Goal: Task Accomplishment & Management: Use online tool/utility

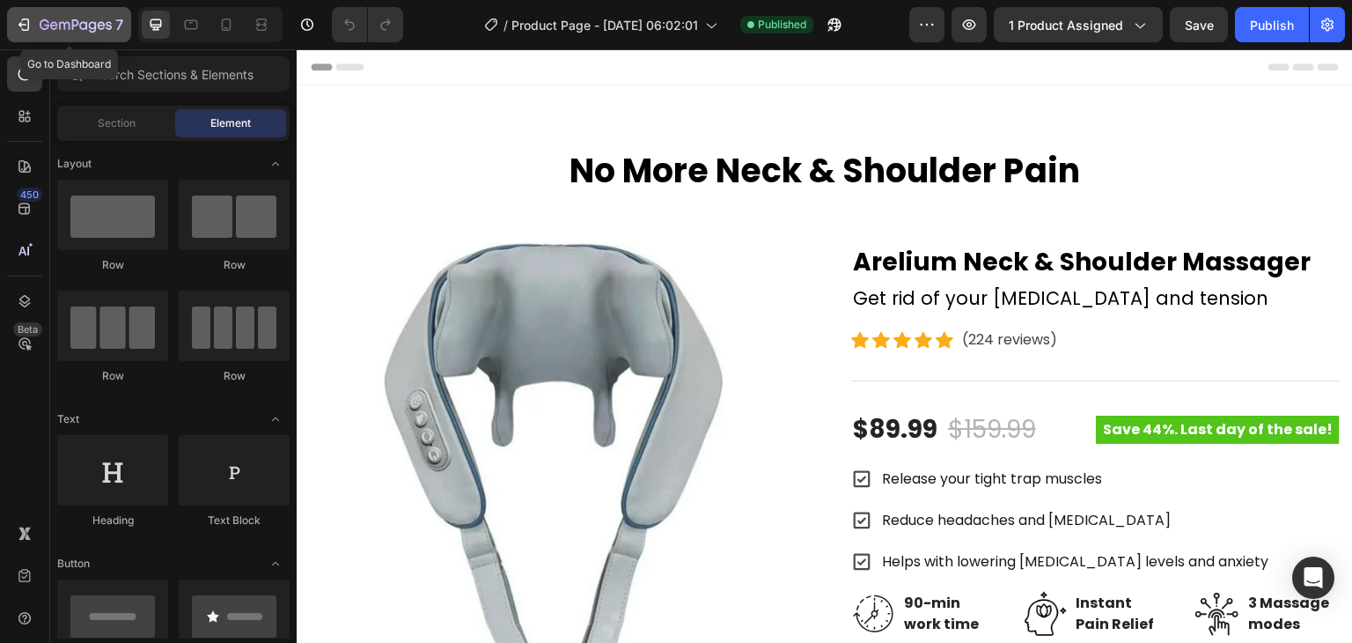
click at [14, 25] on button "7" at bounding box center [69, 24] width 124 height 35
click at [34, 20] on div "7" at bounding box center [69, 24] width 108 height 21
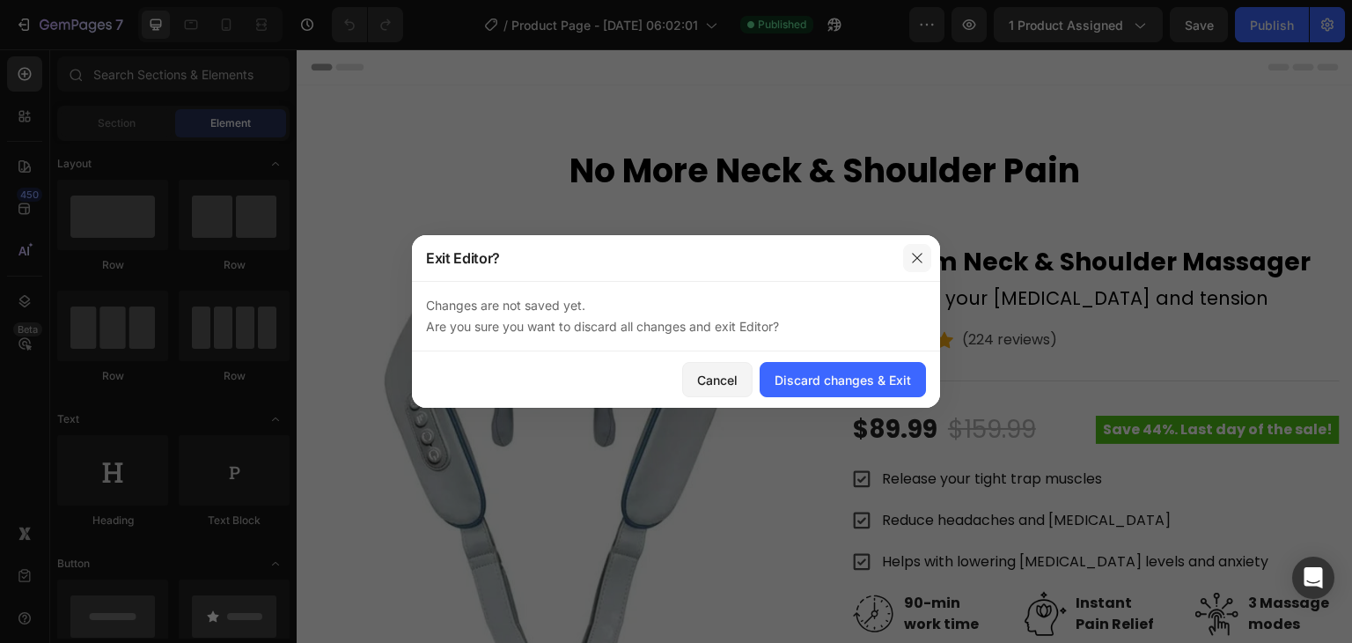
click at [924, 254] on icon "button" at bounding box center [917, 258] width 14 height 14
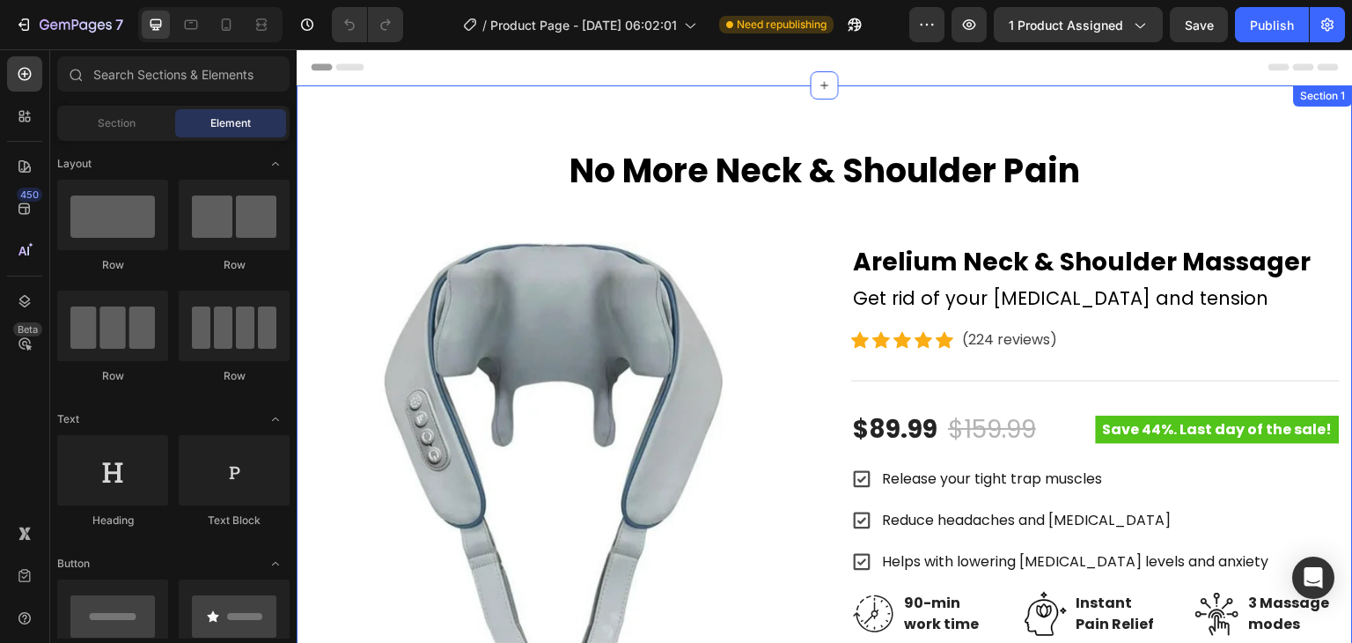
click at [474, 113] on div "No More Neck & Shoulder Pain Heading Row Product Images Arelium Neck & Shoulder…" at bounding box center [825, 623] width 1056 height 1076
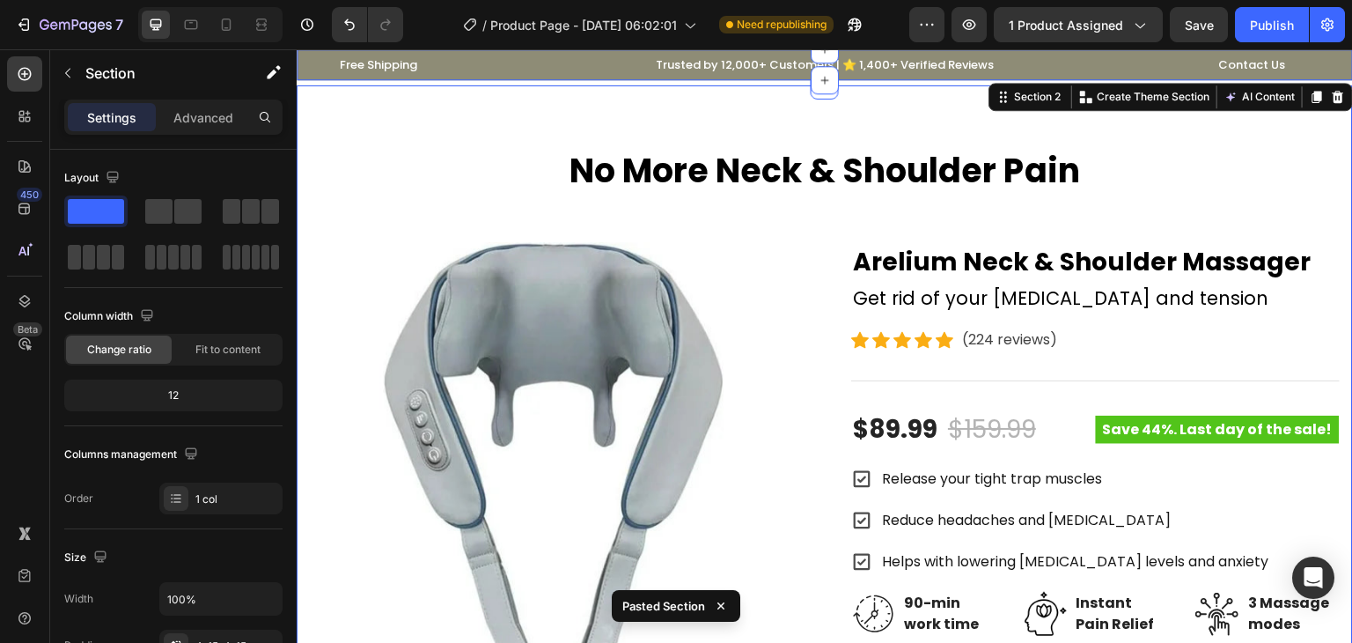
click at [512, 96] on div "No More Neck & Shoulder Pain Heading Row Product Images Arelium Neck & Shoulder…" at bounding box center [825, 623] width 1056 height 1076
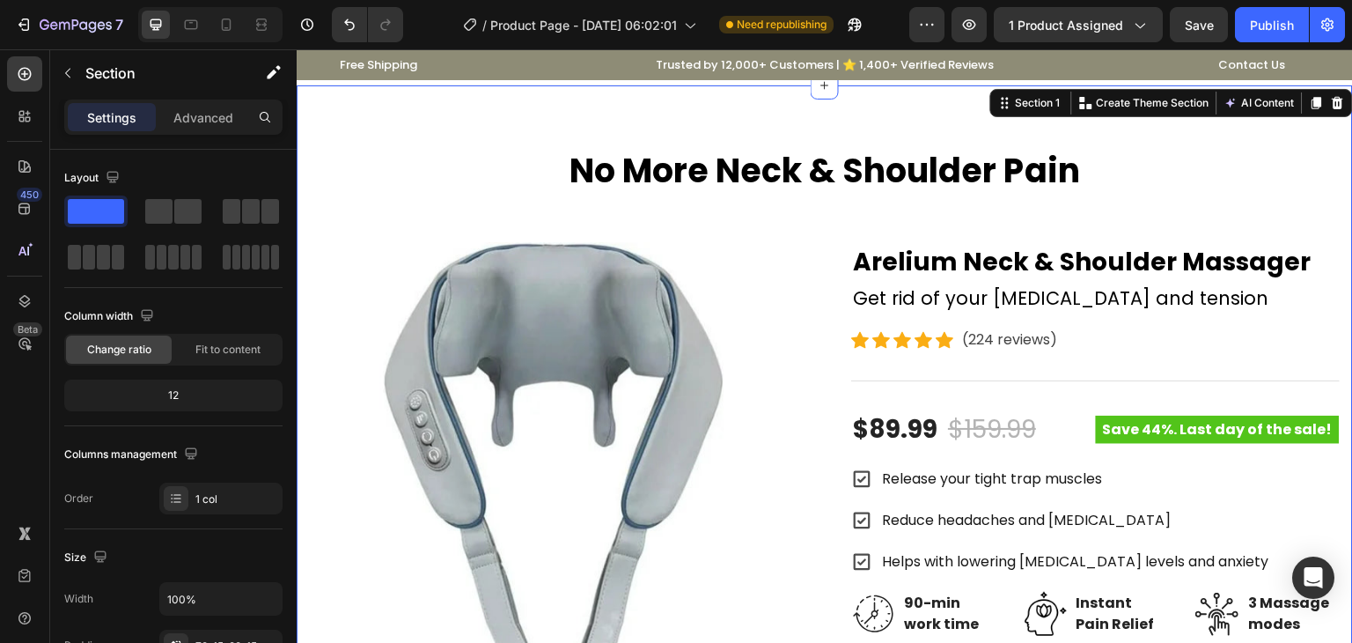
click at [474, 206] on div "No More Neck & Shoulder Pain Heading Row Product Images Arelium Neck & Shoulder…" at bounding box center [825, 645] width 1030 height 993
click at [521, 114] on div "No More Neck & Shoulder Pain Heading Row Product Images Arelium Neck & Shoulder…" at bounding box center [825, 623] width 1056 height 1076
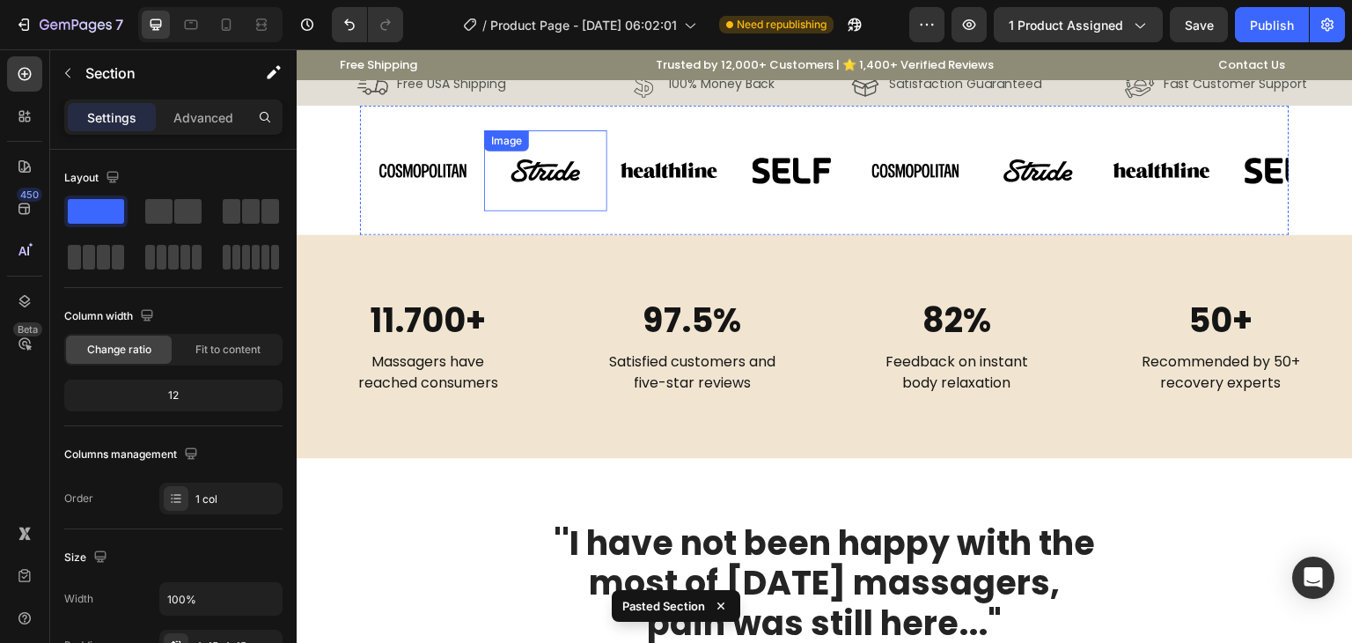
scroll to position [1106, 0]
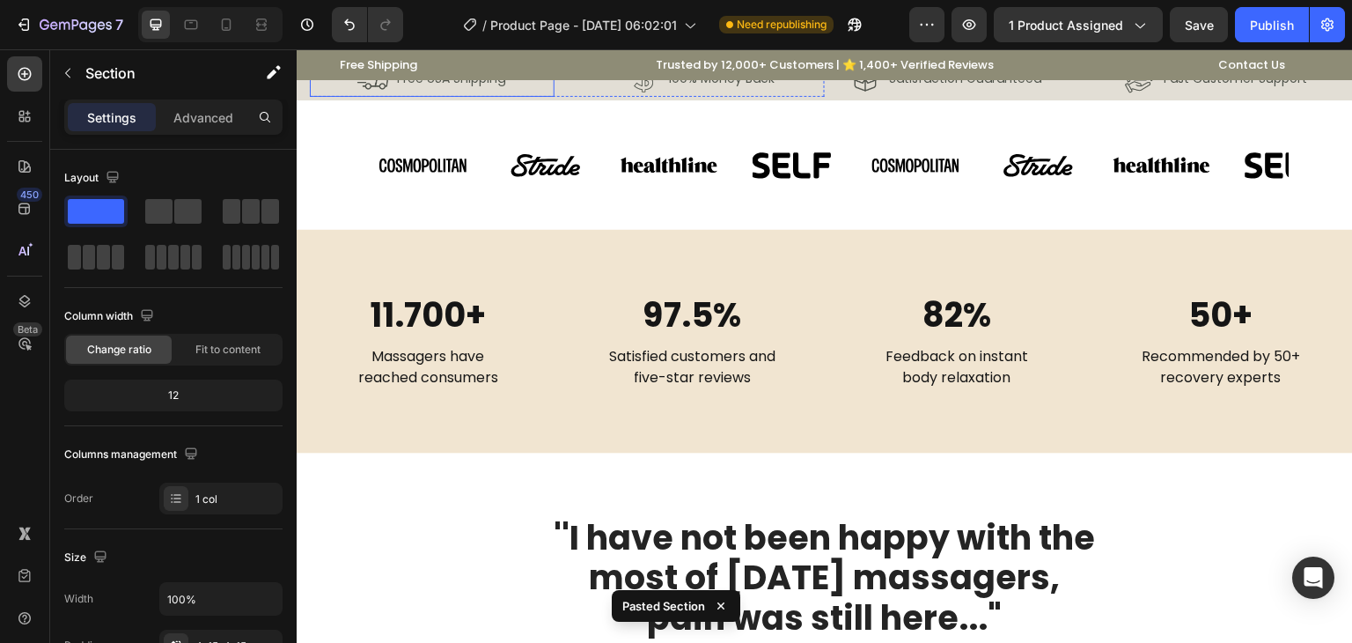
click at [310, 97] on div "Image Free USA Shipping Text Block Row" at bounding box center [432, 78] width 245 height 38
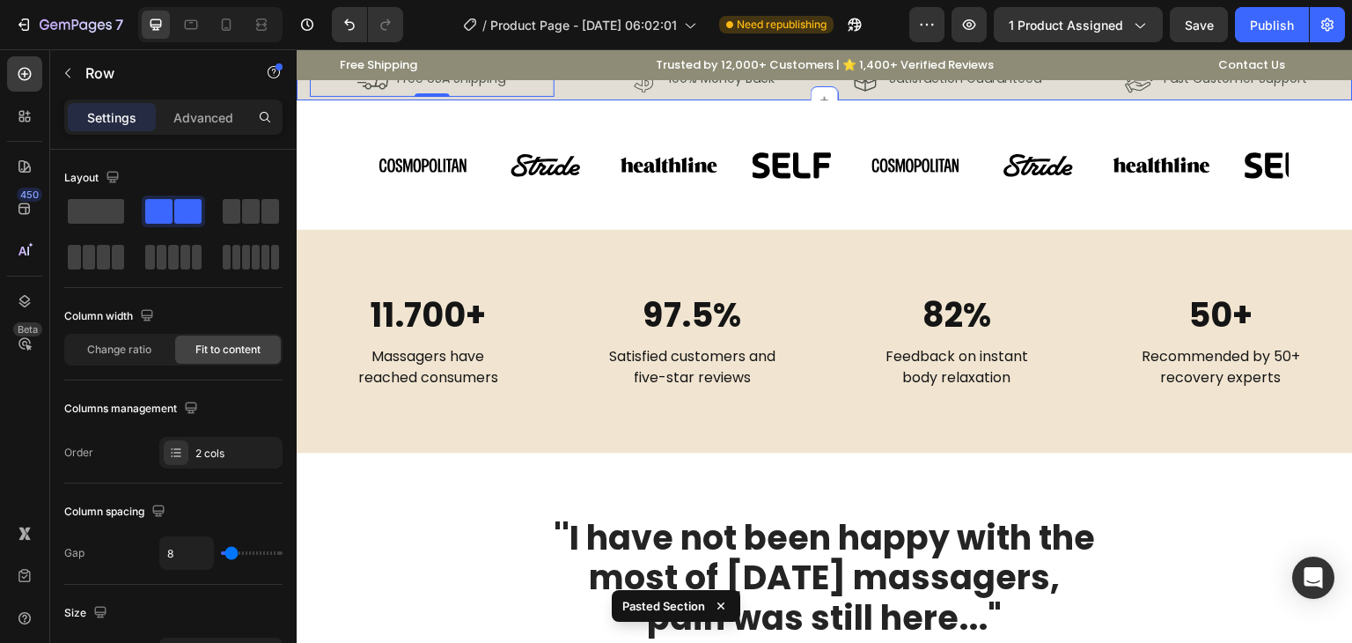
click at [306, 100] on div "Image Free USA Shipping Text Block Row 0 Image 100% Money Back Text Block Row R…" at bounding box center [825, 77] width 1056 height 45
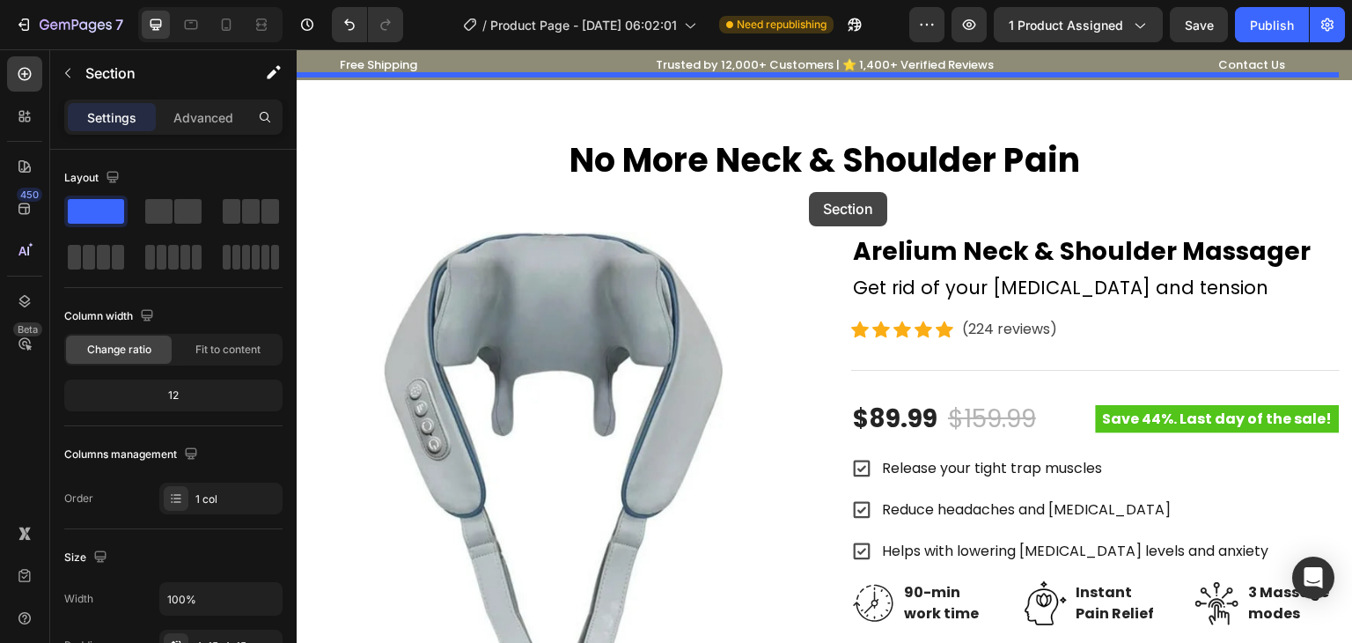
scroll to position [0, 0]
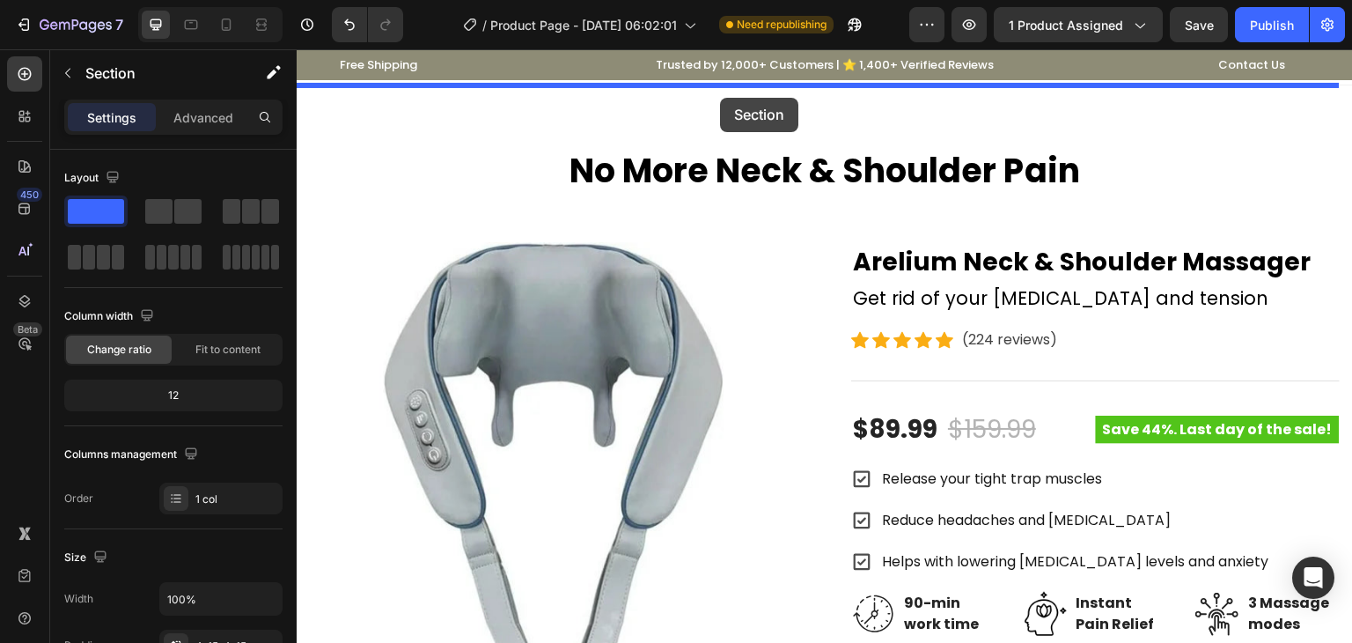
drag, startPoint x: 981, startPoint y: 96, endPoint x: 720, endPoint y: 98, distance: 260.6
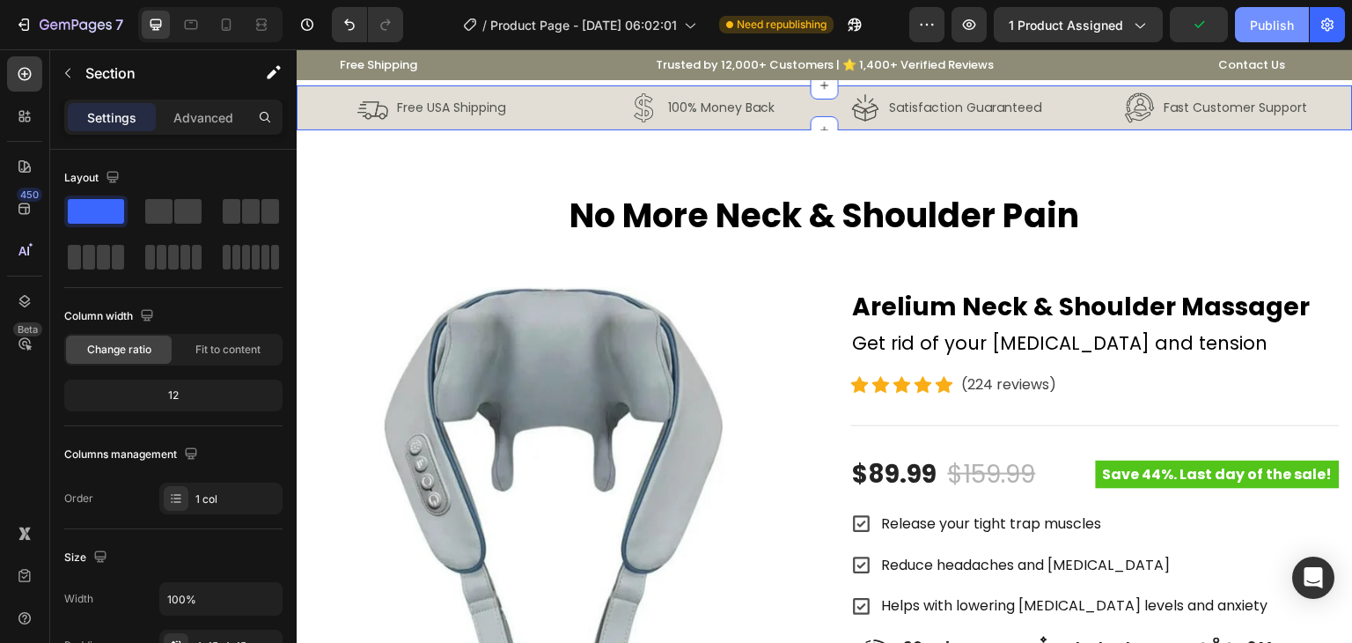
click at [1254, 33] on div "Publish" at bounding box center [1272, 25] width 44 height 18
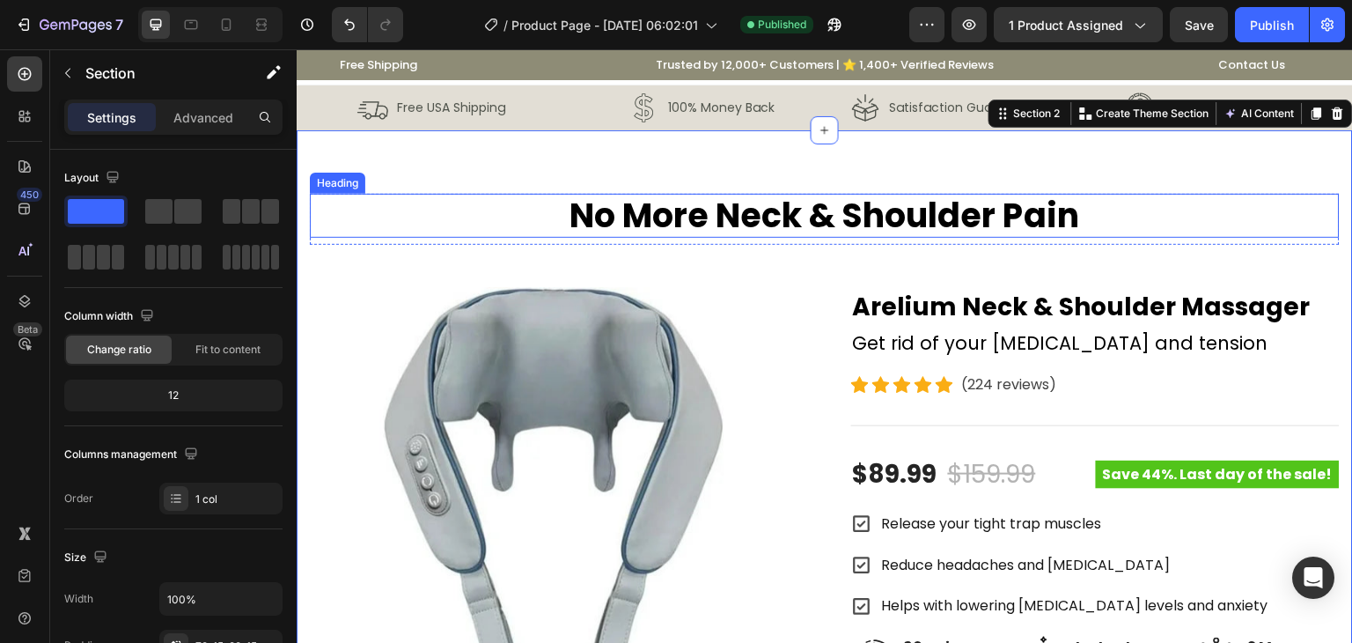
click at [1186, 205] on h2 "No More Neck & Shoulder Pain" at bounding box center [825, 216] width 1030 height 44
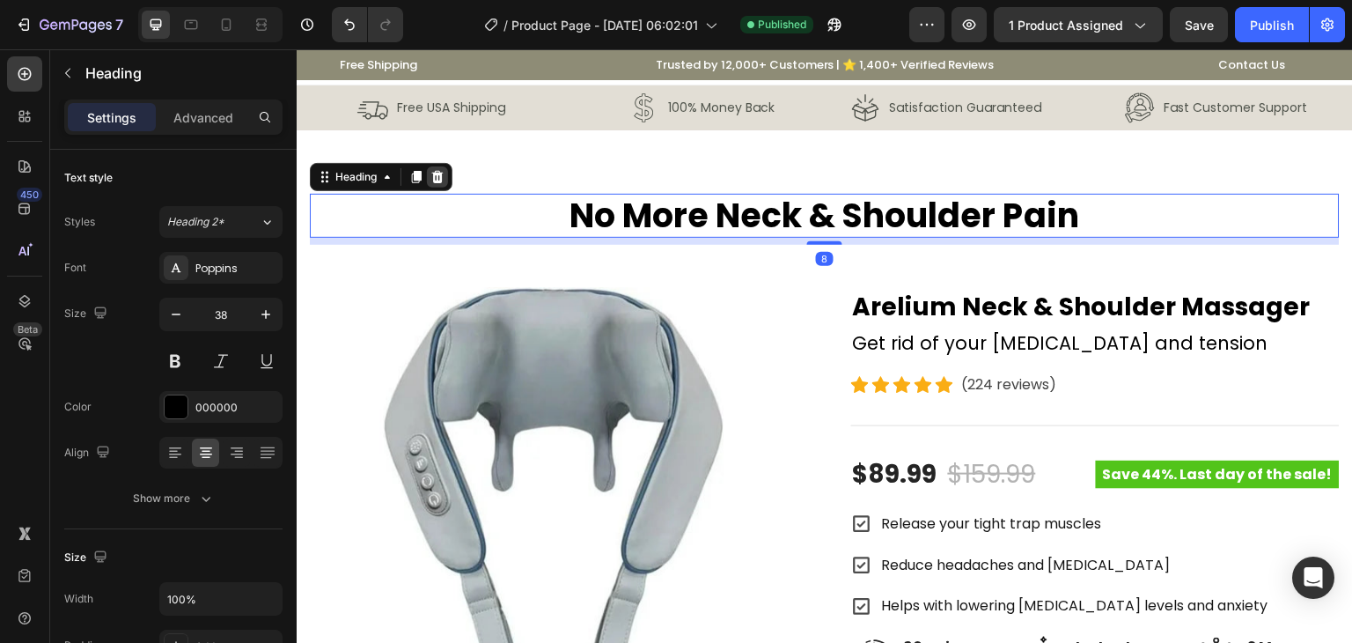
click at [437, 173] on icon at bounding box center [437, 177] width 11 height 12
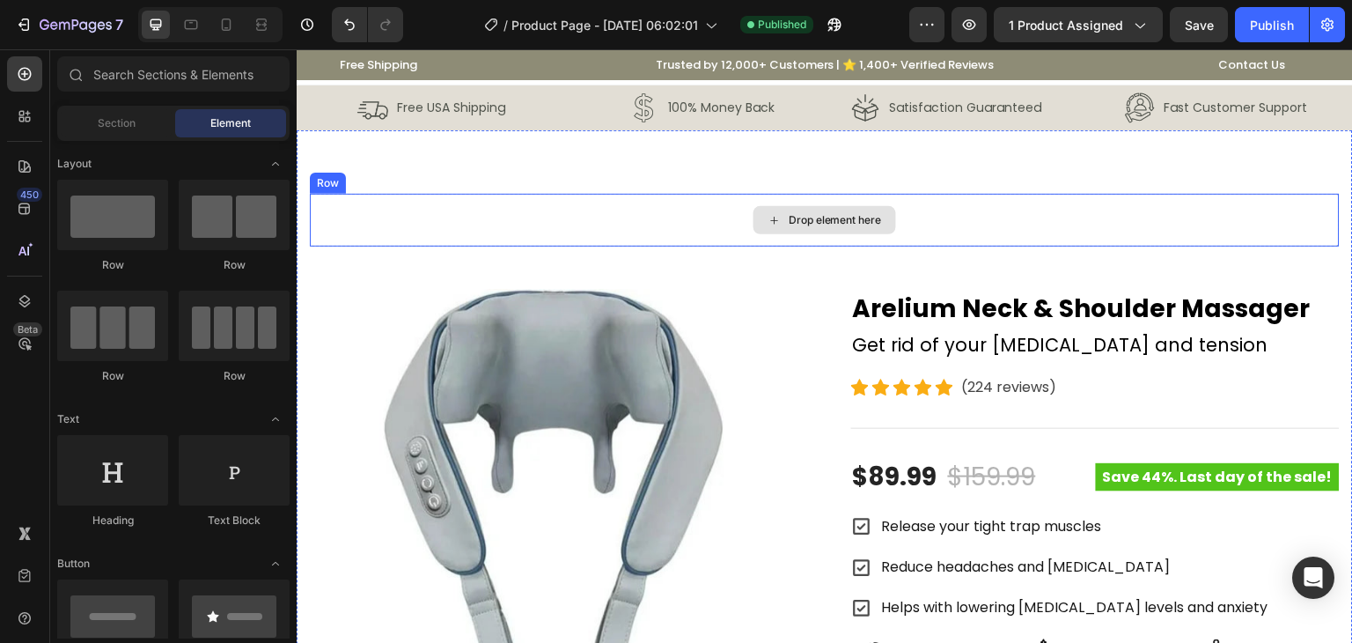
click at [698, 203] on div "Drop element here" at bounding box center [825, 220] width 1030 height 53
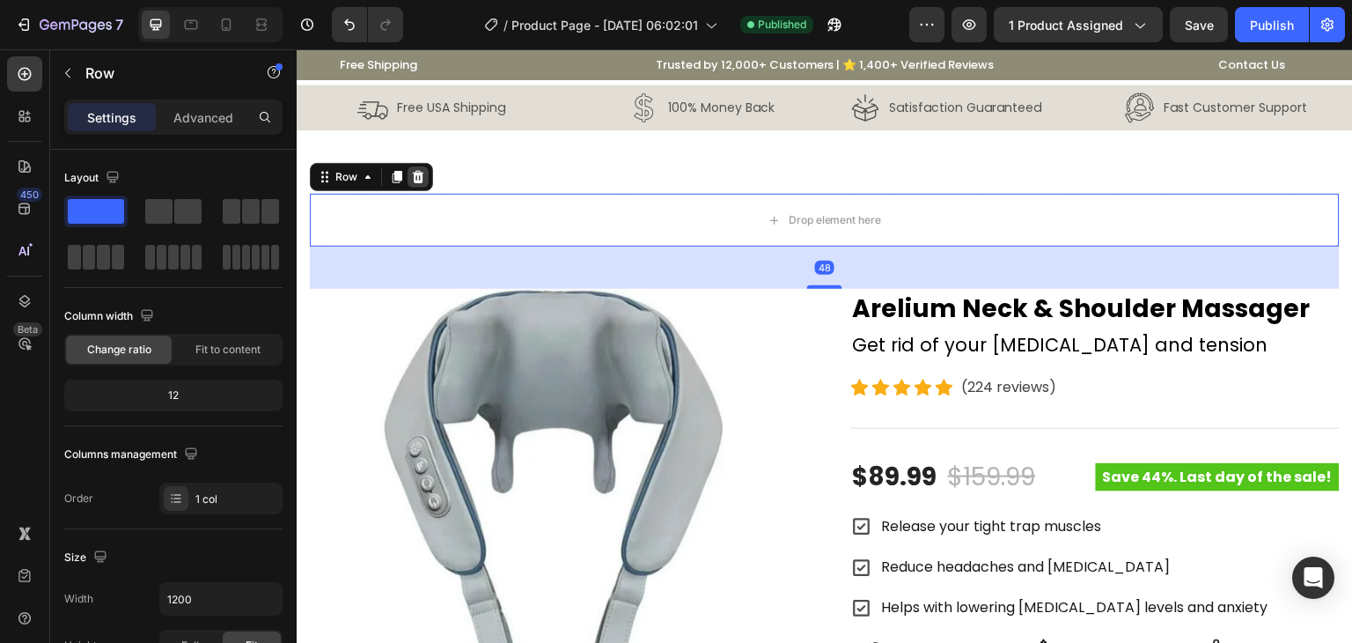
click at [420, 173] on icon at bounding box center [418, 177] width 11 height 12
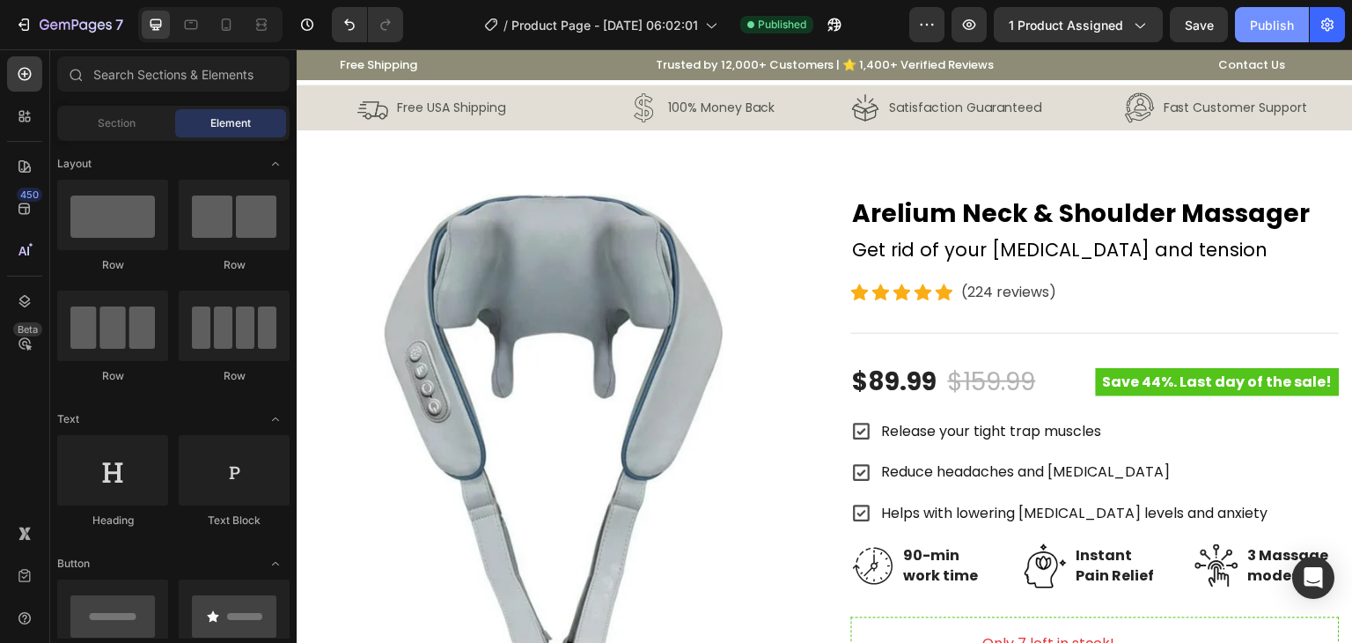
click at [1276, 33] on div "Publish" at bounding box center [1272, 25] width 44 height 18
click at [236, 22] on div at bounding box center [226, 25] width 28 height 28
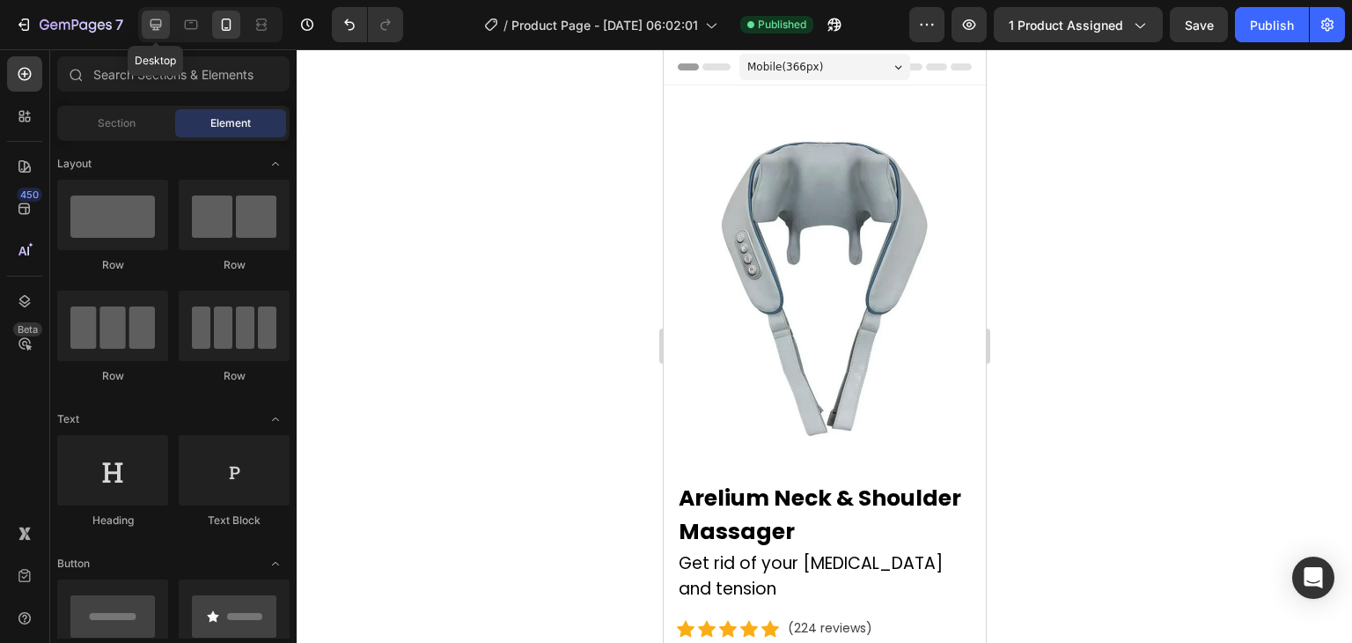
click at [160, 36] on div at bounding box center [156, 25] width 28 height 28
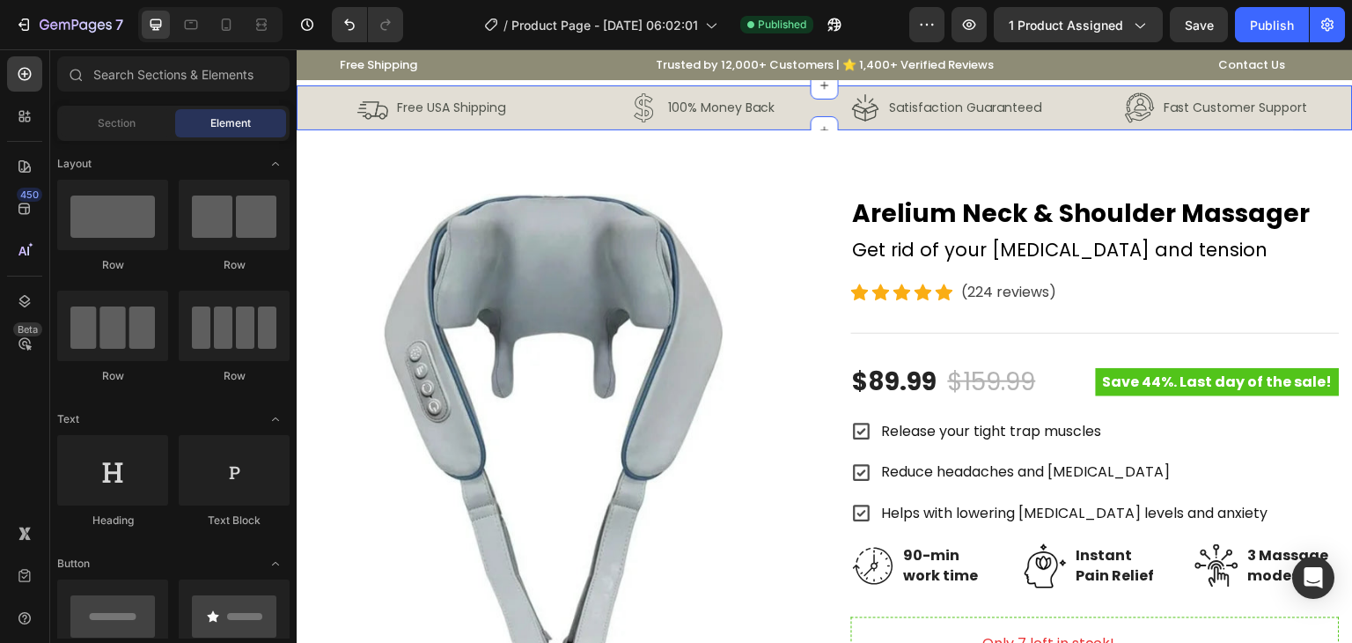
click at [303, 103] on div "Image Free USA Shipping Text Block Row Image 100% Money Back Text Block Row Row…" at bounding box center [825, 107] width 1056 height 45
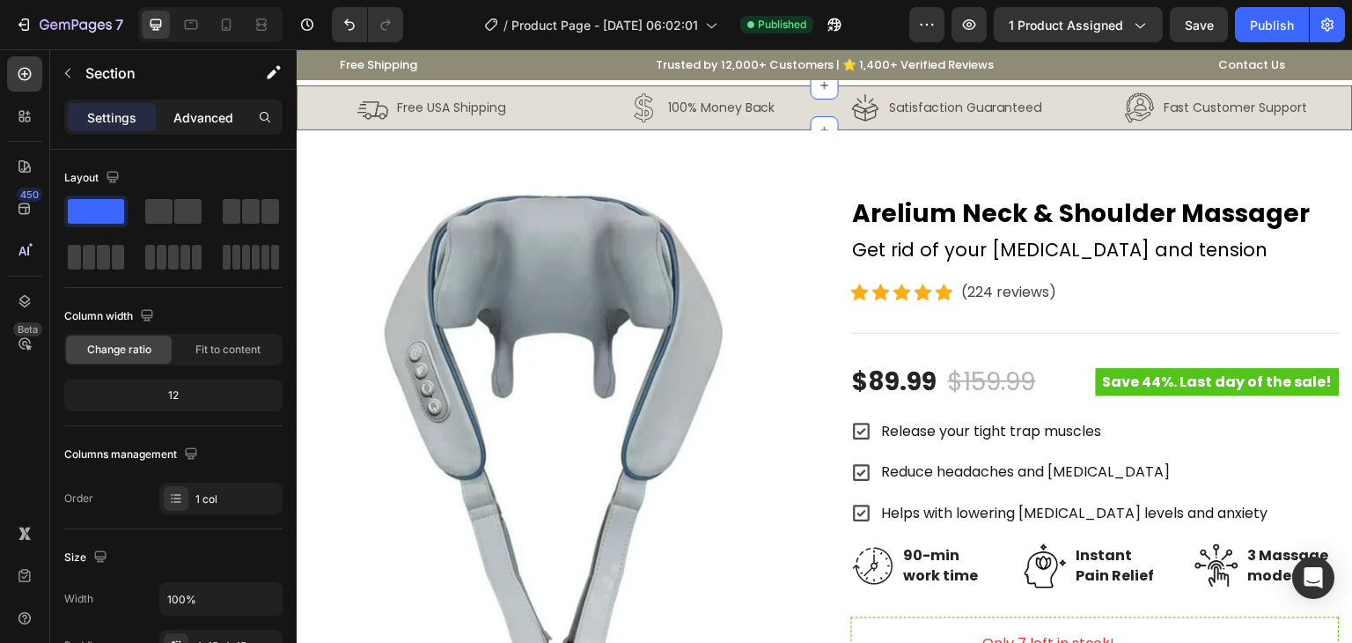
click at [186, 107] on div "Advanced" at bounding box center [203, 117] width 88 height 28
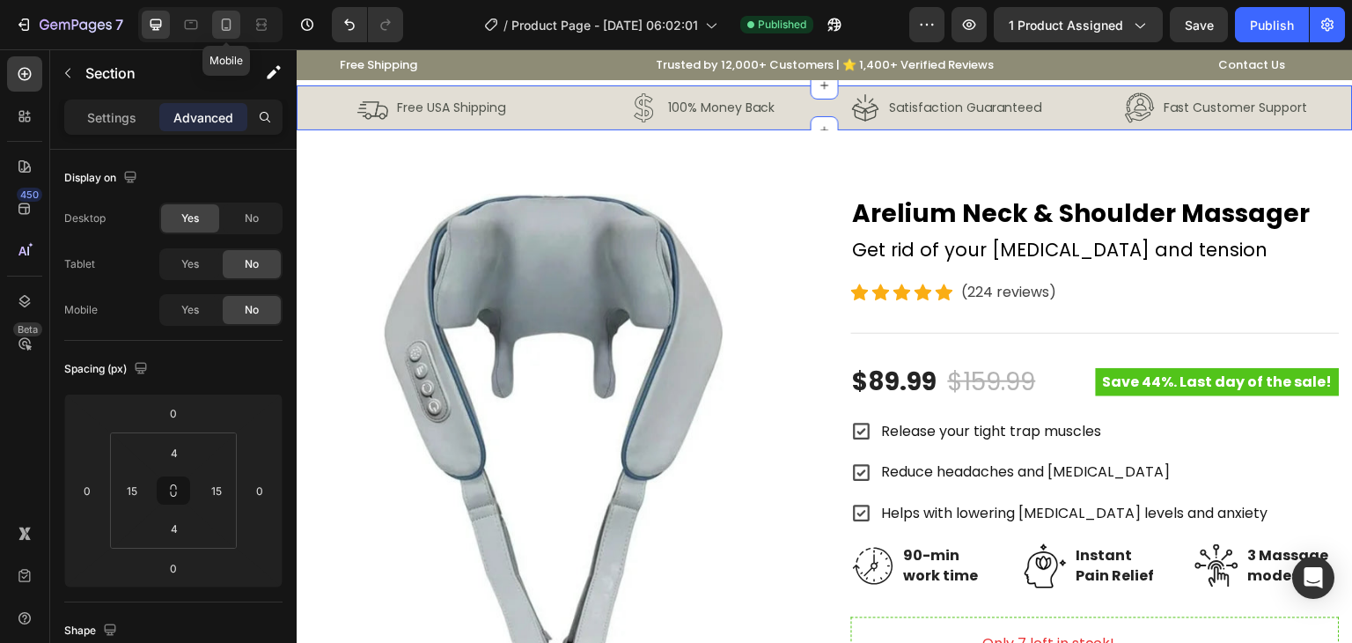
click at [221, 33] on icon at bounding box center [226, 25] width 18 height 18
type input "Auto"
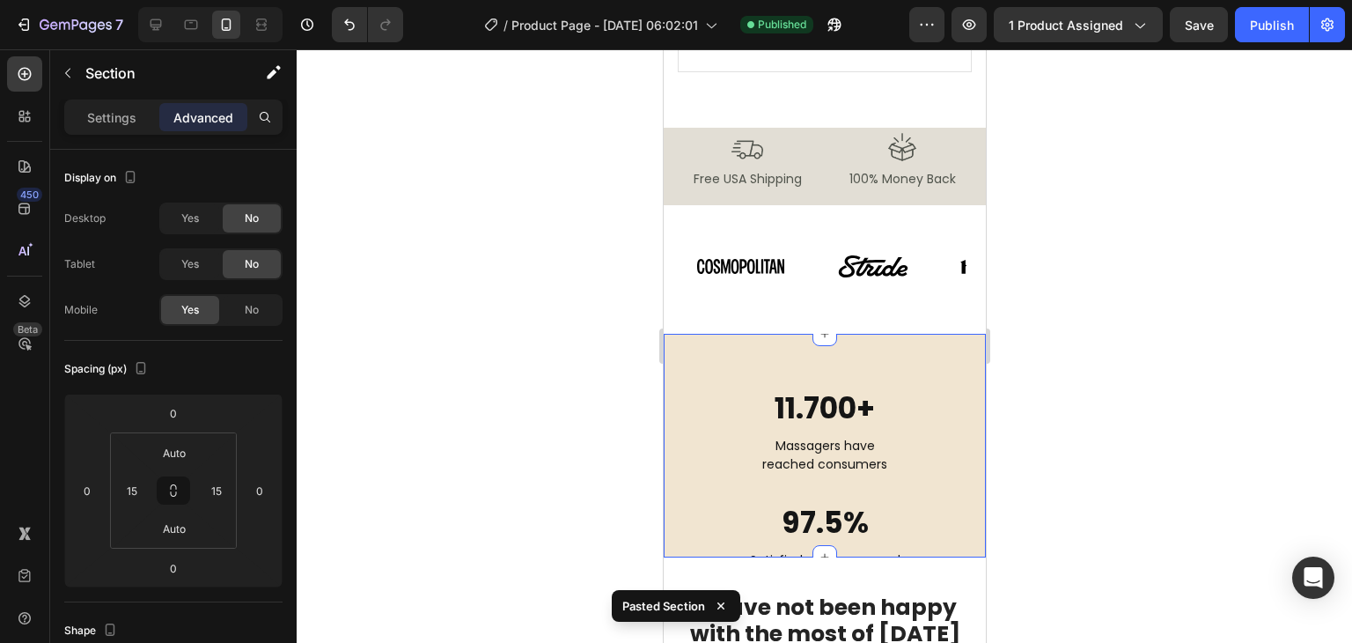
scroll to position [1263, 0]
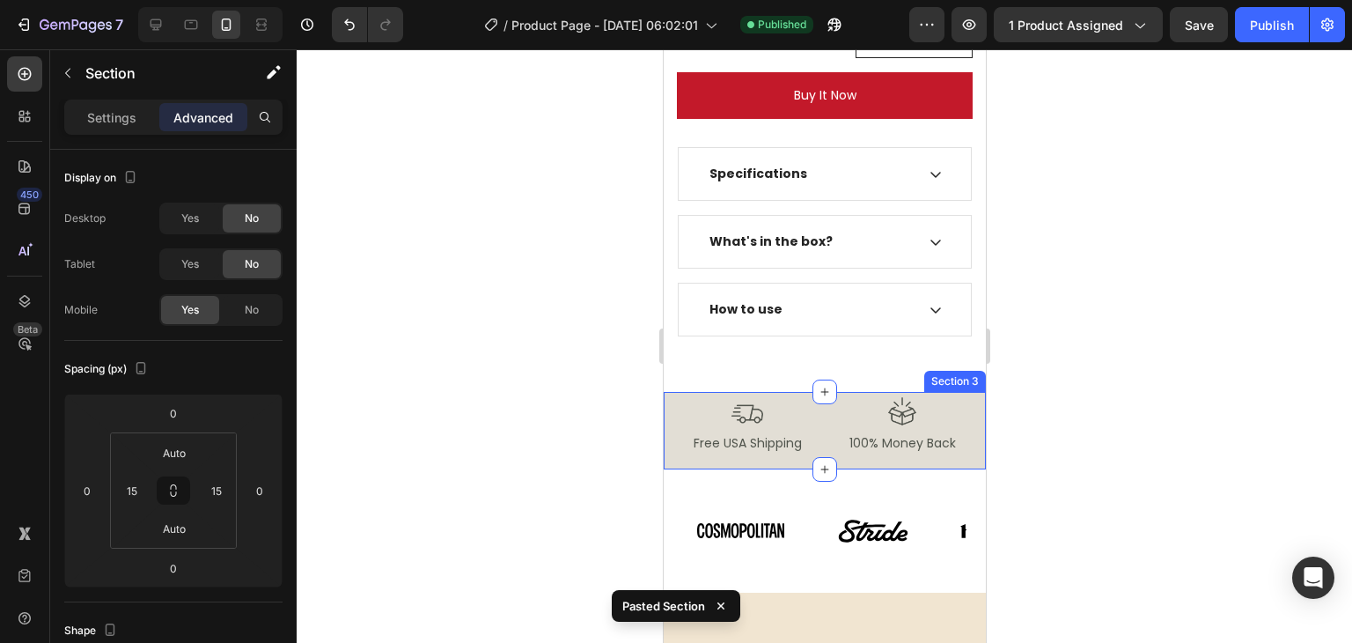
click at [670, 392] on div "Image Free USA Shipping Text Block Row Image 100% Money Back Text Block Row Row…" at bounding box center [824, 430] width 322 height 77
click at [679, 395] on div at bounding box center [746, 411] width 141 height 32
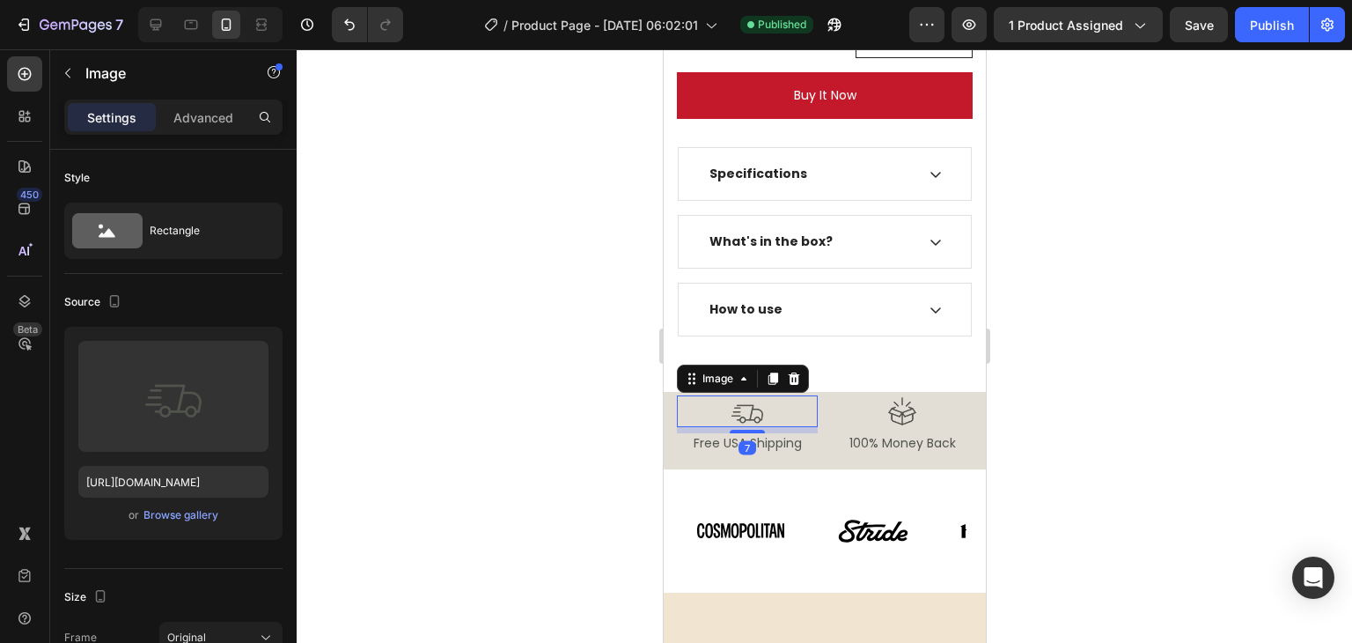
click at [671, 392] on div "Image 7 Free USA Shipping Text Block Row Image 100% Money Back Text Block Row R…" at bounding box center [824, 430] width 322 height 77
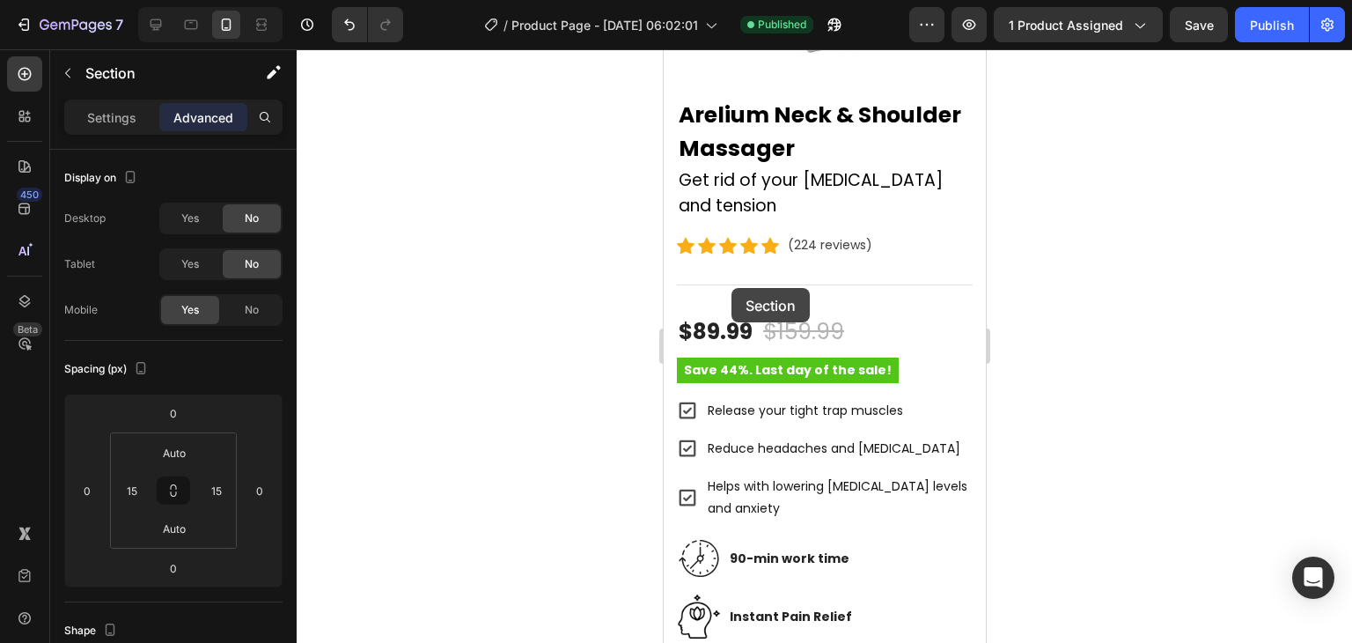
scroll to position [0, 0]
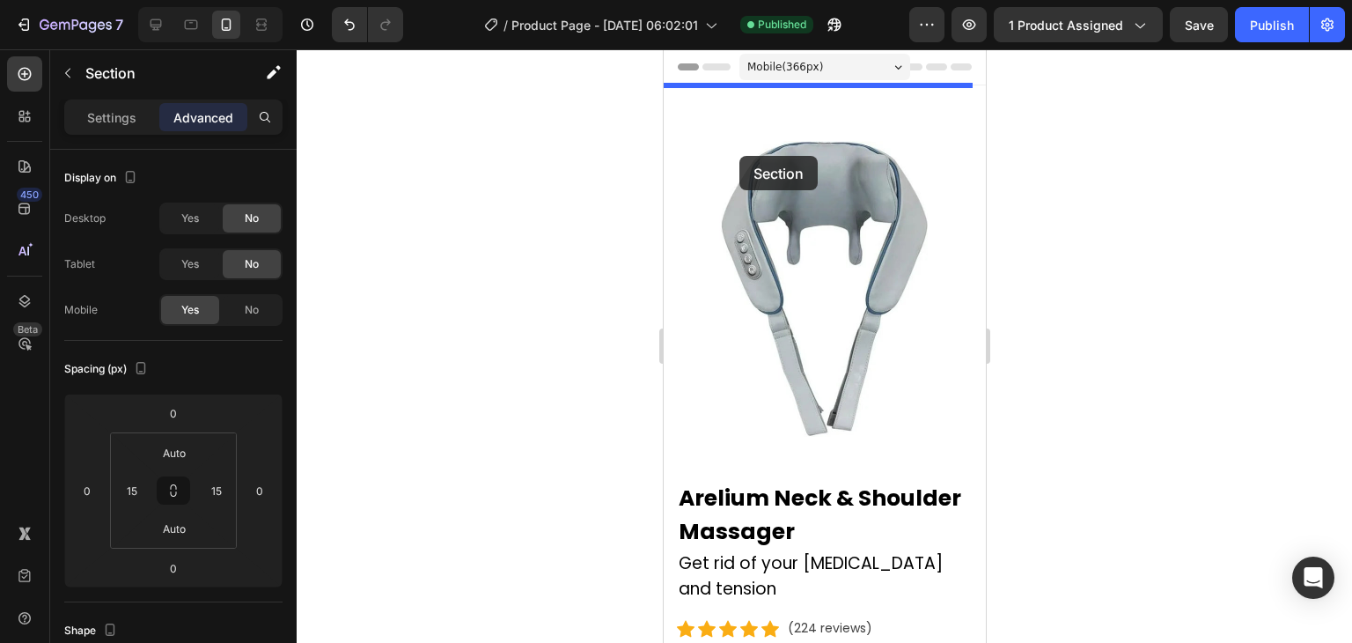
drag, startPoint x: 686, startPoint y: 358, endPoint x: 738, endPoint y: 150, distance: 215.0
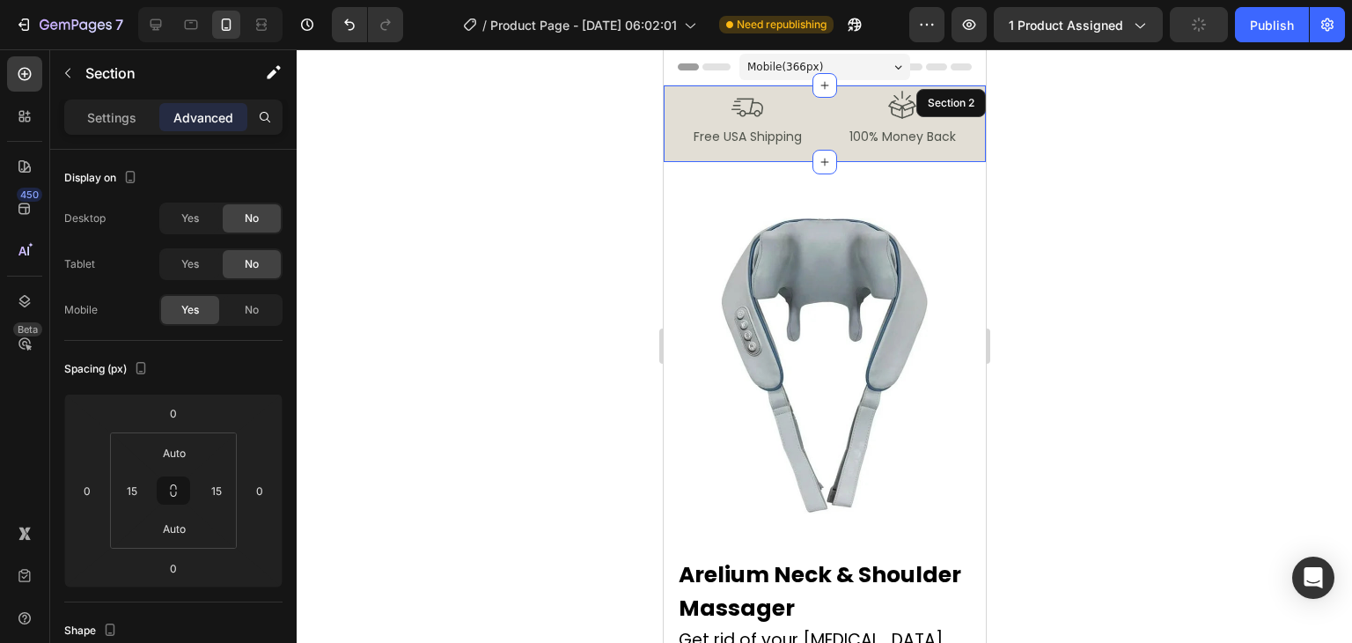
click at [1125, 170] on div at bounding box center [825, 345] width 1056 height 593
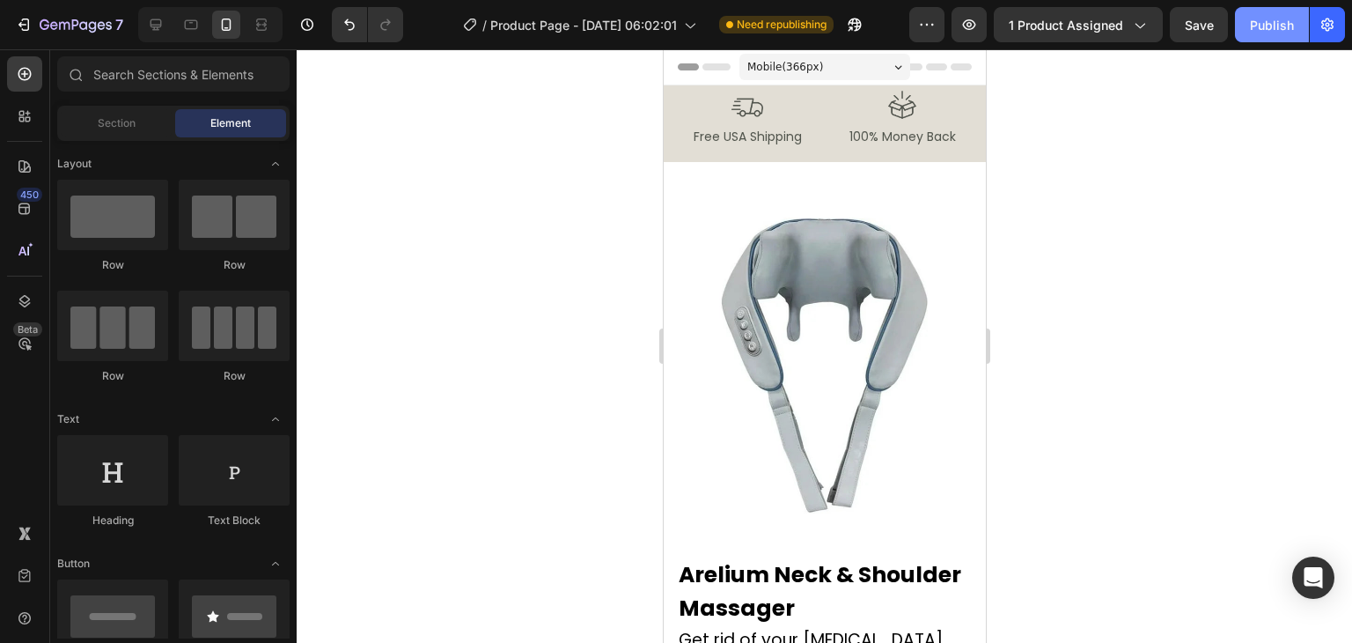
click at [1282, 25] on div "Publish" at bounding box center [1272, 25] width 44 height 18
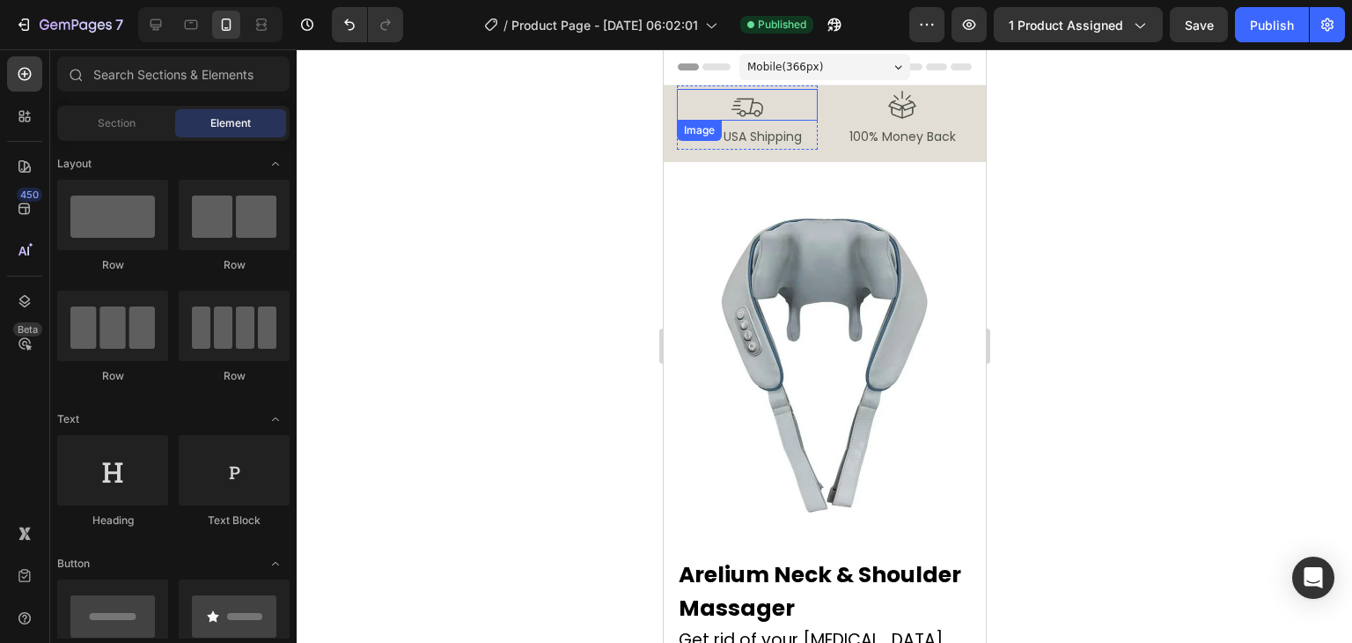
click at [751, 102] on img at bounding box center [747, 105] width 32 height 32
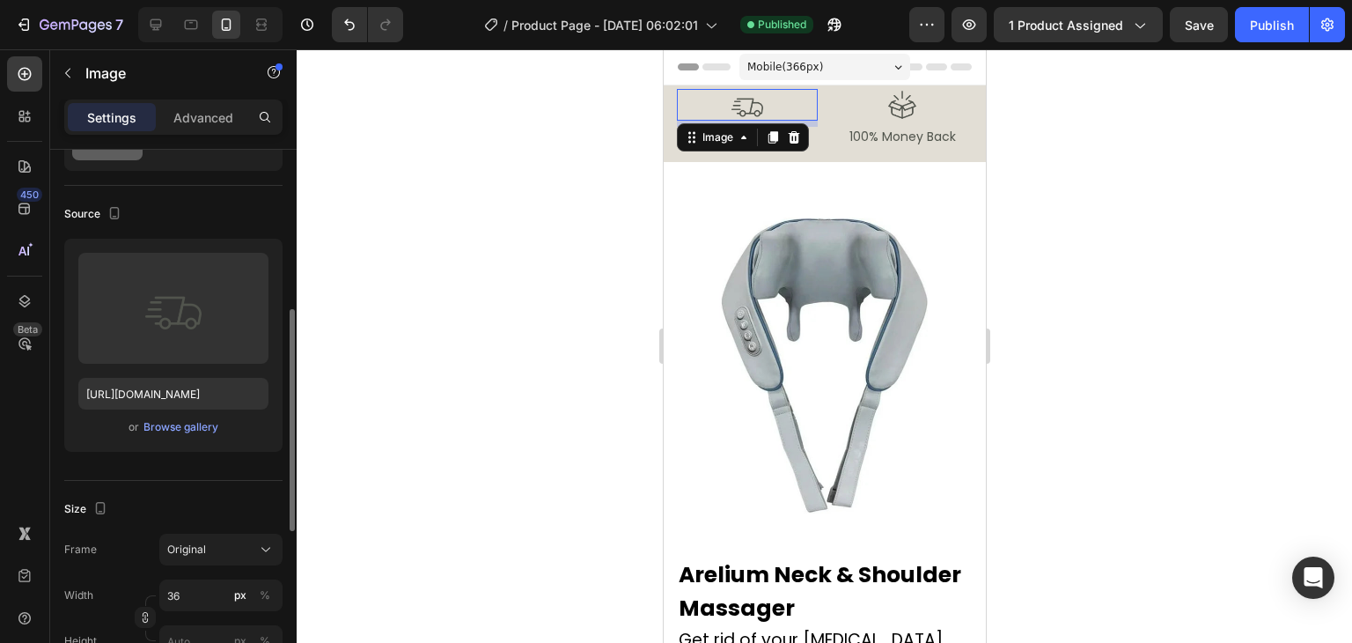
scroll to position [176, 0]
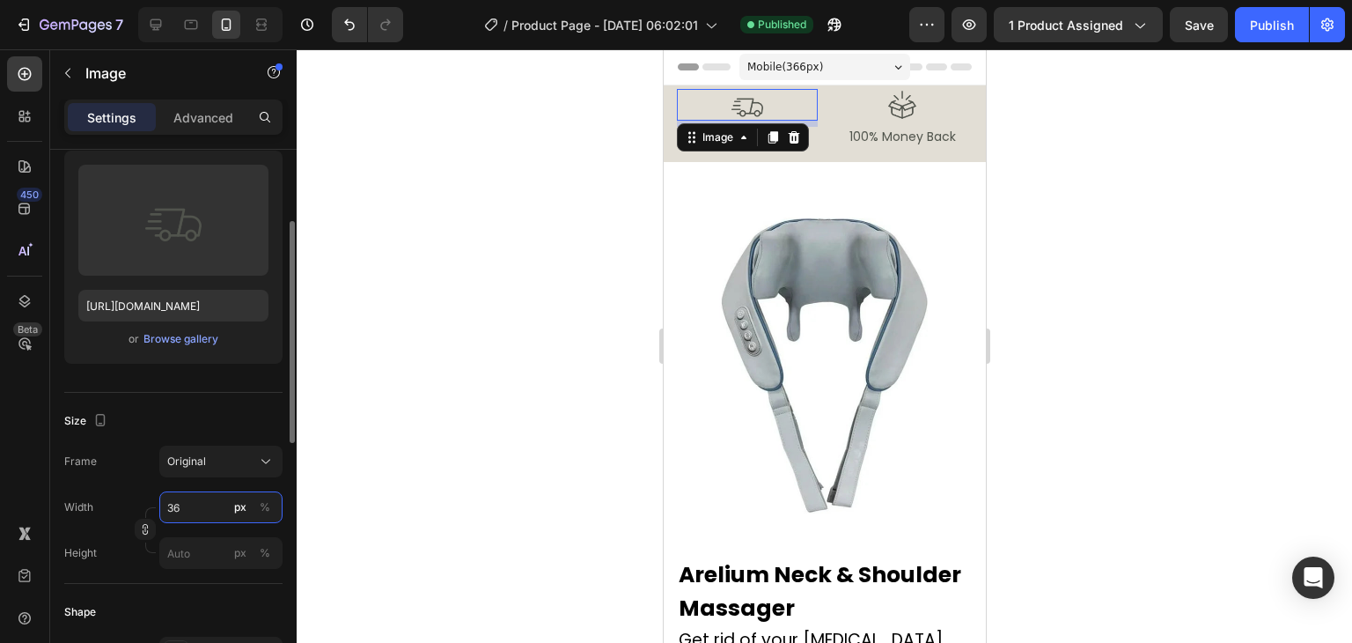
click at [175, 514] on input "36" at bounding box center [220, 507] width 123 height 32
type input "28"
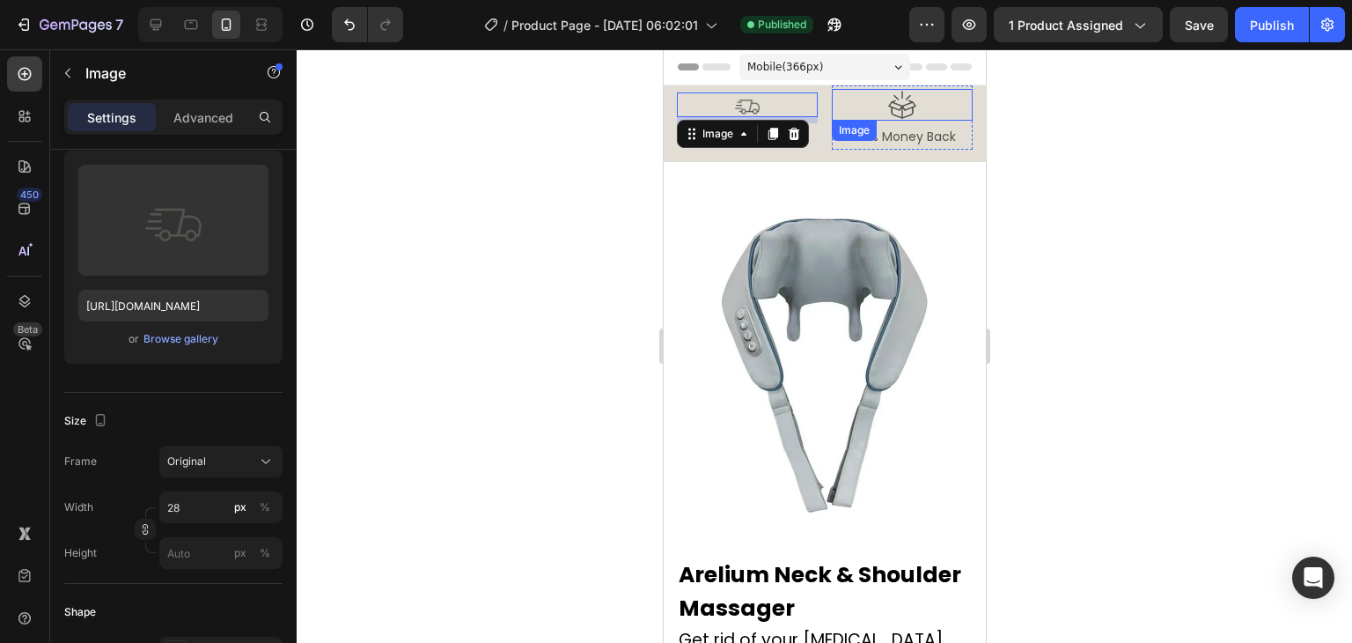
click at [901, 111] on img at bounding box center [902, 105] width 32 height 32
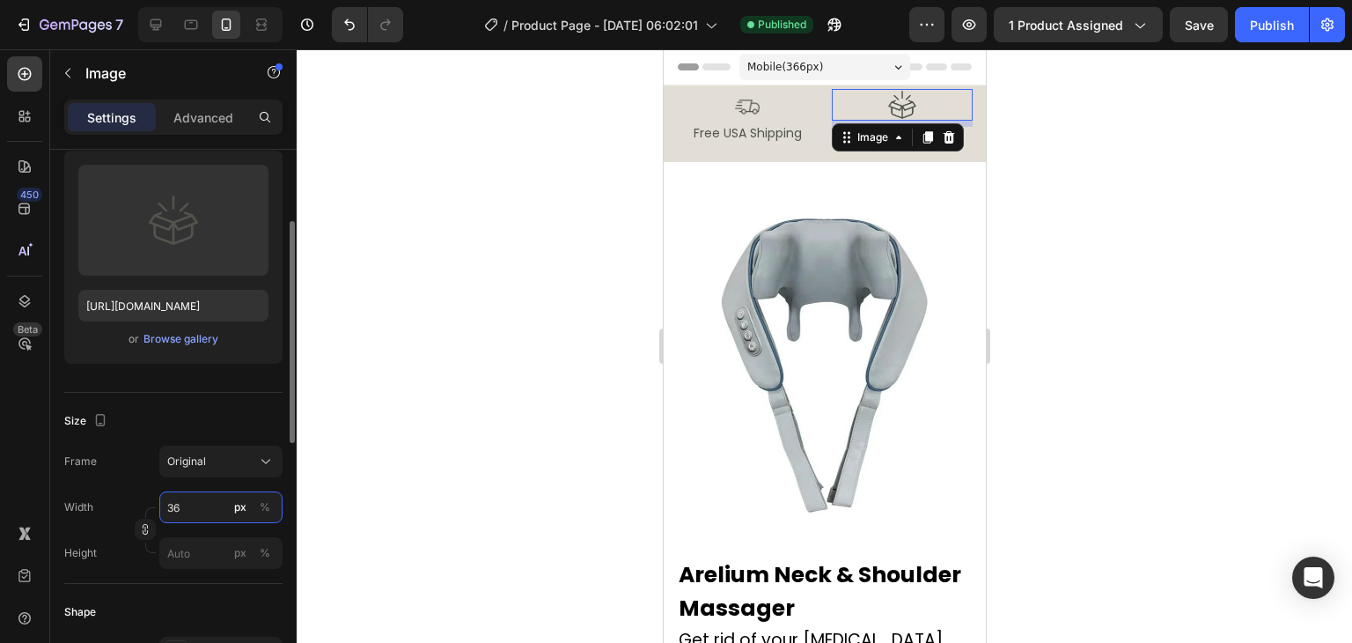
click at [187, 505] on input "36" at bounding box center [220, 507] width 123 height 32
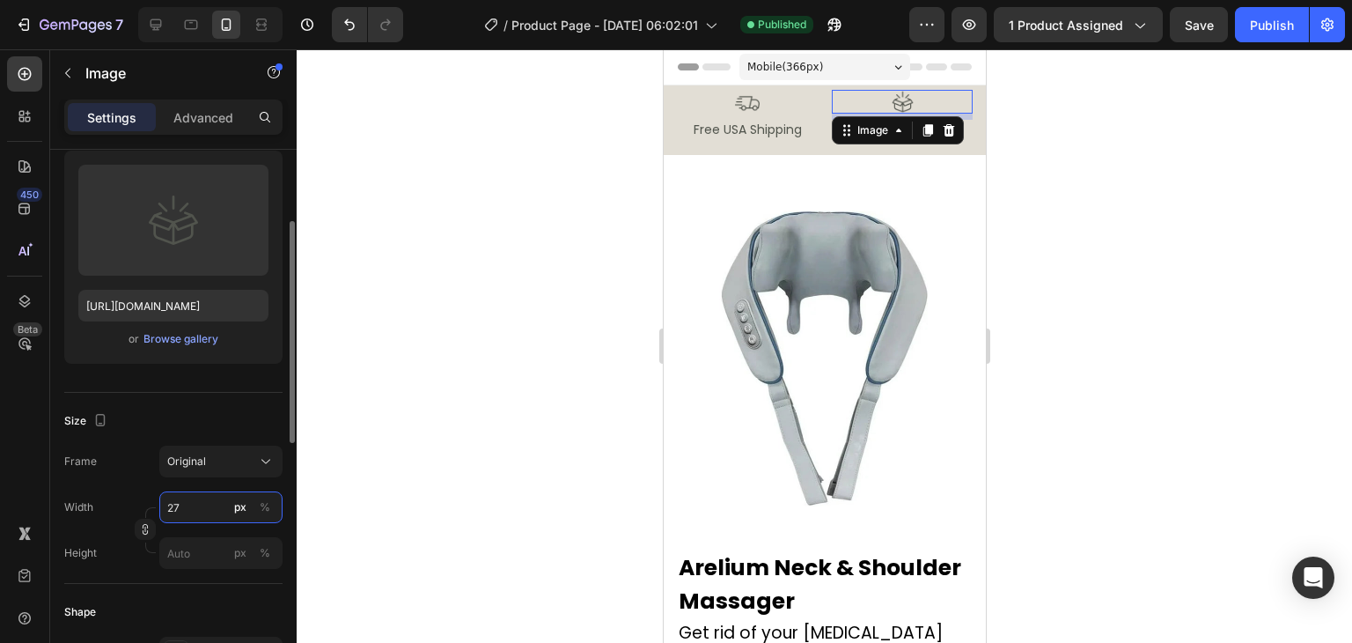
type input "28"
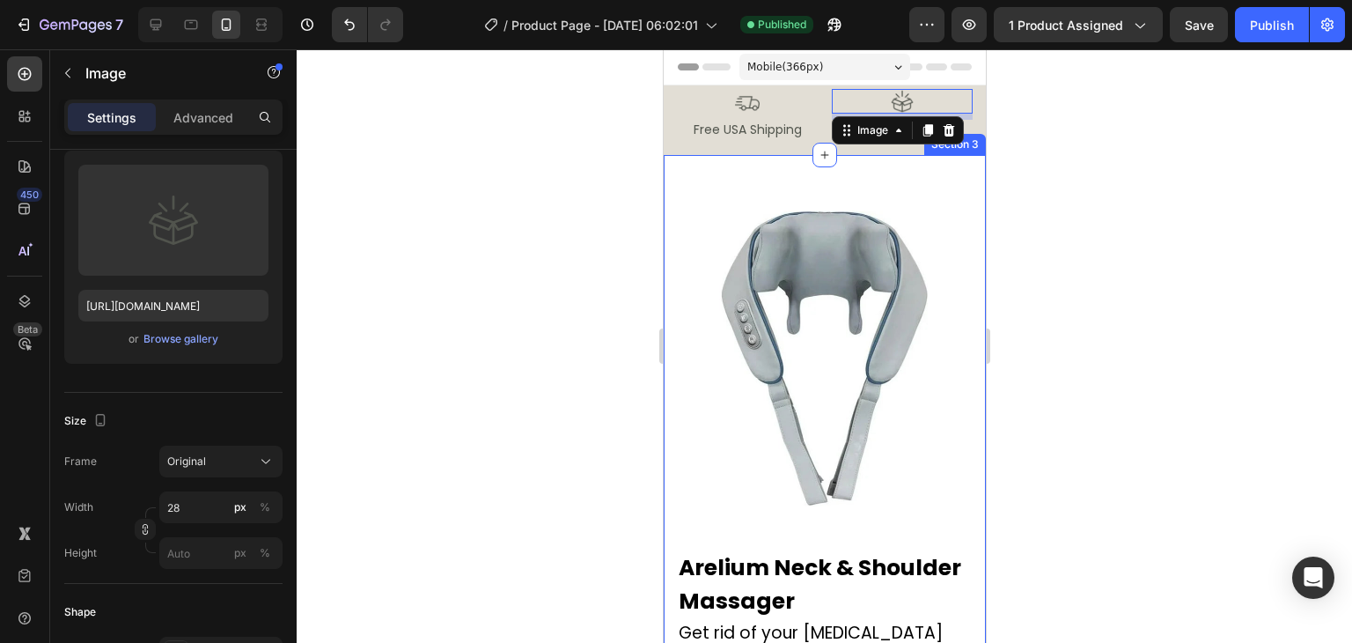
click at [1150, 208] on div at bounding box center [825, 345] width 1056 height 593
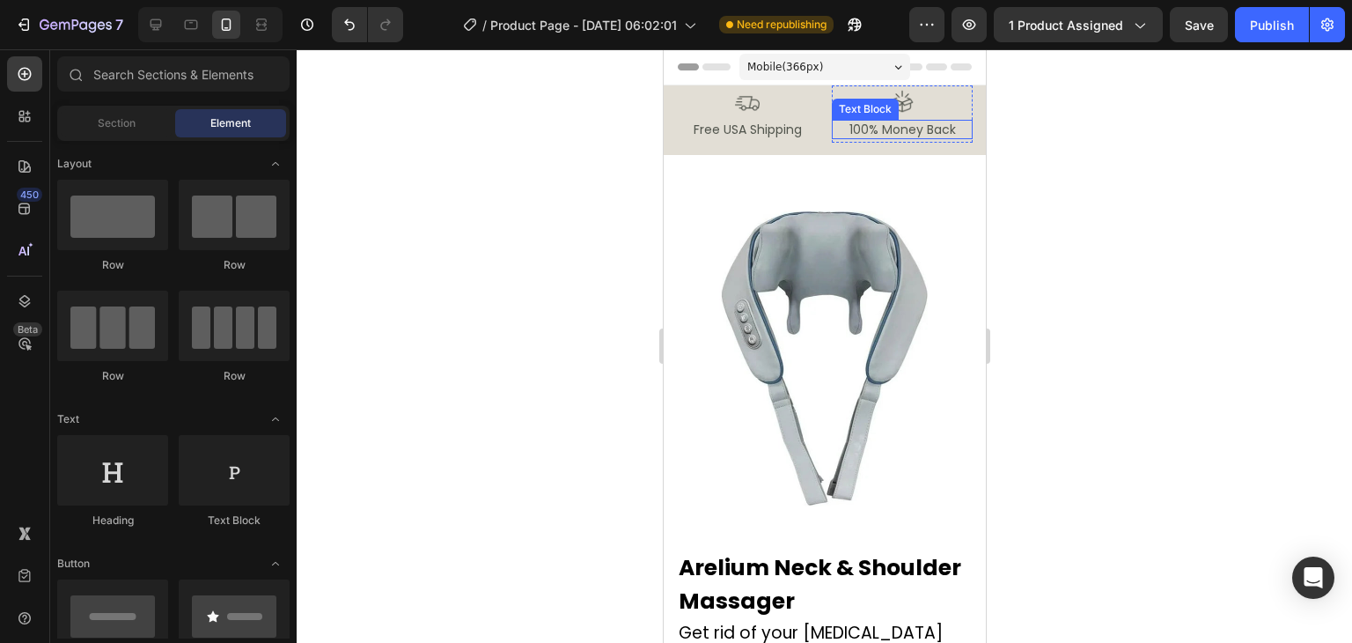
click at [881, 128] on p "100% Money Back" at bounding box center [901, 129] width 137 height 16
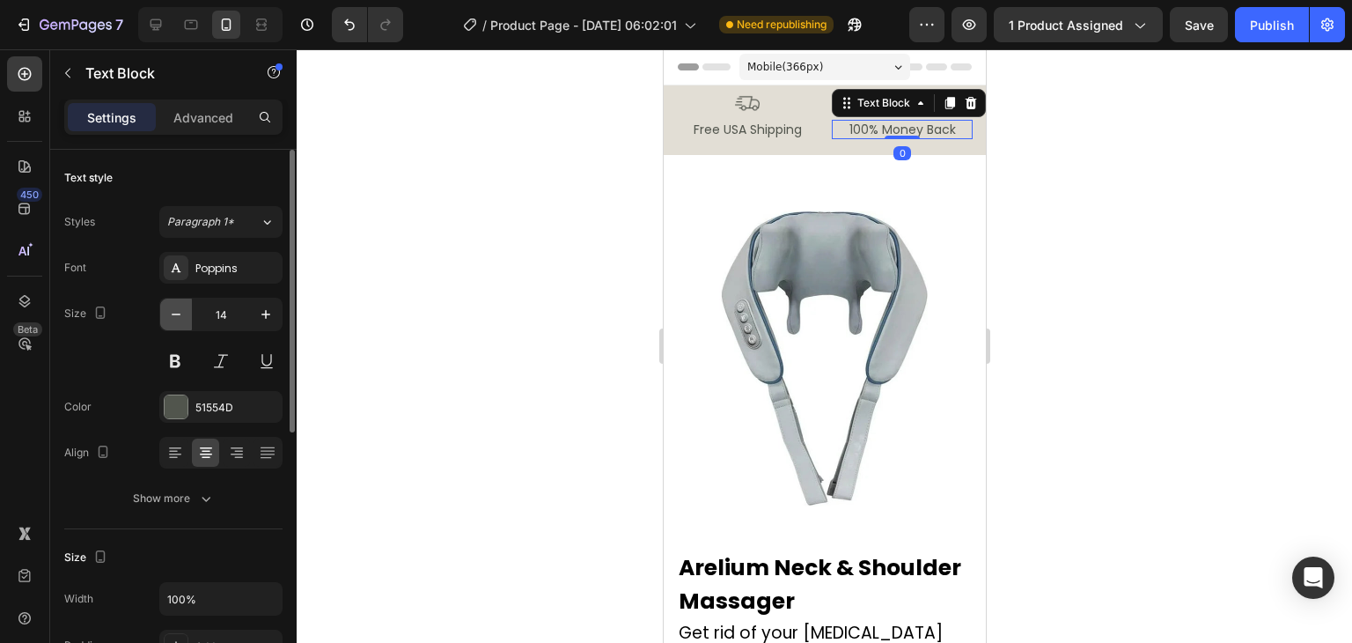
click at [178, 315] on icon "button" at bounding box center [176, 314] width 18 height 18
type input "13"
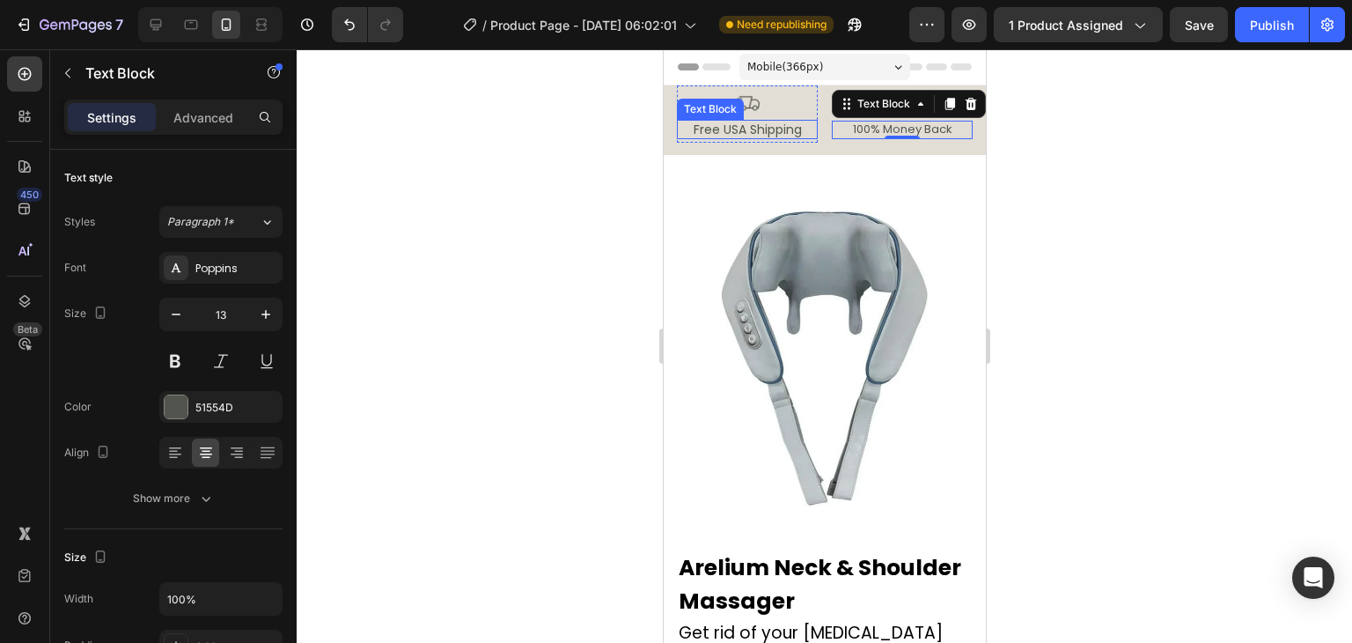
click at [692, 137] on div "Free USA Shipping" at bounding box center [746, 129] width 141 height 19
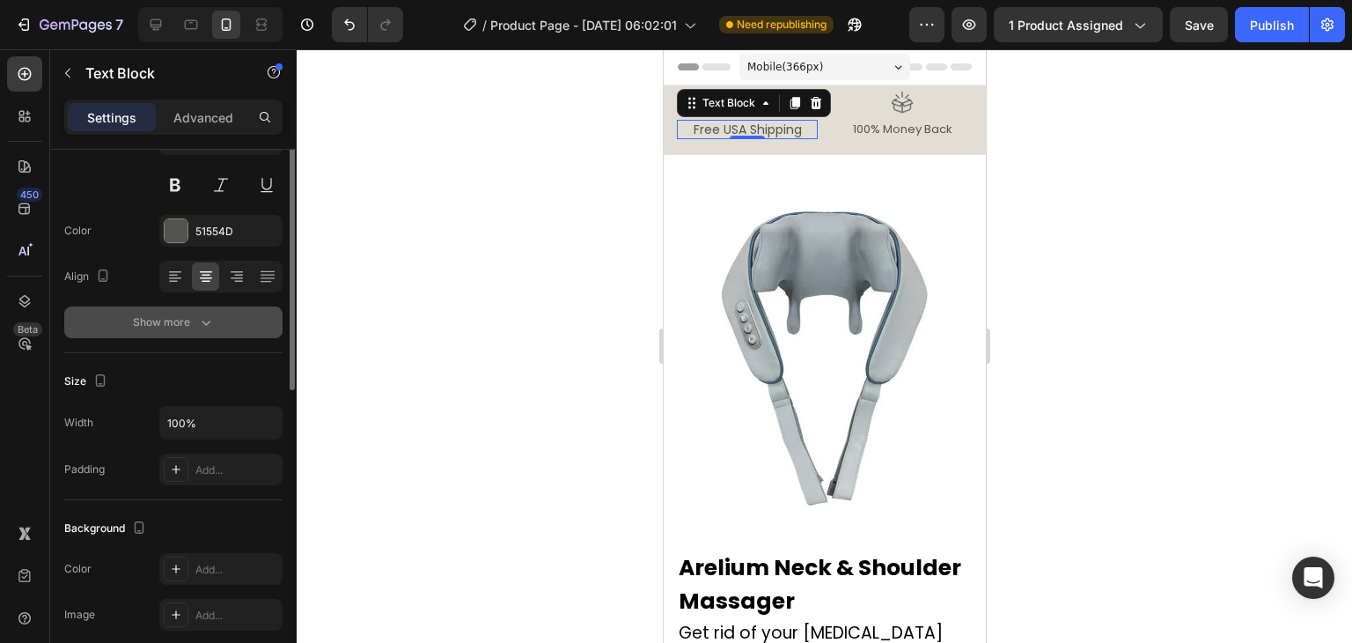
scroll to position [88, 0]
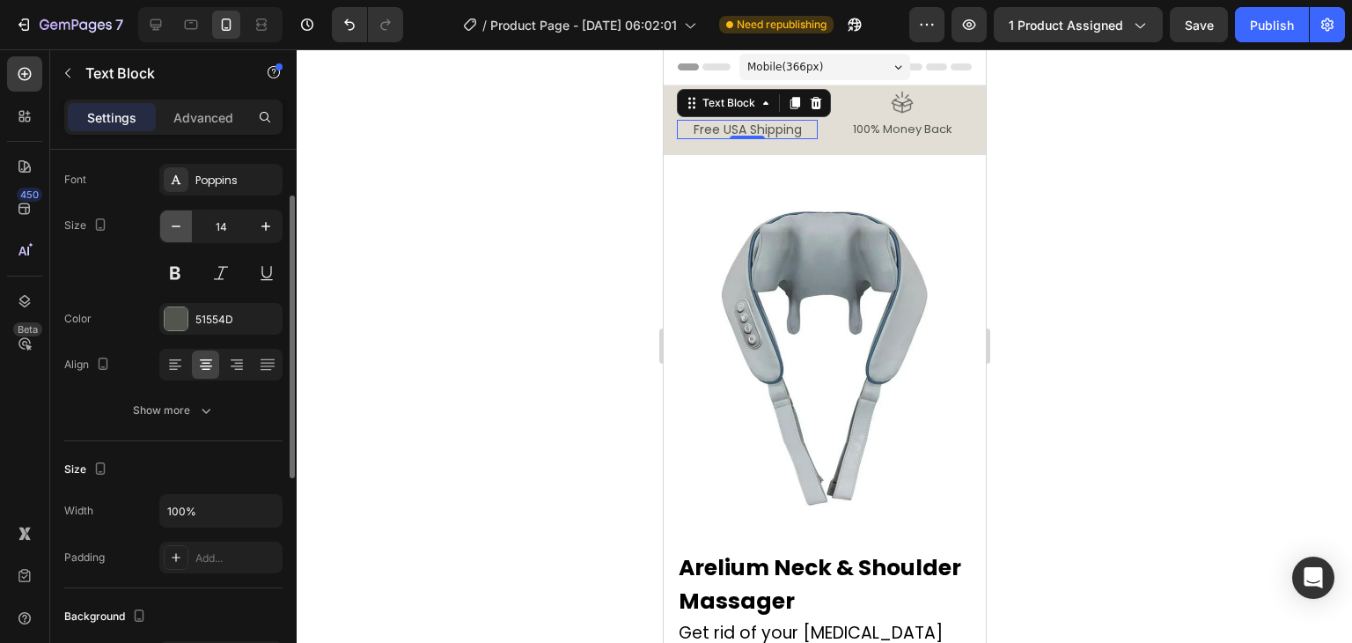
click at [177, 237] on button "button" at bounding box center [176, 226] width 32 height 32
type input "13"
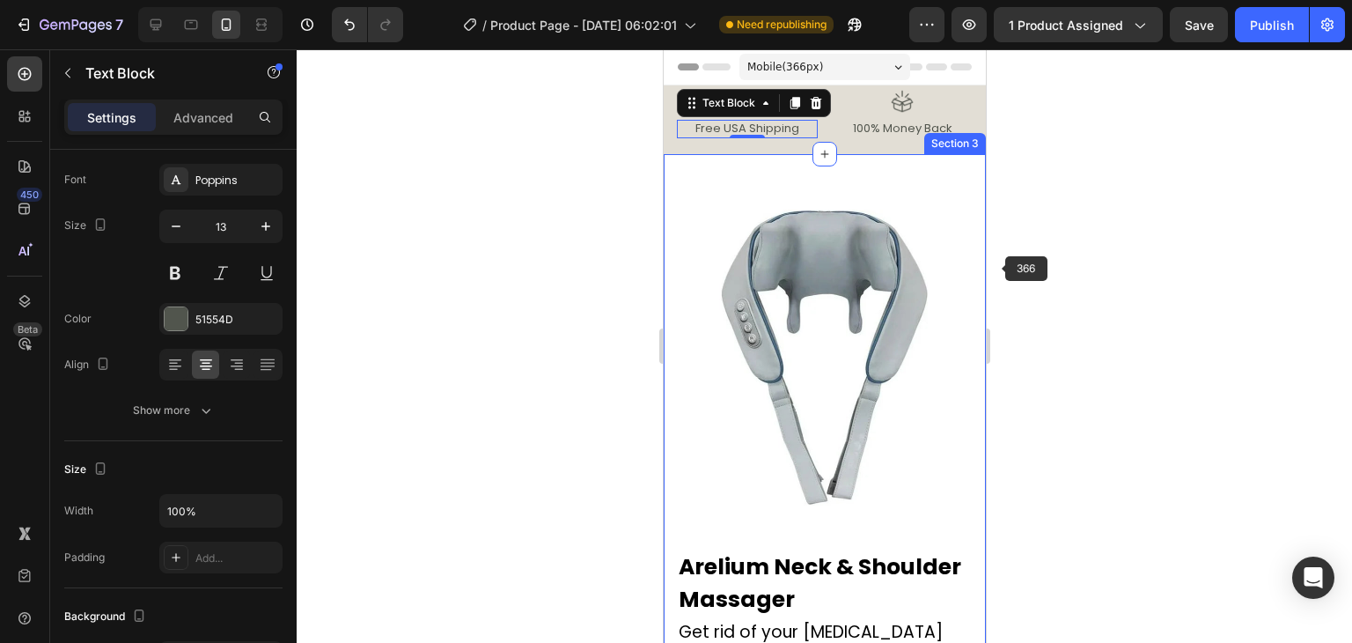
click at [1162, 258] on div at bounding box center [825, 345] width 1056 height 593
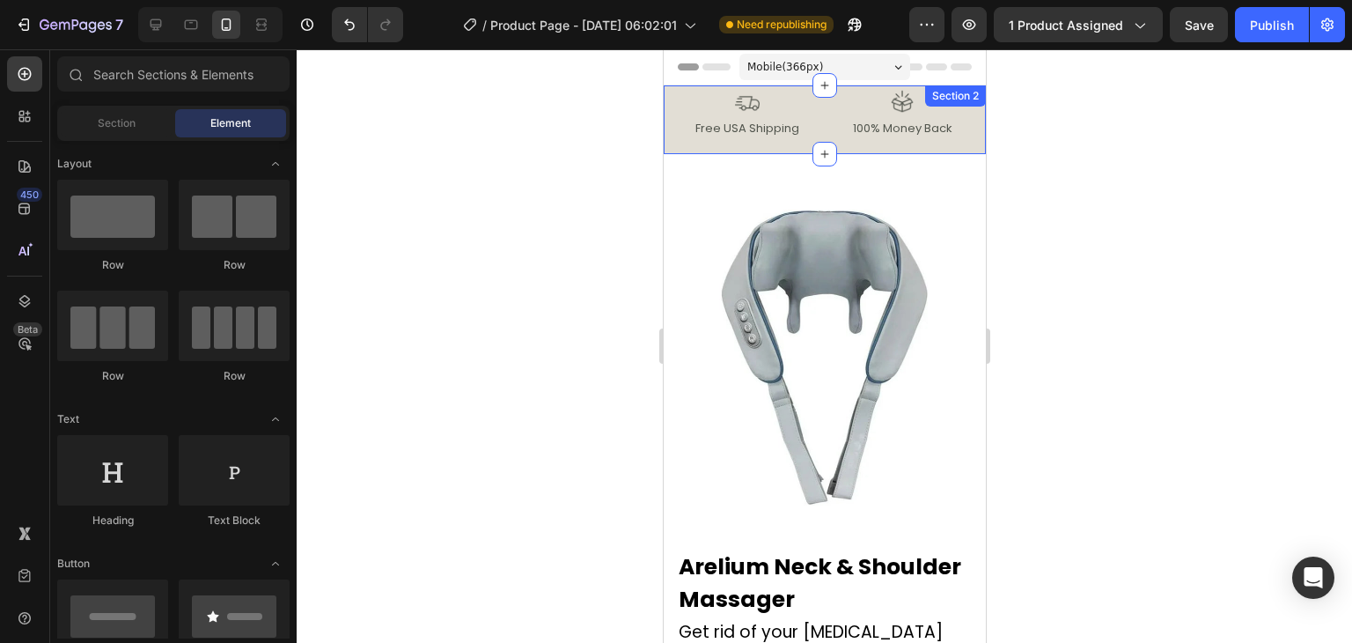
click at [673, 148] on div "Image Free USA Shipping Text Block Row Image 100% Money Back Text Block Row Row…" at bounding box center [824, 119] width 322 height 69
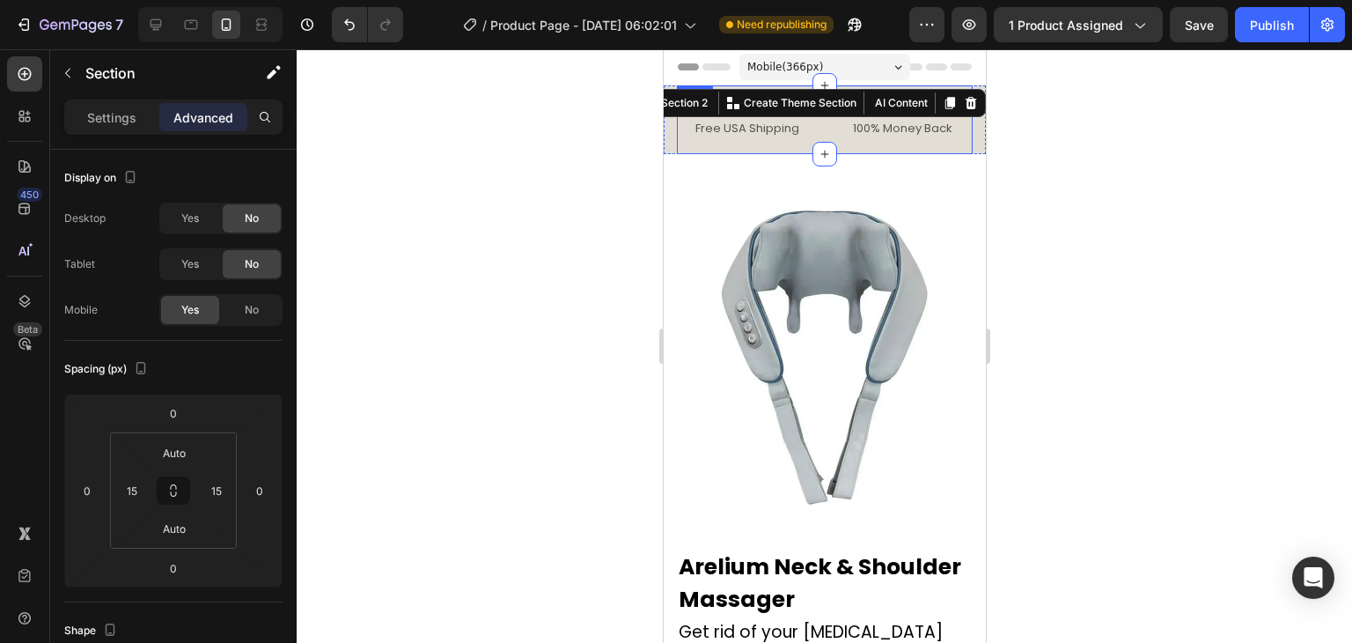
click at [813, 132] on div "Image Free USA Shipping Text Block Row Image 100% Money Back Text Block Row Row" at bounding box center [824, 119] width 296 height 69
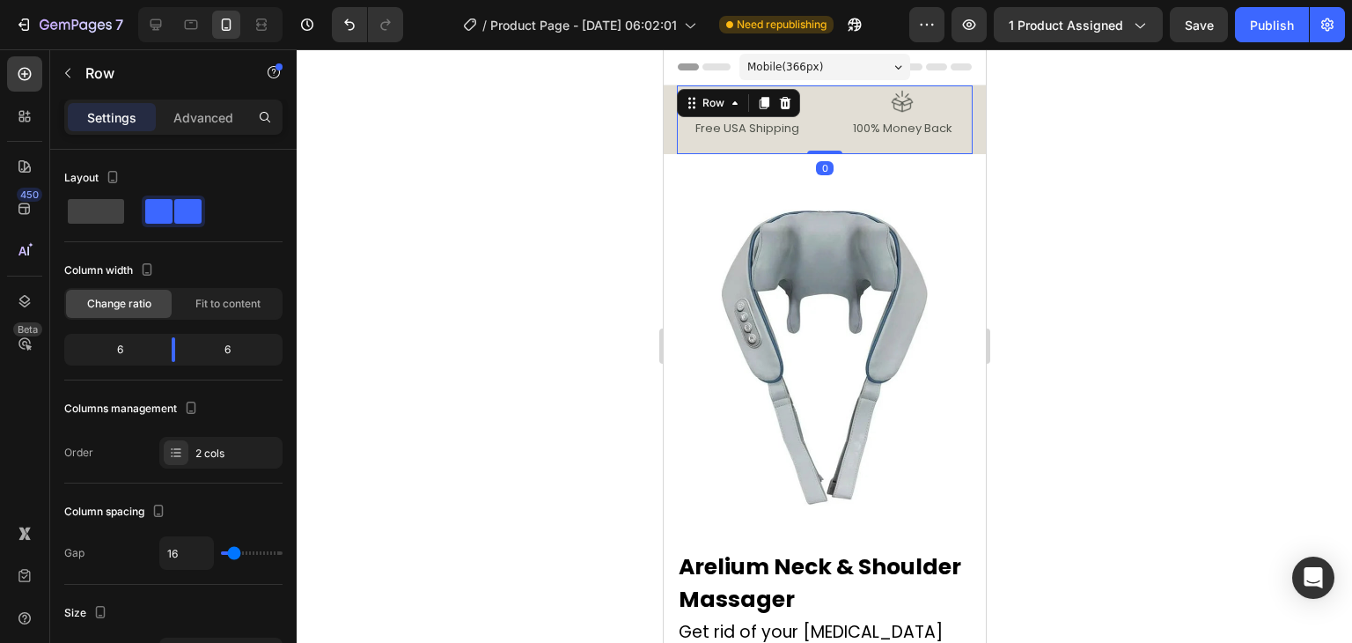
click at [201, 99] on div "Settings Advanced" at bounding box center [173, 116] width 218 height 35
click at [201, 119] on p "Advanced" at bounding box center [203, 117] width 60 height 18
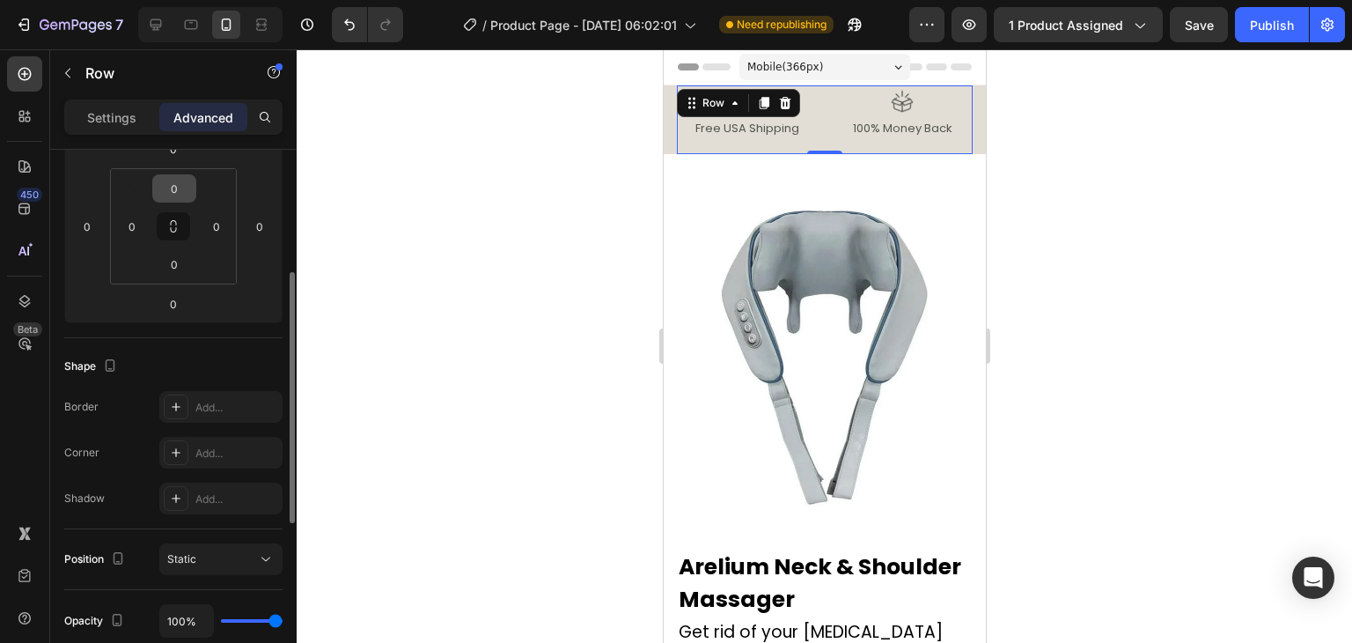
scroll to position [0, 0]
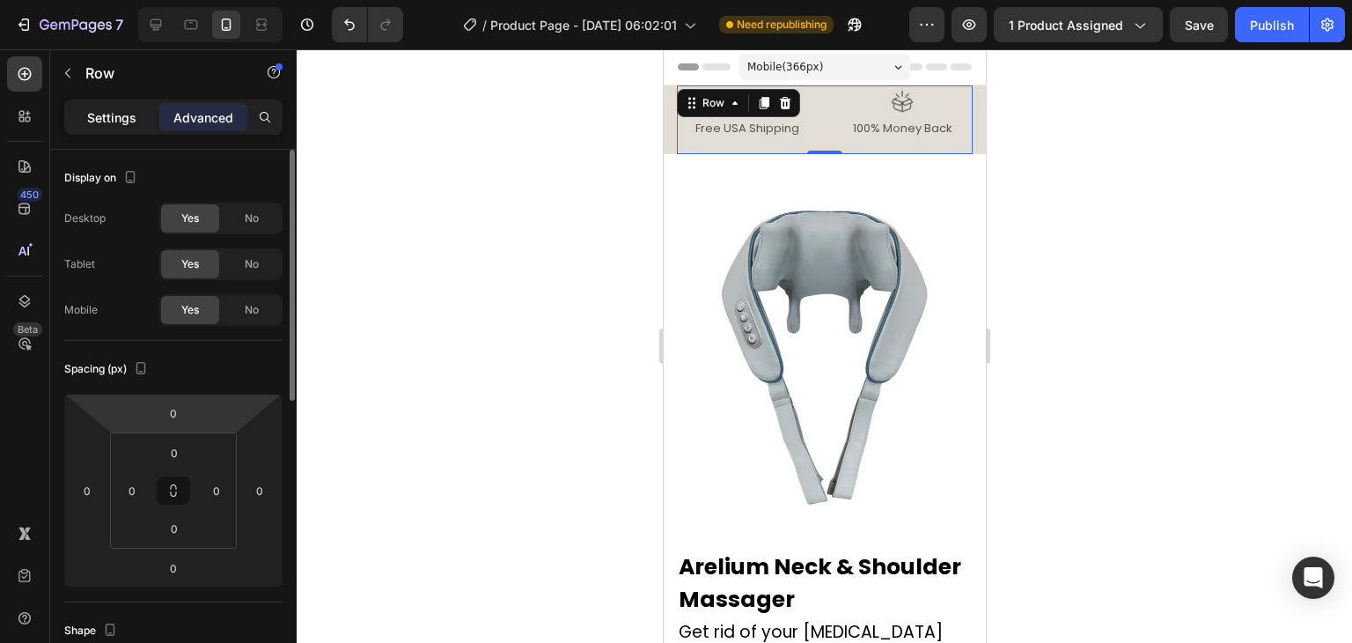
click at [108, 124] on p "Settings" at bounding box center [111, 117] width 49 height 18
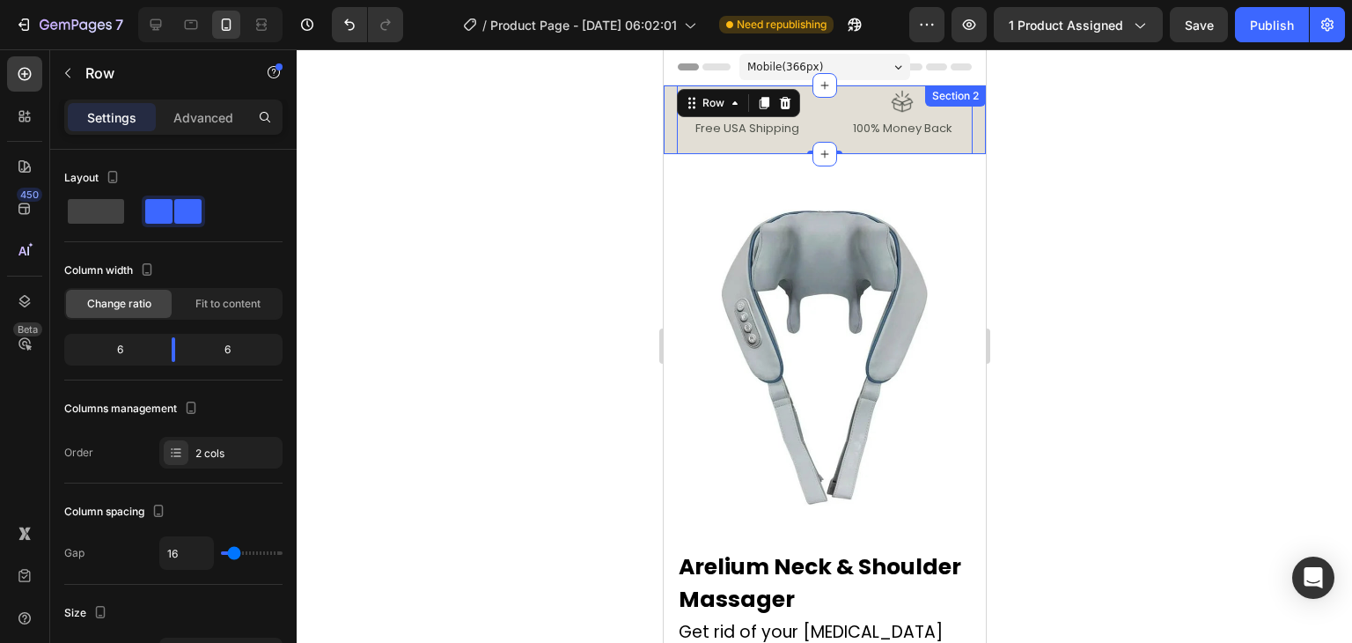
click at [673, 124] on div "Image Free USA Shipping Text Block Row Image 100% Money Back Text Block Row Row…" at bounding box center [824, 119] width 322 height 69
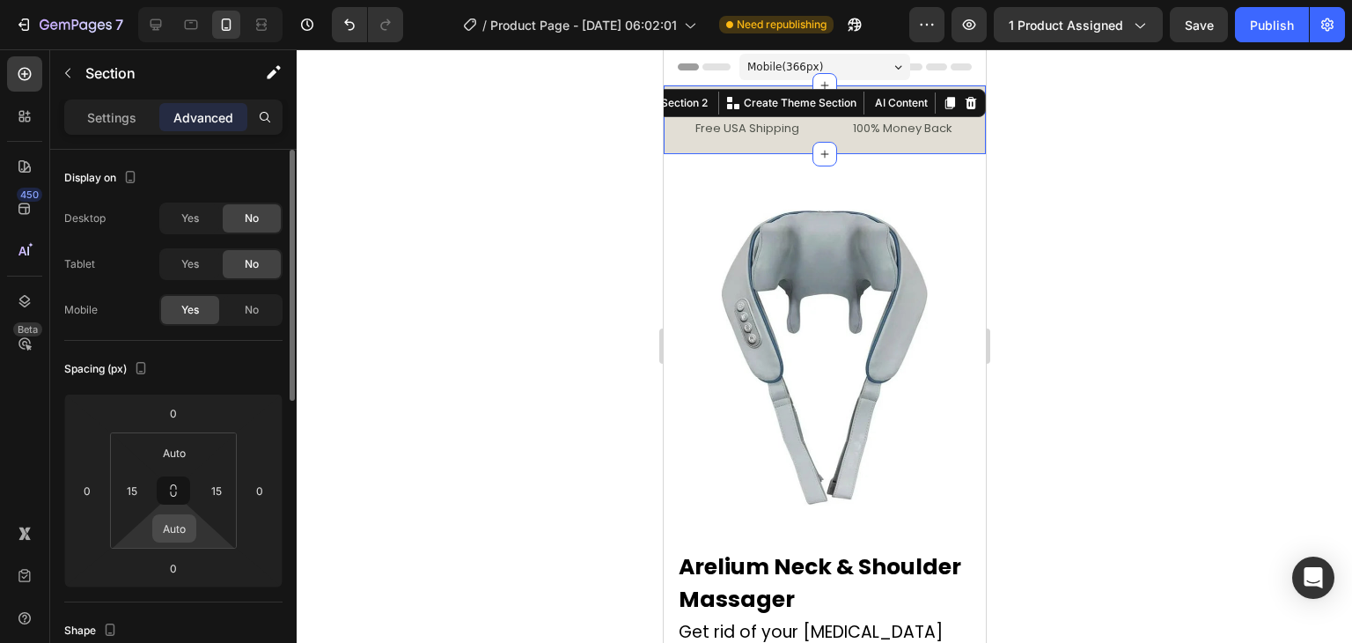
click at [180, 520] on input "Auto" at bounding box center [174, 528] width 35 height 26
click at [215, 585] on div "XXS 2px" at bounding box center [212, 592] width 109 height 26
click at [180, 527] on input "2" at bounding box center [174, 528] width 35 height 26
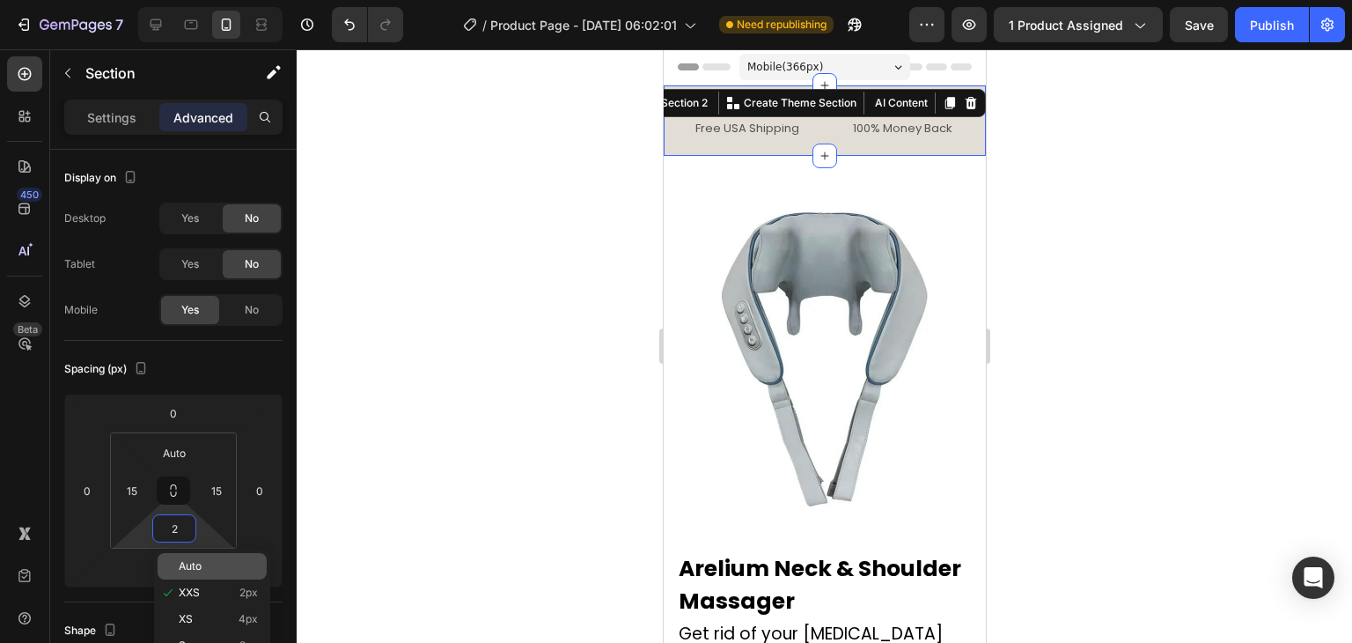
click at [199, 561] on span "Auto" at bounding box center [190, 566] width 23 height 12
type input "Auto"
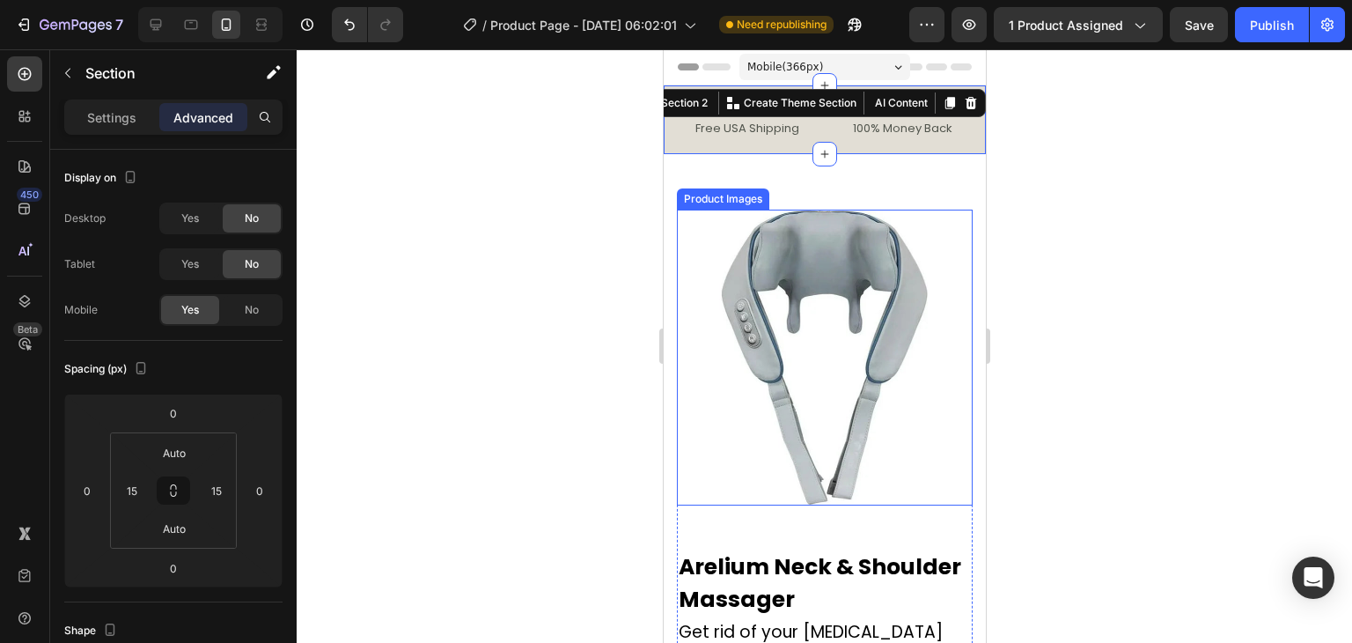
click at [1041, 322] on div at bounding box center [825, 345] width 1056 height 593
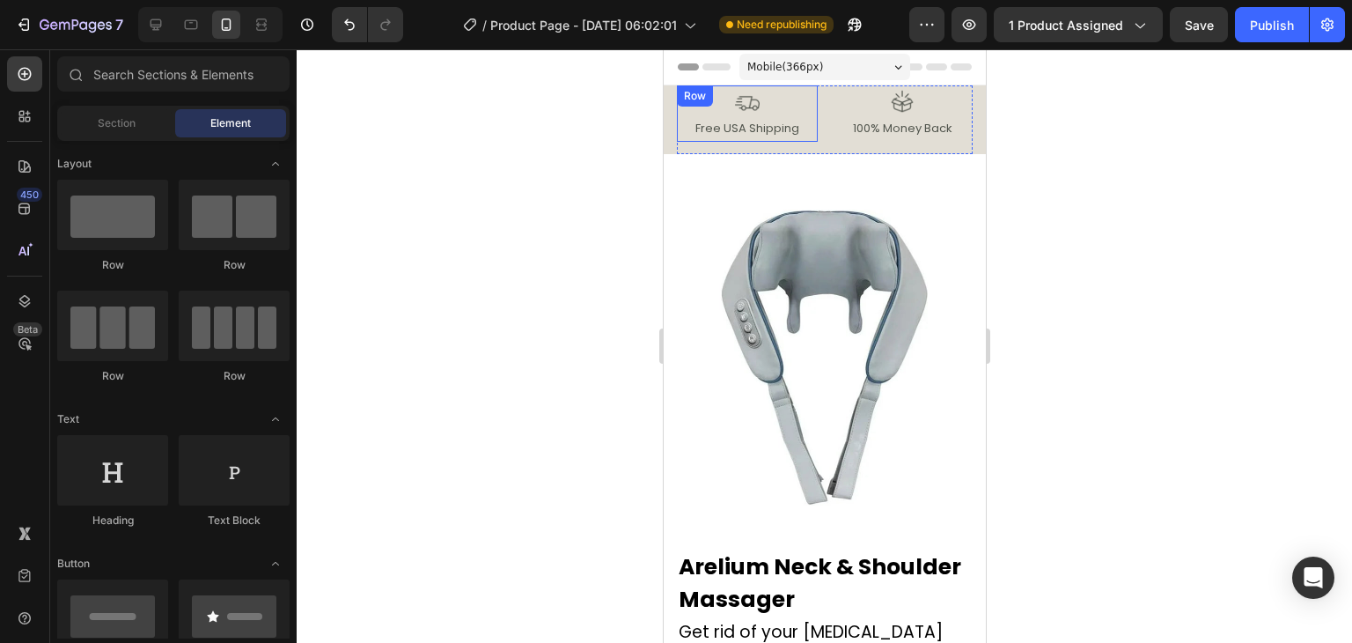
click at [752, 139] on div "Image Free USA Shipping Text Block Row" at bounding box center [746, 113] width 141 height 56
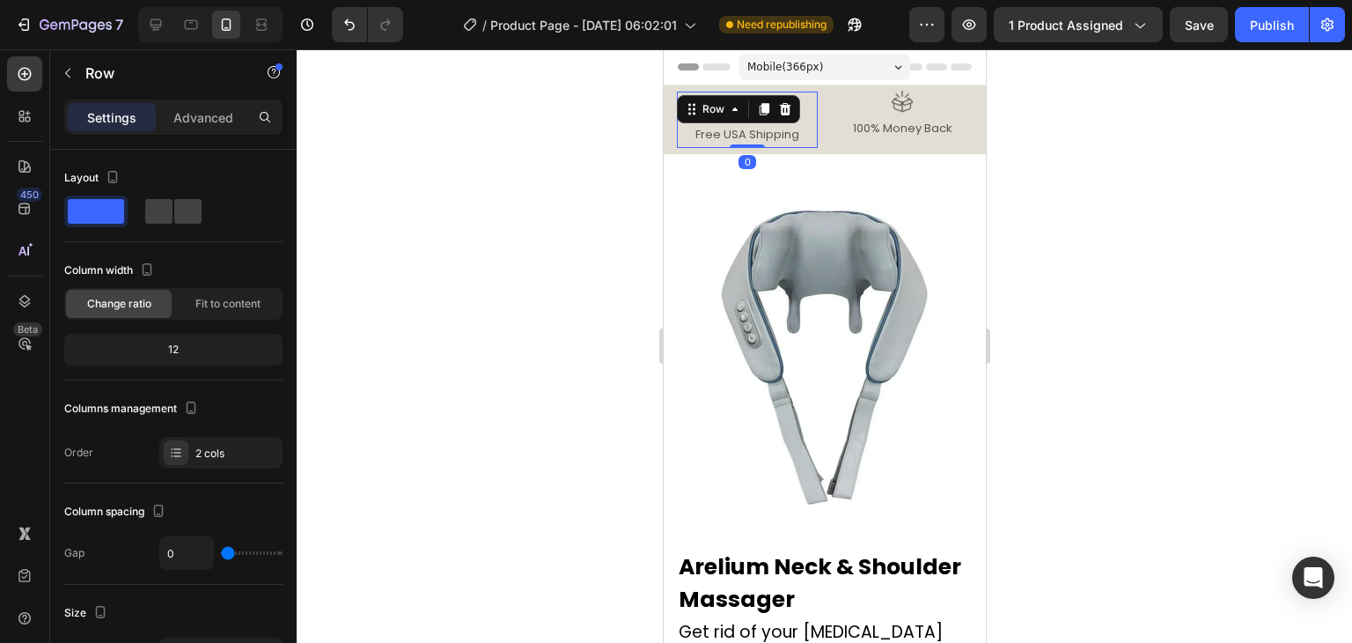
drag, startPoint x: 744, startPoint y: 151, endPoint x: 745, endPoint y: 124, distance: 26.4
click at [745, 124] on div "Image Free USA Shipping Text Block Row 0" at bounding box center [746, 120] width 141 height 56
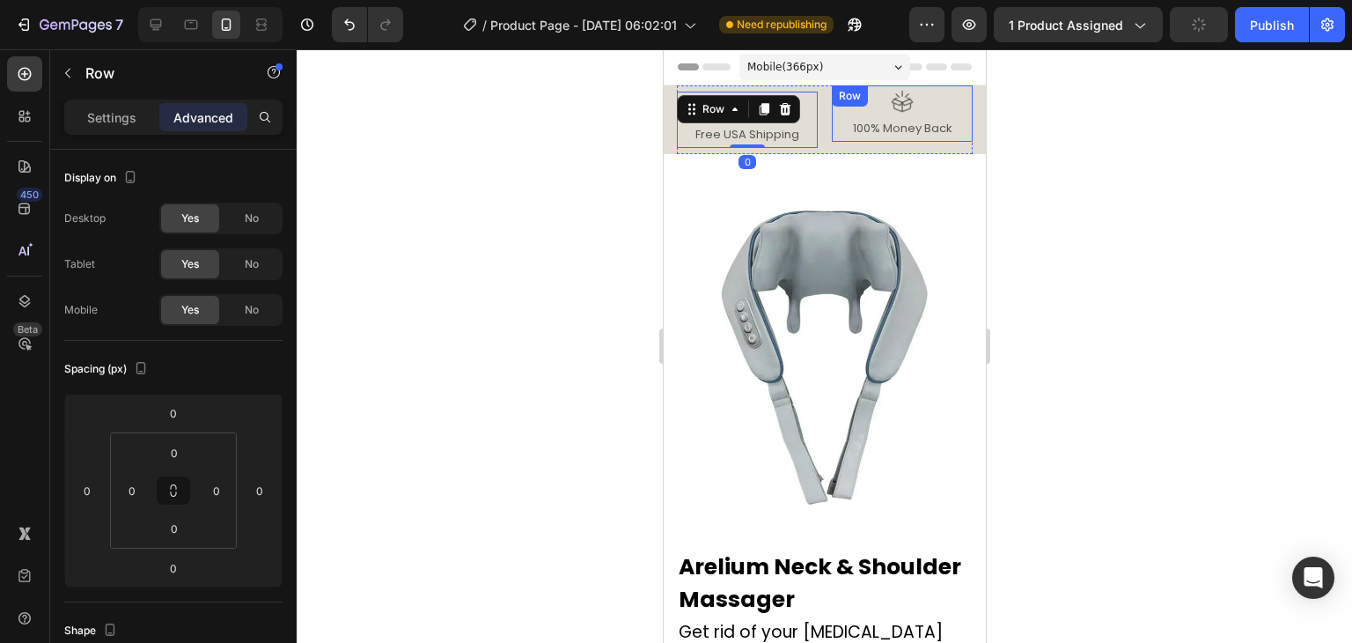
click at [888, 140] on div "Image 100% Money Back Text Block Row" at bounding box center [901, 113] width 141 height 56
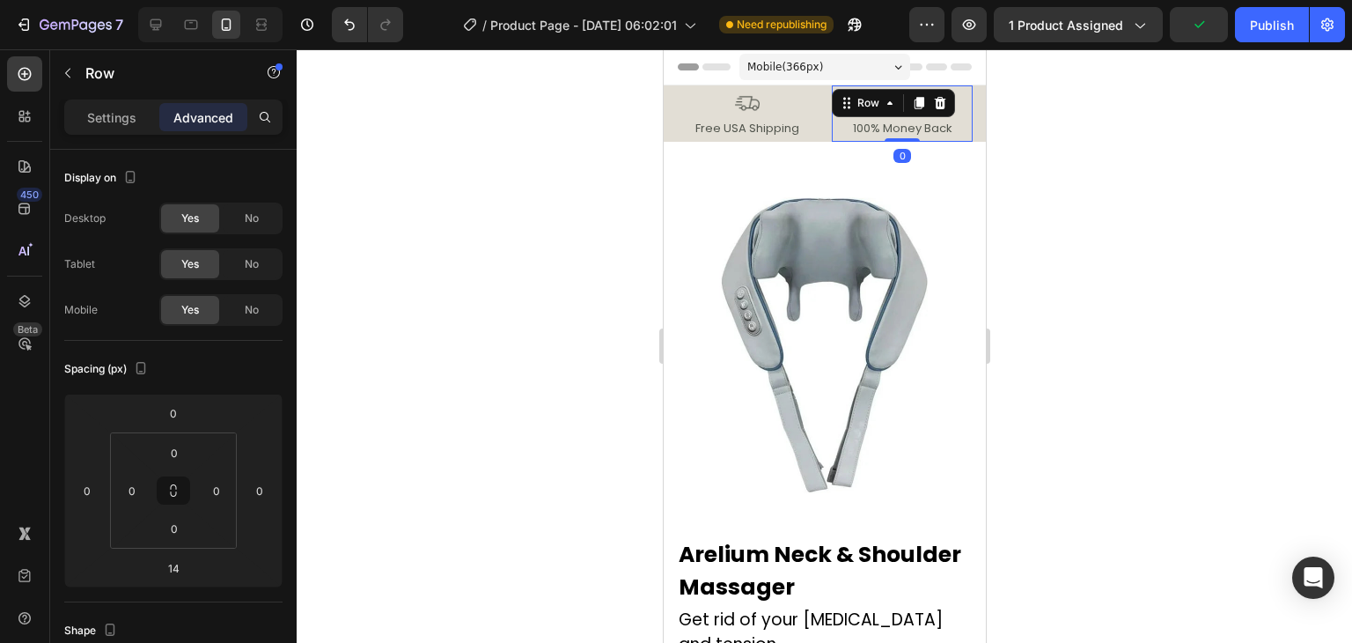
drag, startPoint x: 888, startPoint y: 151, endPoint x: 912, endPoint y: 113, distance: 45.4
click at [894, 123] on div "Image 100% Money Back Text Block Row 0" at bounding box center [901, 113] width 141 height 56
type input "0"
click at [1106, 99] on div at bounding box center [825, 345] width 1056 height 593
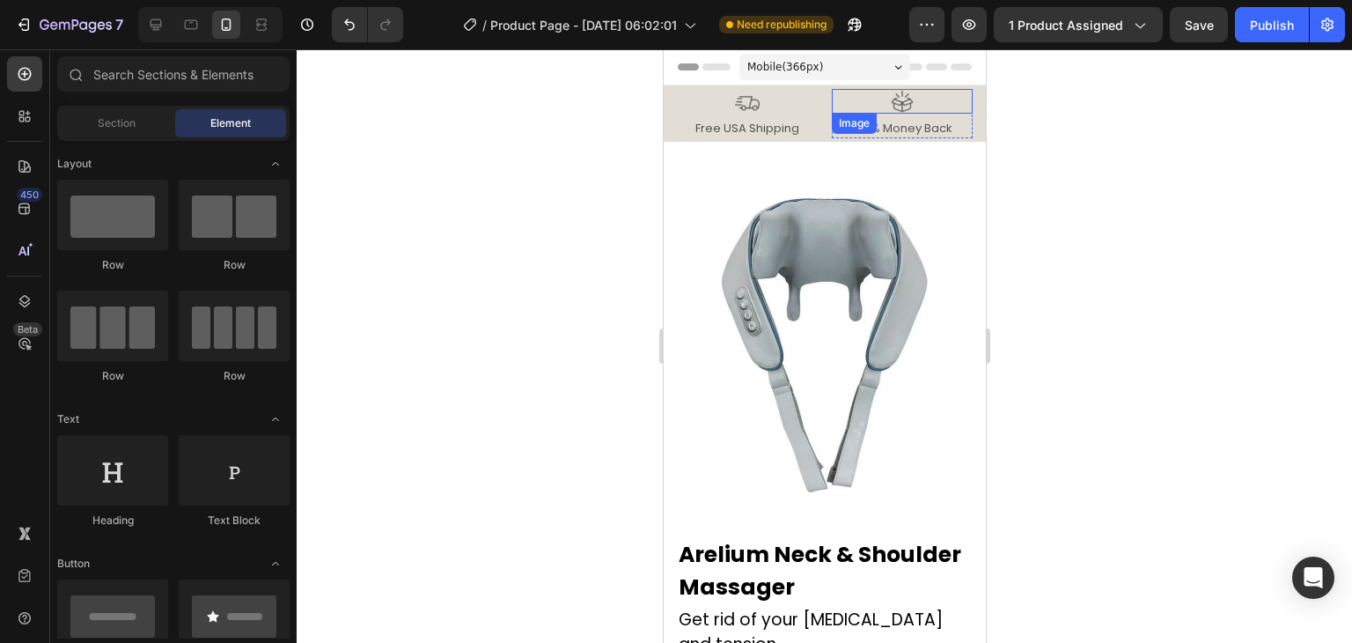
click at [874, 112] on div at bounding box center [901, 101] width 141 height 25
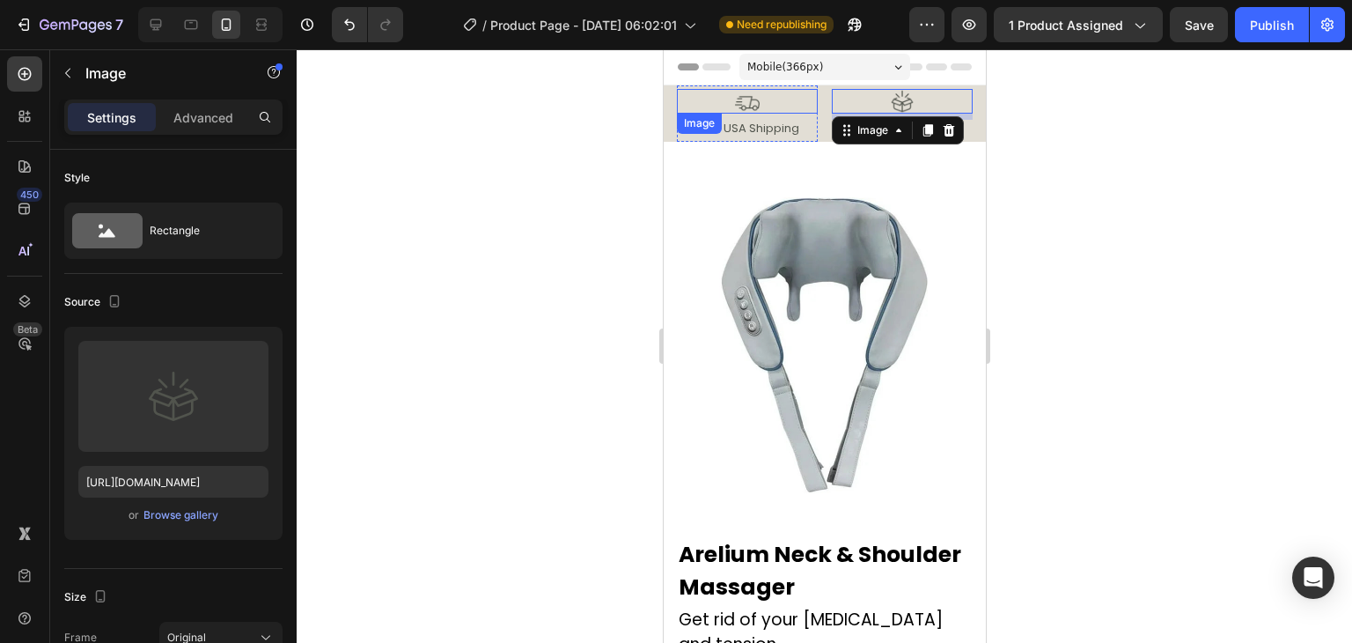
click at [743, 107] on img at bounding box center [746, 101] width 25 height 25
click at [894, 107] on img at bounding box center [901, 101] width 25 height 25
click at [892, 133] on icon at bounding box center [898, 130] width 14 height 14
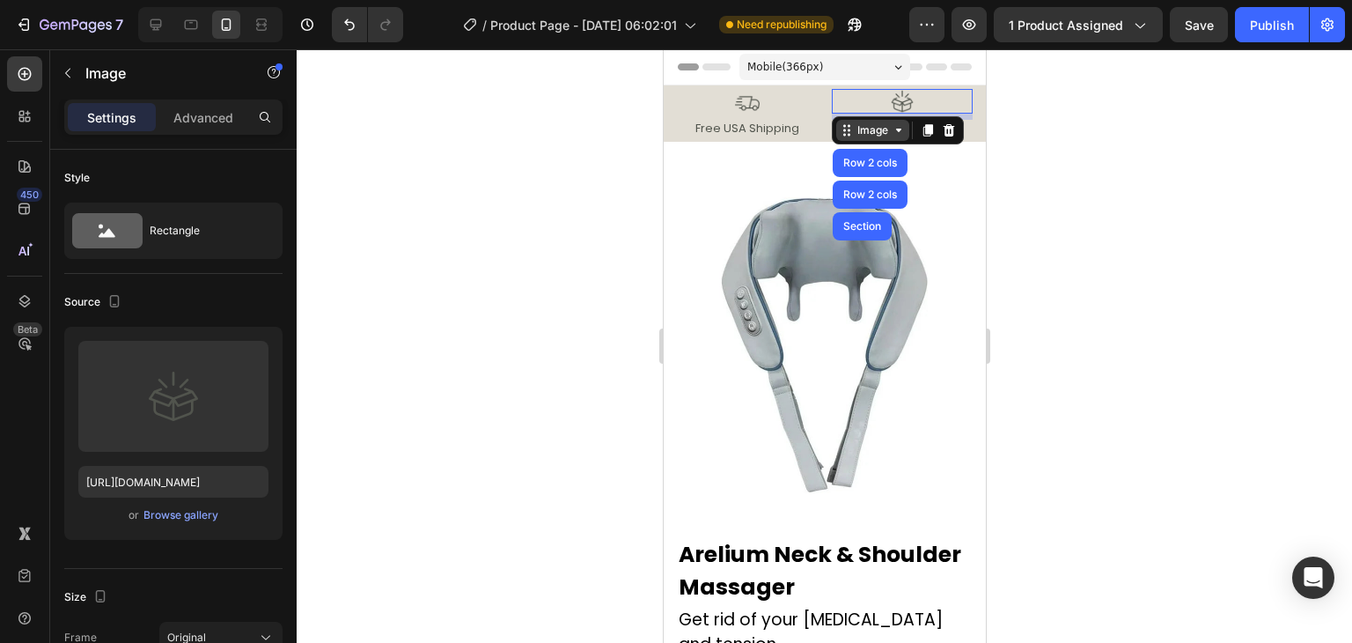
click at [892, 133] on icon at bounding box center [898, 130] width 14 height 14
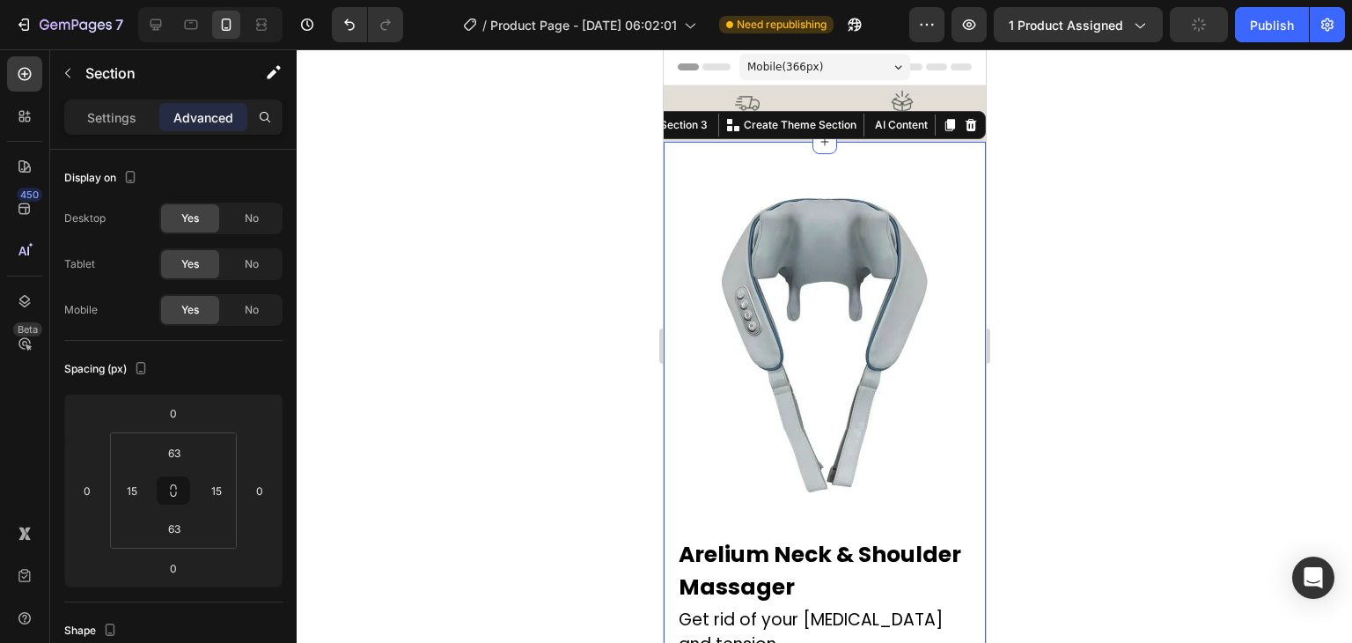
click at [833, 90] on div at bounding box center [901, 101] width 141 height 25
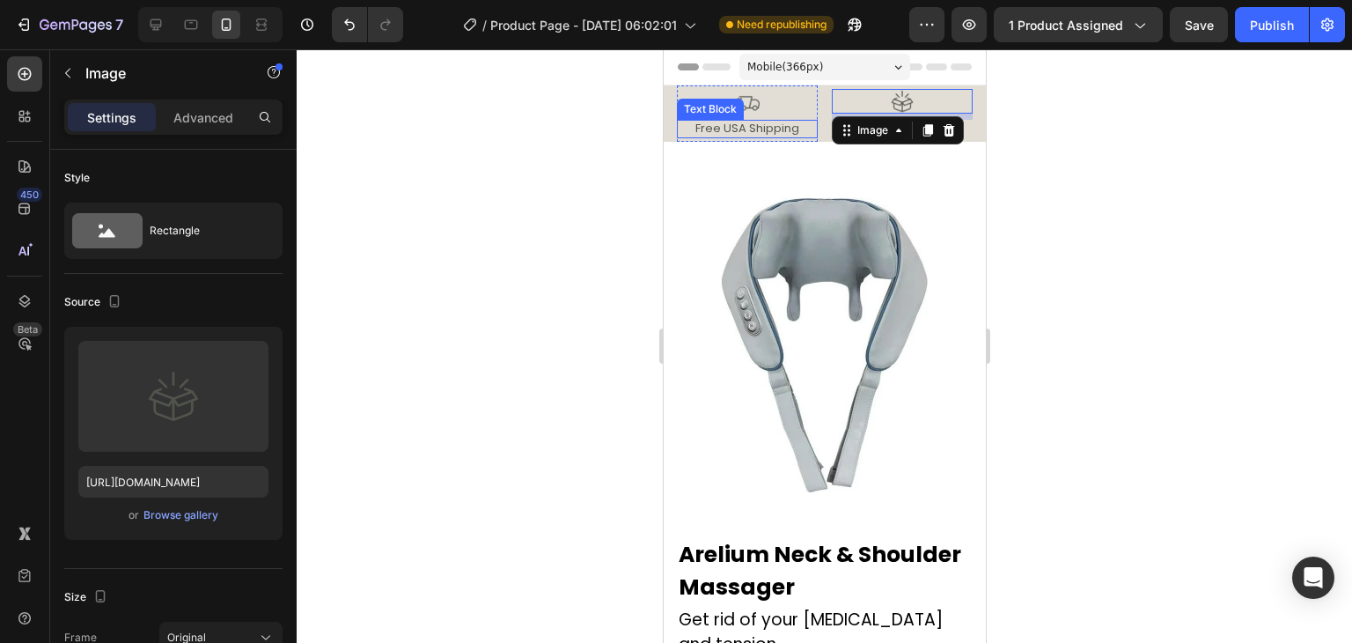
click at [793, 132] on p "Free USA Shipping" at bounding box center [746, 128] width 137 height 15
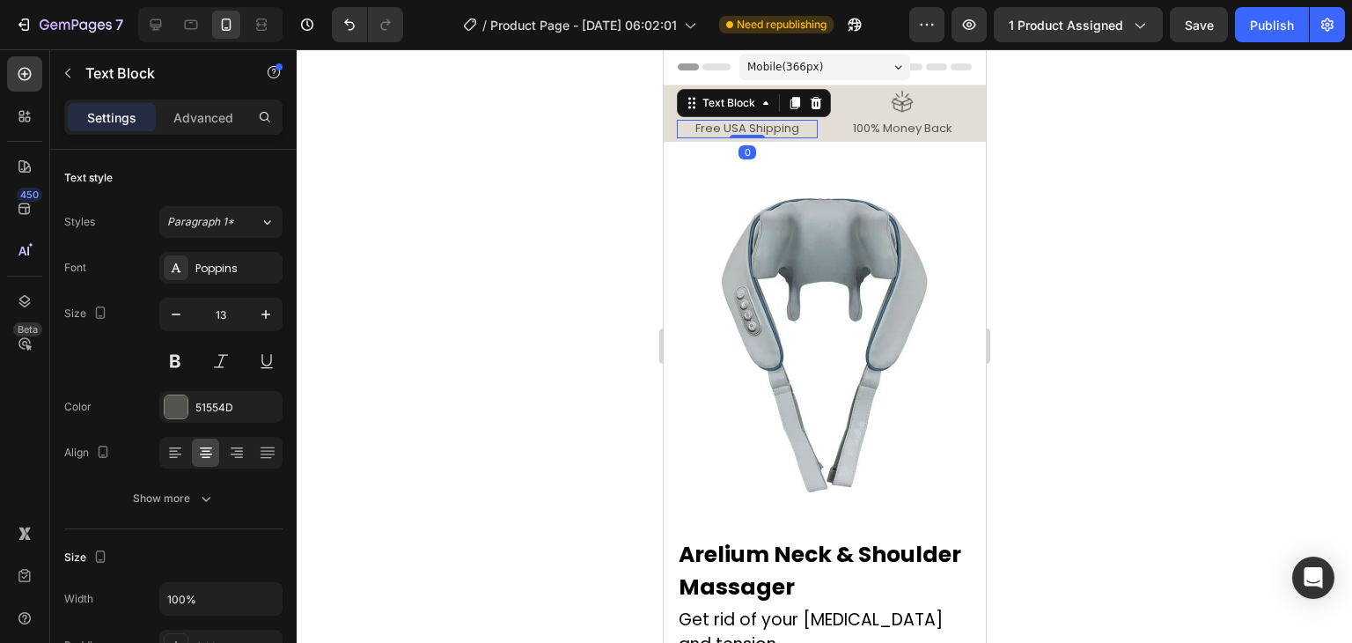
click at [752, 128] on div "Free USA Shipping Text Block 0" at bounding box center [746, 129] width 141 height 18
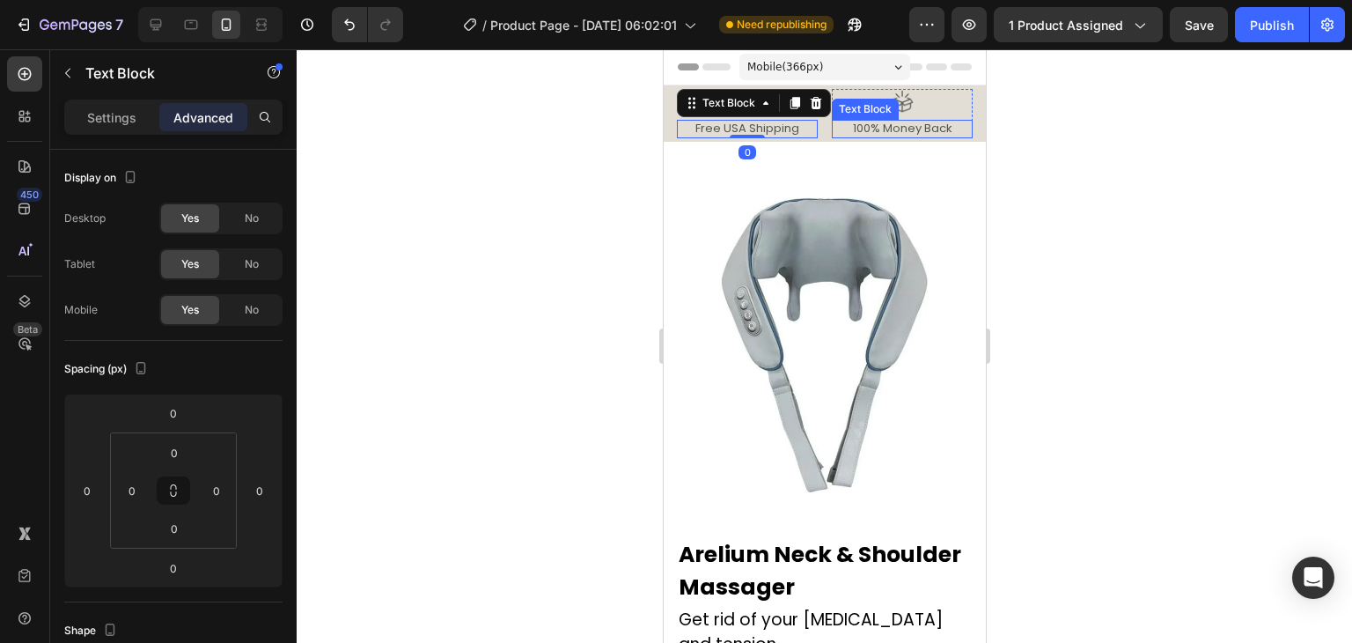
click at [896, 127] on p "100% Money Back" at bounding box center [901, 128] width 137 height 15
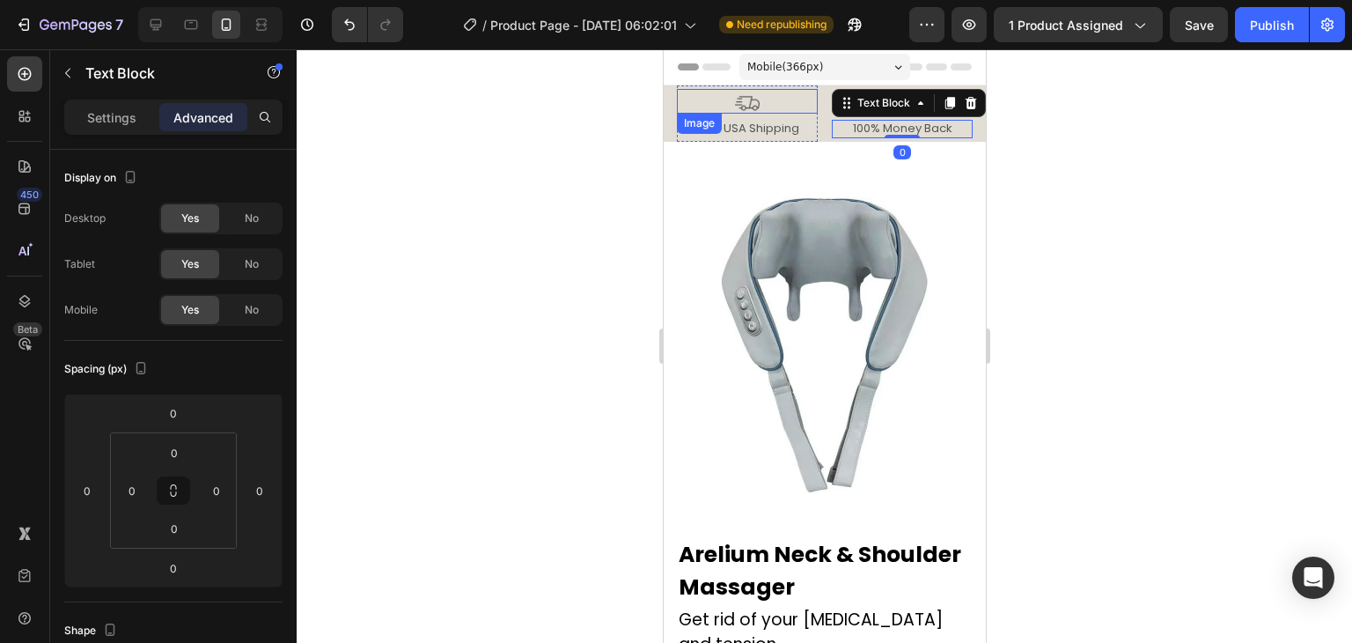
click at [762, 107] on div at bounding box center [746, 101] width 141 height 25
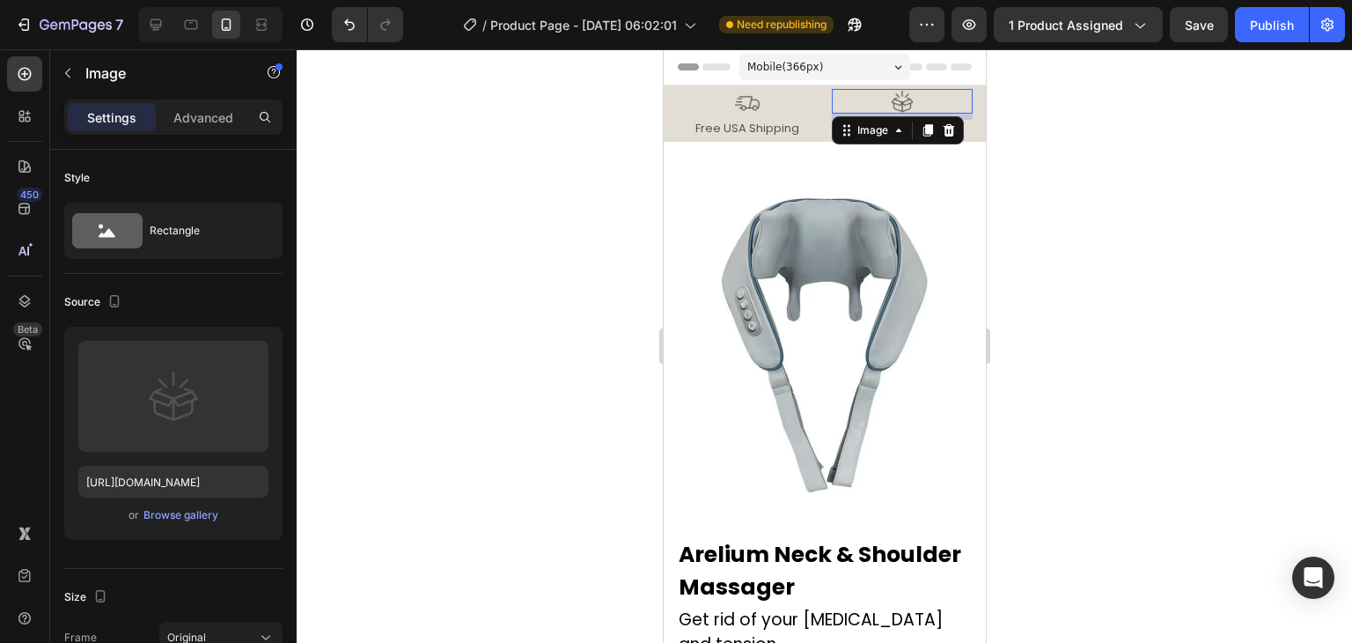
click at [874, 99] on div at bounding box center [901, 101] width 141 height 25
click at [807, 99] on div at bounding box center [746, 101] width 141 height 25
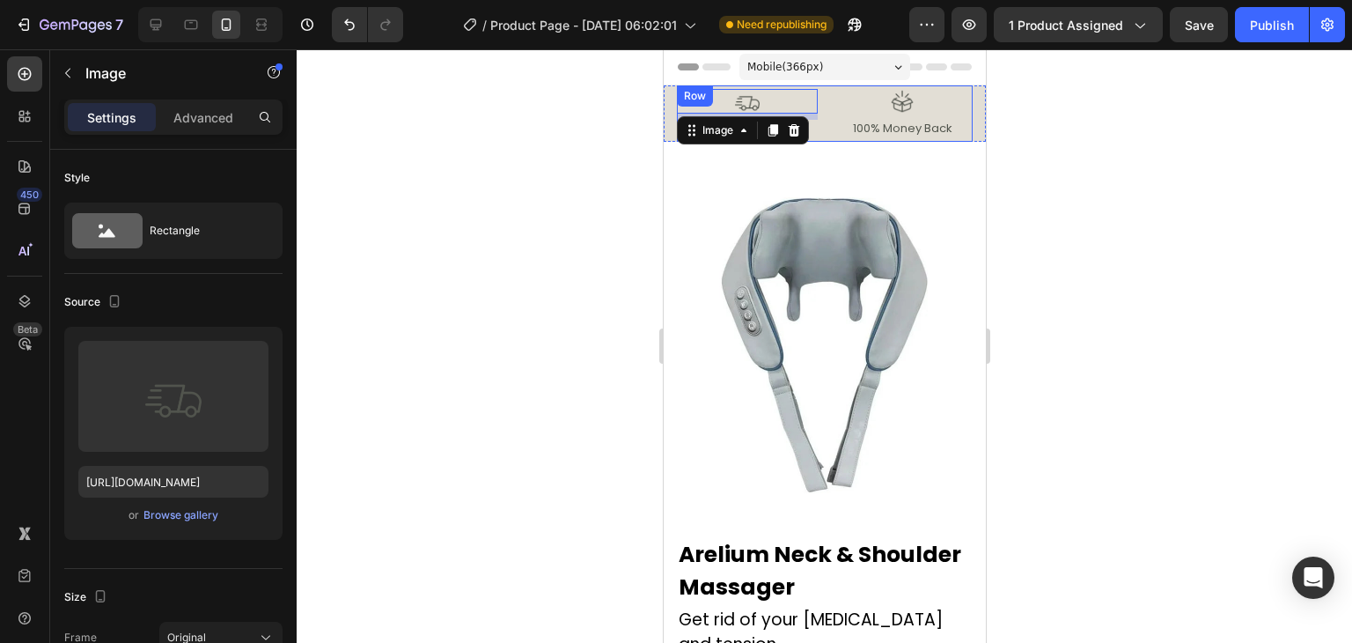
click at [817, 99] on div "Image 7 Free USA Shipping Text Block Row Image 100% Money Back Text Block Row R…" at bounding box center [824, 113] width 296 height 56
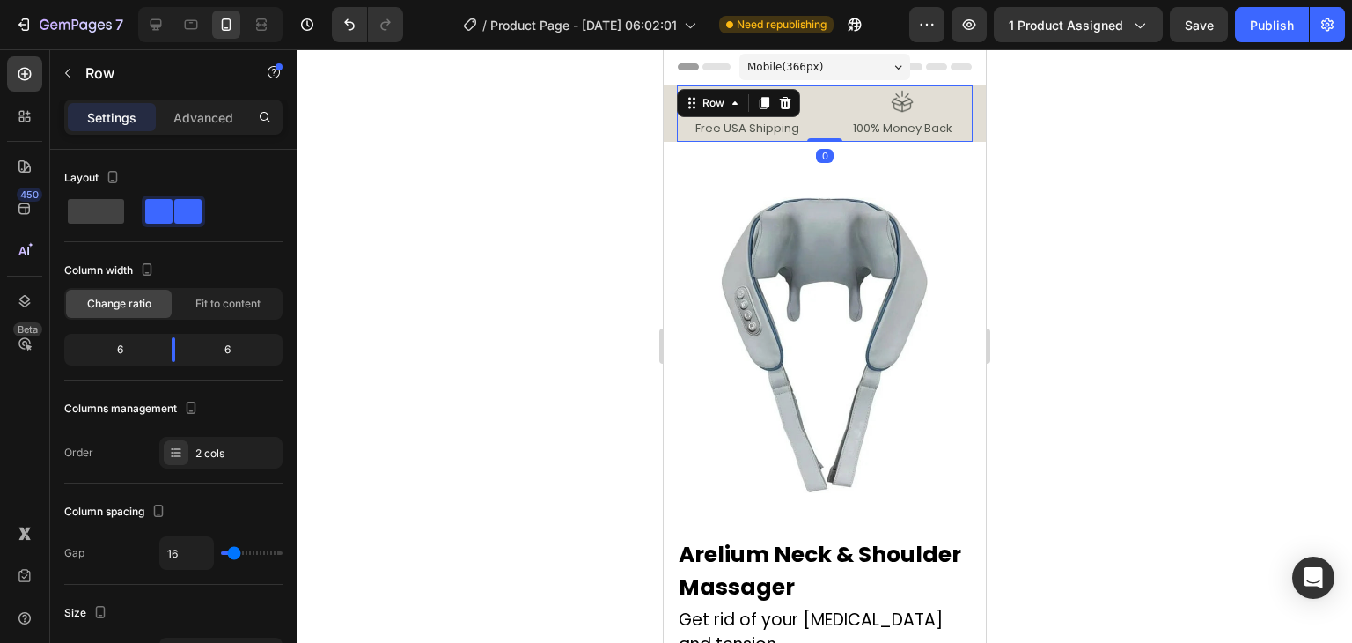
click at [814, 138] on div at bounding box center [823, 140] width 35 height 4
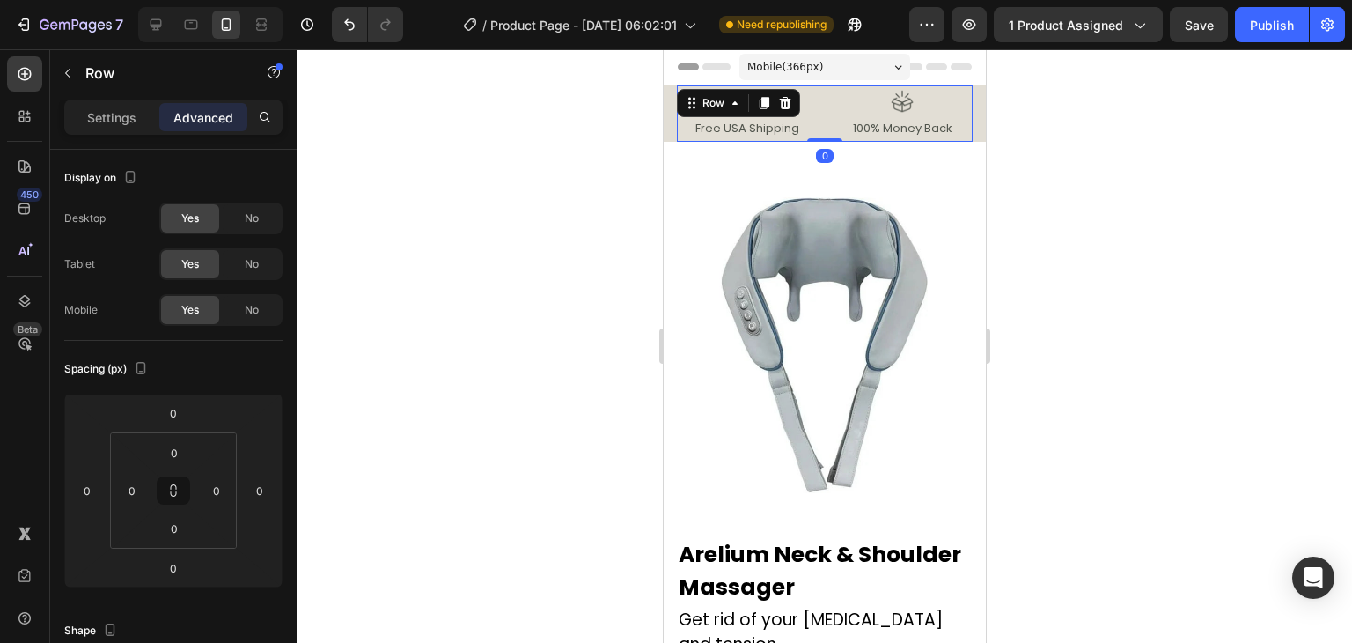
click at [1231, 96] on div at bounding box center [825, 345] width 1056 height 593
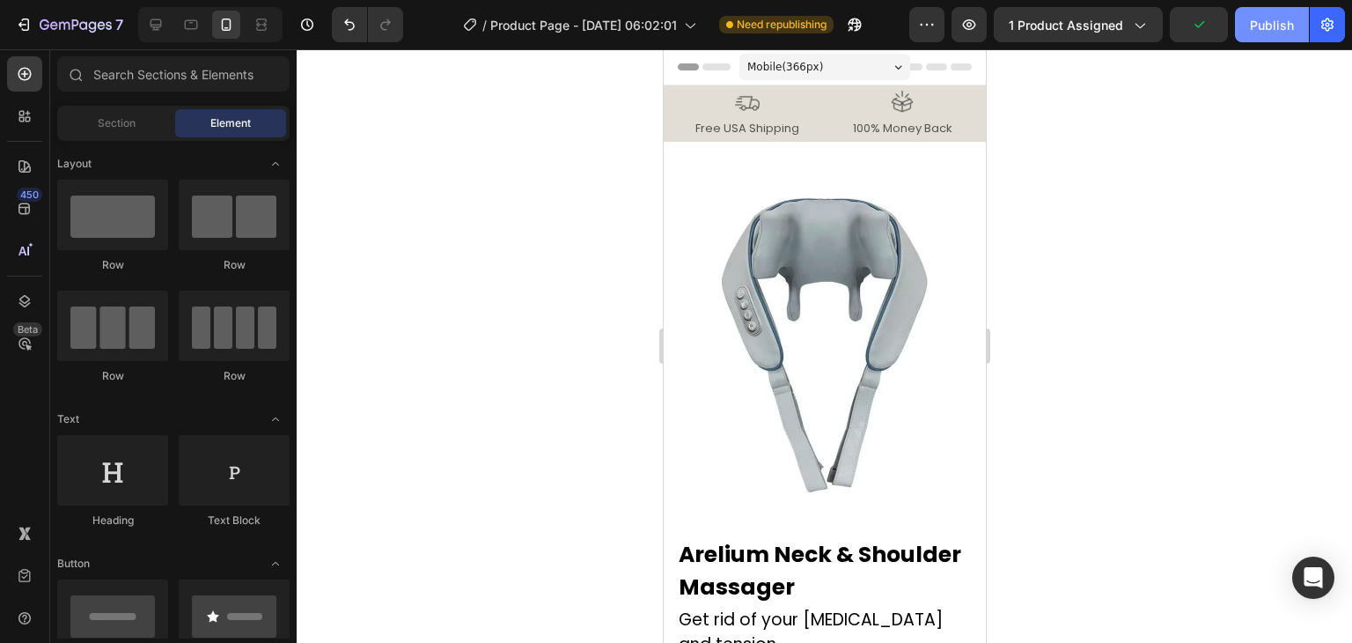
click at [1269, 34] on button "Publish" at bounding box center [1272, 24] width 74 height 35
click at [698, 607] on p "Get rid of your neck pain and tension" at bounding box center [824, 632] width 292 height 50
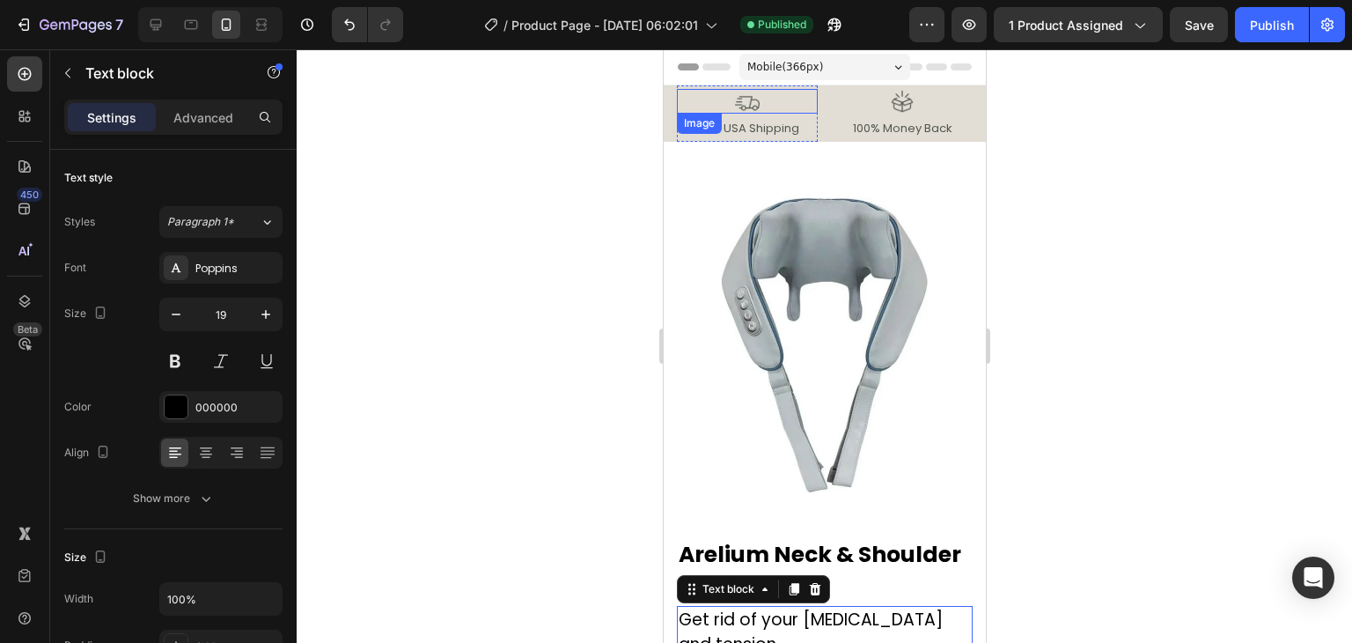
click at [678, 96] on div at bounding box center [746, 101] width 141 height 25
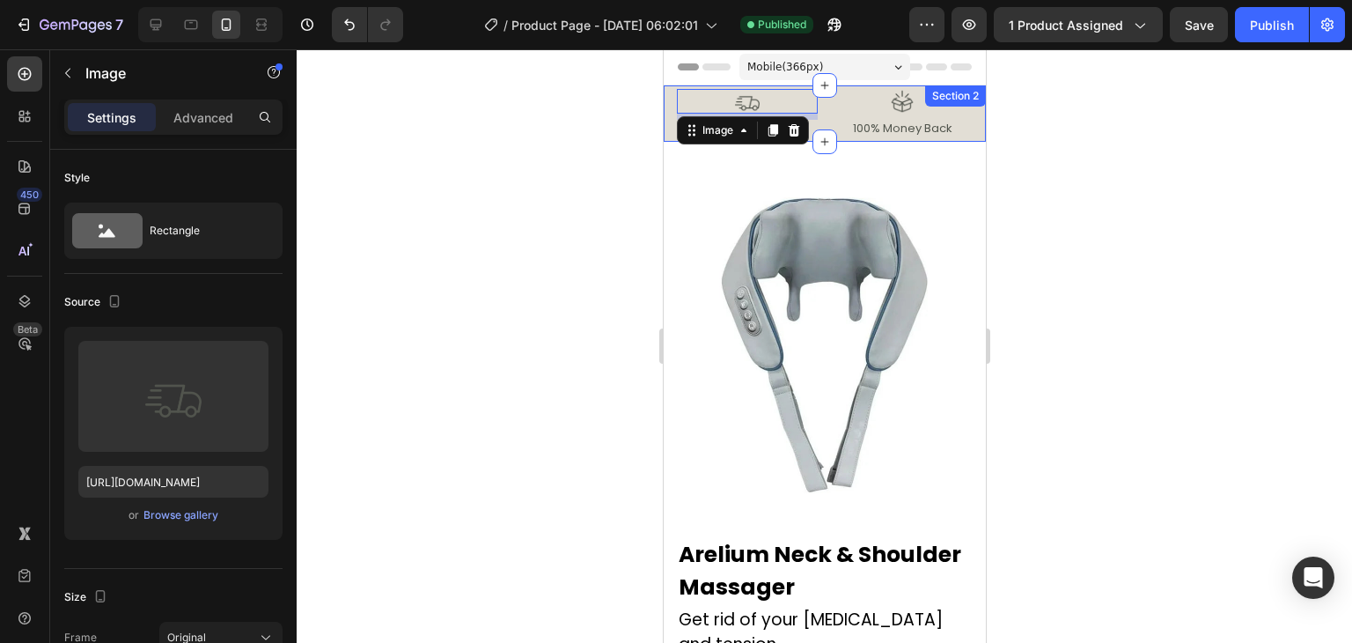
click at [670, 100] on div "Image 7 Free USA Shipping Text Block Row Image 100% Money Back Text Block Row R…" at bounding box center [824, 113] width 322 height 56
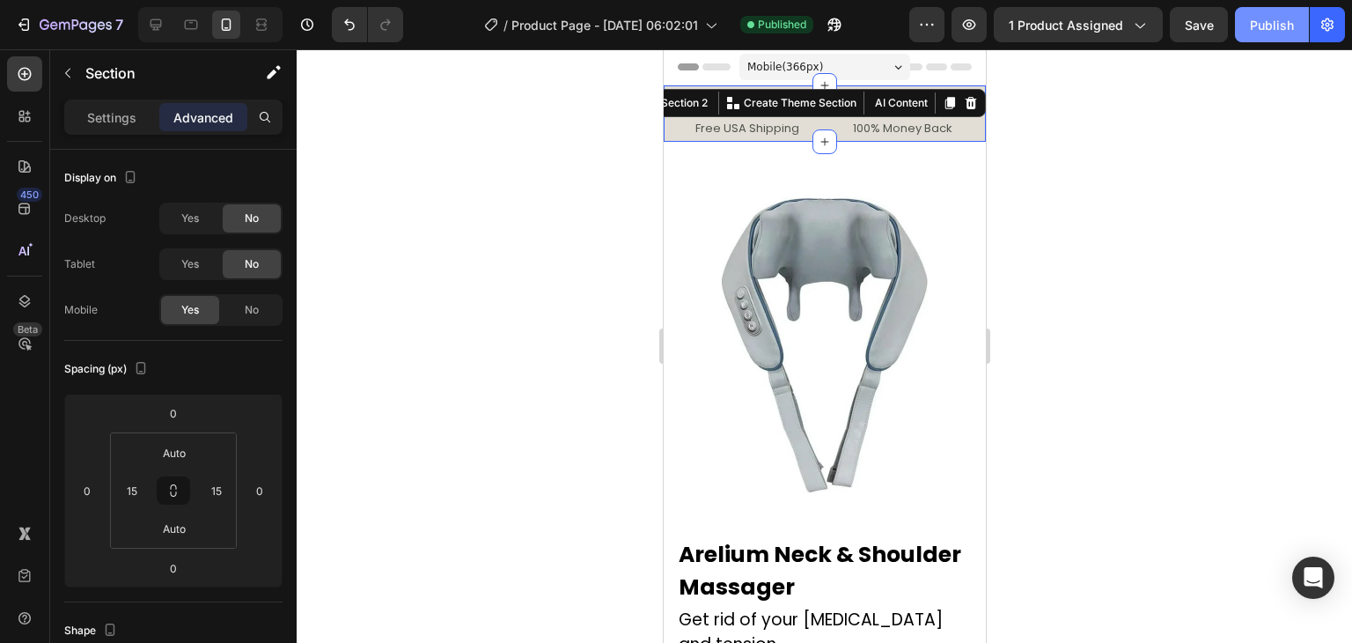
click at [1239, 40] on button "Publish" at bounding box center [1272, 24] width 74 height 35
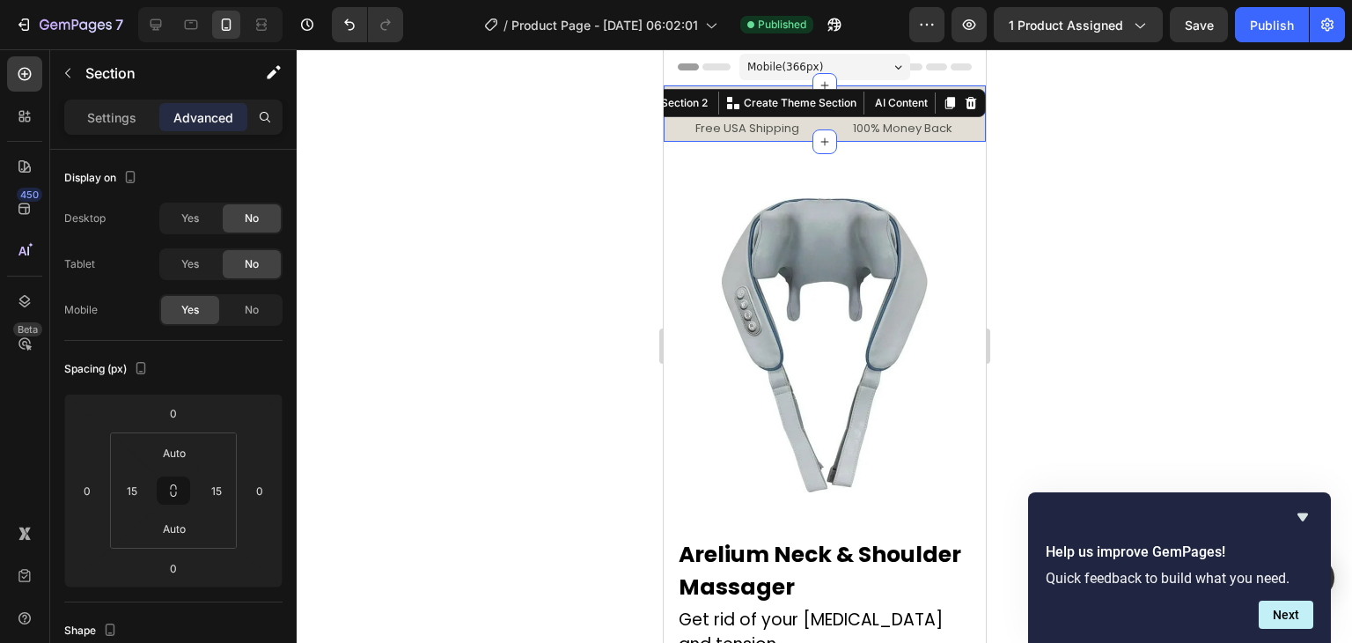
click at [1065, 240] on div at bounding box center [825, 345] width 1056 height 593
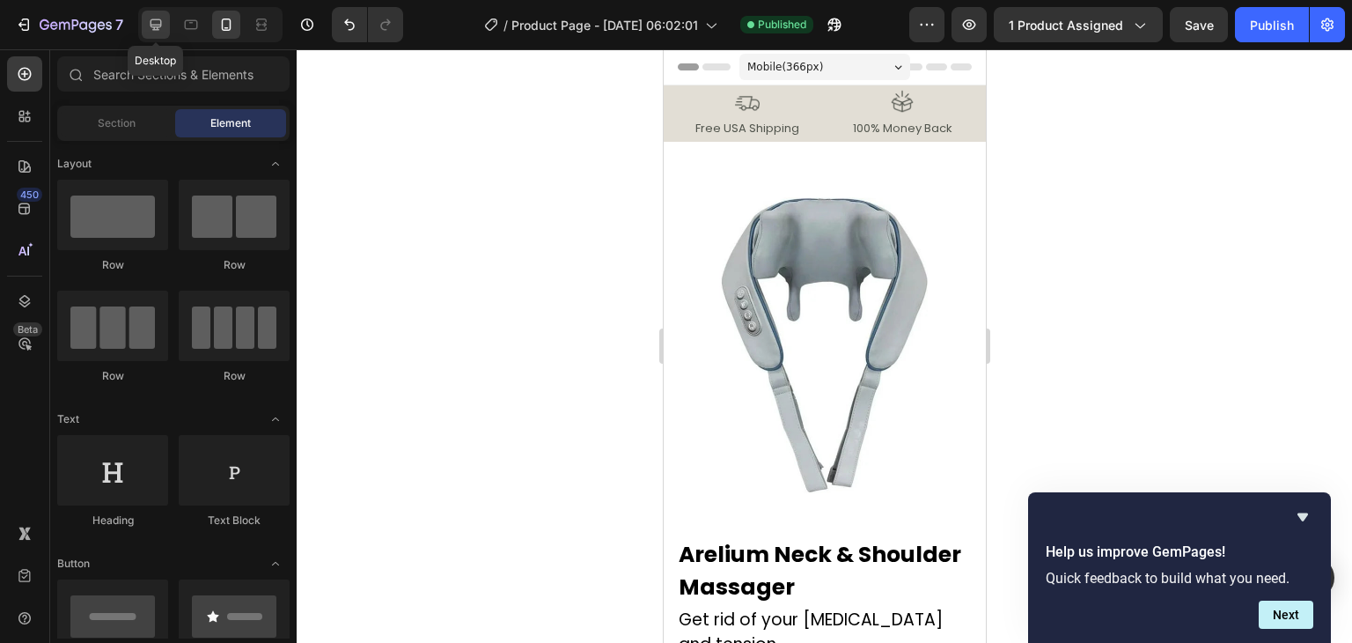
click at [147, 16] on icon at bounding box center [156, 25] width 18 height 18
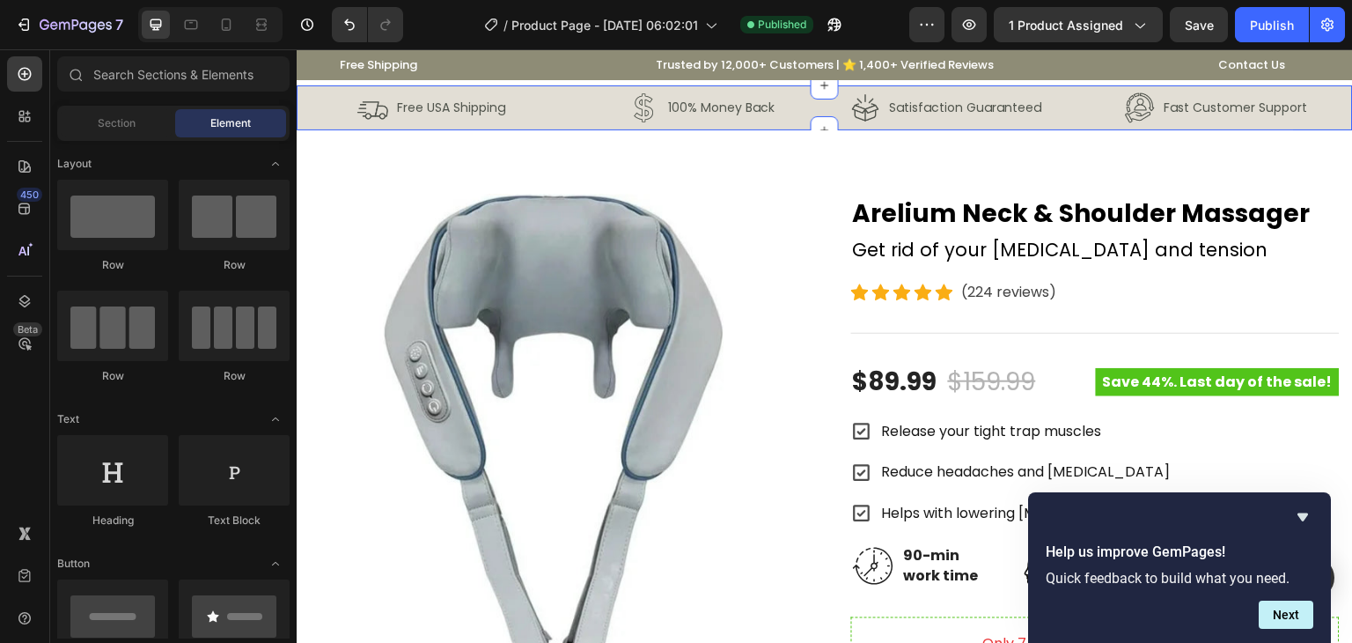
click at [303, 111] on div "Image Free USA Shipping Text Block Row Image 100% Money Back Text Block Row Row…" at bounding box center [825, 107] width 1056 height 45
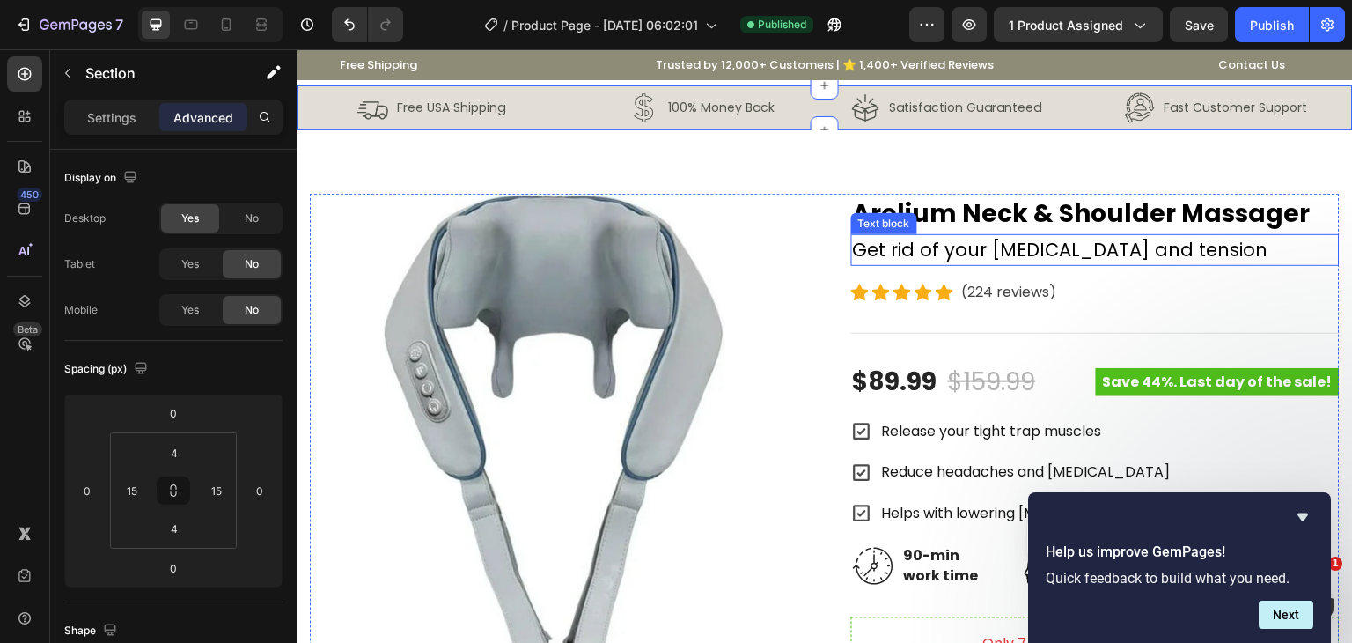
click at [882, 249] on p "Get rid of your neck pain and tension" at bounding box center [1095, 250] width 485 height 28
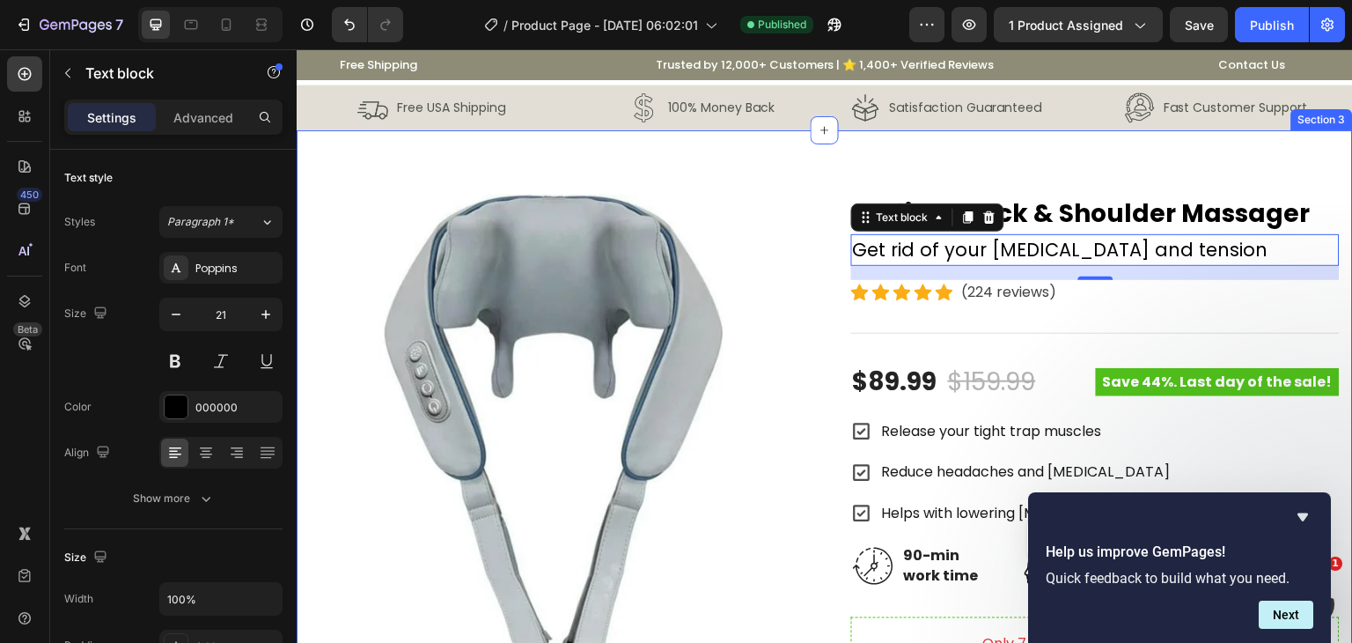
click at [805, 174] on div "Product Images Arelium Neck & Shoulder Massager Product Title Get rid of your n…" at bounding box center [825, 621] width 1056 height 983
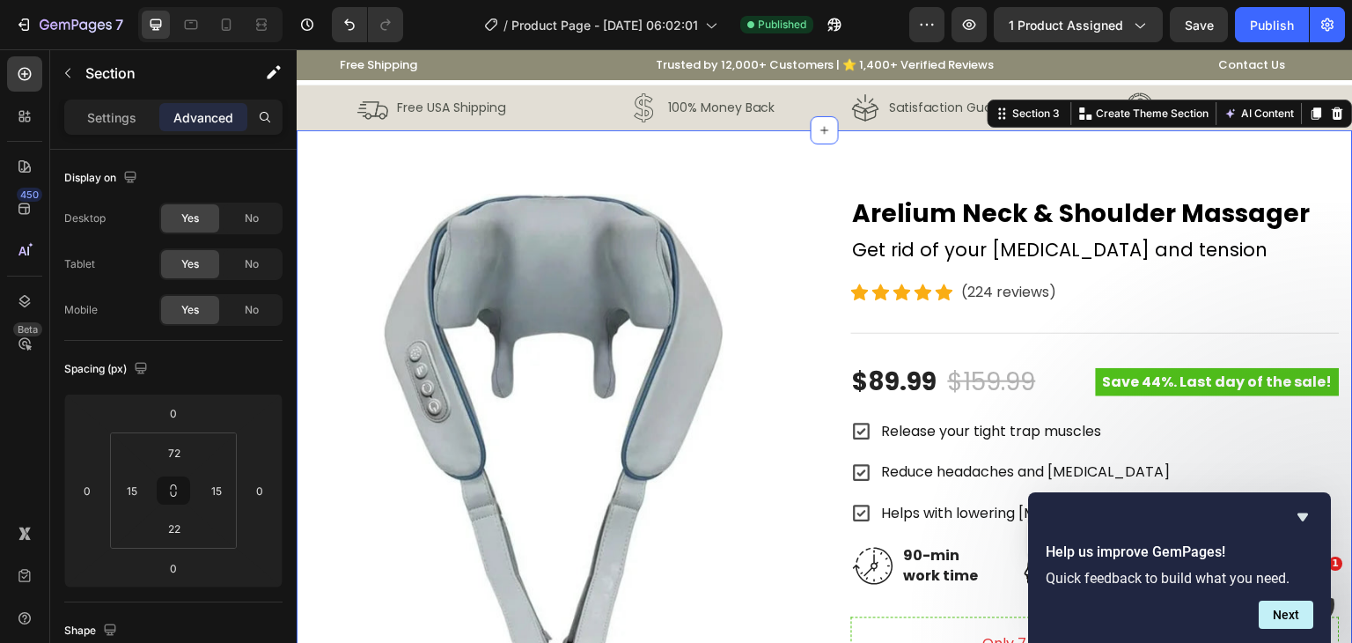
click at [504, 166] on div "Product Images Arelium Neck & Shoulder Massager Product Title Get rid of your n…" at bounding box center [825, 621] width 1056 height 983
click at [56, 69] on button "button" at bounding box center [68, 73] width 28 height 28
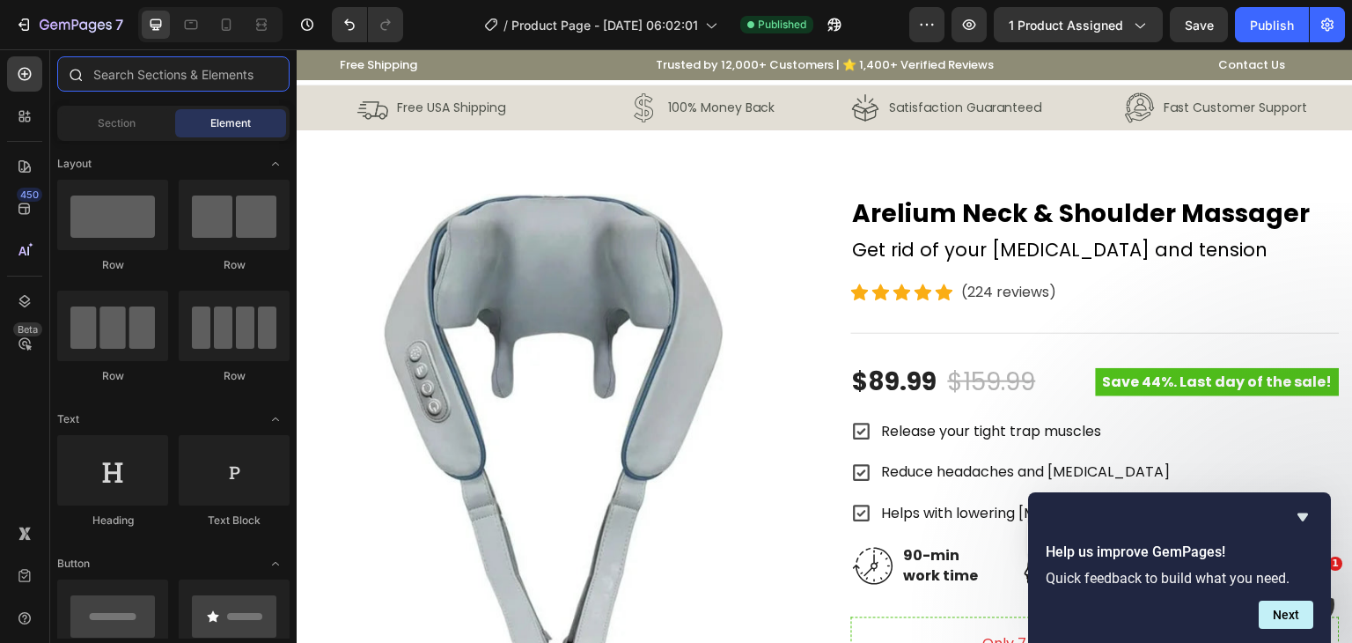
click at [180, 86] on input "text" at bounding box center [173, 73] width 232 height 35
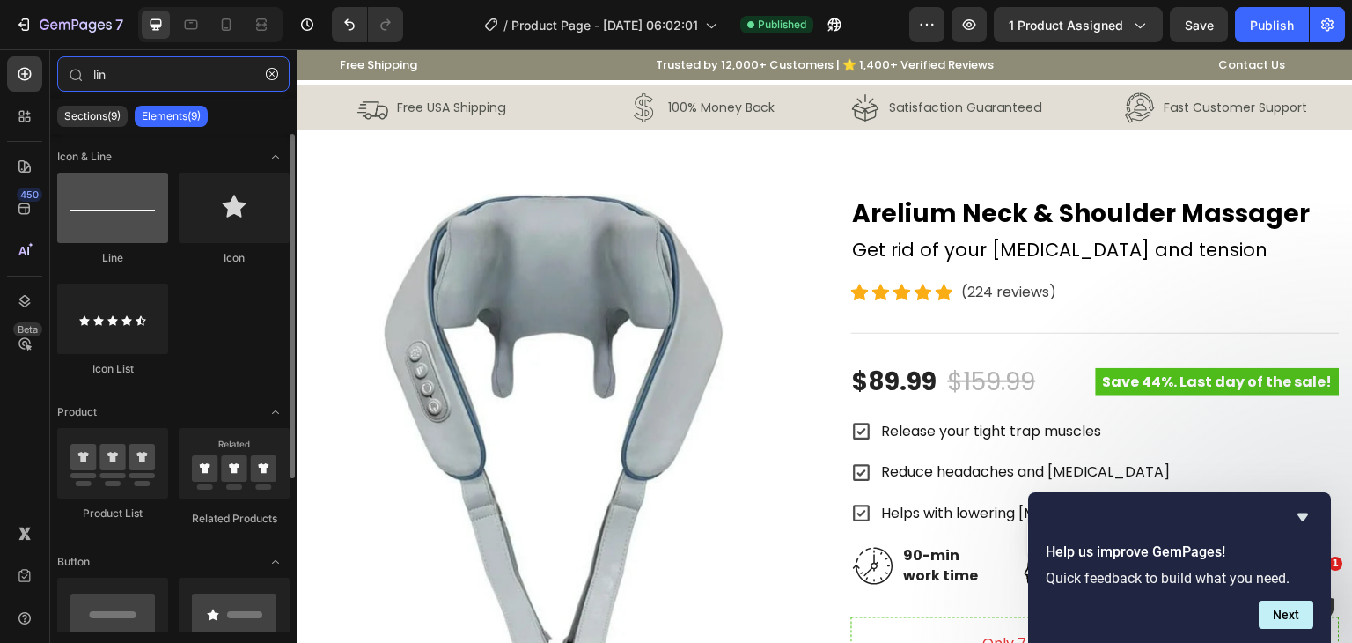
type input "lin"
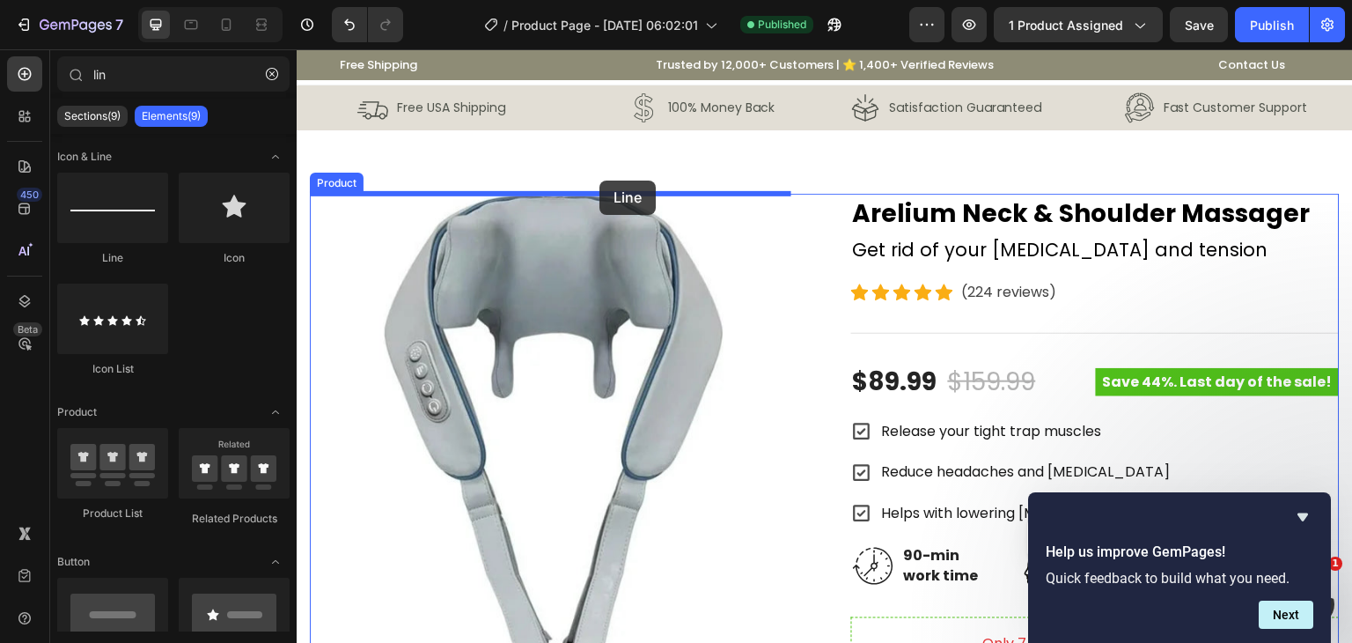
drag, startPoint x: 421, startPoint y: 254, endPoint x: 630, endPoint y: 153, distance: 232.7
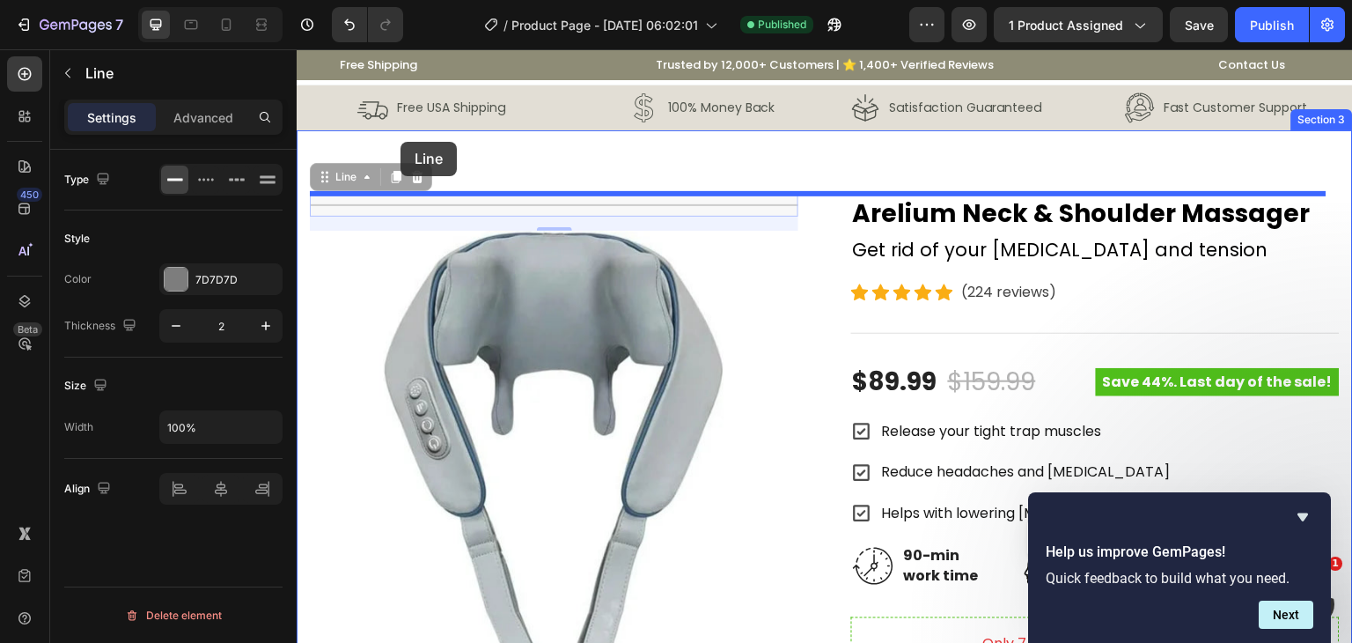
drag, startPoint x: 321, startPoint y: 180, endPoint x: 401, endPoint y: 142, distance: 88.2
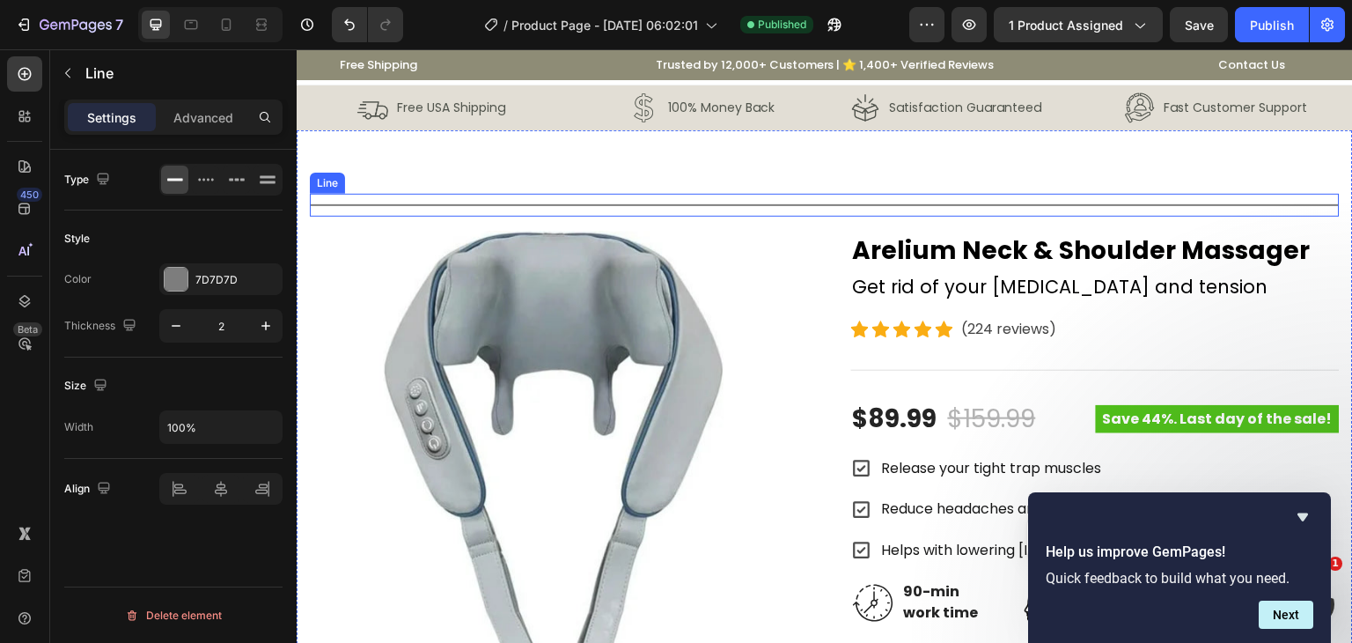
click at [367, 202] on div "Title Line 0" at bounding box center [825, 205] width 1030 height 23
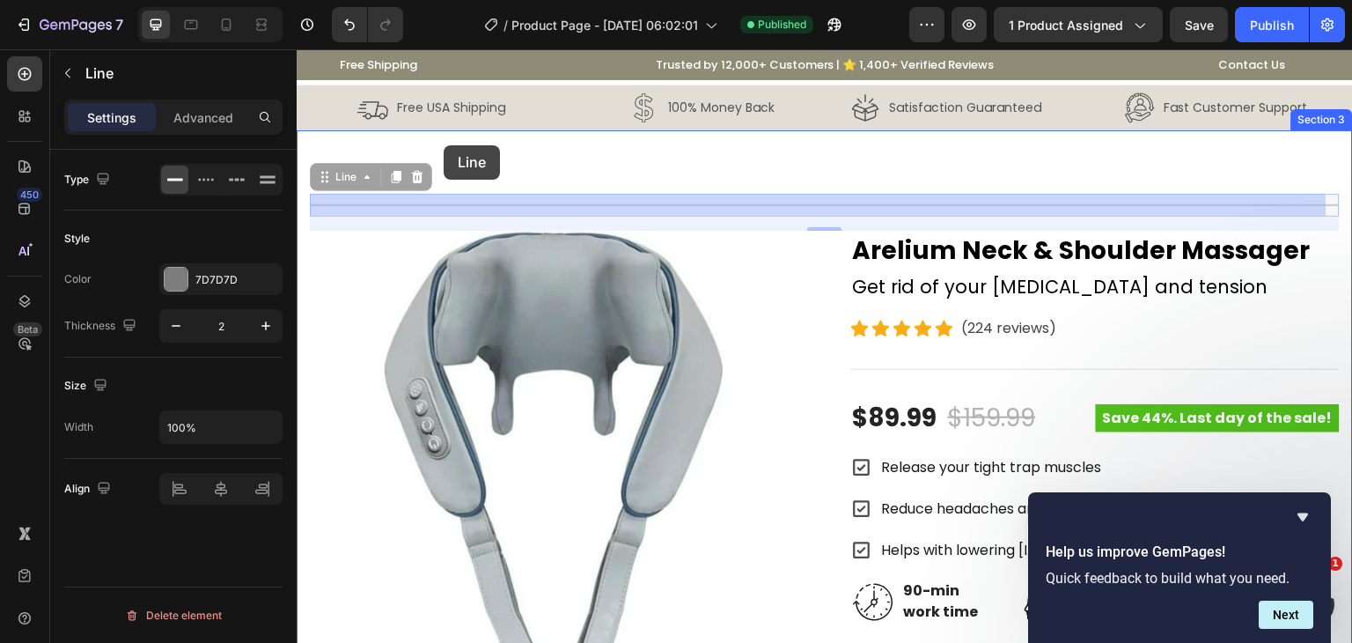
drag, startPoint x: 324, startPoint y: 178, endPoint x: 444, endPoint y: 145, distance: 124.1
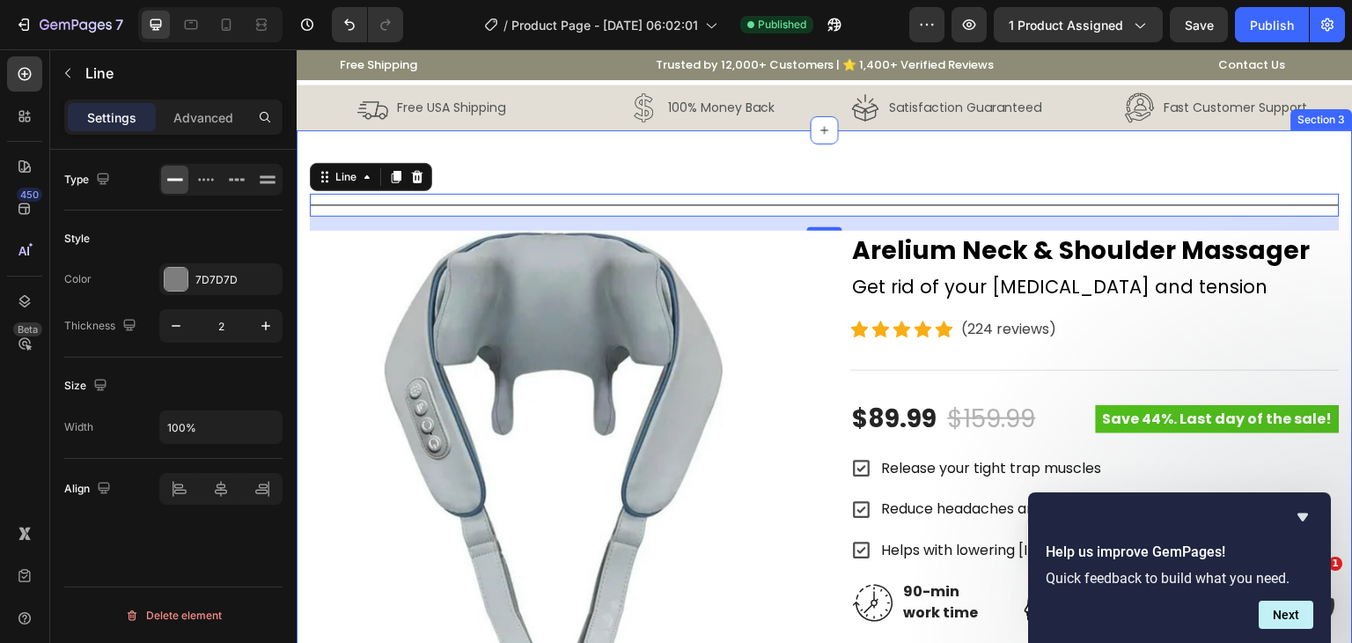
click at [776, 179] on div "Title Line 0 Product Images Arelium Neck & Shoulder Massager Product Title Get …" at bounding box center [825, 640] width 1056 height 1020
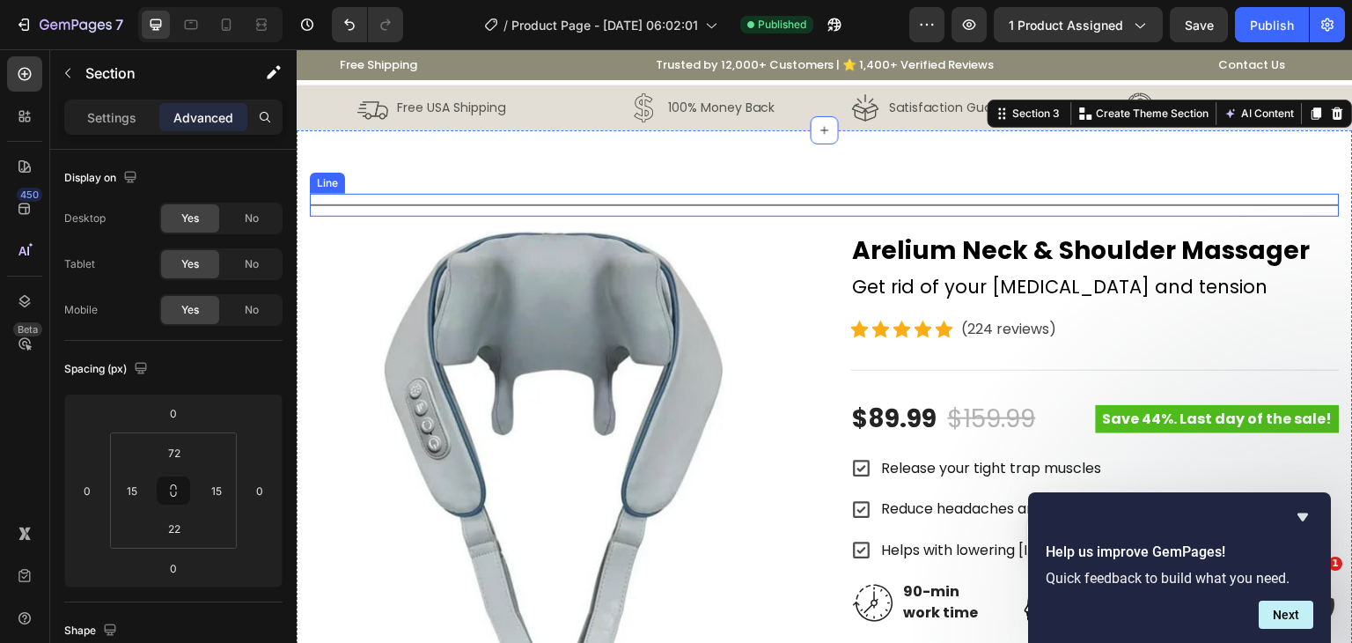
click at [571, 198] on div "Title Line" at bounding box center [825, 205] width 1030 height 23
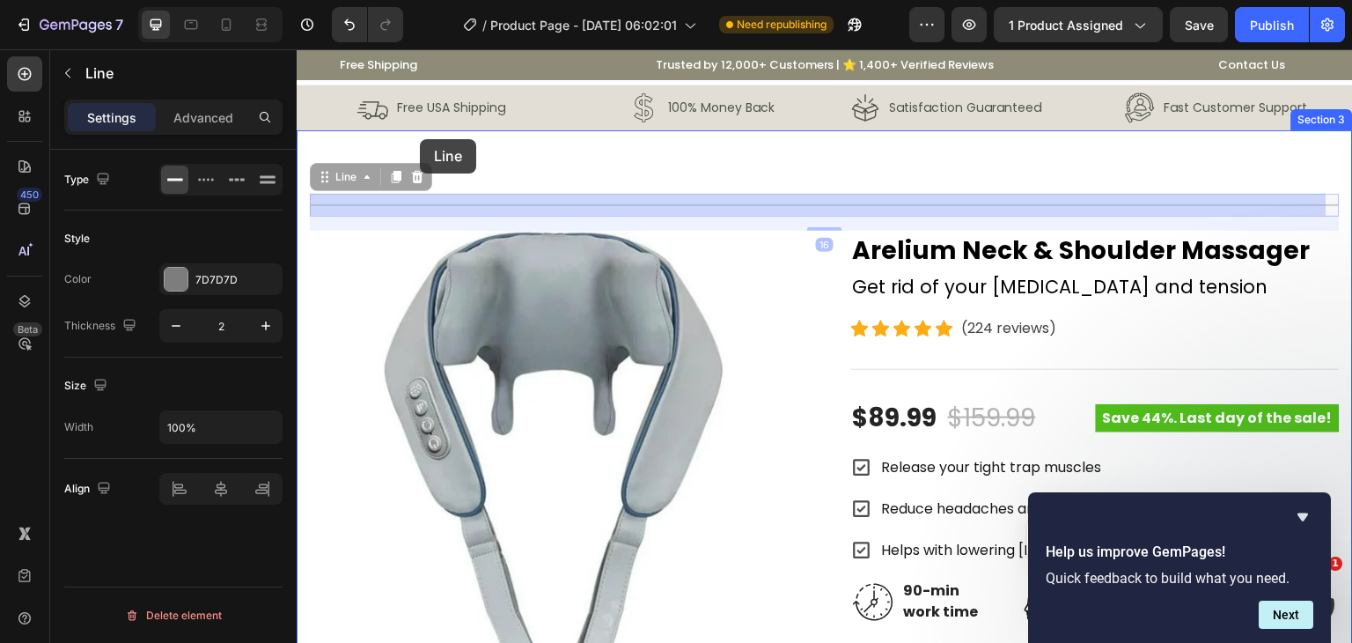
drag, startPoint x: 325, startPoint y: 180, endPoint x: 420, endPoint y: 139, distance: 103.7
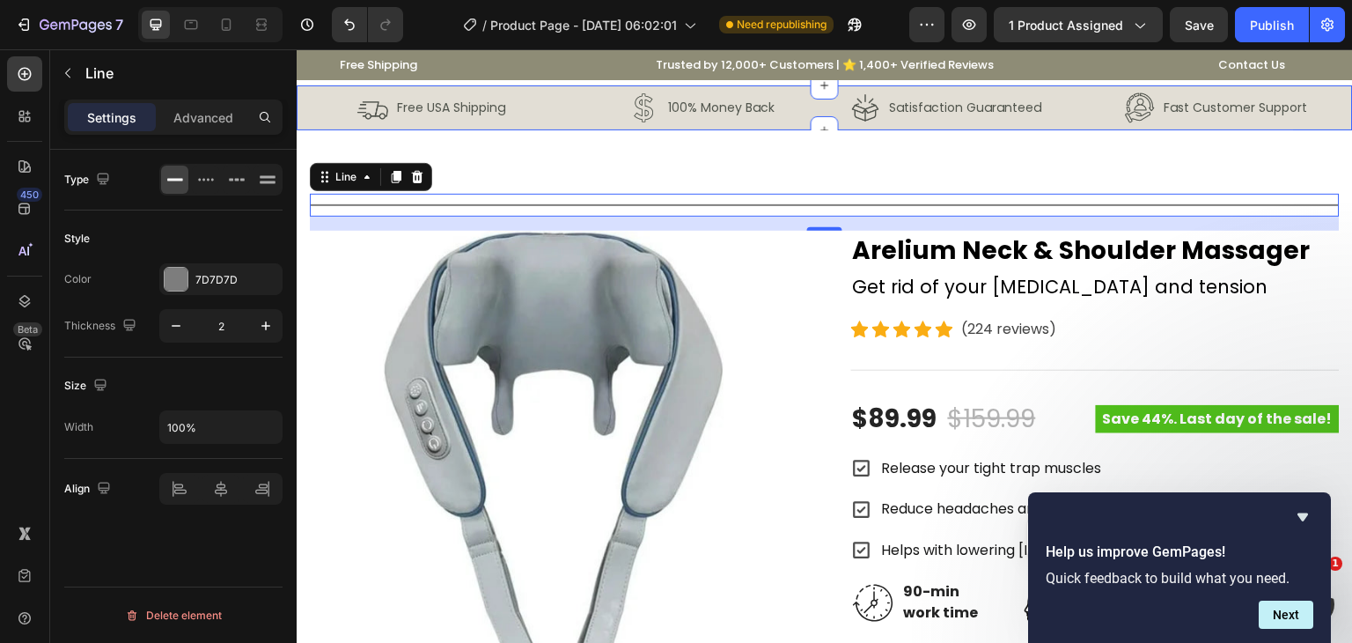
click at [304, 103] on div "Image Free USA Shipping Text Block Row Image 100% Money Back Text Block Row Row…" at bounding box center [825, 107] width 1056 height 45
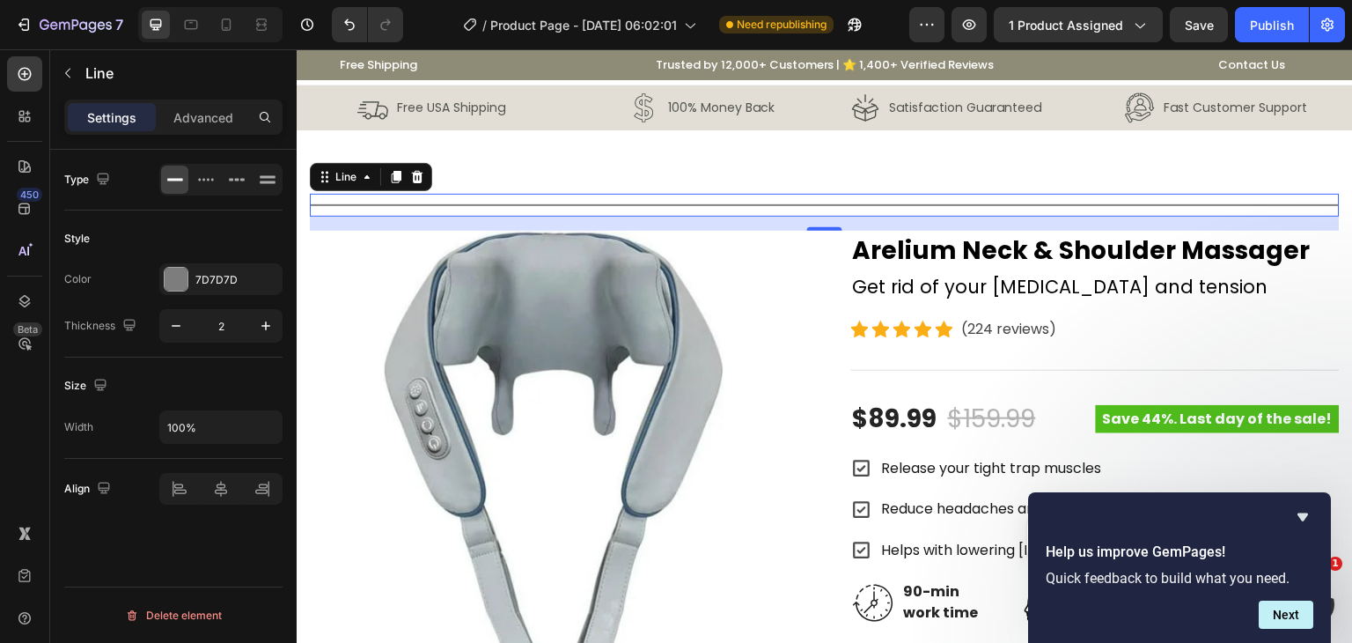
click at [335, 210] on div "Title Line 0" at bounding box center [825, 205] width 1030 height 23
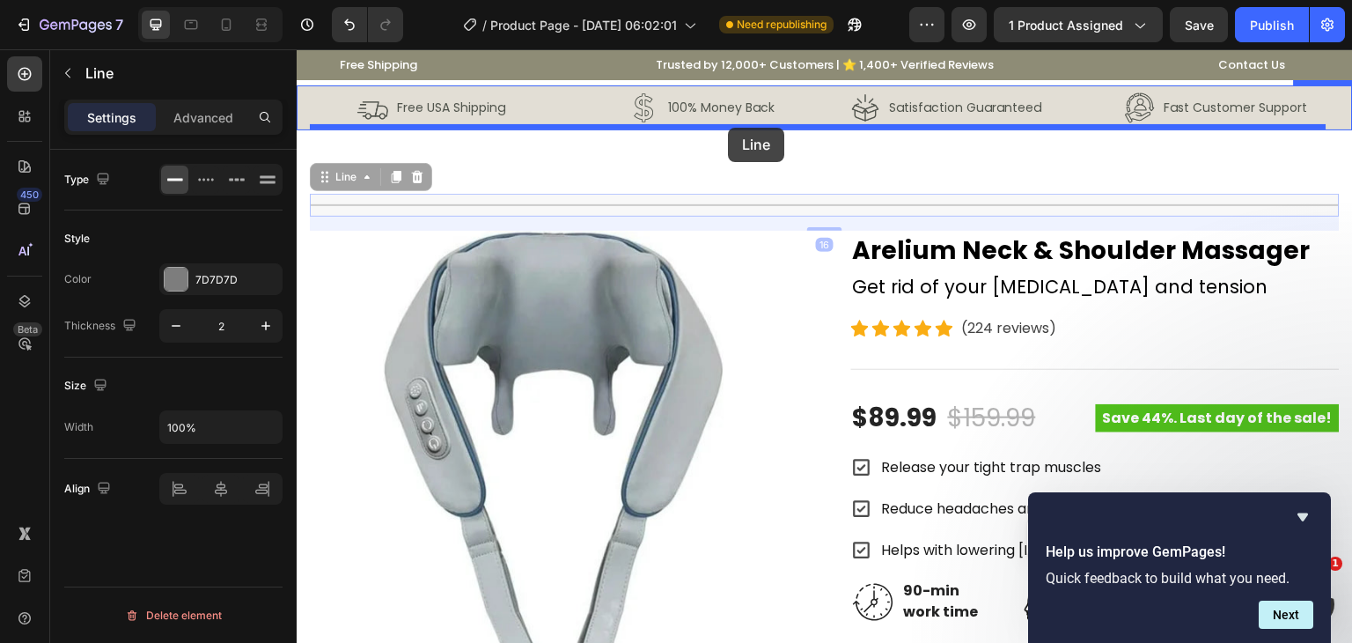
drag, startPoint x: 327, startPoint y: 181, endPoint x: 728, endPoint y: 128, distance: 404.2
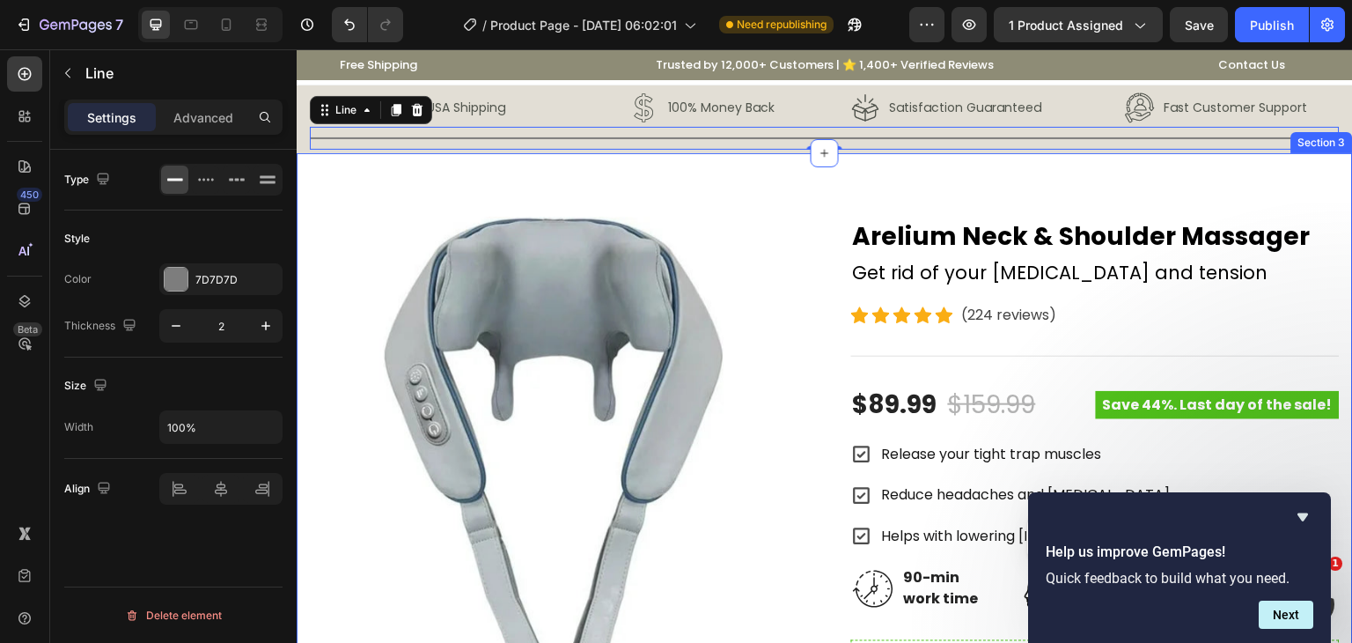
click at [726, 180] on div "Product Images Arelium Neck & Shoulder Massager Product Title Get rid of your n…" at bounding box center [825, 644] width 1056 height 983
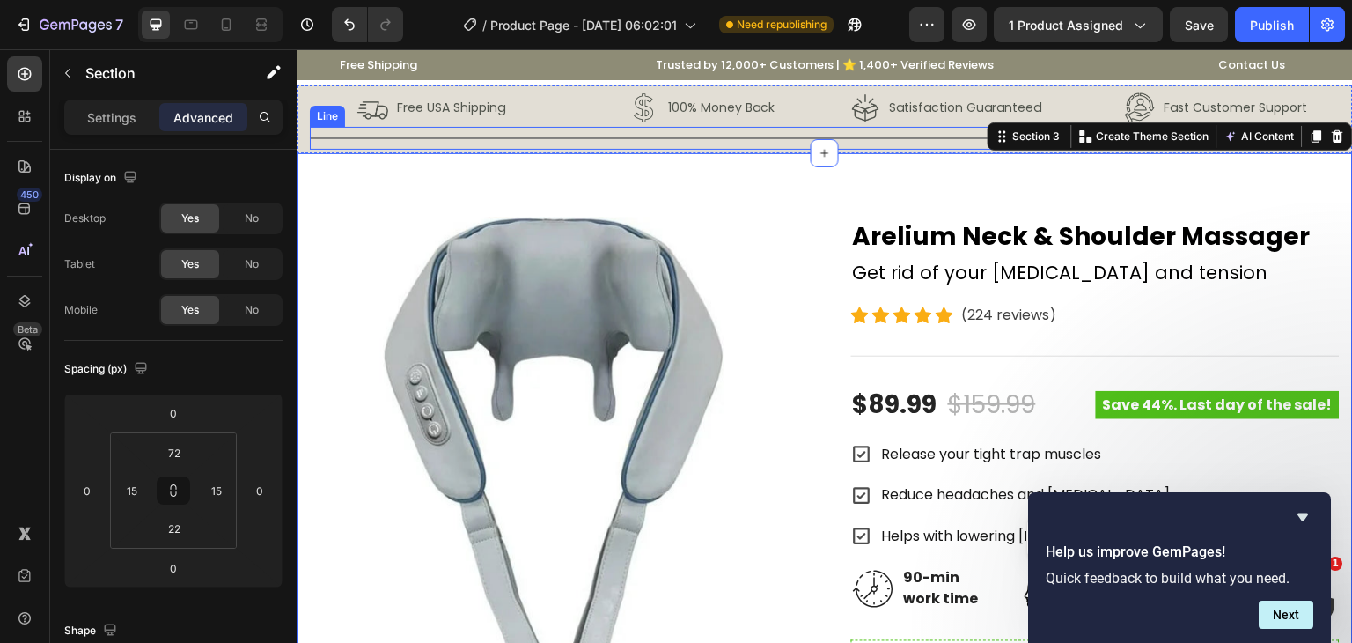
click at [468, 131] on div "Title Line" at bounding box center [825, 138] width 1030 height 23
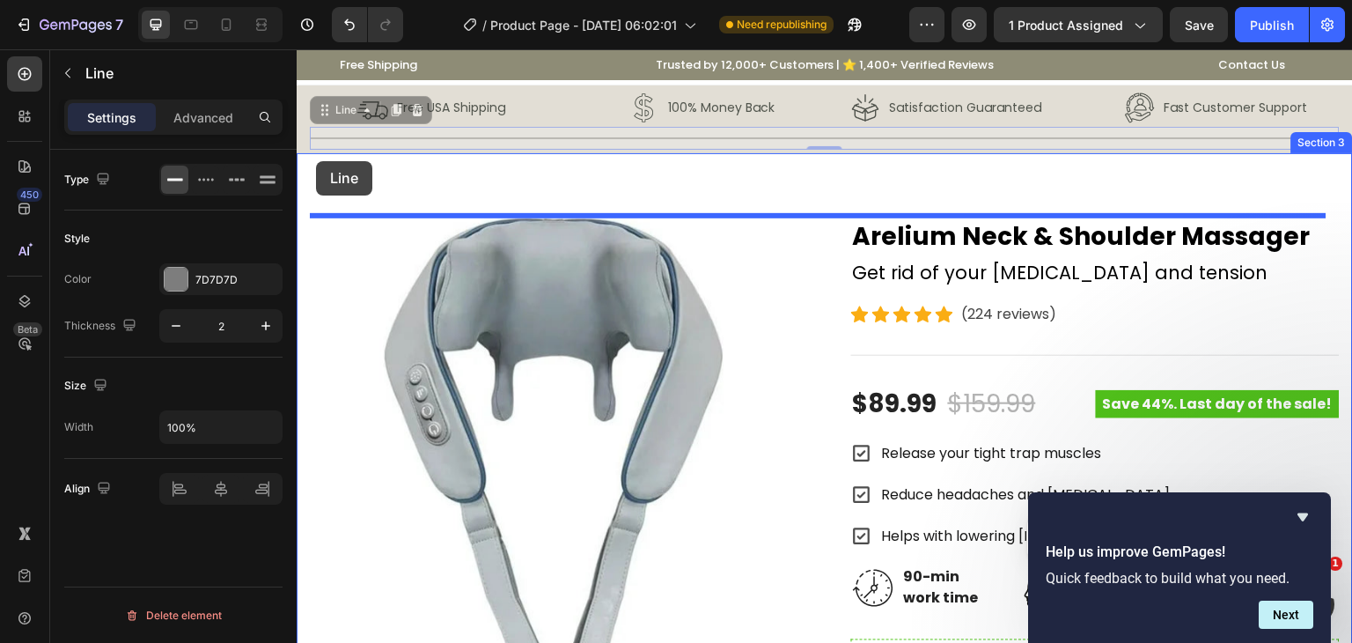
drag, startPoint x: 320, startPoint y: 114, endPoint x: 316, endPoint y: 161, distance: 47.7
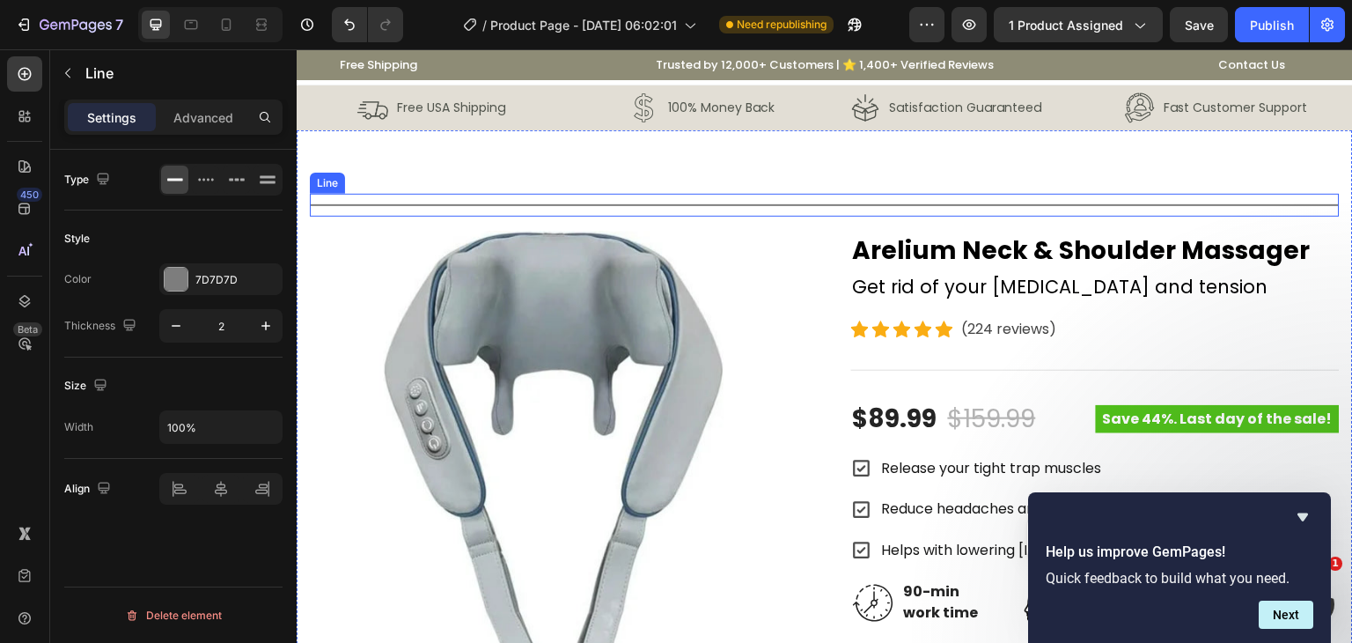
click at [451, 204] on div at bounding box center [825, 205] width 1030 height 2
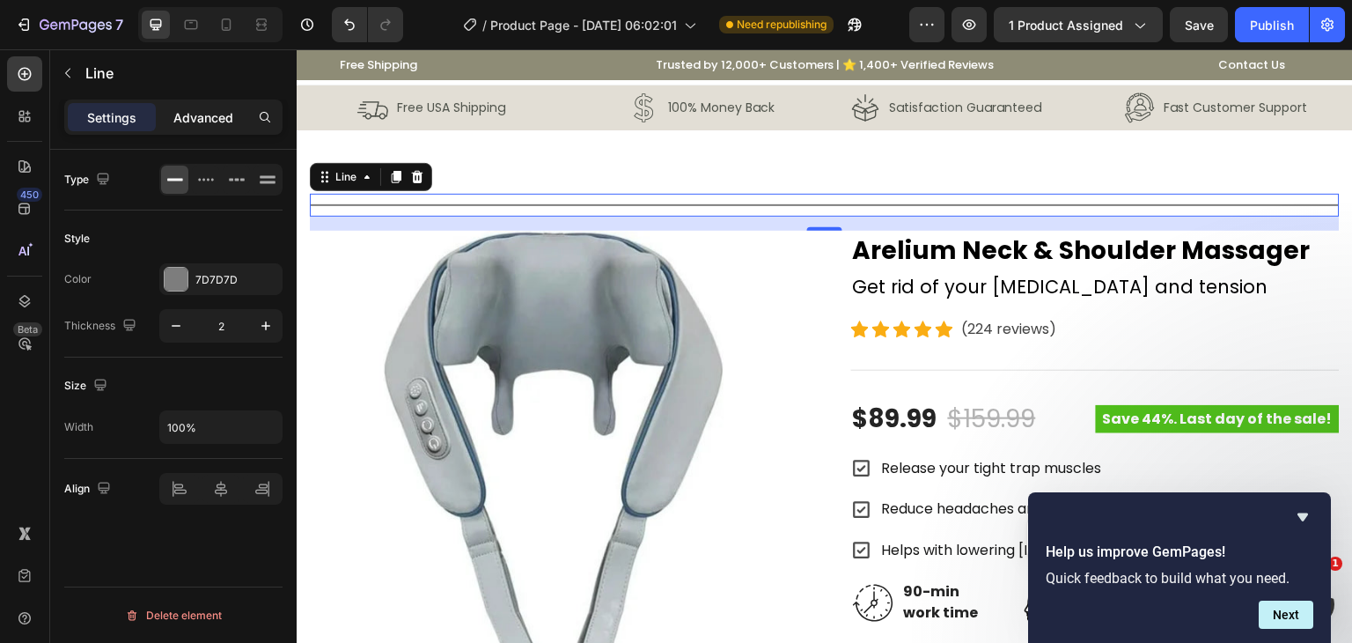
click at [215, 125] on p "Advanced" at bounding box center [203, 117] width 60 height 18
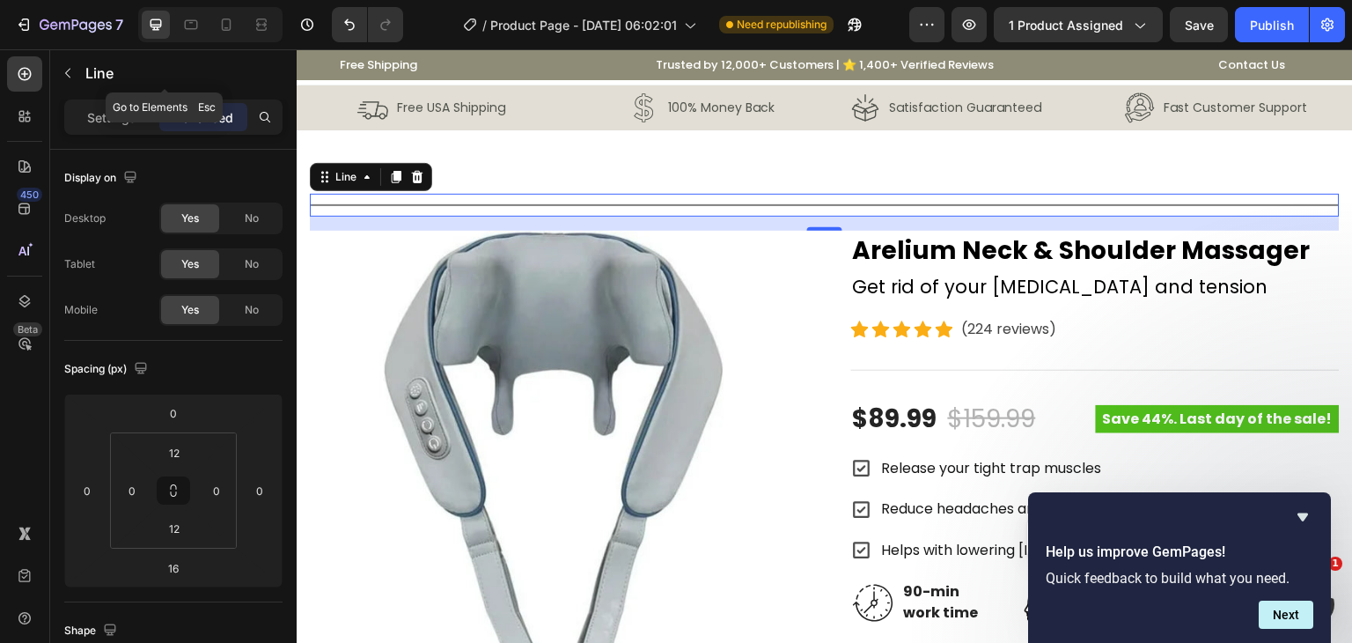
click at [67, 75] on icon "button" at bounding box center [67, 74] width 5 height 10
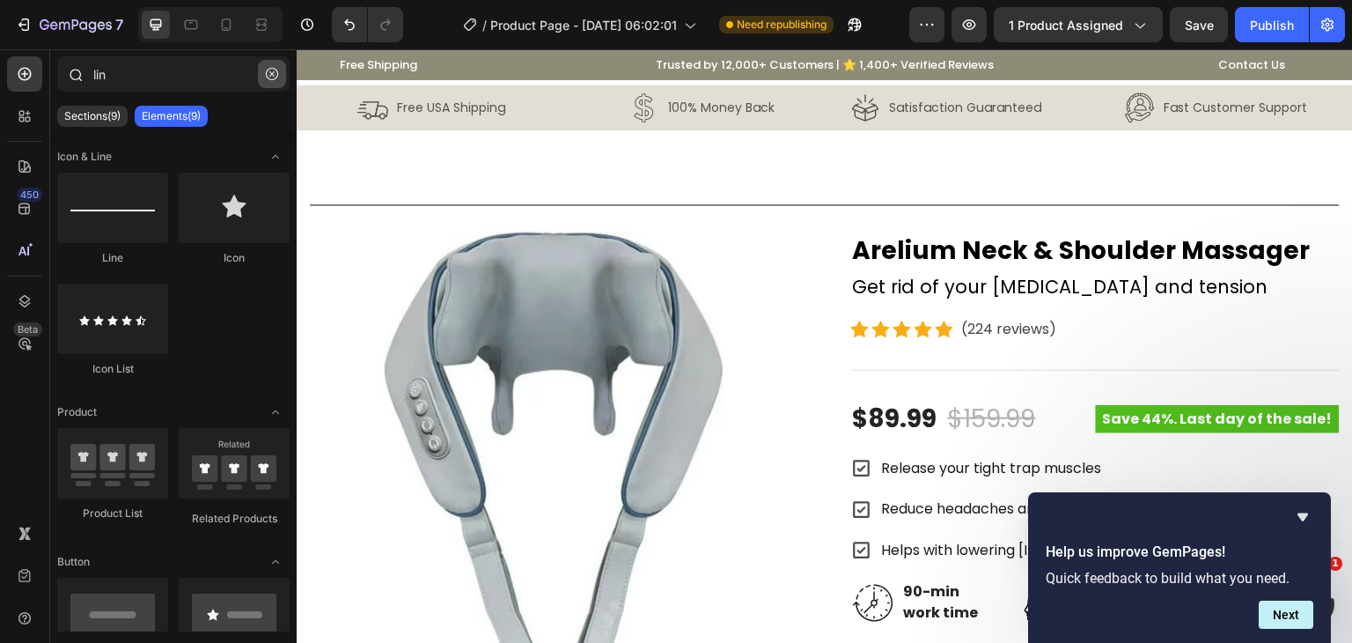
click at [261, 71] on button "button" at bounding box center [272, 74] width 28 height 28
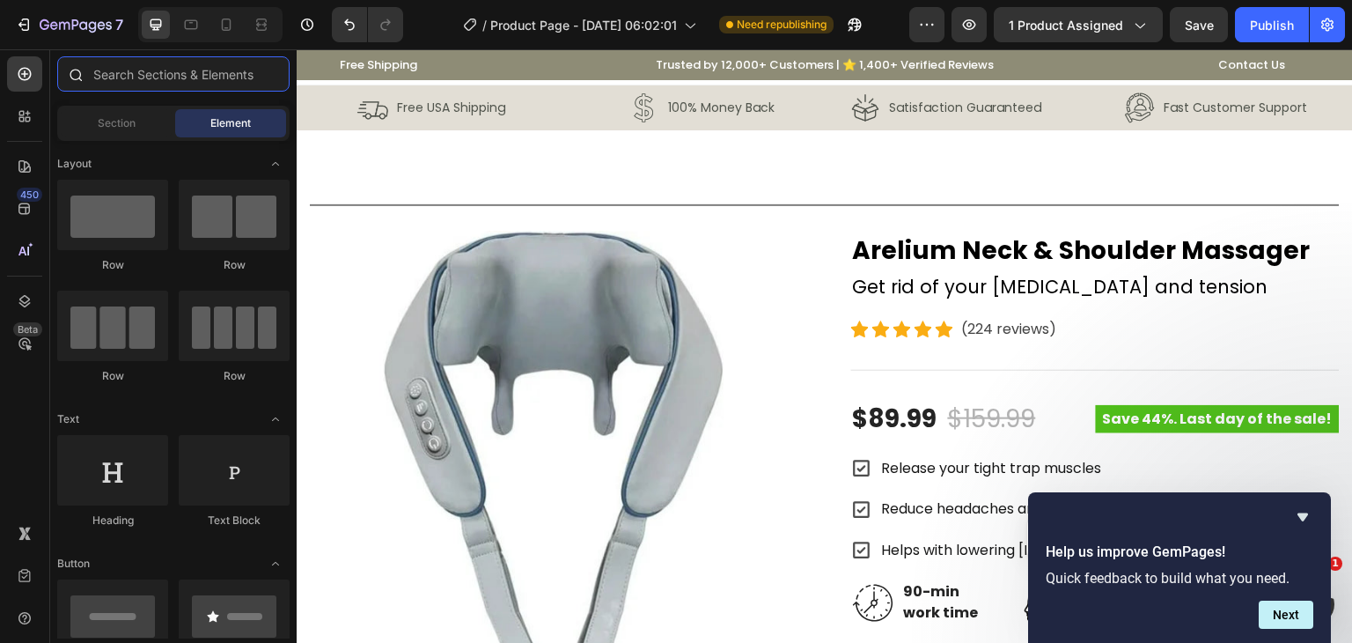
click at [156, 80] on input "text" at bounding box center [173, 73] width 232 height 35
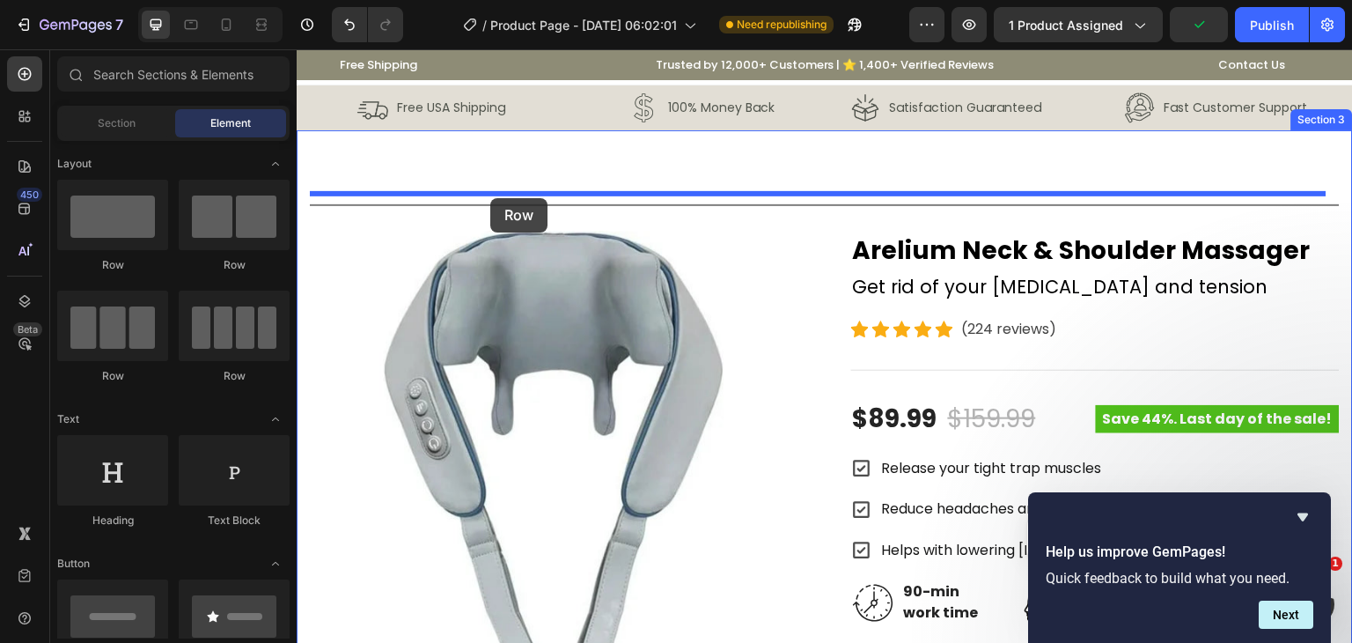
drag, startPoint x: 500, startPoint y: 269, endPoint x: 490, endPoint y: 198, distance: 72.0
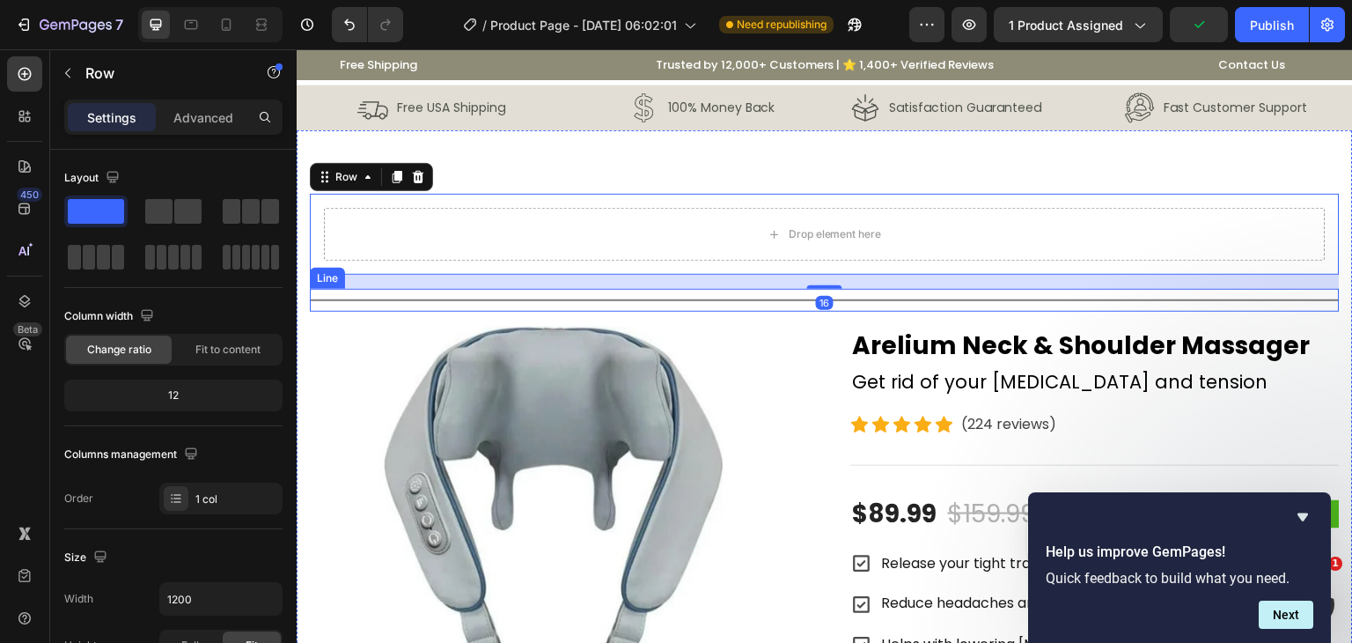
click at [475, 300] on div at bounding box center [825, 300] width 1030 height 2
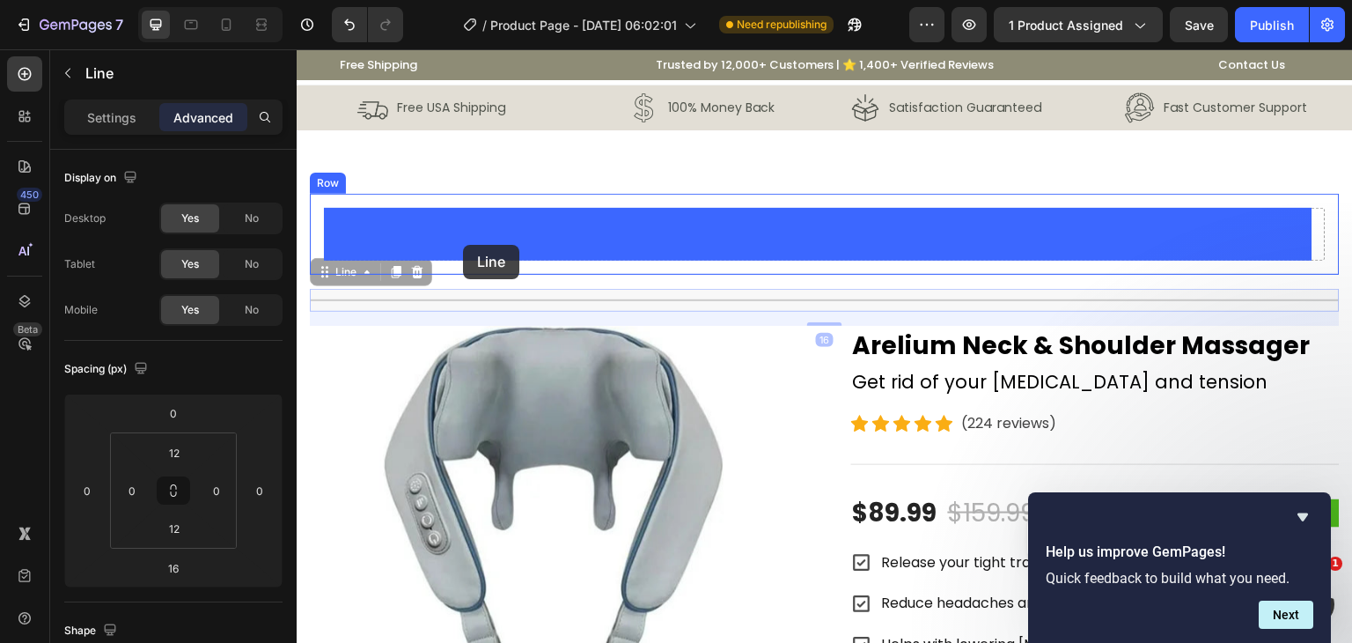
drag, startPoint x: 317, startPoint y: 274, endPoint x: 438, endPoint y: 254, distance: 122.2
type input "0"
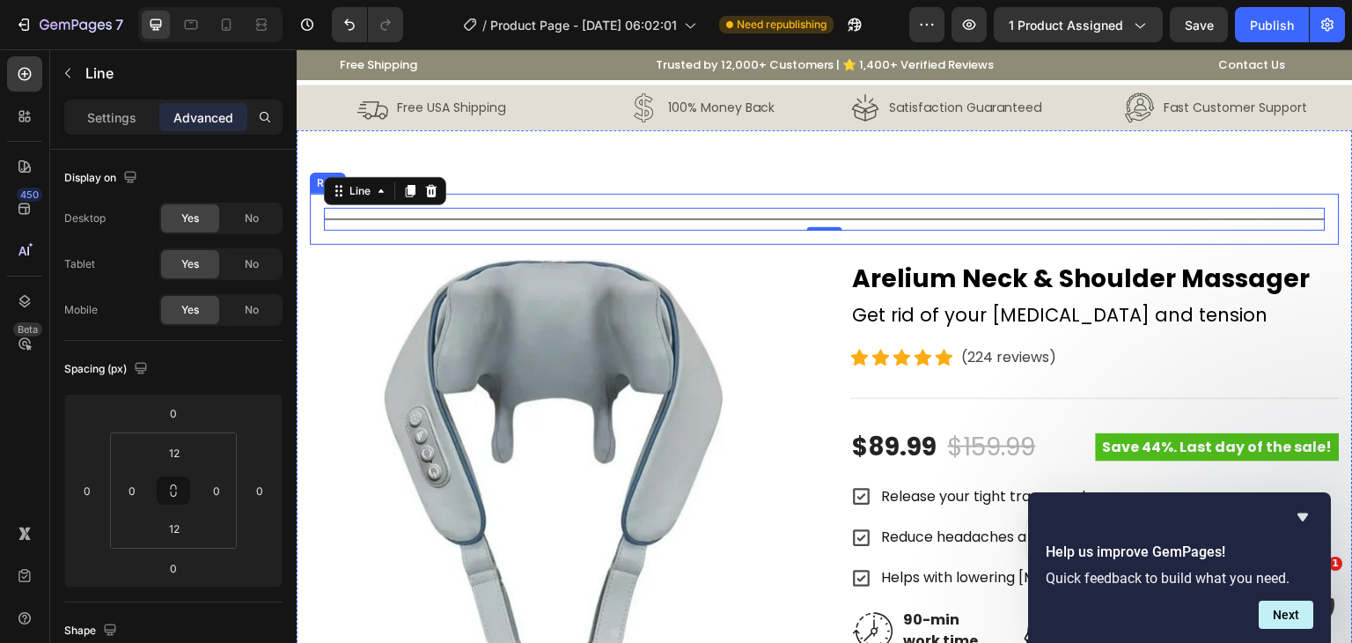
click at [320, 209] on div "Title Line 0 Row" at bounding box center [825, 219] width 1030 height 51
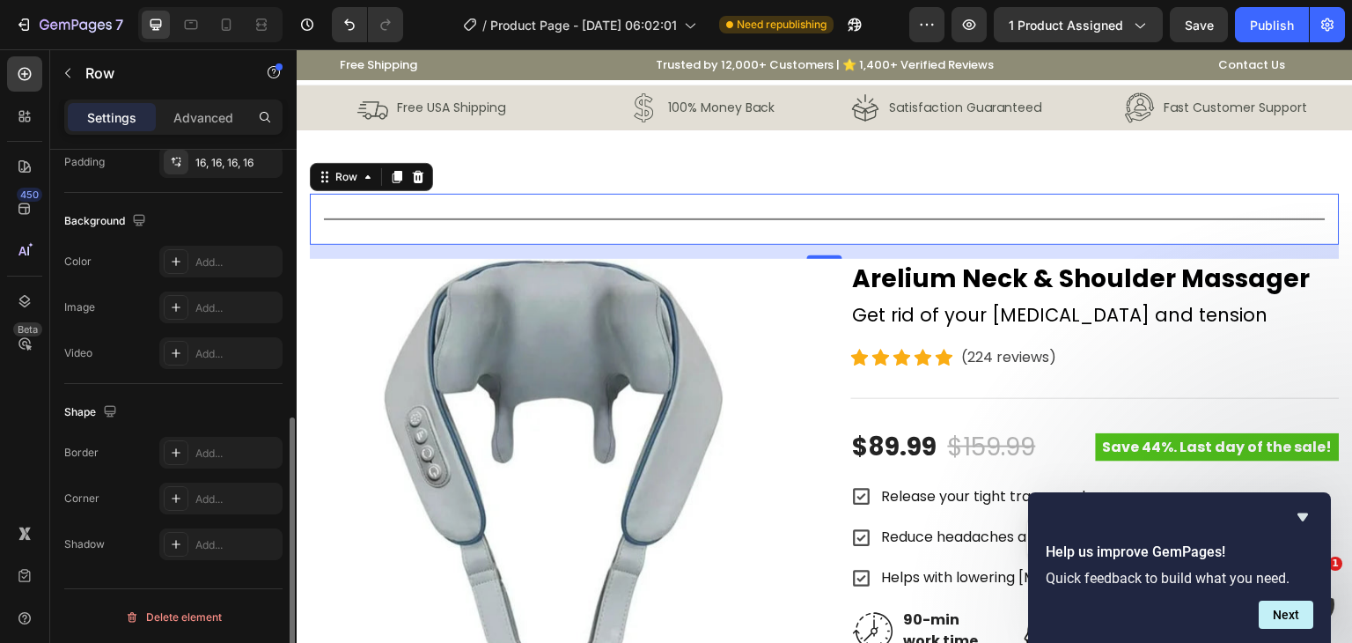
scroll to position [89, 0]
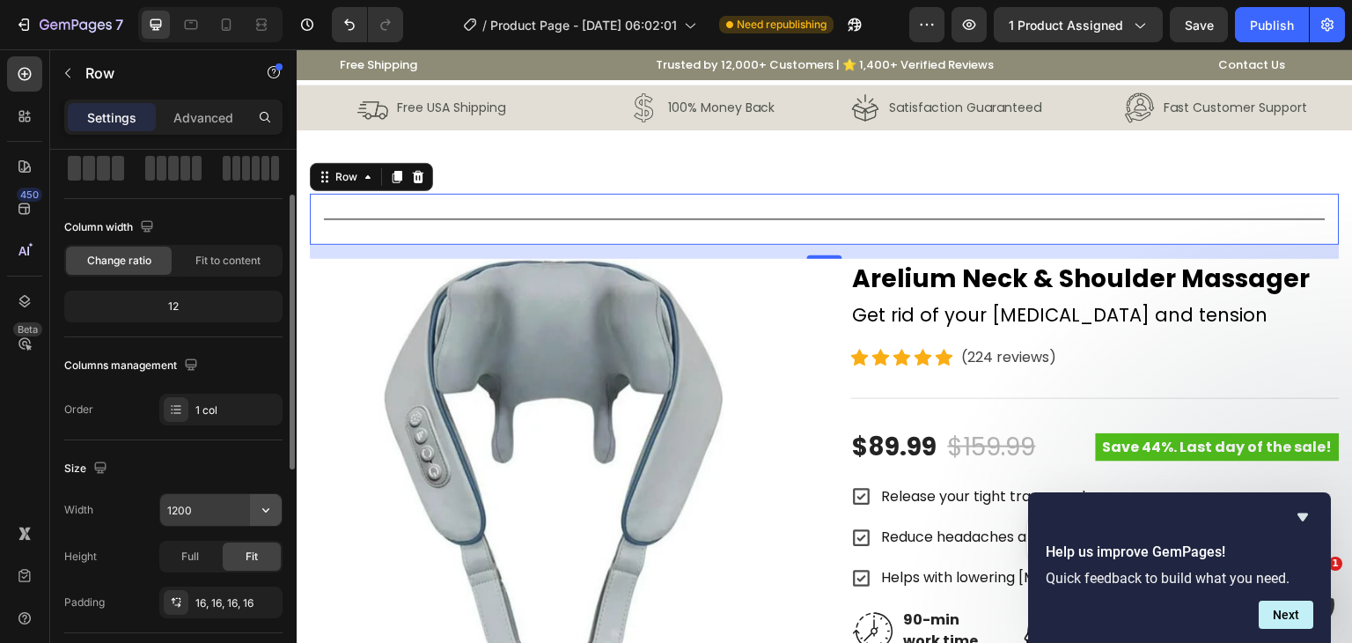
click at [280, 519] on button "button" at bounding box center [266, 510] width 32 height 32
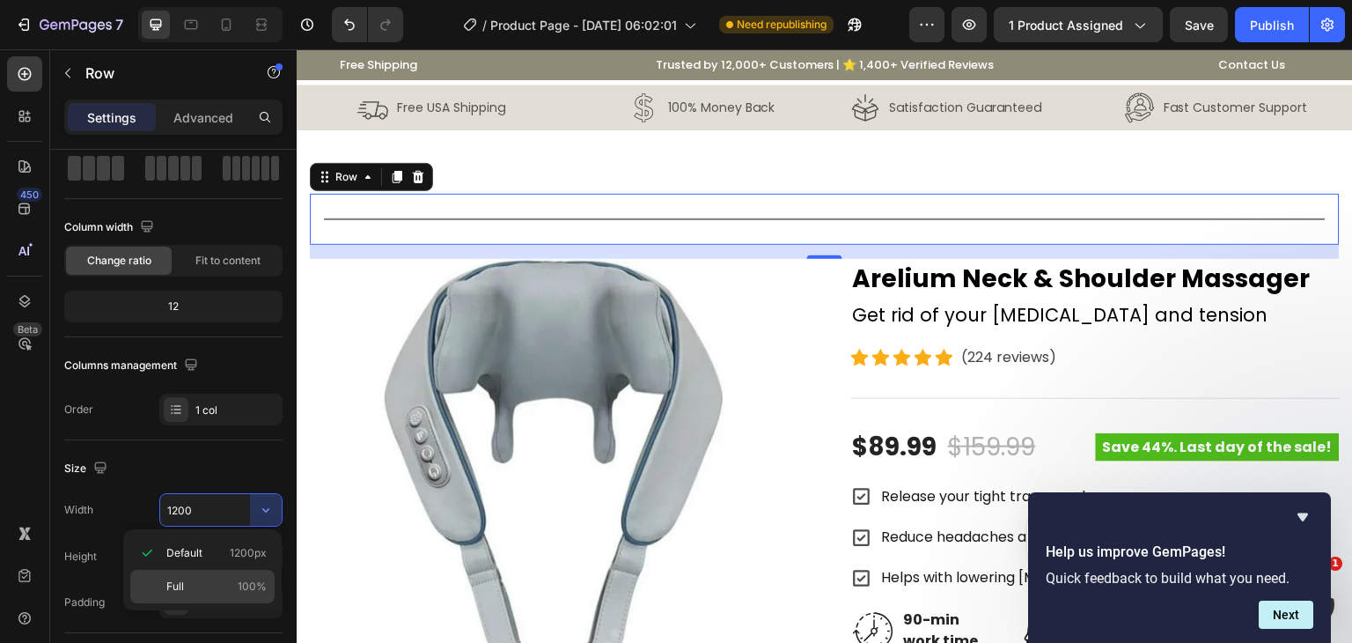
click at [213, 592] on p "Full 100%" at bounding box center [216, 586] width 100 height 16
type input "100%"
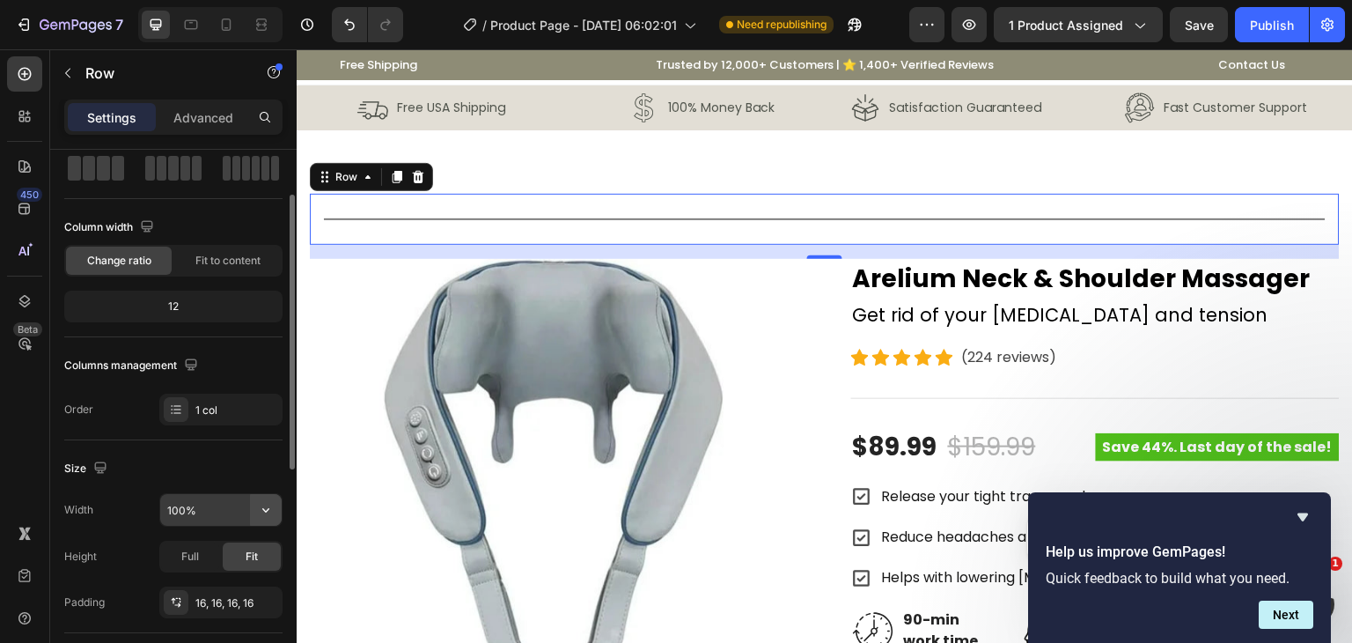
click at [271, 501] on icon "button" at bounding box center [266, 510] width 18 height 18
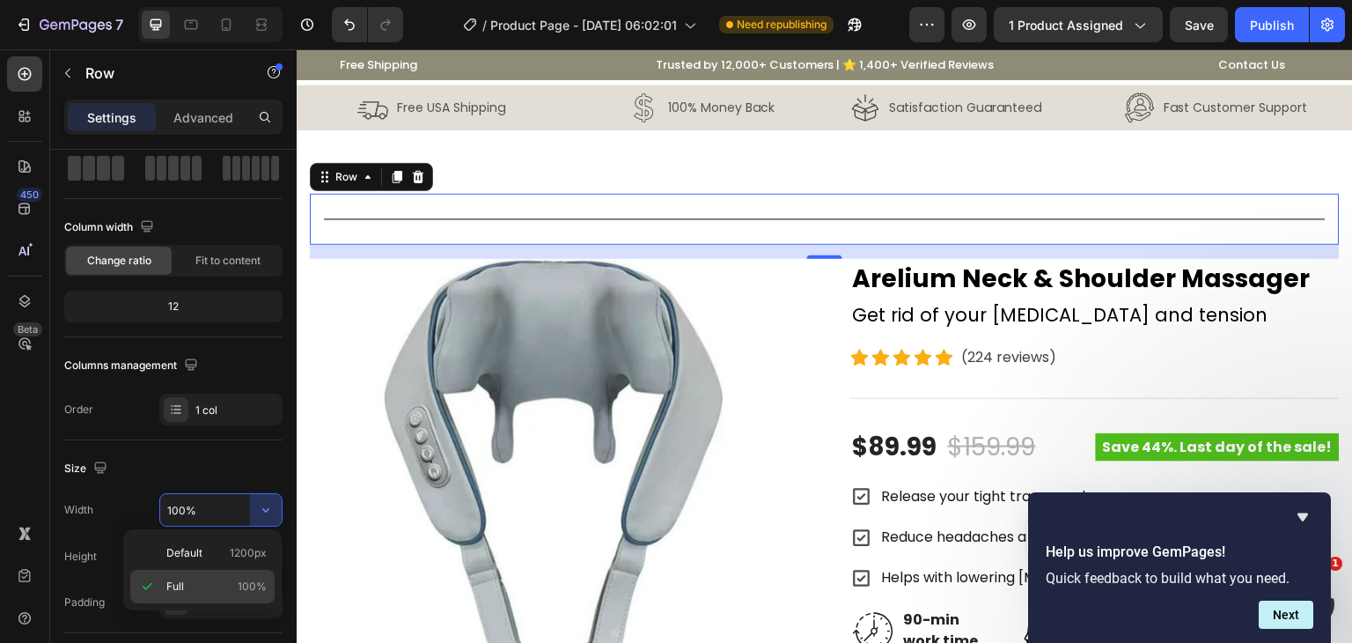
click at [210, 578] on p "Full 100%" at bounding box center [216, 586] width 100 height 16
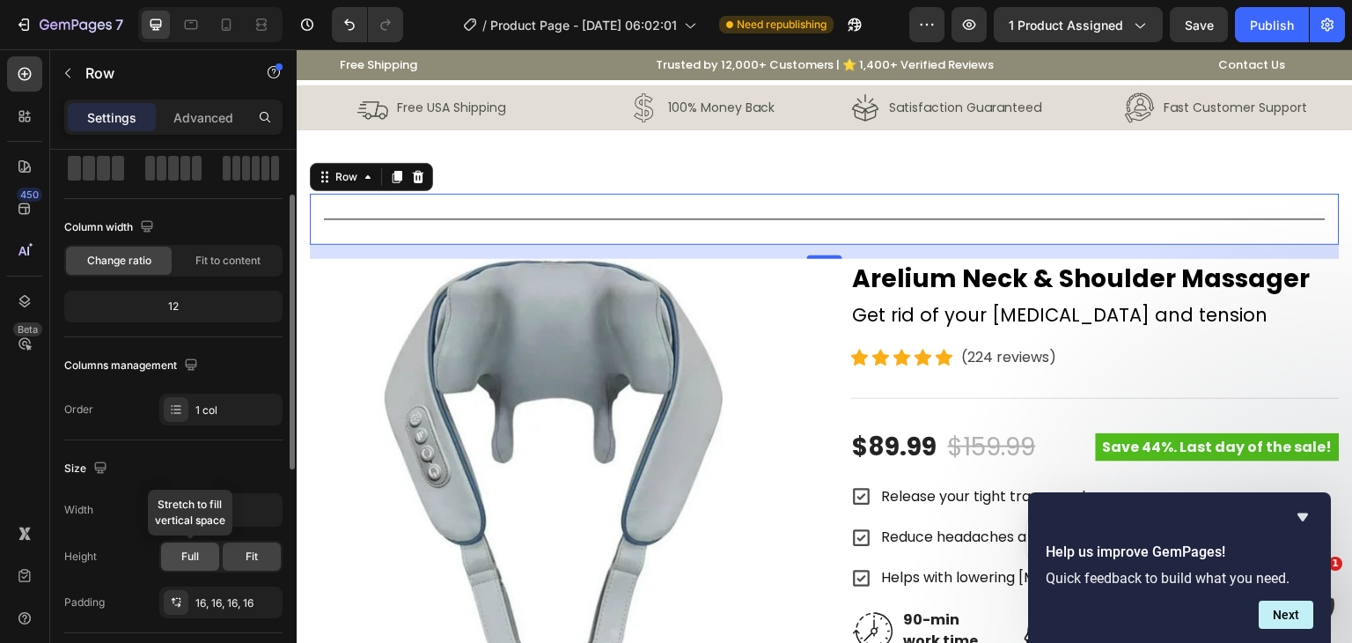
click at [209, 550] on div "Full" at bounding box center [190, 556] width 58 height 28
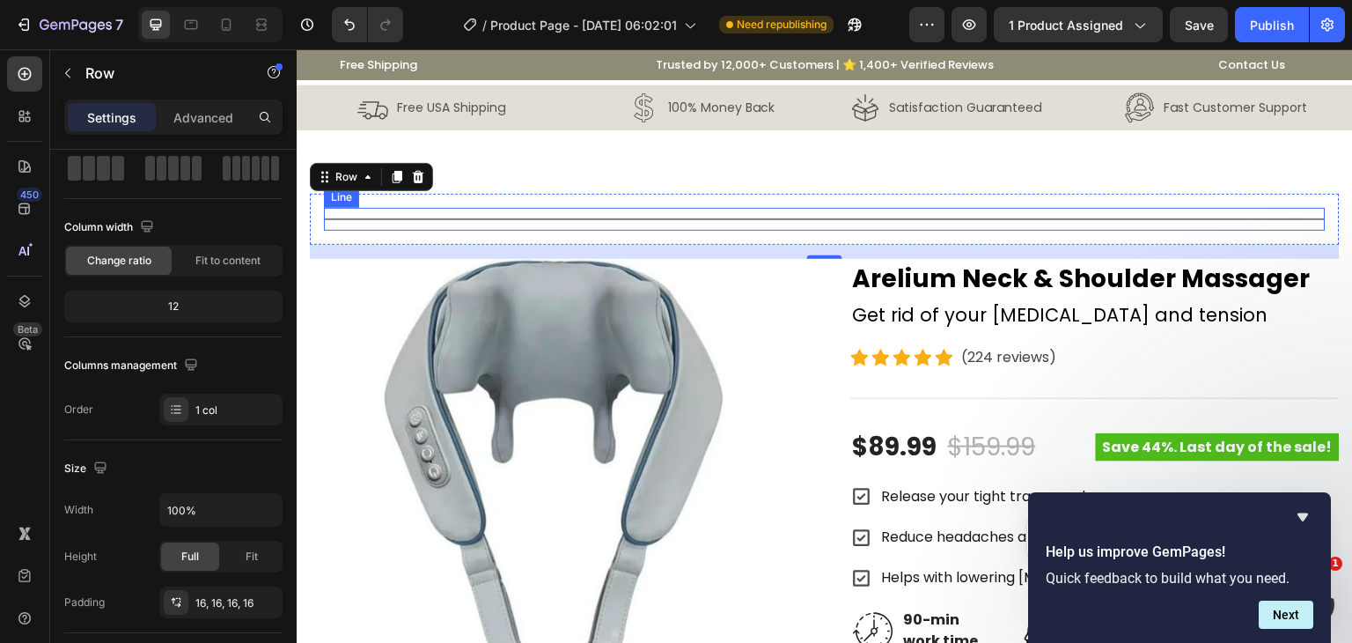
click at [348, 218] on div at bounding box center [825, 219] width 1002 height 2
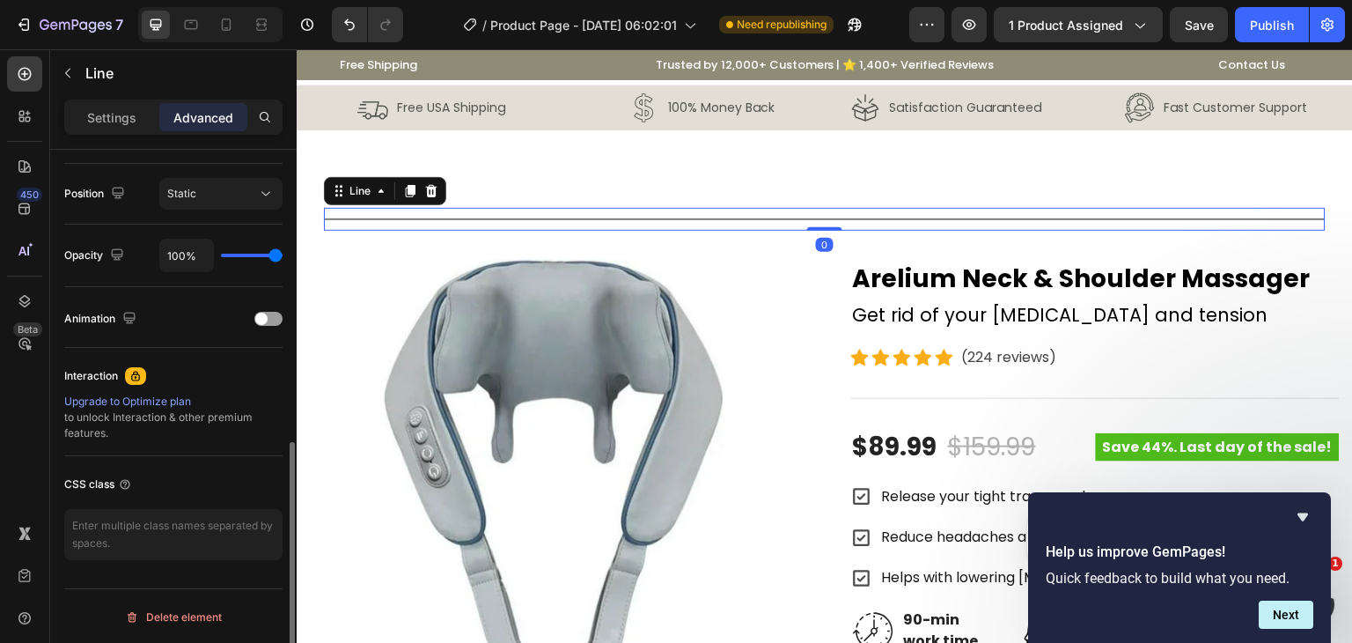
scroll to position [189, 0]
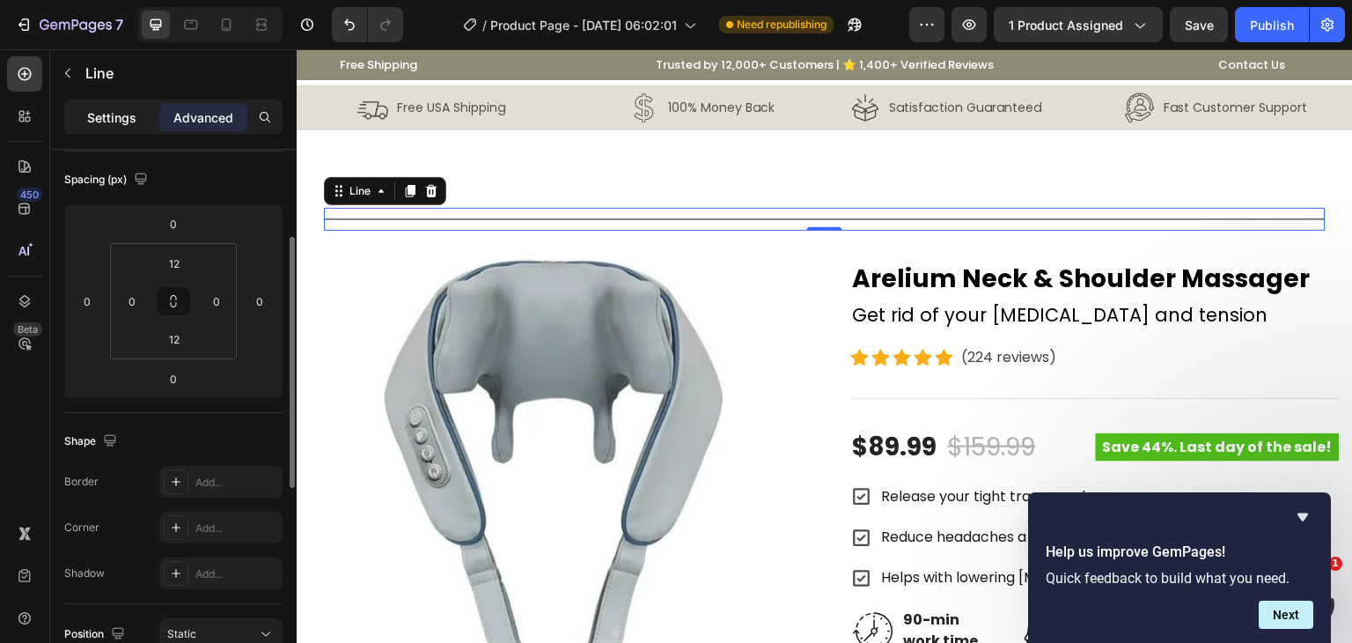
click at [109, 116] on p "Settings" at bounding box center [111, 117] width 49 height 18
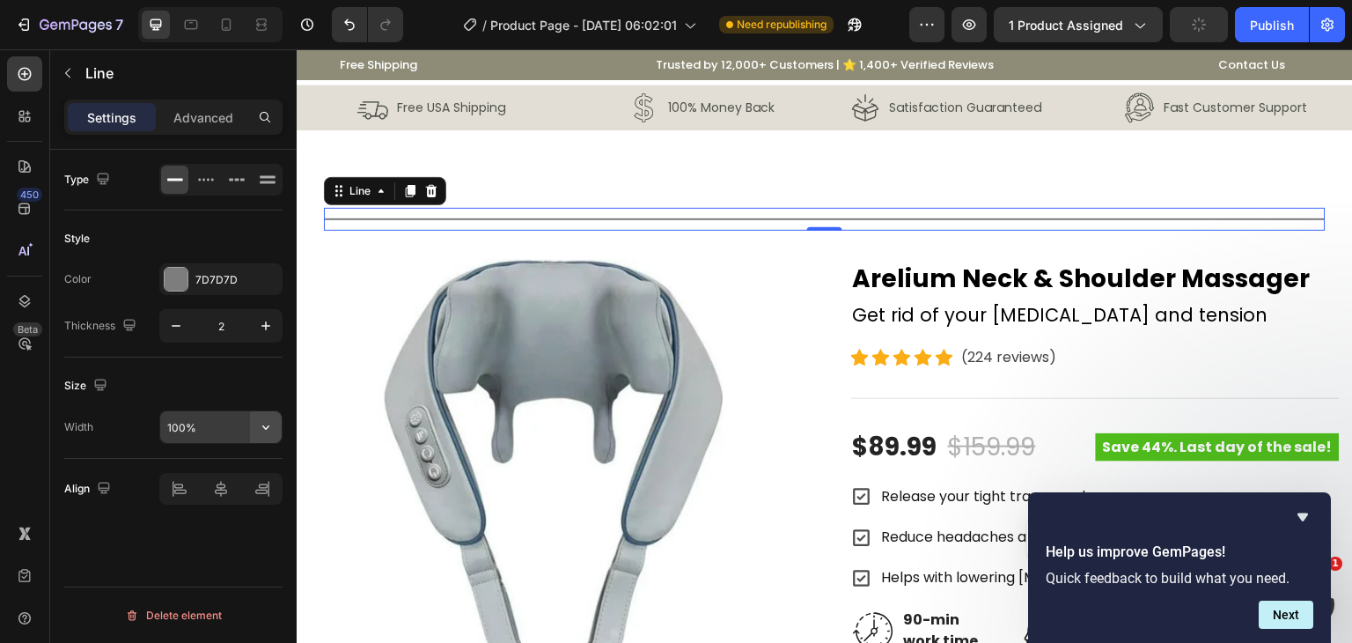
click at [252, 438] on button "button" at bounding box center [266, 427] width 32 height 32
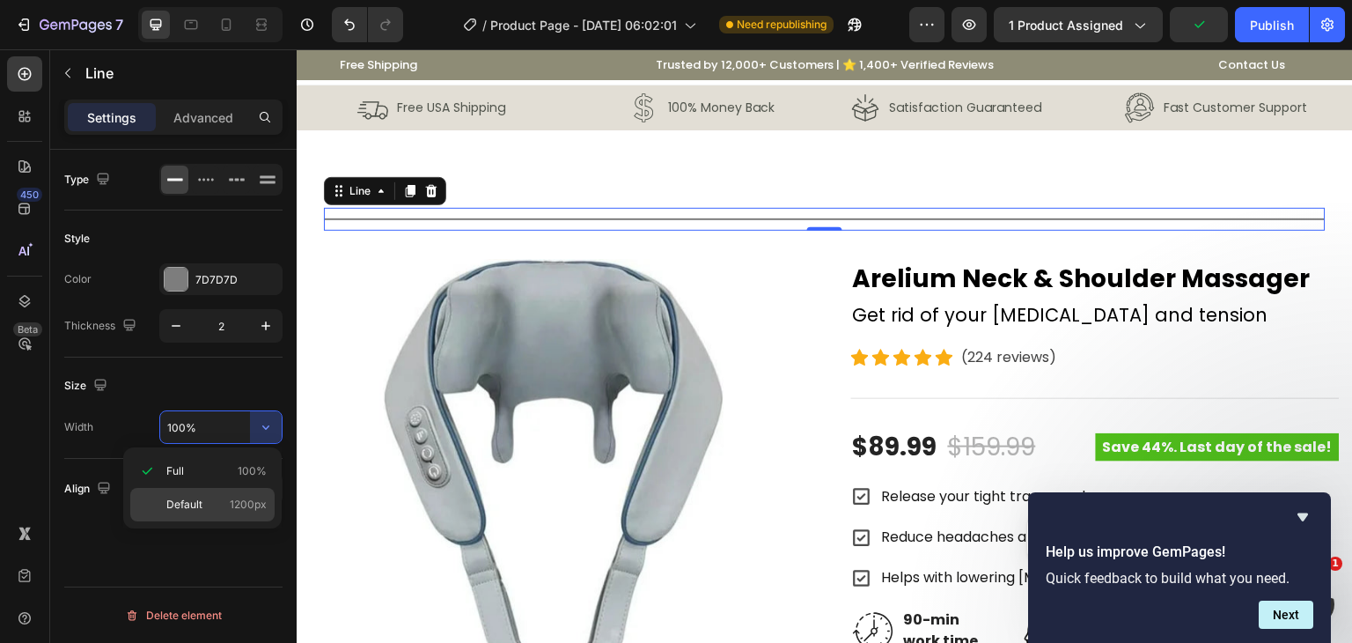
click at [236, 499] on span "1200px" at bounding box center [248, 505] width 37 height 16
click at [239, 475] on span "100%" at bounding box center [252, 471] width 29 height 16
type input "100%"
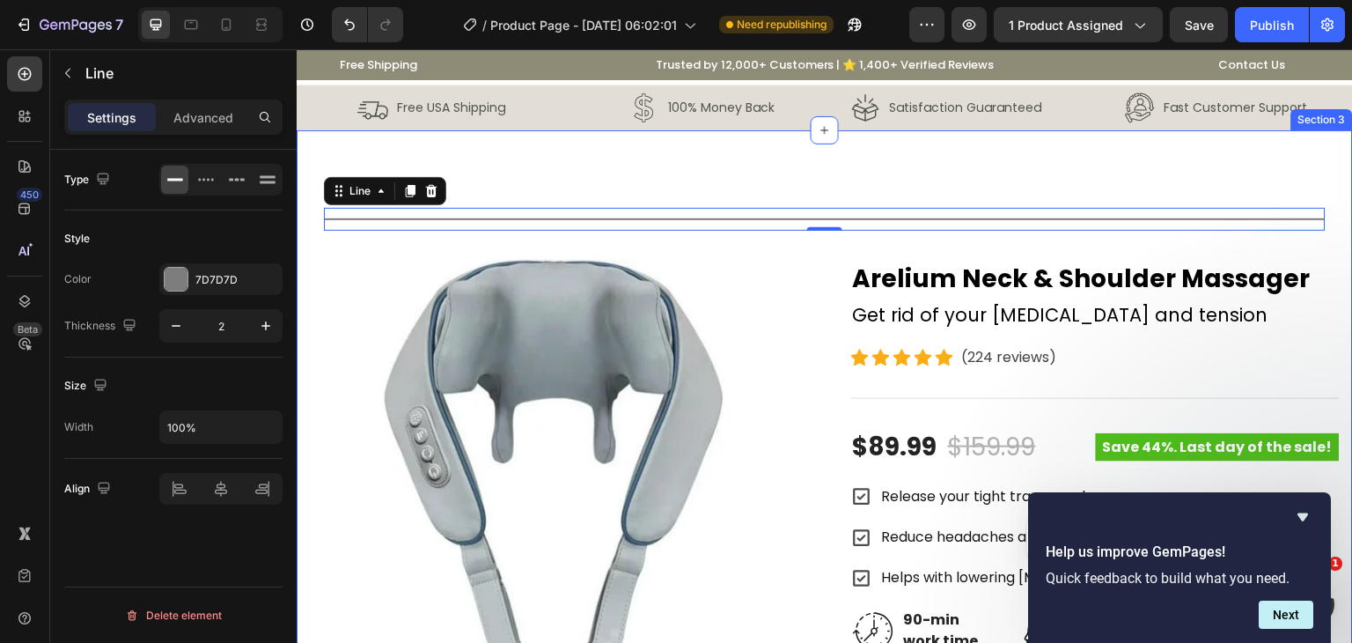
click at [547, 183] on div "Title Line 0 Row Product Images Arelium Neck & Shoulder Massager Product Title …" at bounding box center [825, 654] width 1056 height 1049
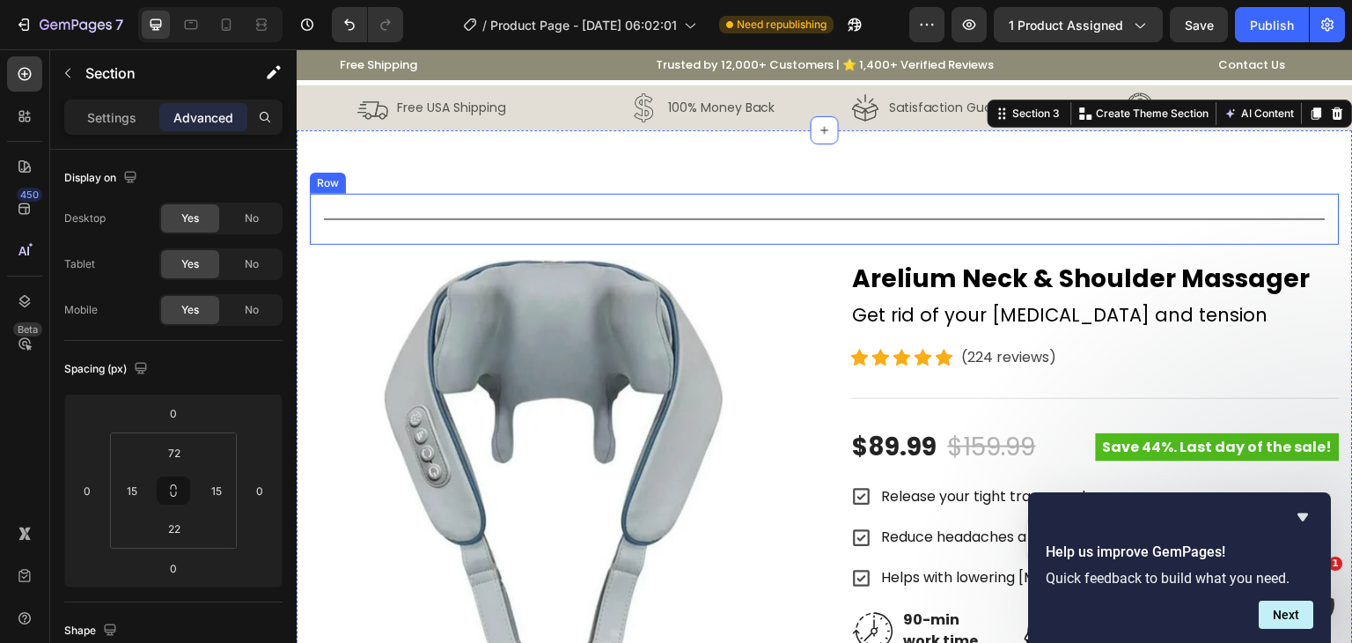
click at [321, 213] on div "Title Line Row" at bounding box center [825, 219] width 1030 height 51
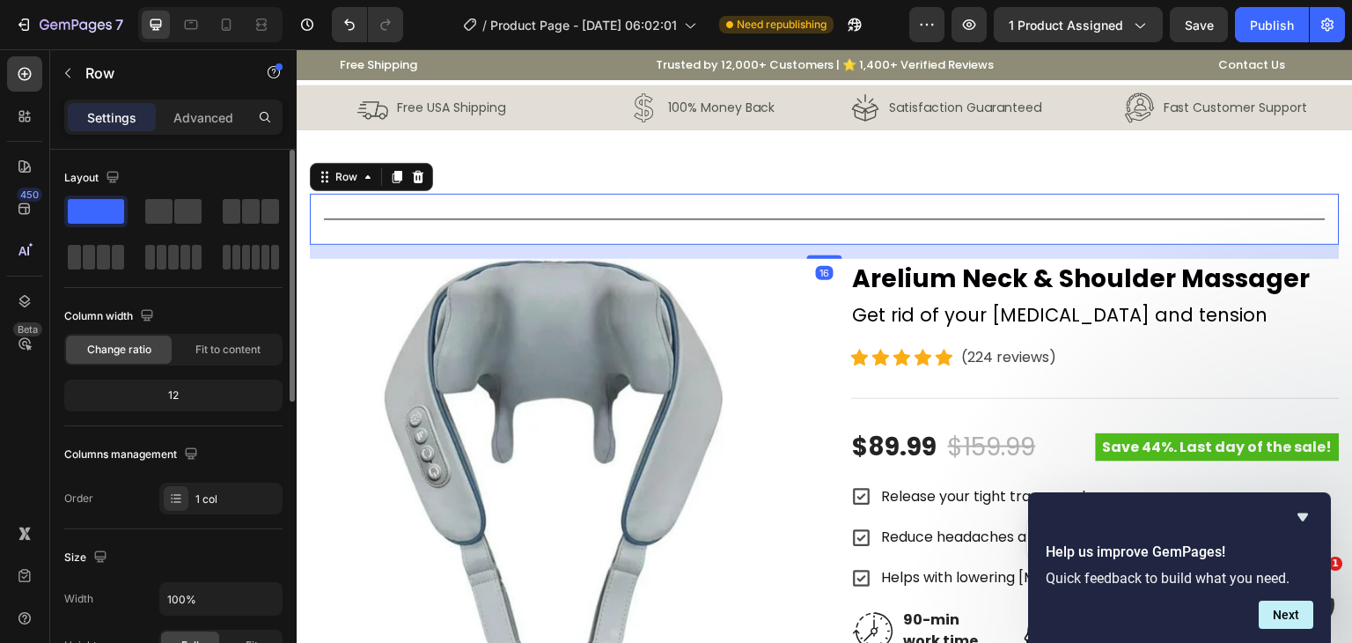
scroll to position [352, 0]
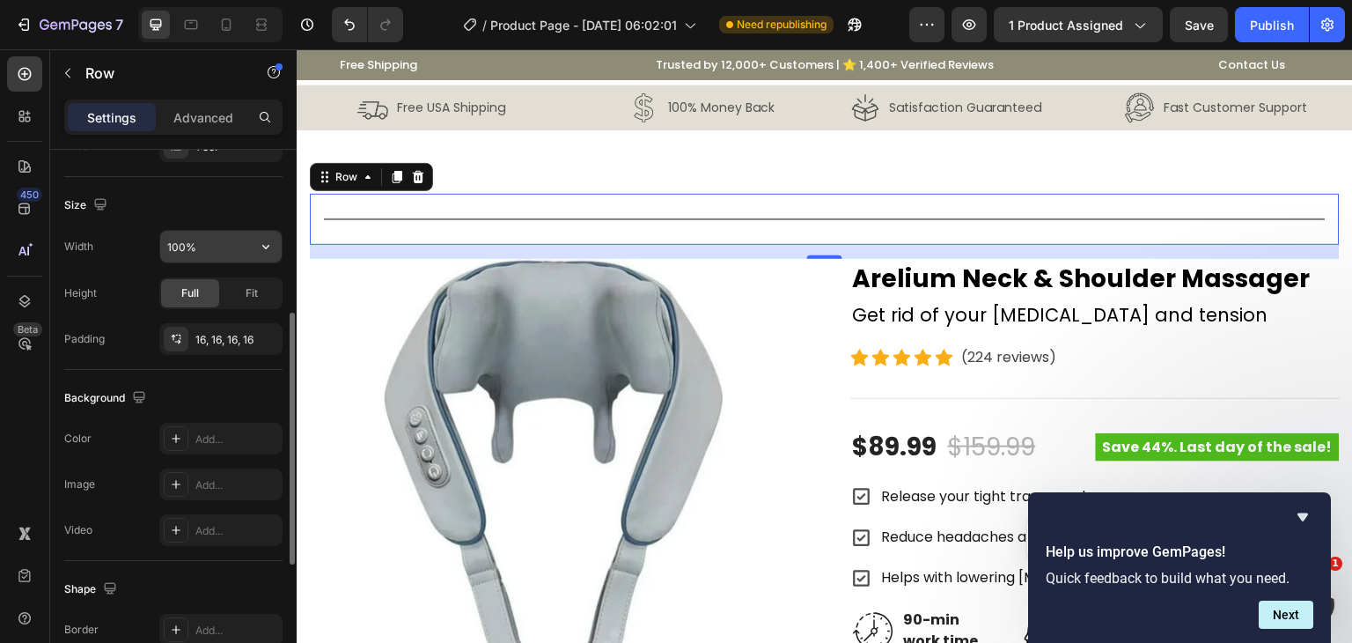
click at [230, 247] on input "100%" at bounding box center [220, 247] width 121 height 32
click at [266, 243] on icon "button" at bounding box center [266, 247] width 18 height 18
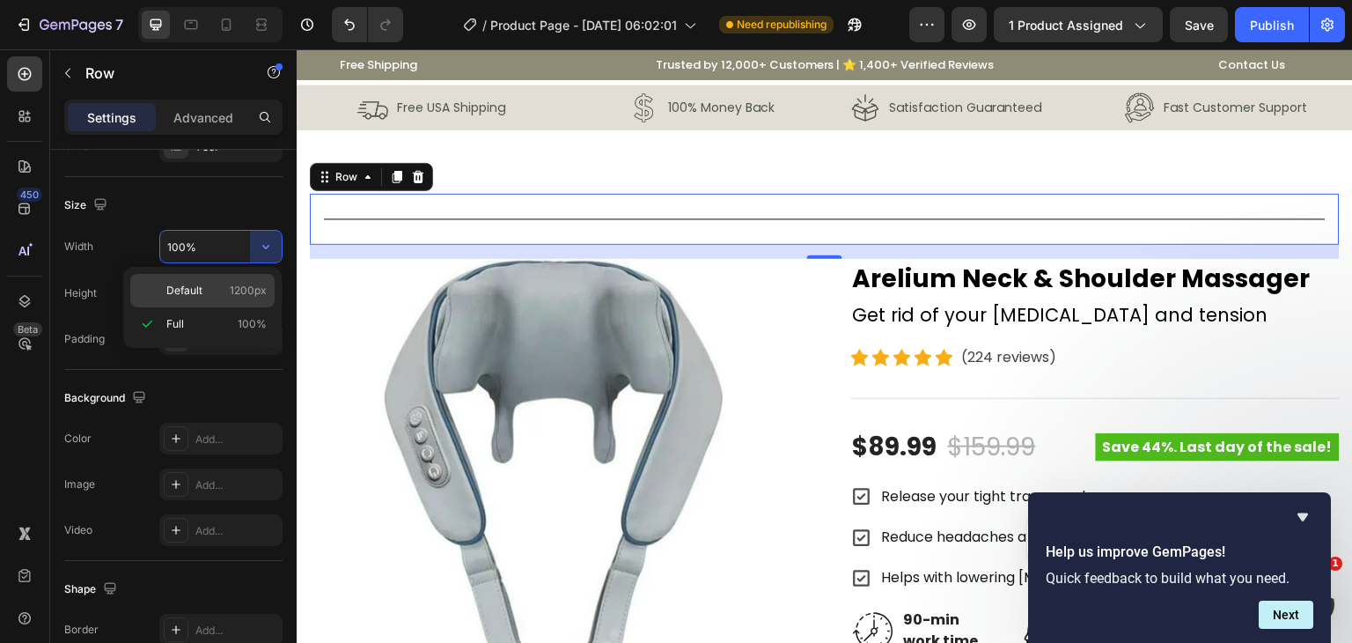
click at [245, 296] on span "1200px" at bounding box center [248, 291] width 37 height 16
type input "1200"
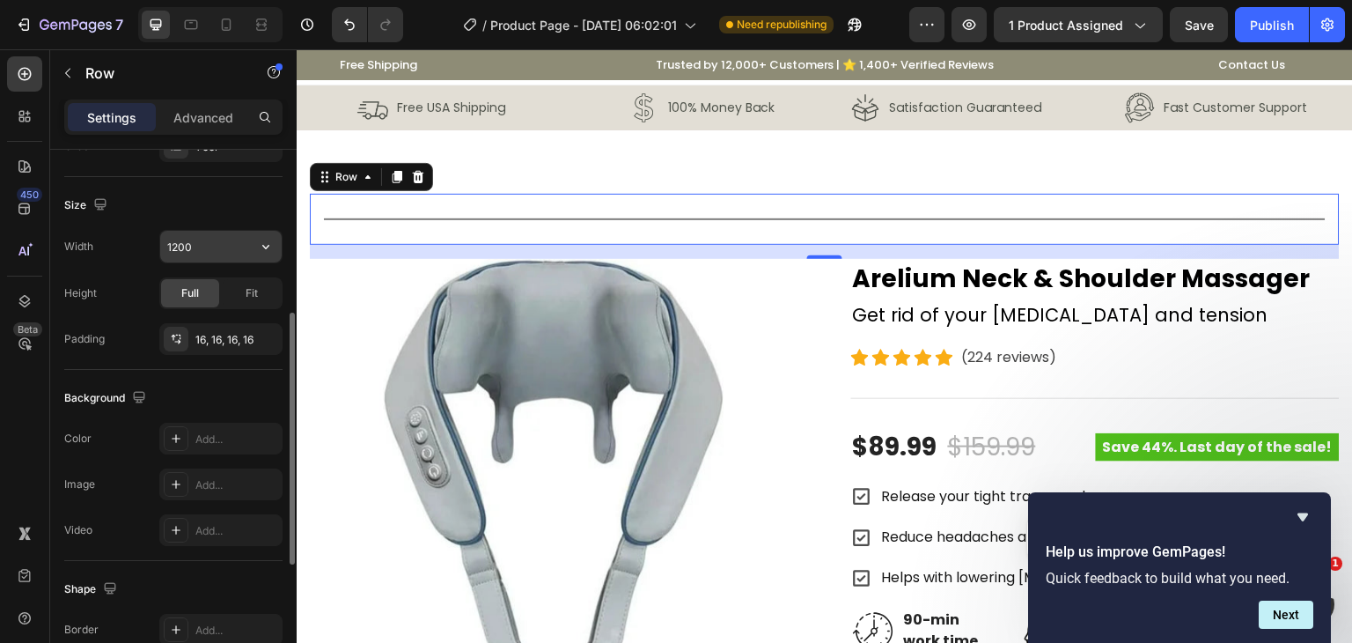
click at [193, 242] on input "1200" at bounding box center [220, 247] width 121 height 32
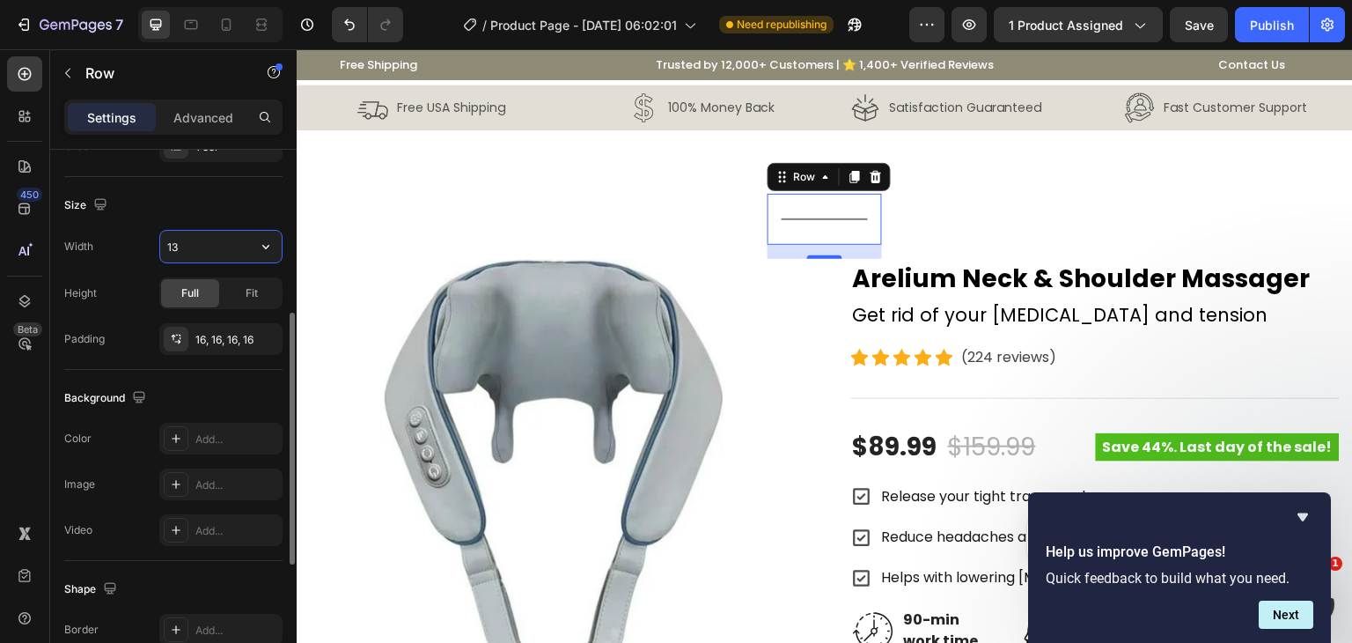
type input "1"
type input "4"
type input "1"
type input "2"
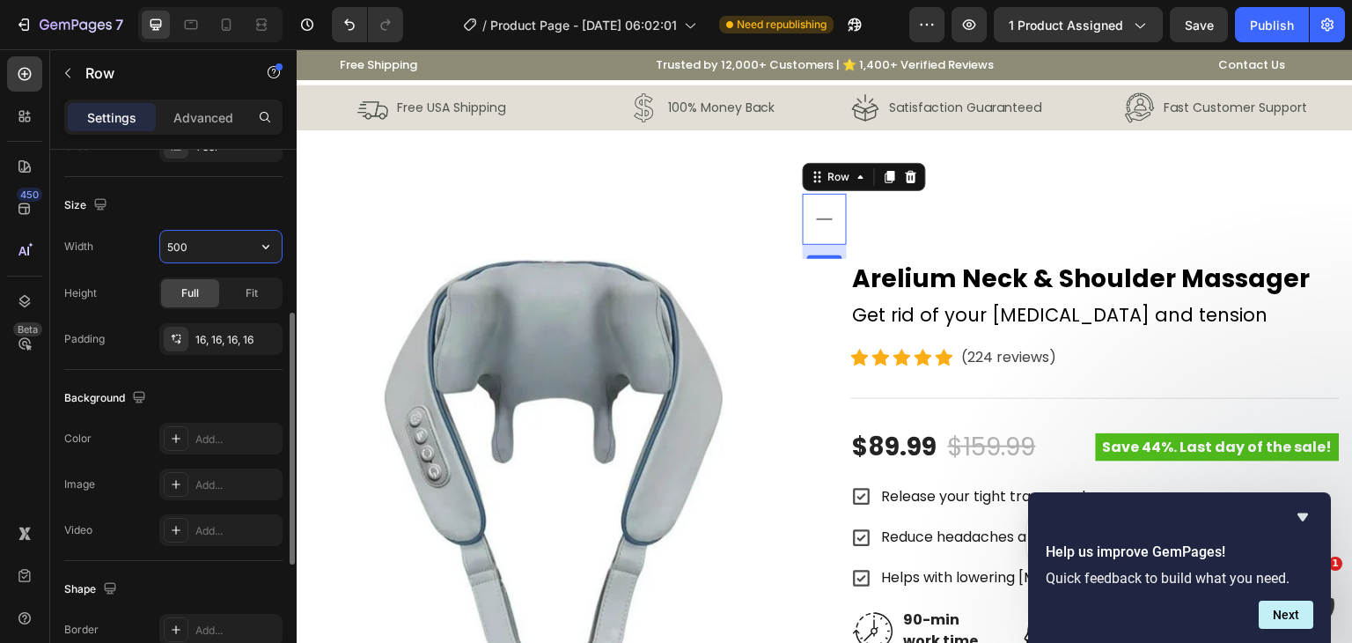
type input "5000"
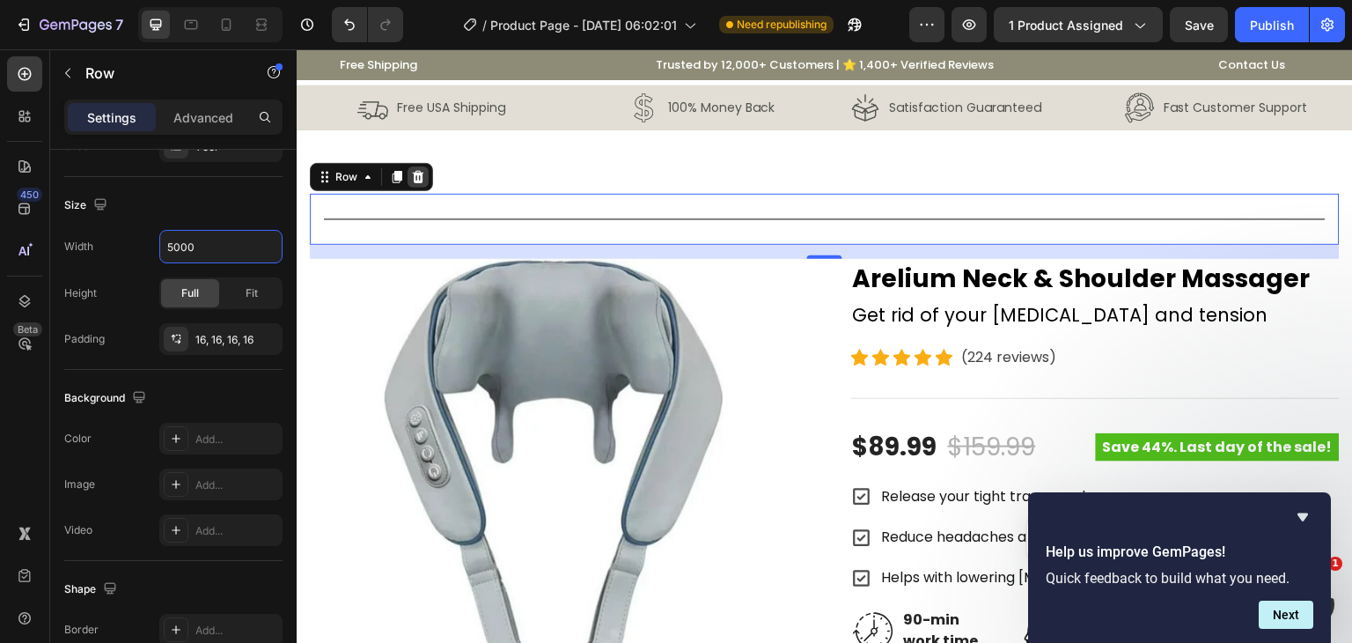
click at [416, 180] on icon at bounding box center [418, 177] width 11 height 12
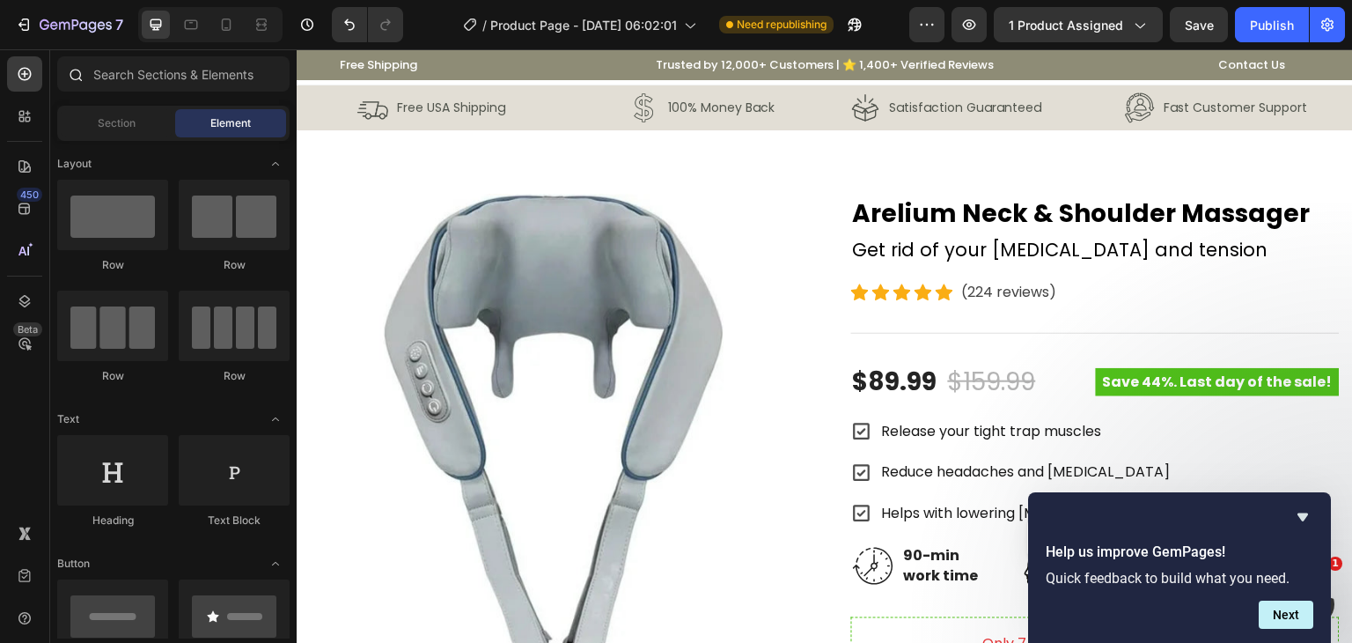
click at [116, 92] on div at bounding box center [173, 77] width 247 height 42
click at [120, 85] on input "text" at bounding box center [173, 73] width 232 height 35
type input ";"
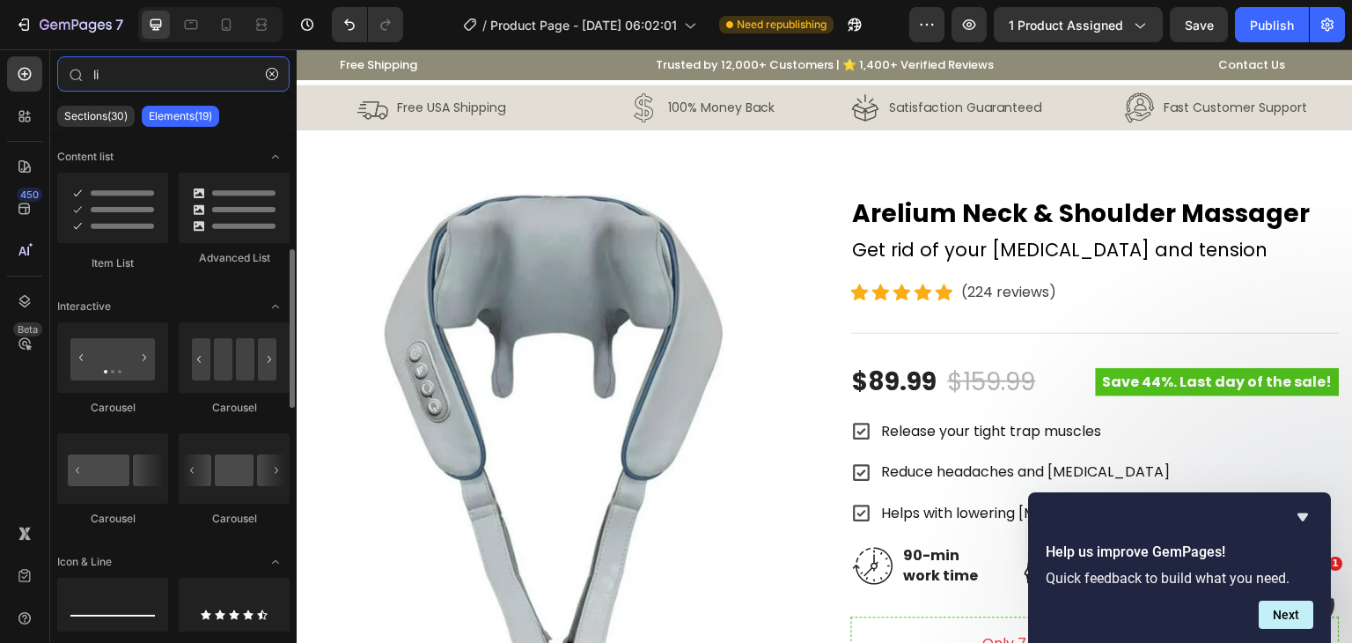
scroll to position [88, 0]
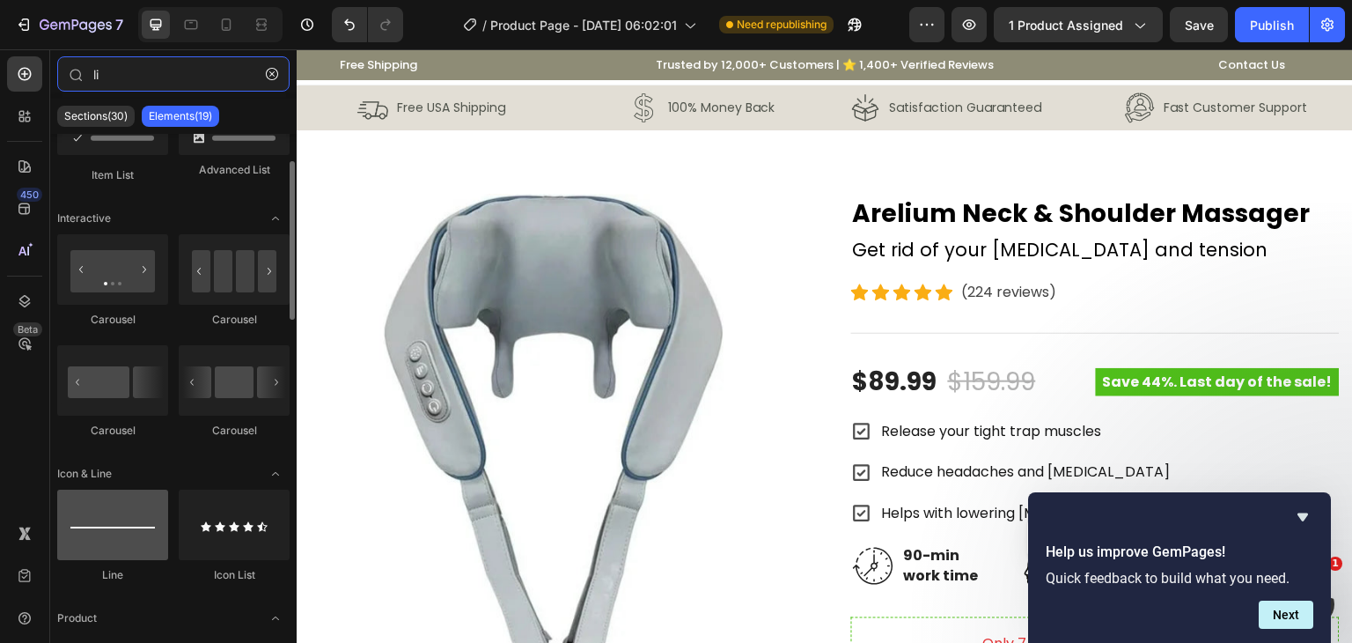
type input "li"
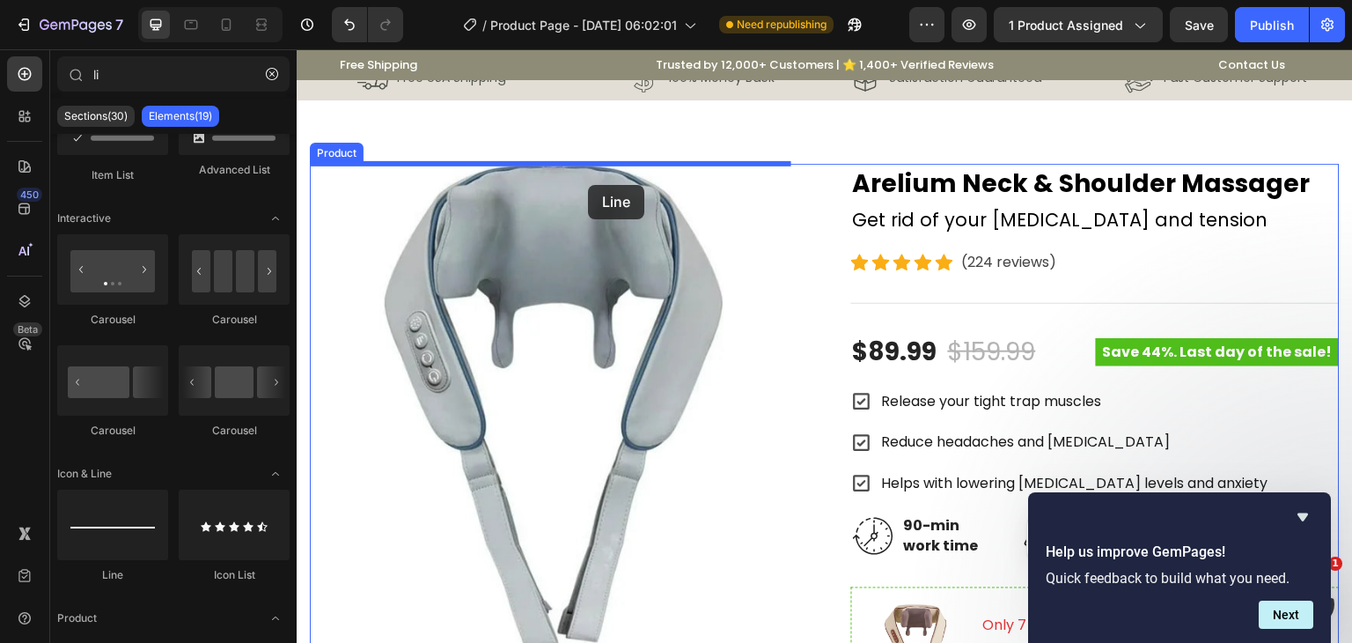
scroll to position [0, 0]
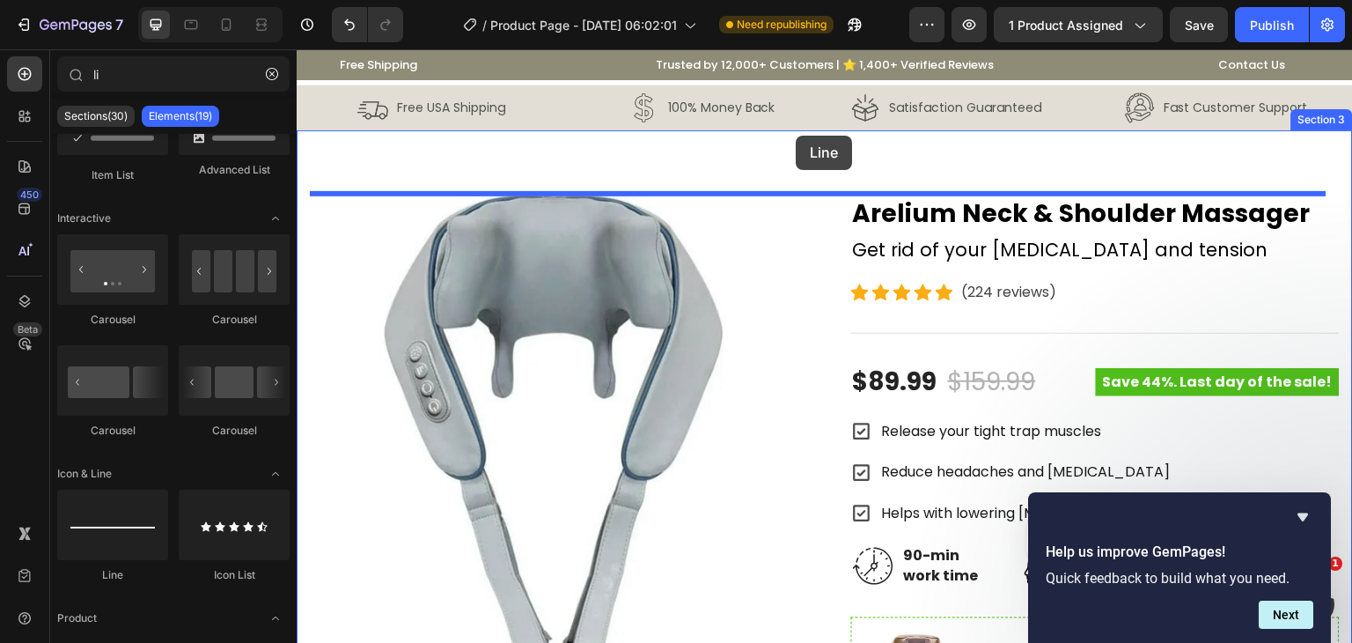
drag, startPoint x: 410, startPoint y: 585, endPoint x: 796, endPoint y: 136, distance: 592.5
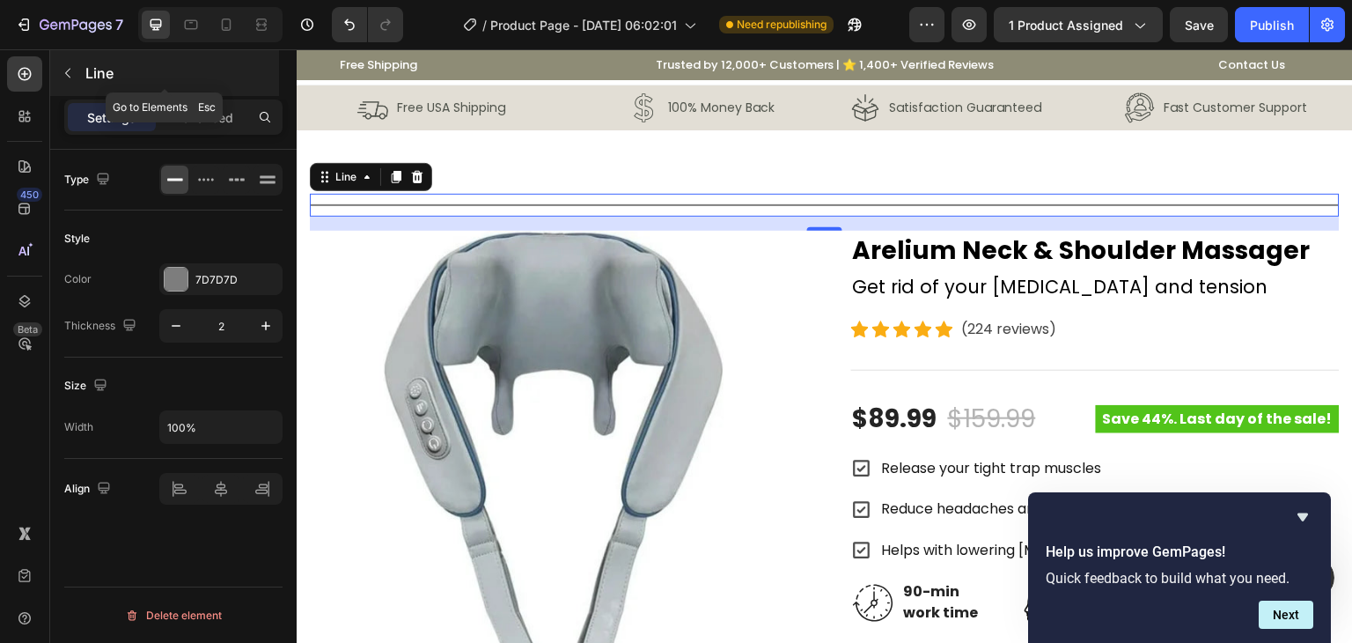
click at [77, 85] on button "button" at bounding box center [68, 73] width 28 height 28
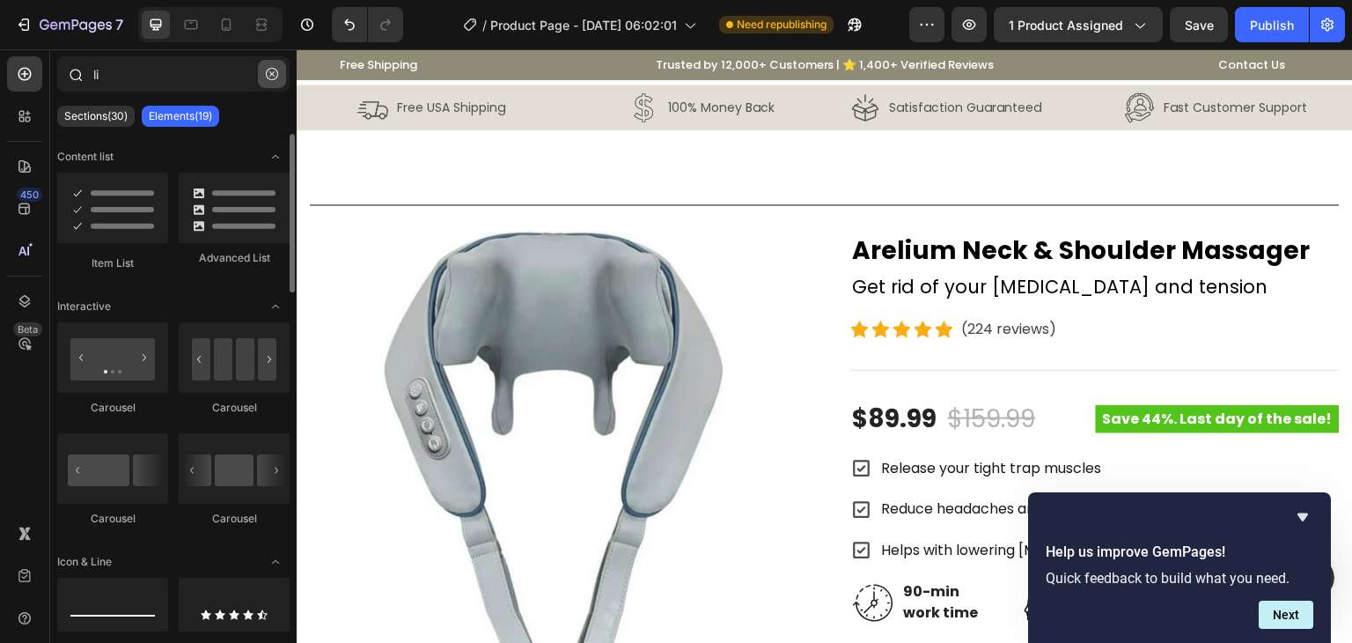
click at [270, 70] on icon "button" at bounding box center [272, 74] width 12 height 12
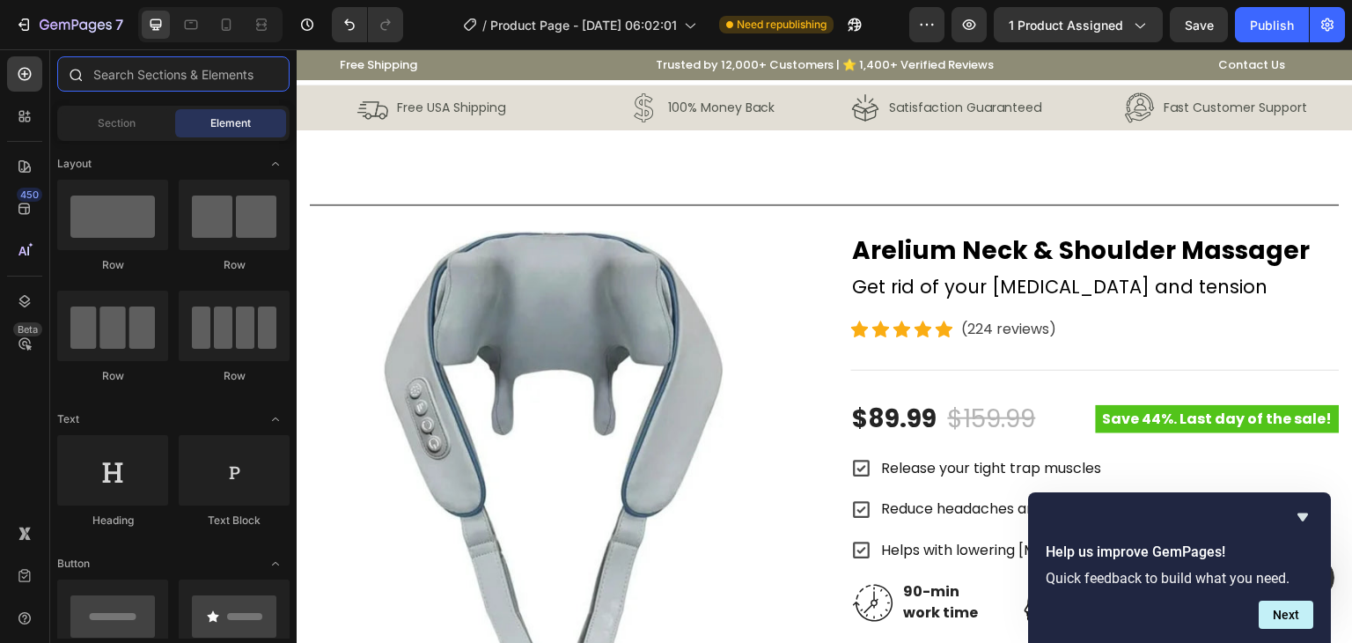
click at [157, 64] on input "text" at bounding box center [173, 73] width 232 height 35
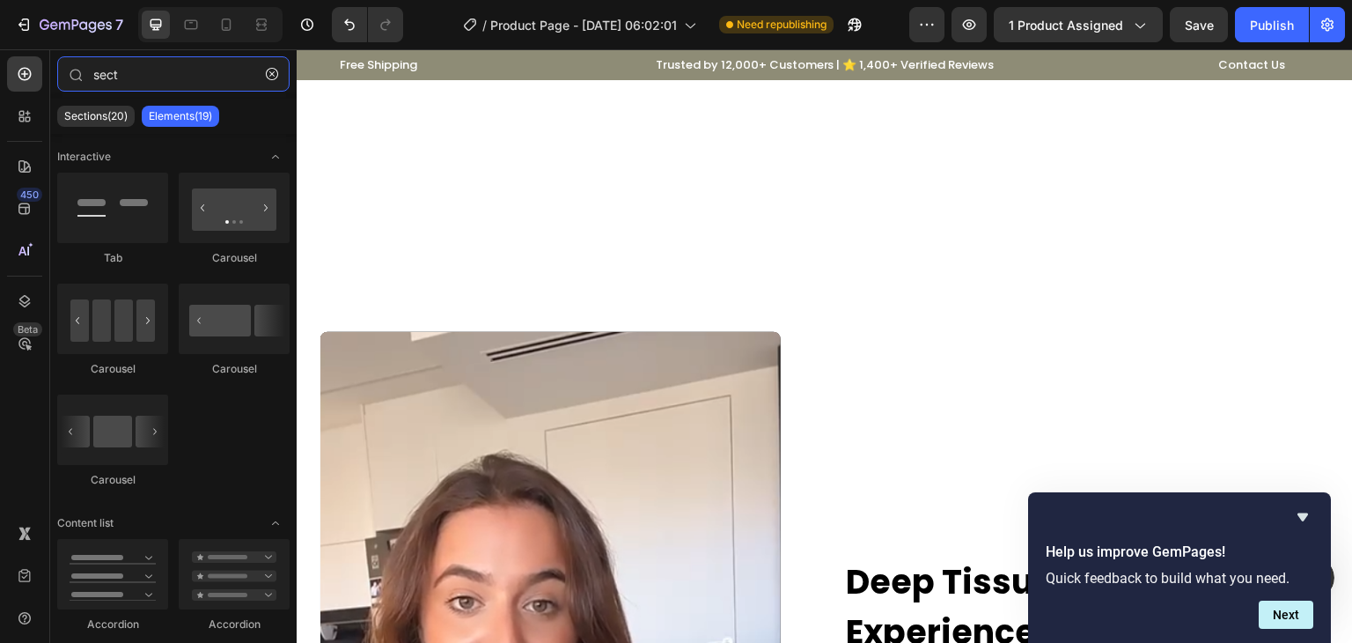
scroll to position [2113, 0]
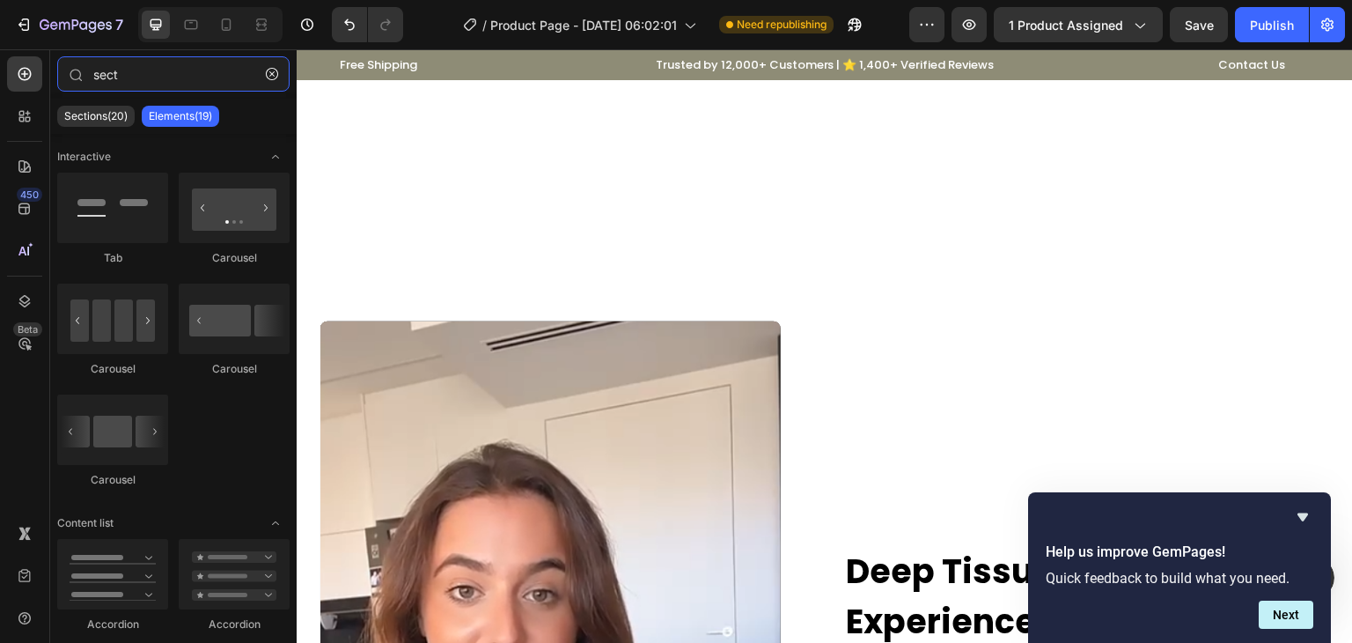
type input "sect"
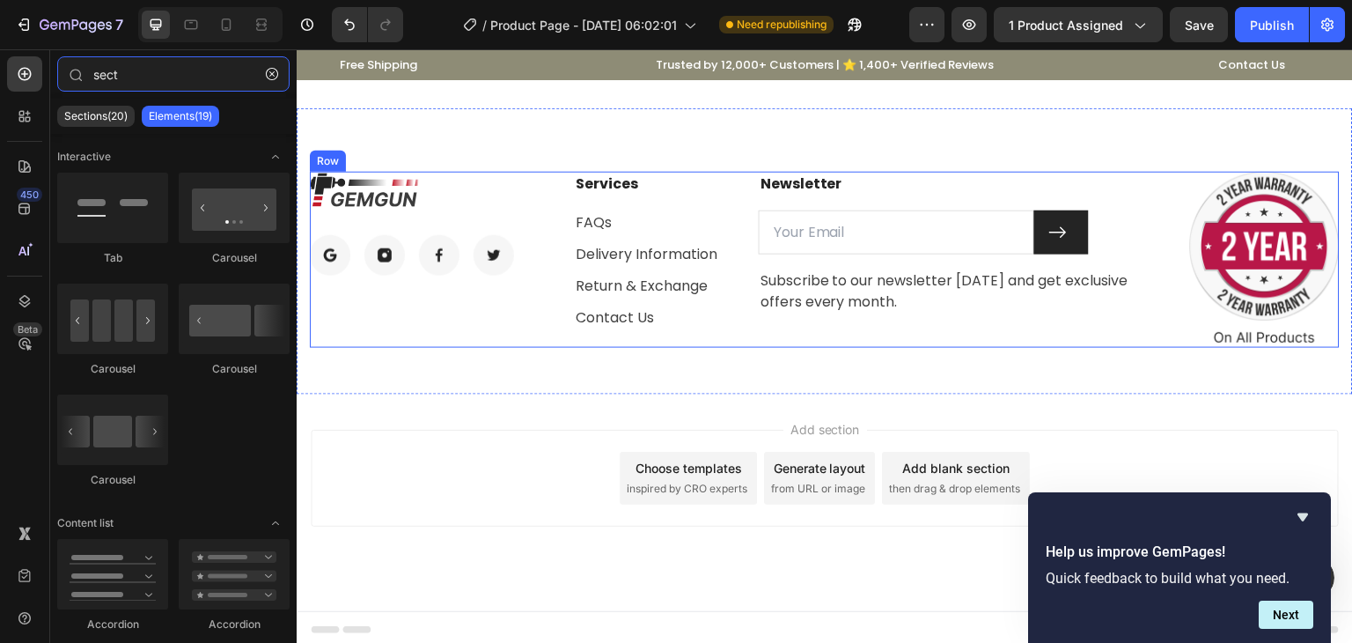
scroll to position [6482, 0]
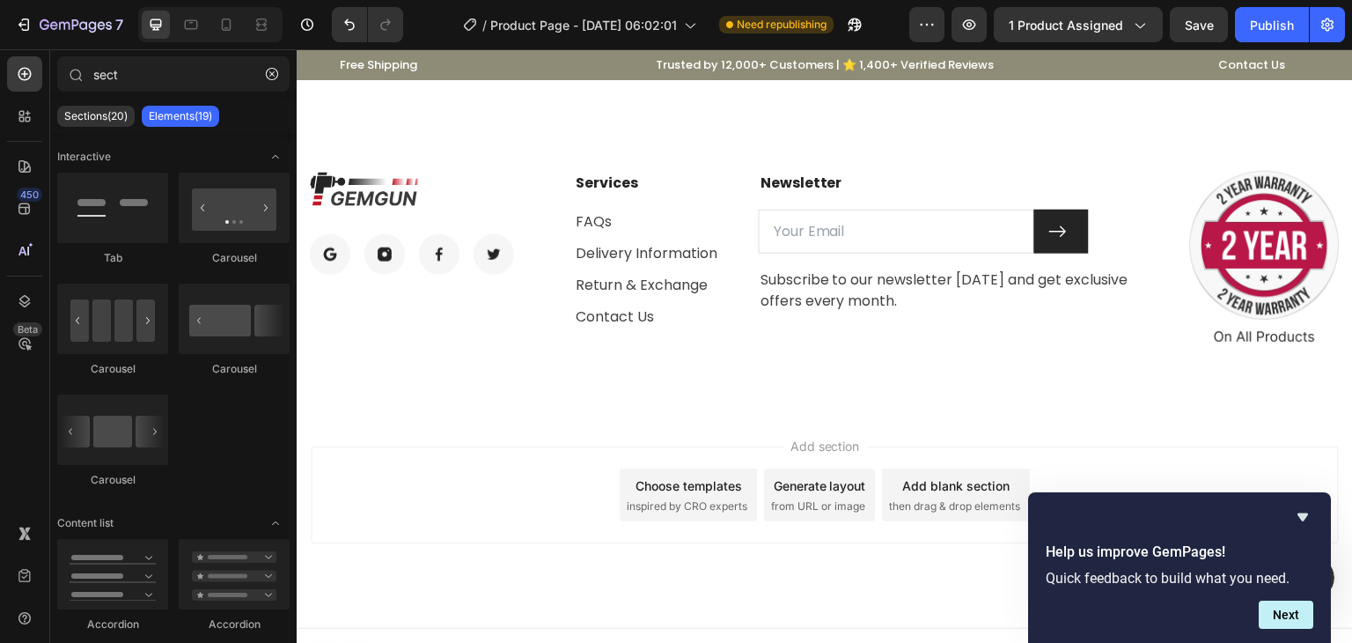
click at [940, 492] on div "Add blank section then drag & drop elements" at bounding box center [956, 494] width 148 height 53
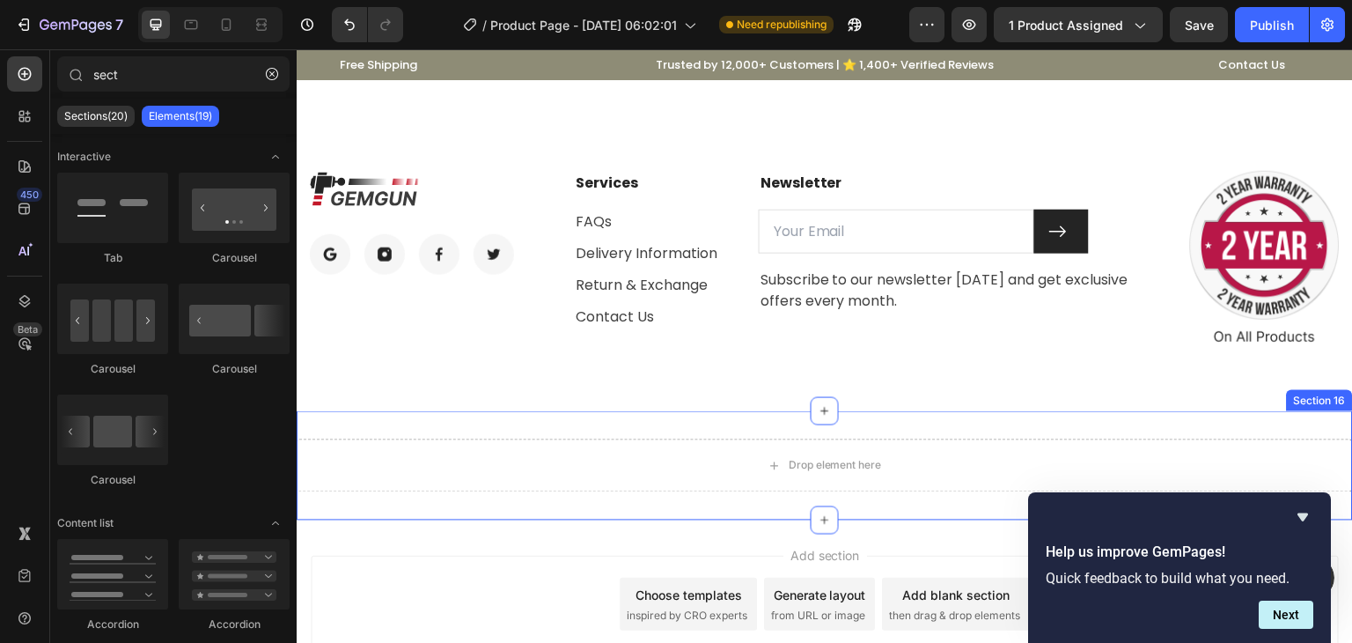
click at [736, 418] on div "Drop element here Section 16" at bounding box center [825, 465] width 1056 height 109
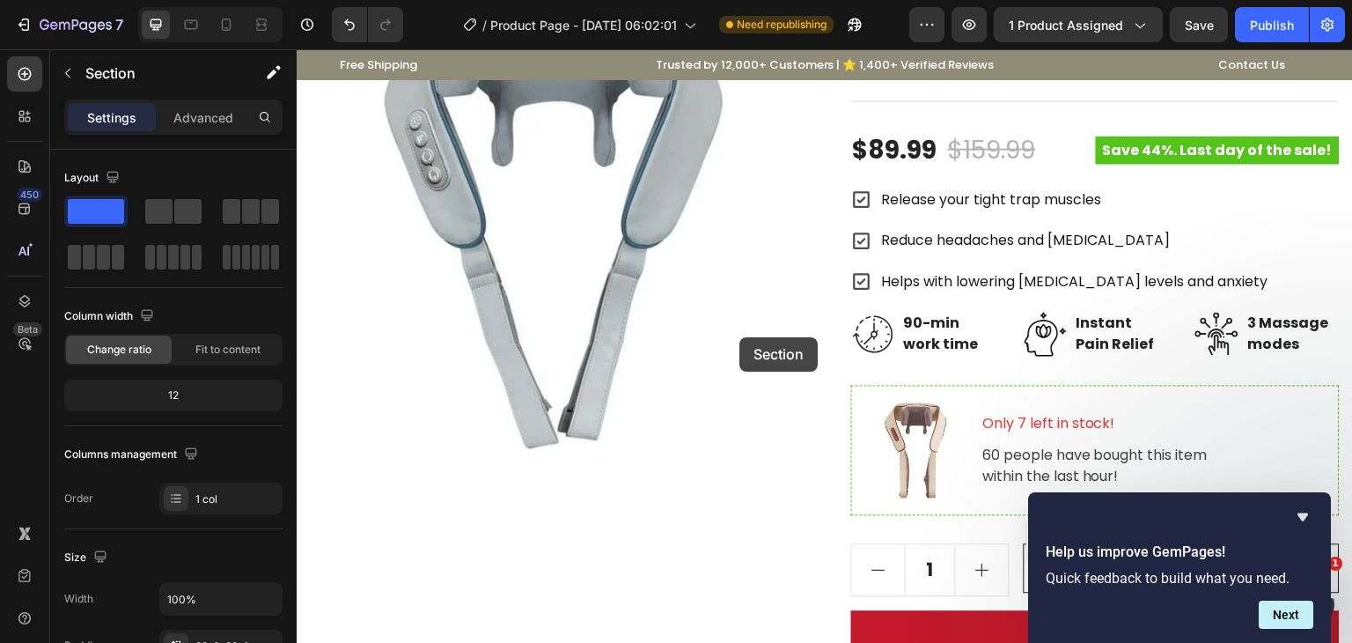
scroll to position [0, 0]
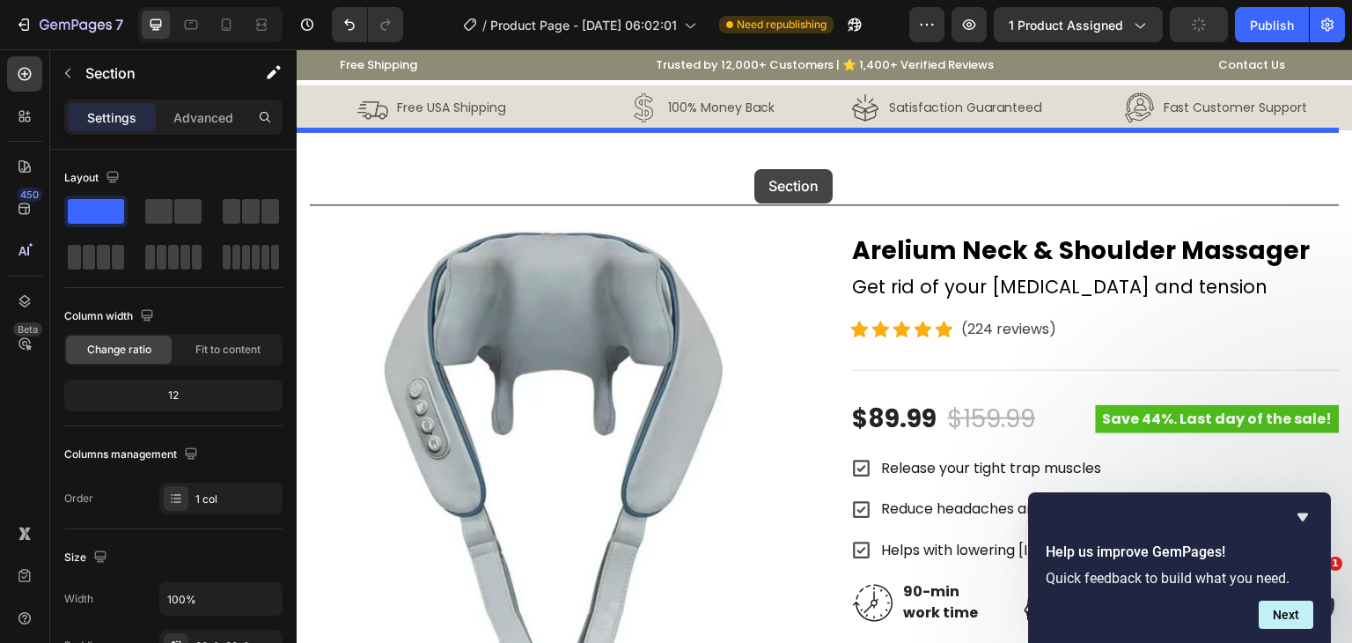
drag, startPoint x: 982, startPoint y: 396, endPoint x: 754, endPoint y: 169, distance: 321.2
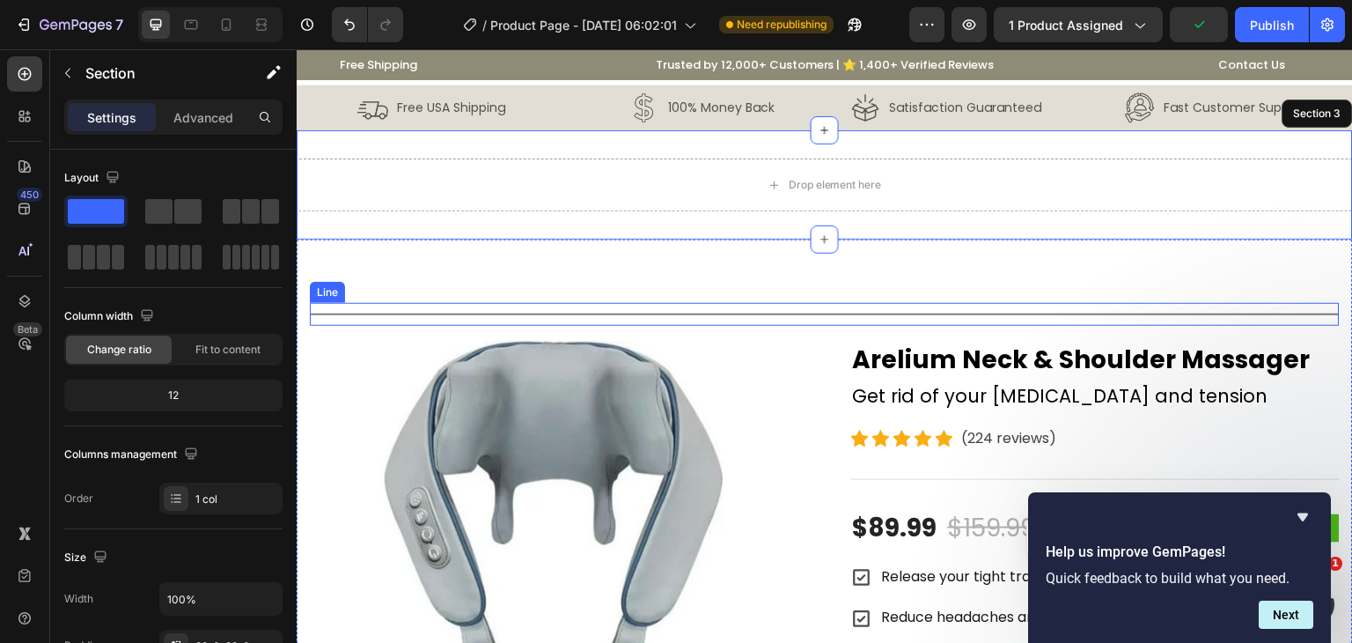
click at [699, 312] on div "Title Line" at bounding box center [825, 314] width 1030 height 23
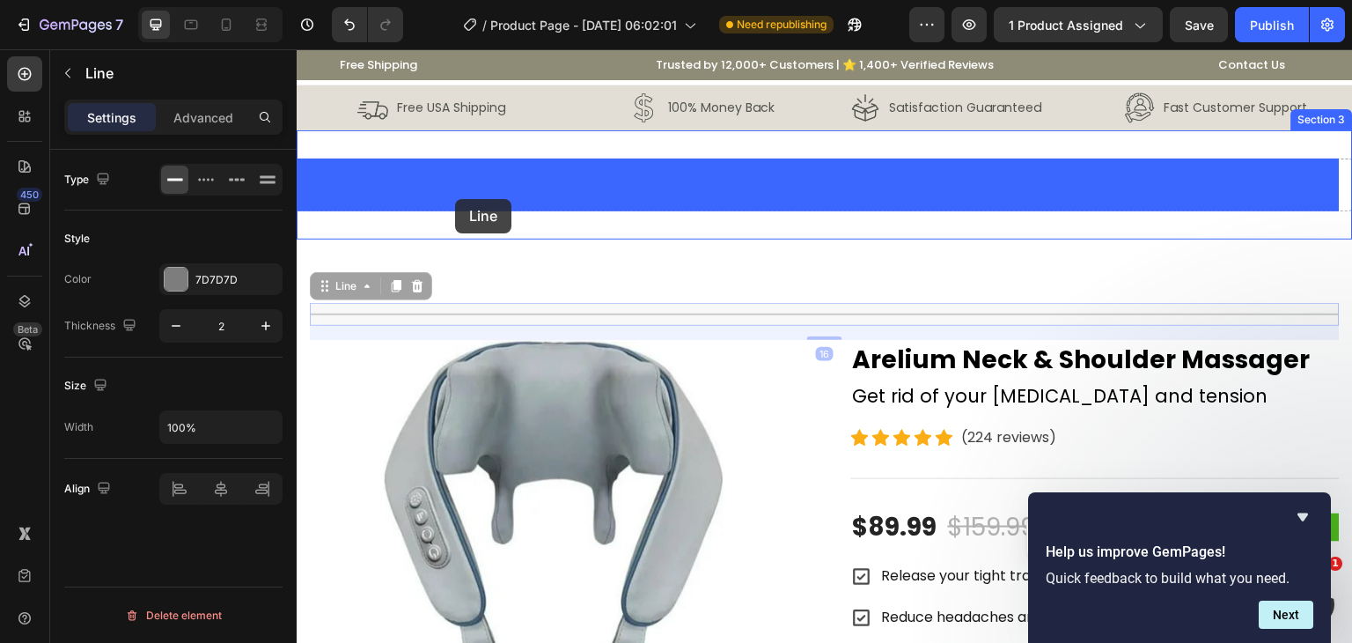
drag, startPoint x: 328, startPoint y: 294, endPoint x: 465, endPoint y: 192, distance: 170.4
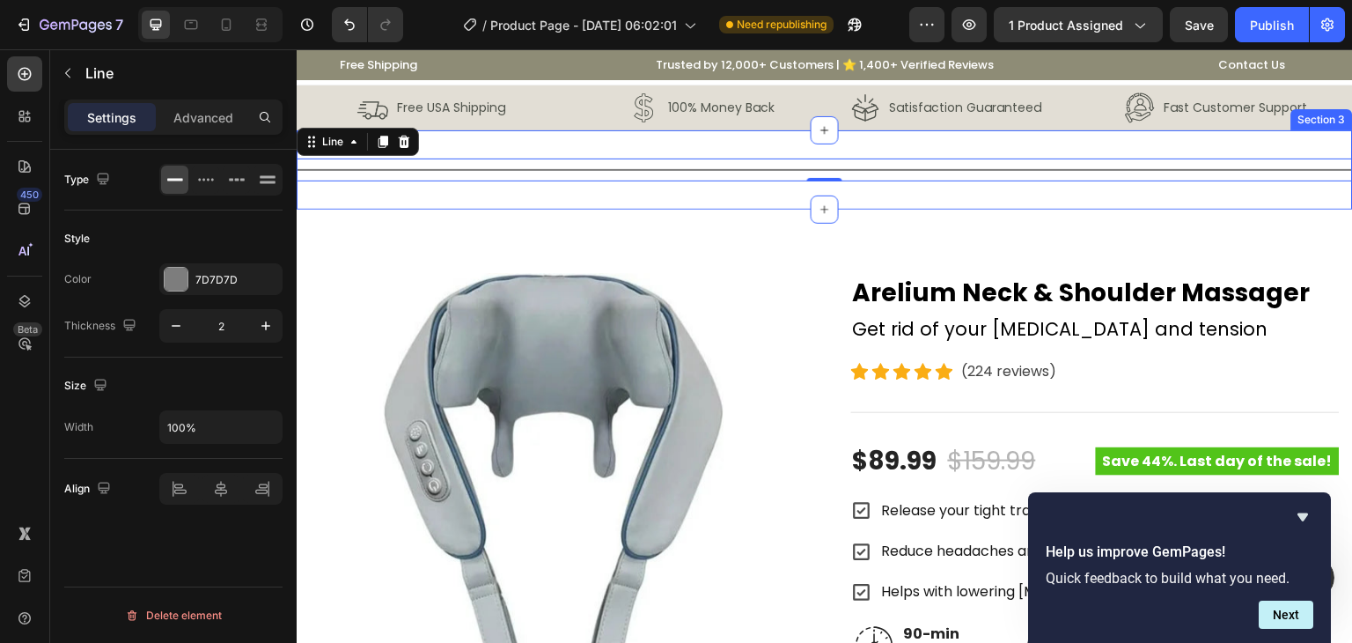
click at [569, 140] on div "Title Line 0 Section 3" at bounding box center [825, 169] width 1056 height 79
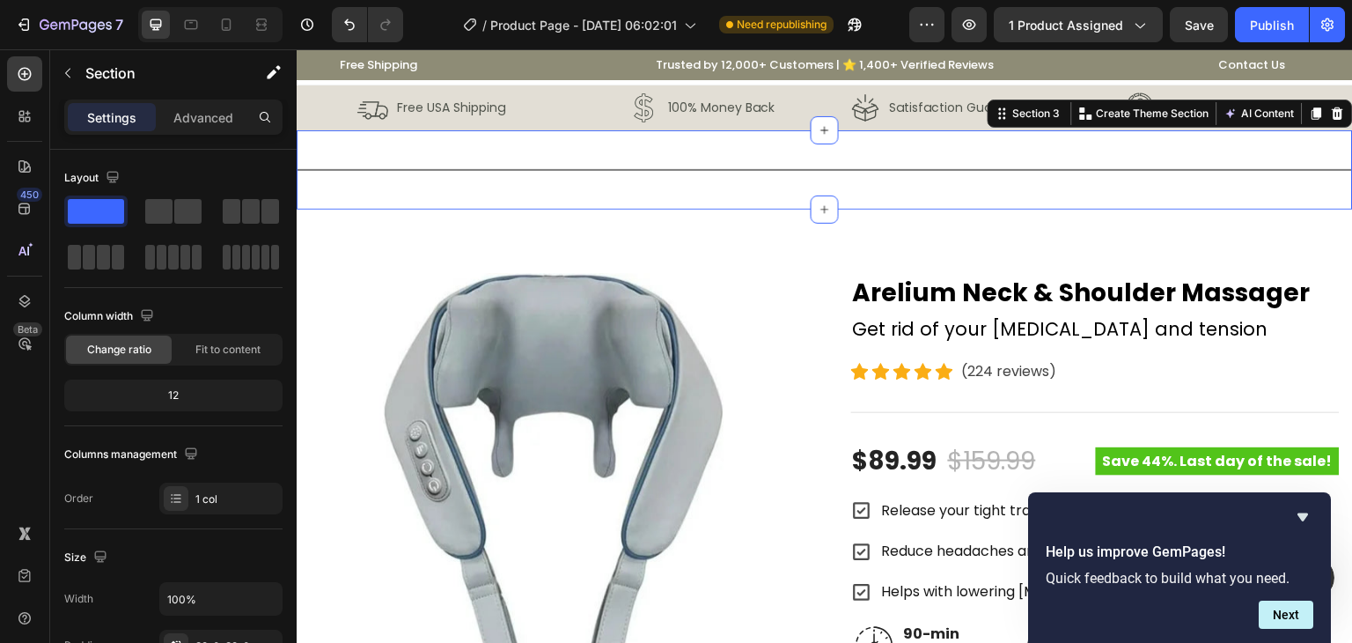
click at [528, 184] on div "Title Line Section 3 You can create reusable sections Create Theme Section AI C…" at bounding box center [825, 169] width 1056 height 79
click at [214, 121] on p "Advanced" at bounding box center [203, 117] width 60 height 18
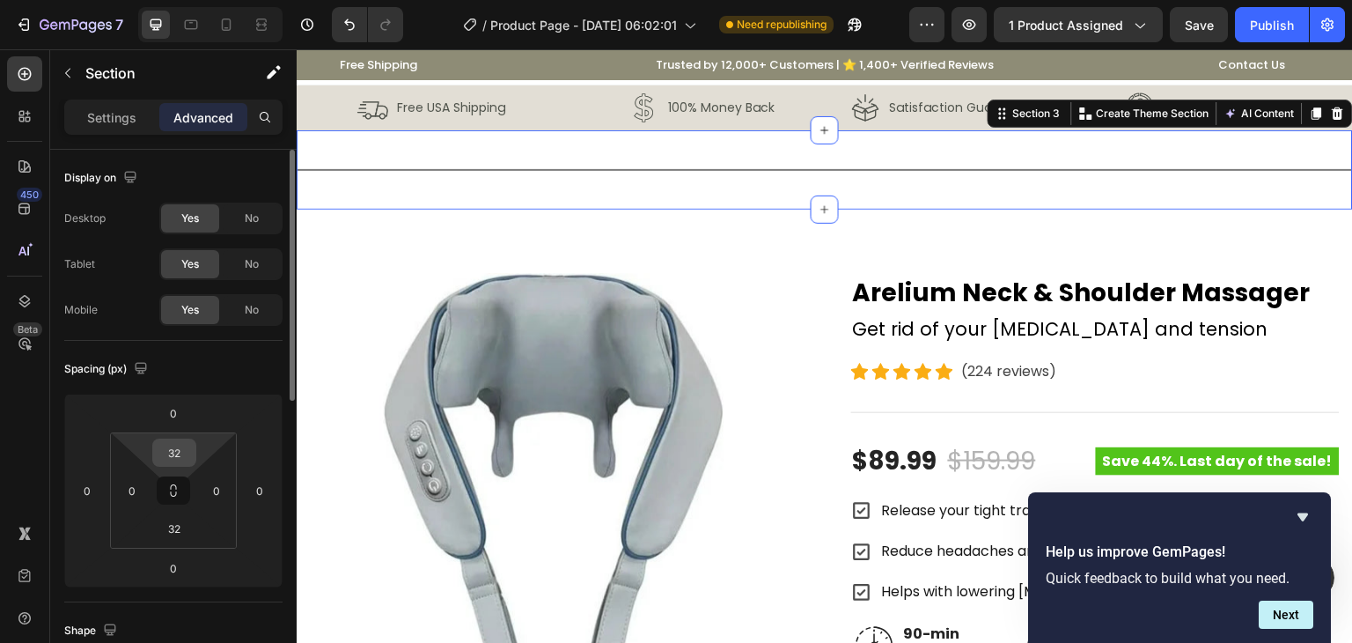
click at [173, 453] on input "32" at bounding box center [174, 452] width 35 height 26
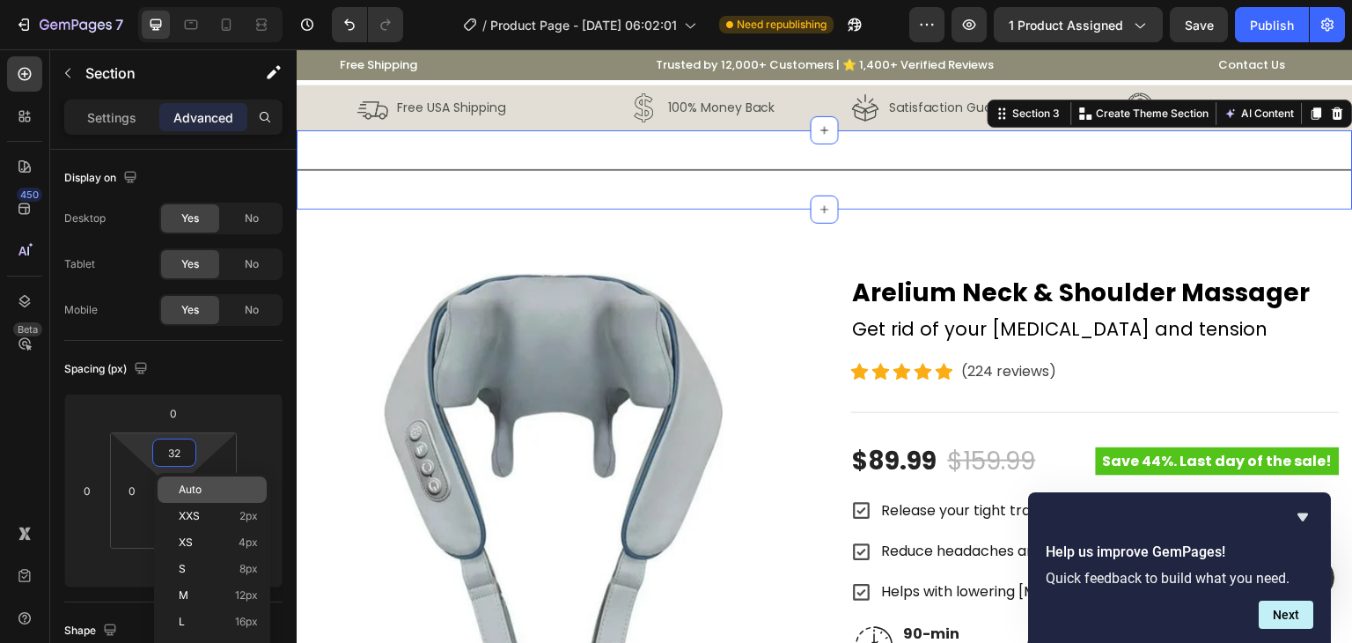
click at [202, 491] on p "Auto" at bounding box center [218, 489] width 79 height 12
type input "Auto"
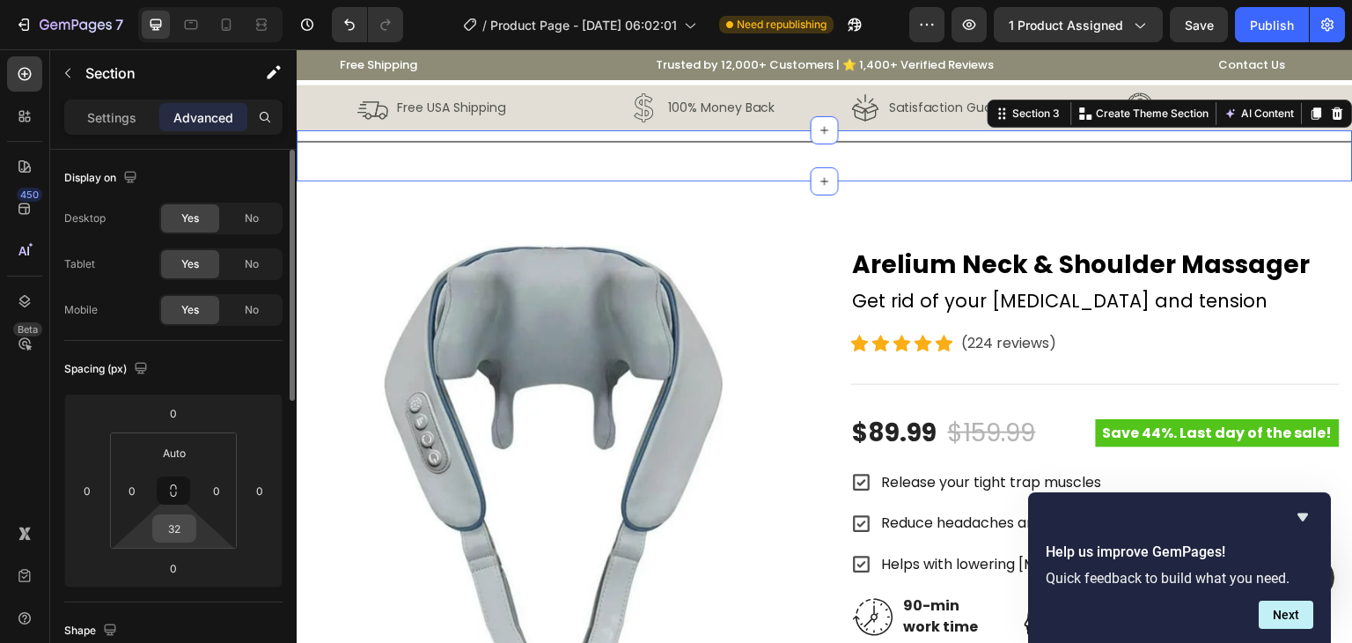
click at [170, 533] on input "32" at bounding box center [174, 528] width 35 height 26
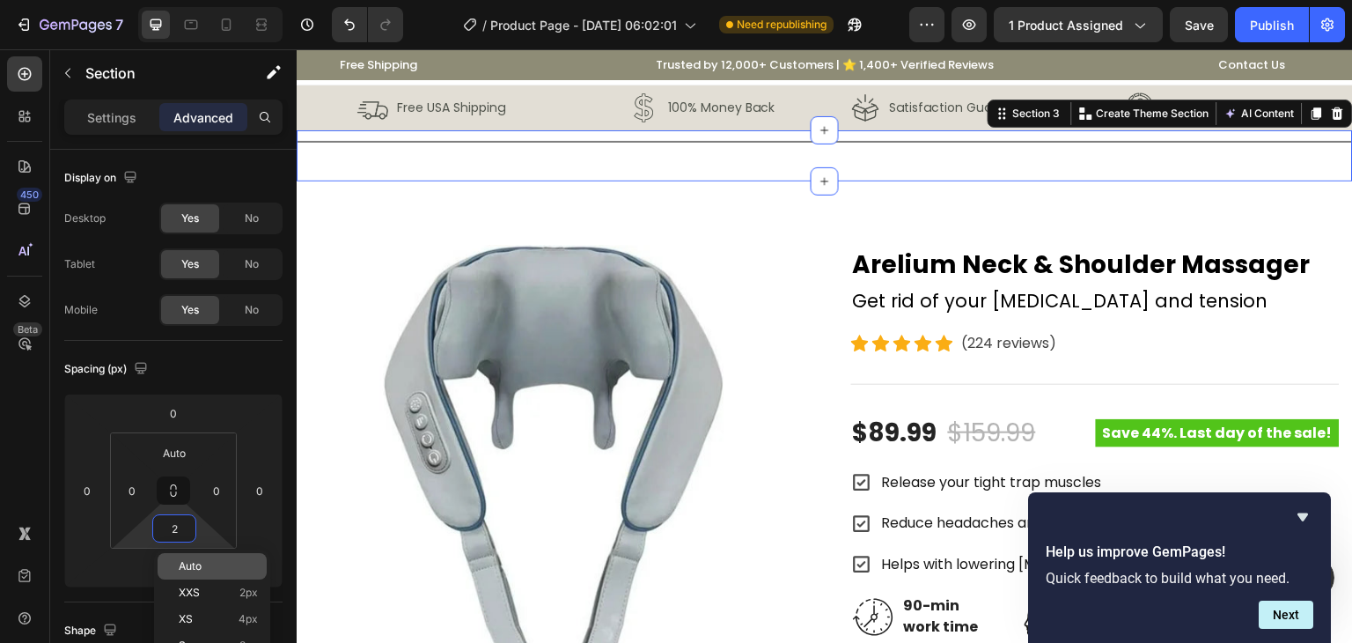
click at [197, 561] on span "Auto" at bounding box center [190, 566] width 23 height 12
type input "Auto"
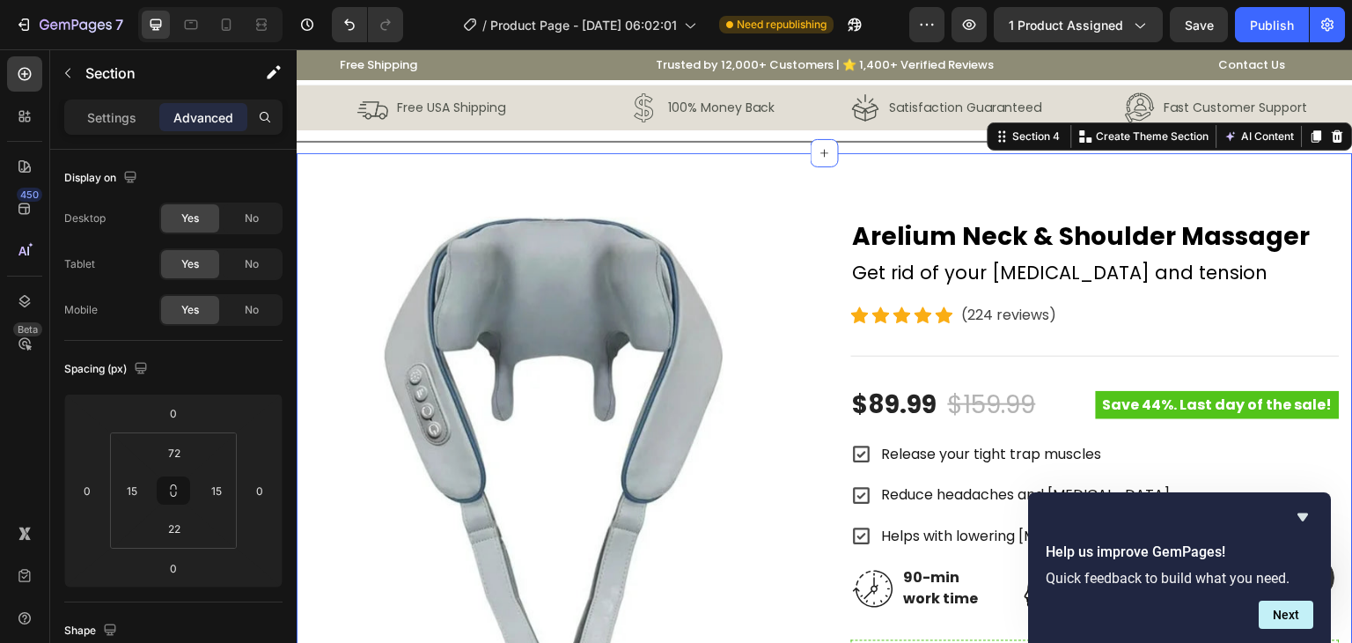
scroll to position [352, 0]
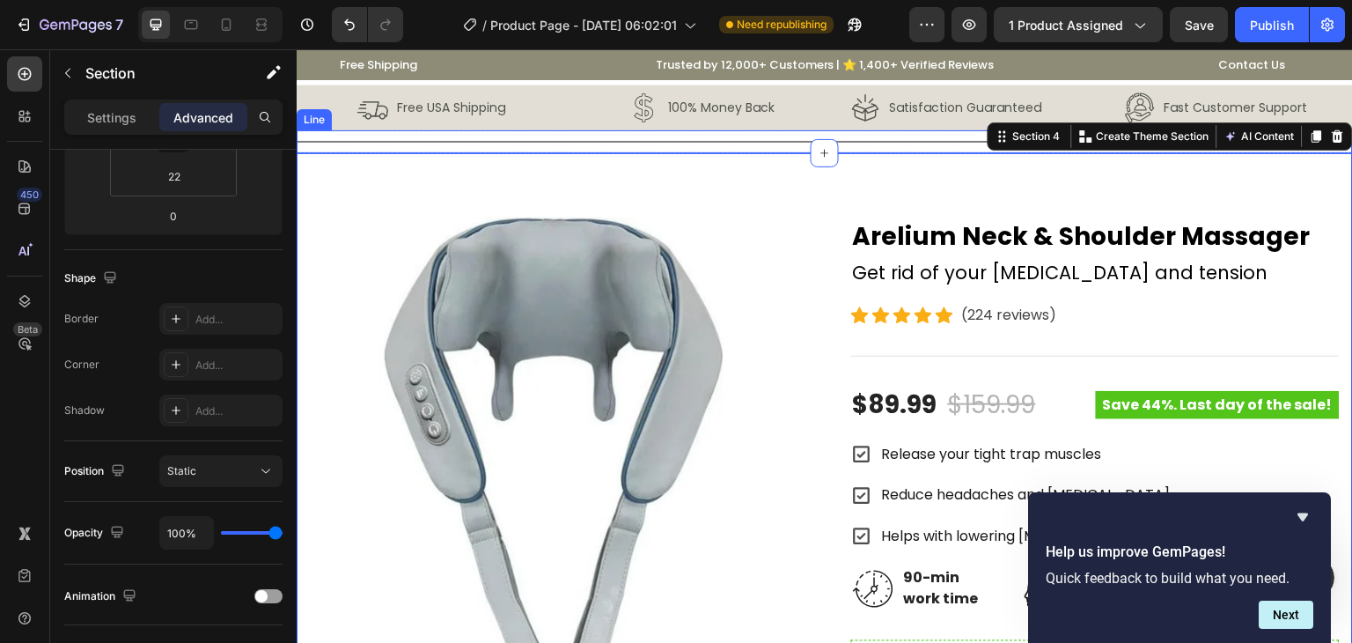
click at [384, 136] on div "Title Line" at bounding box center [825, 141] width 1056 height 23
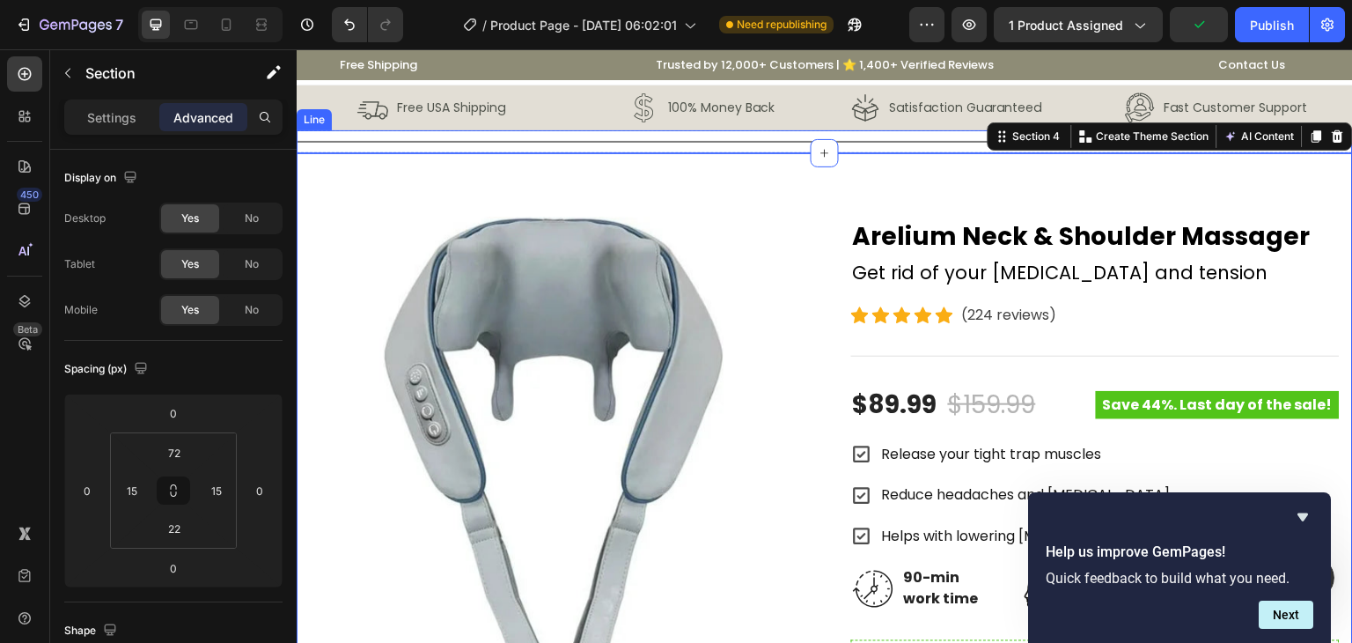
click at [671, 149] on div "Title Line" at bounding box center [825, 141] width 1056 height 23
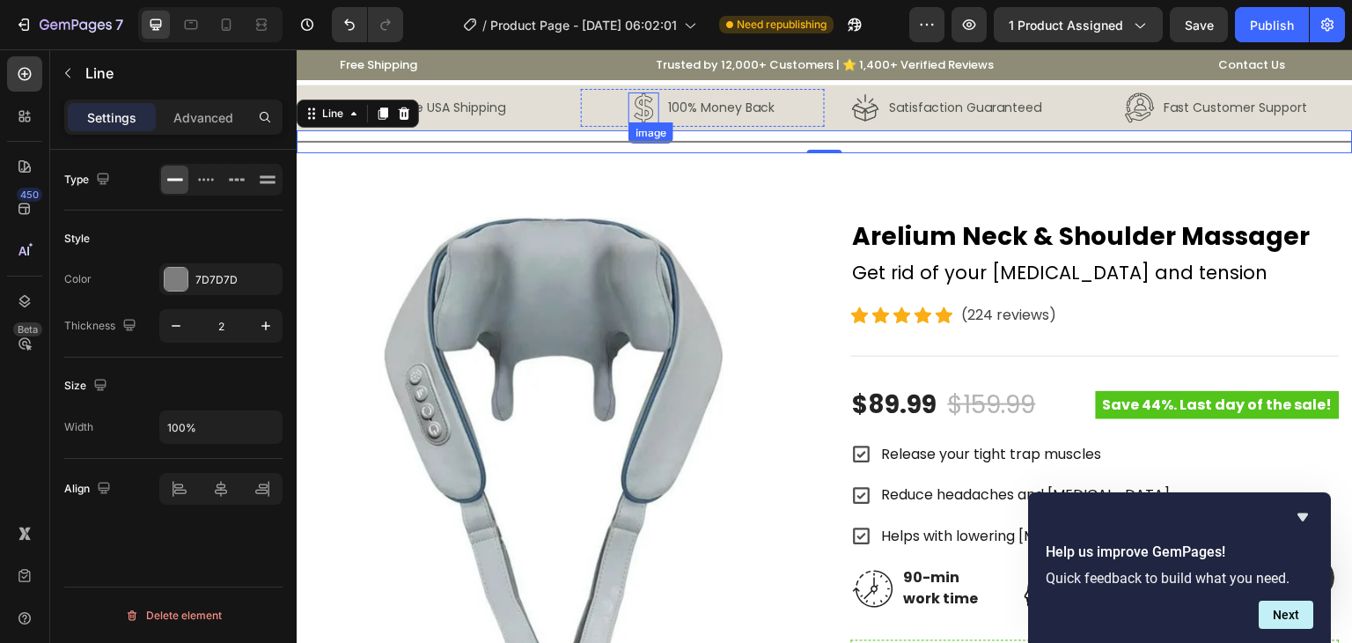
click at [644, 109] on img at bounding box center [644, 107] width 31 height 31
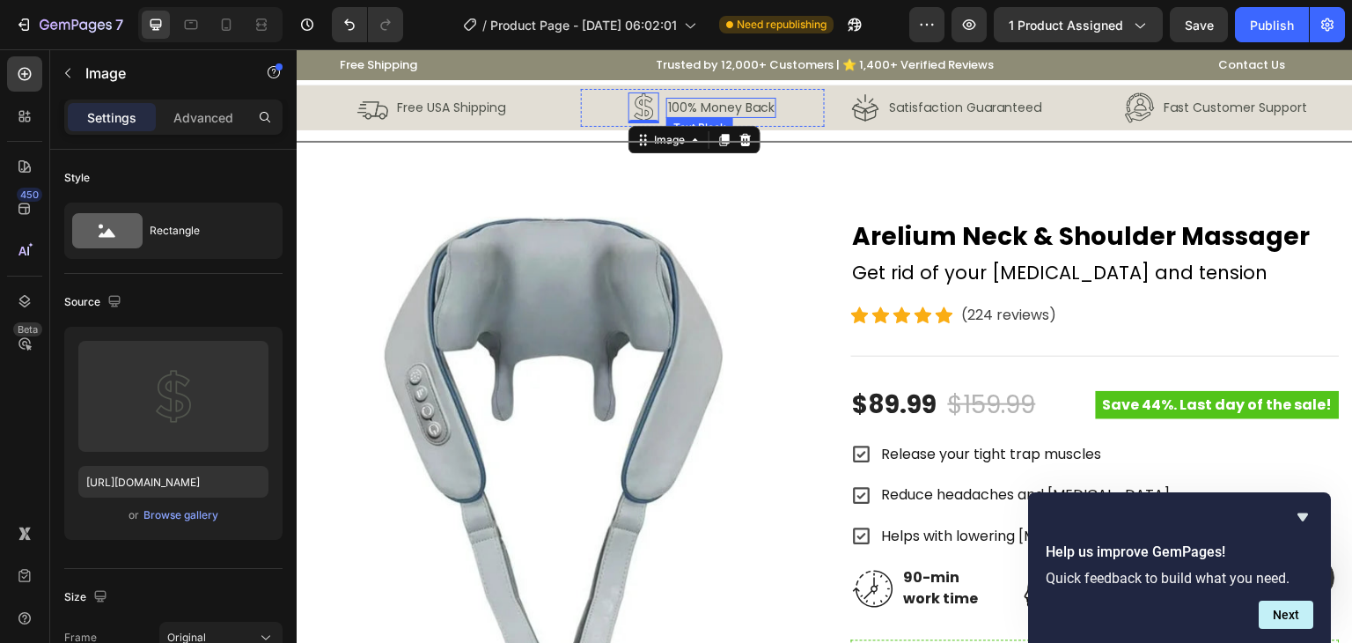
click at [716, 108] on p "100% Money Back" at bounding box center [721, 107] width 107 height 16
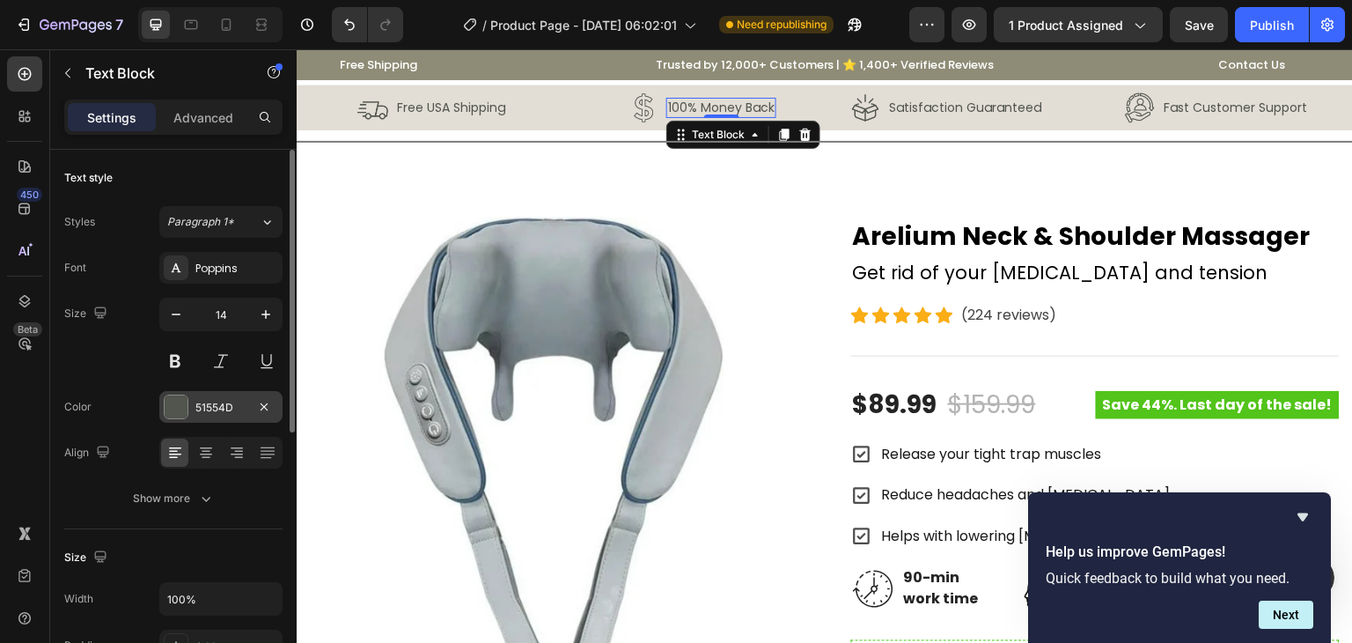
click at [249, 398] on div "51554D" at bounding box center [220, 407] width 123 height 32
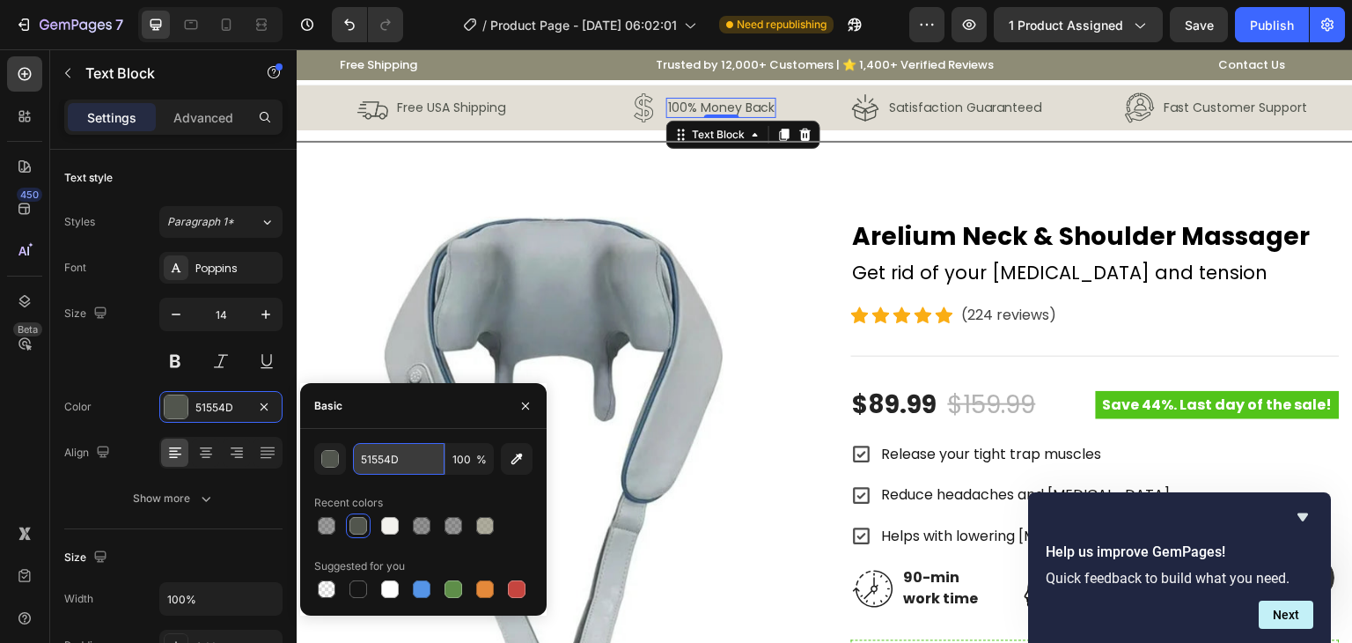
click at [383, 452] on input "51554D" at bounding box center [399, 459] width 92 height 32
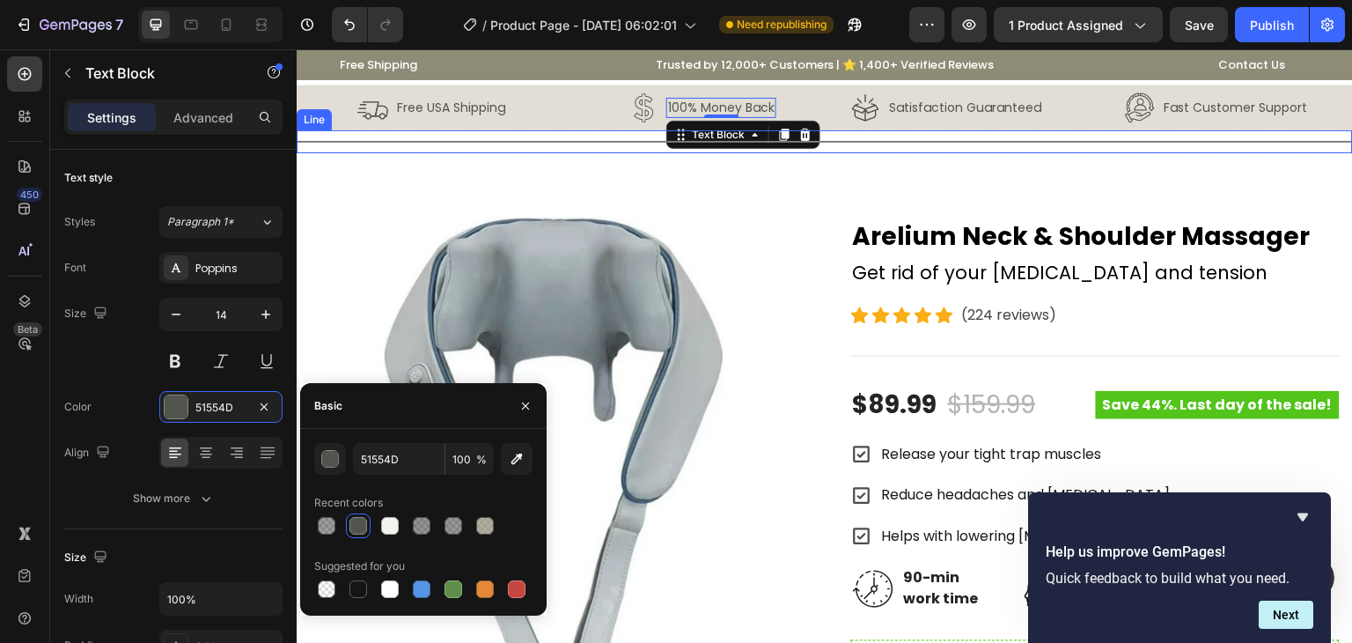
click at [571, 142] on div "Title Line" at bounding box center [825, 141] width 1056 height 23
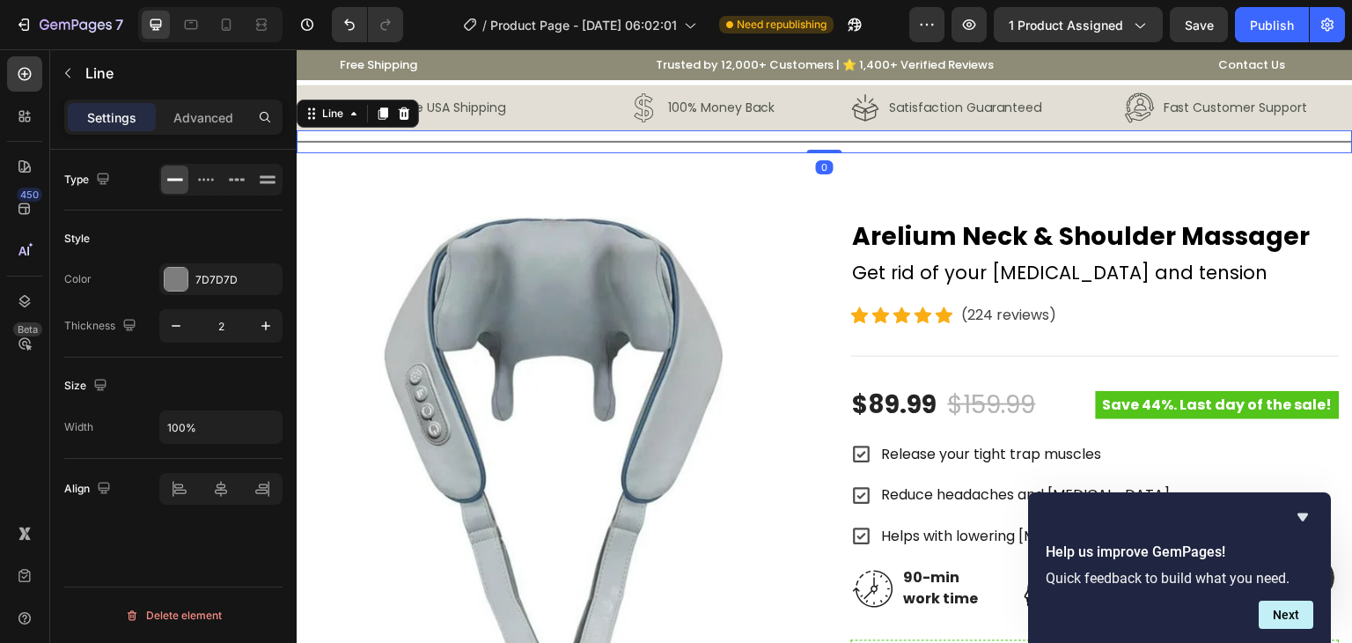
click at [194, 296] on div "Color 7D7D7D Thickness 2" at bounding box center [173, 302] width 218 height 79
click at [193, 282] on div "7D7D7D" at bounding box center [220, 279] width 123 height 32
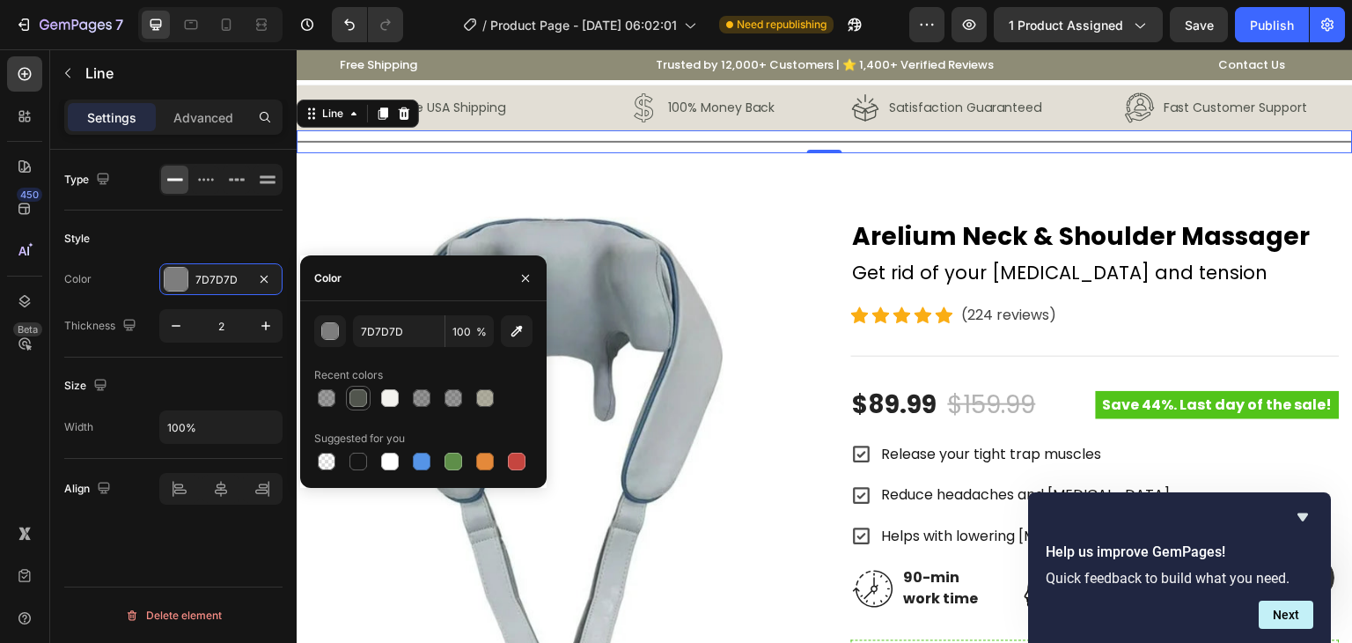
click at [351, 392] on div at bounding box center [359, 398] width 18 height 18
type input "51554D"
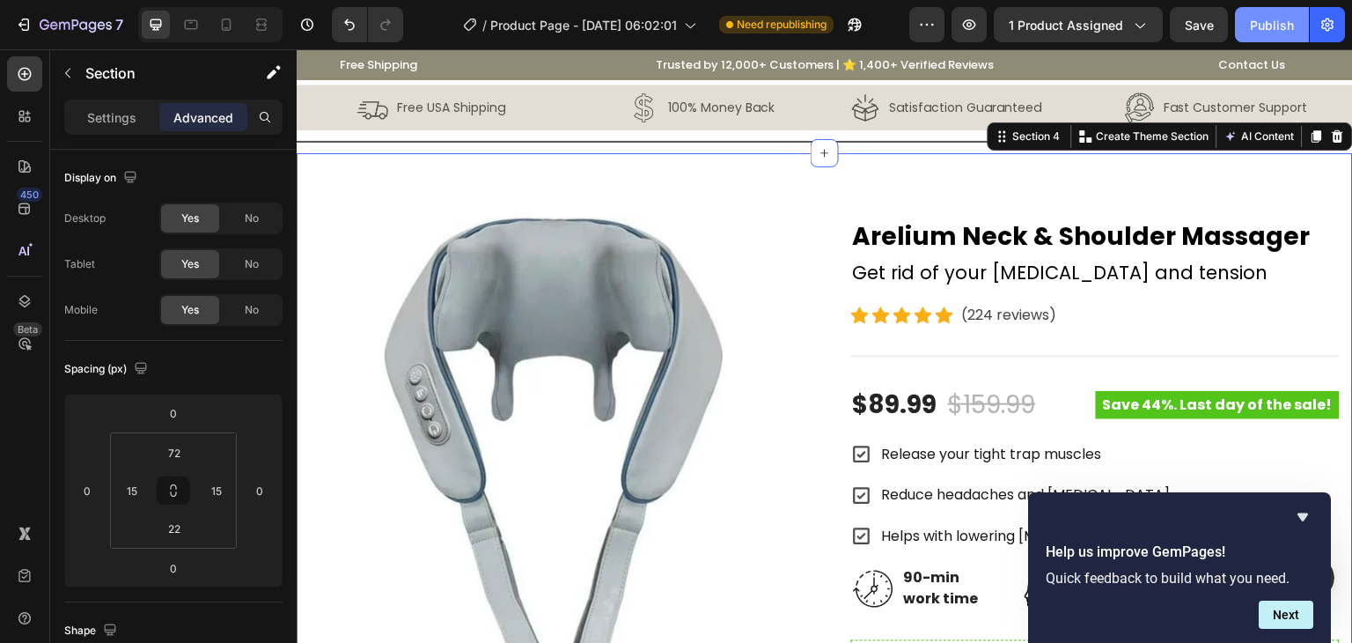
click at [1265, 21] on div "Publish" at bounding box center [1272, 25] width 44 height 18
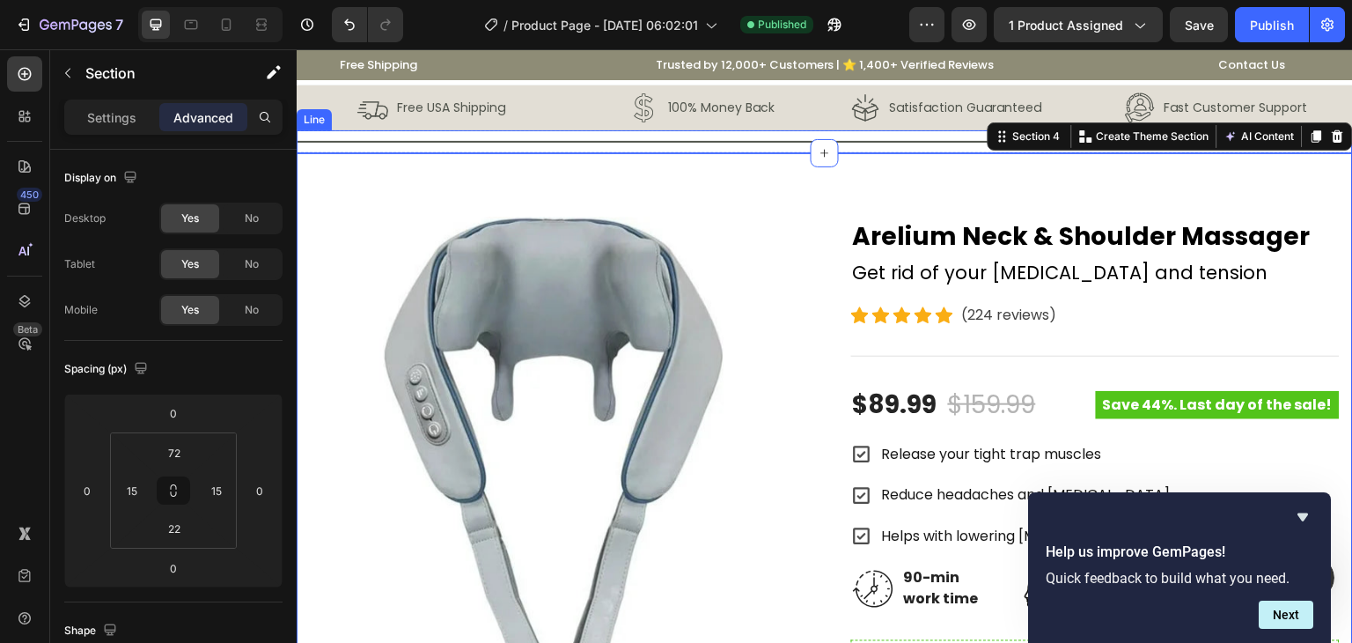
click at [410, 147] on div "Title Line" at bounding box center [825, 141] width 1056 height 23
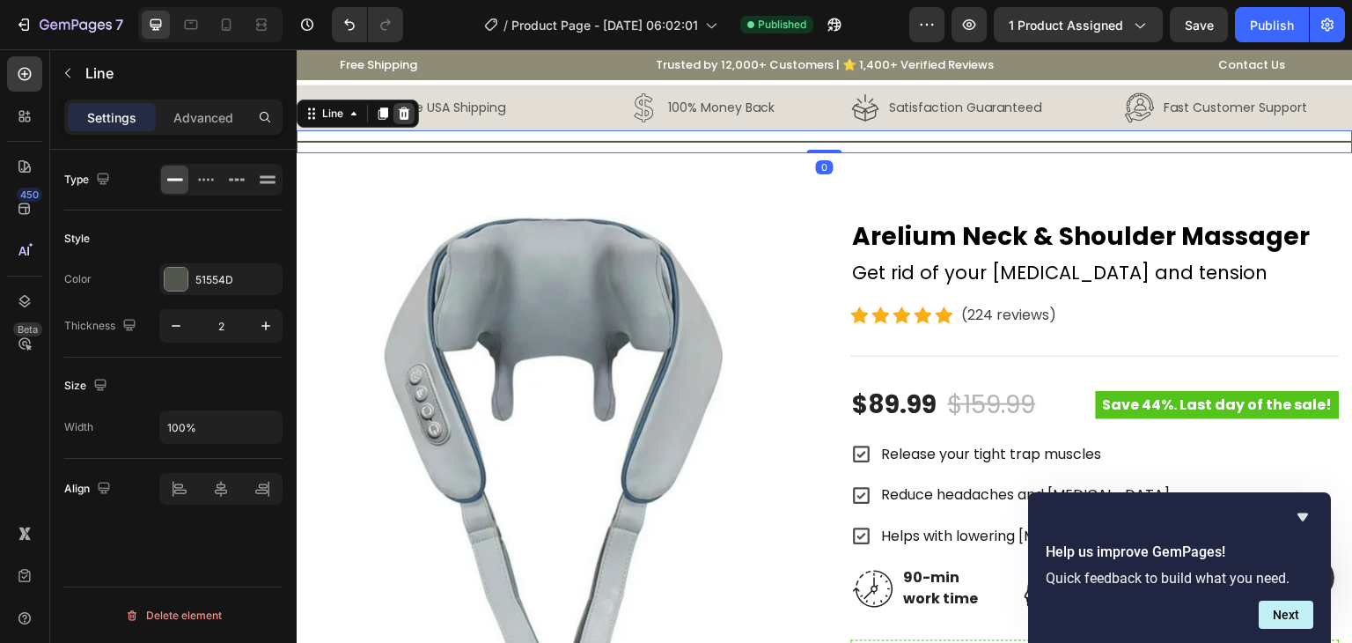
click at [400, 112] on icon at bounding box center [404, 113] width 11 height 12
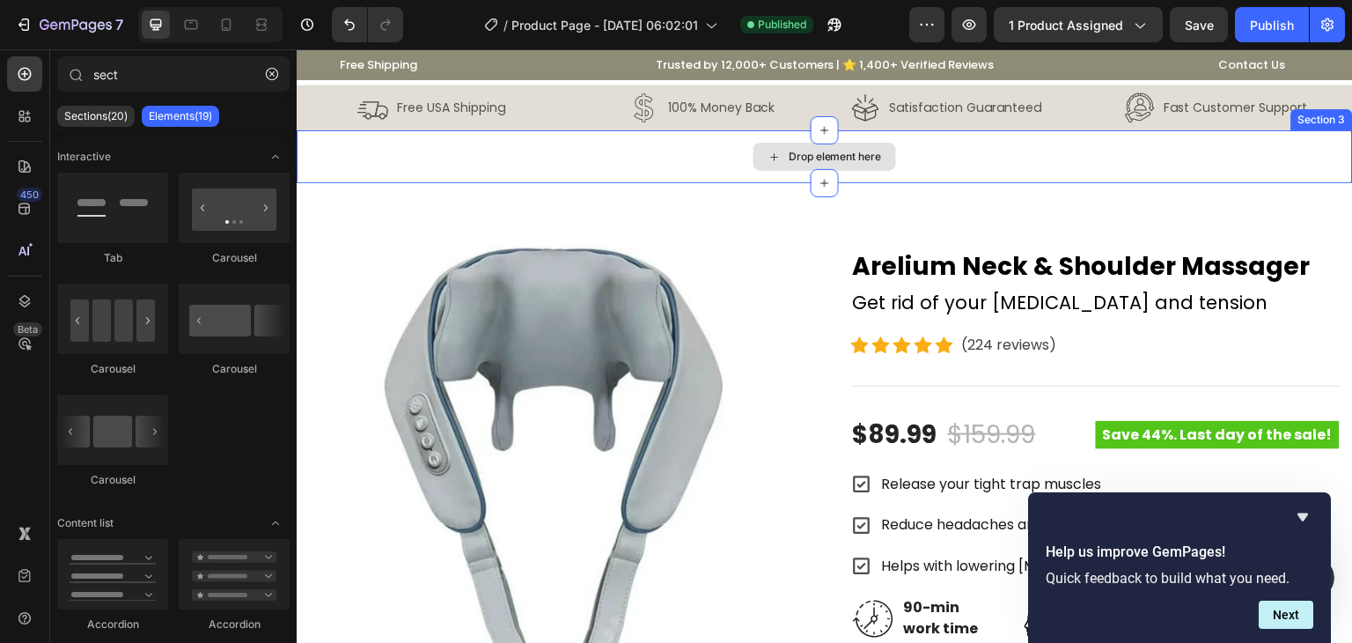
click at [359, 151] on div "Drop element here" at bounding box center [825, 156] width 1056 height 53
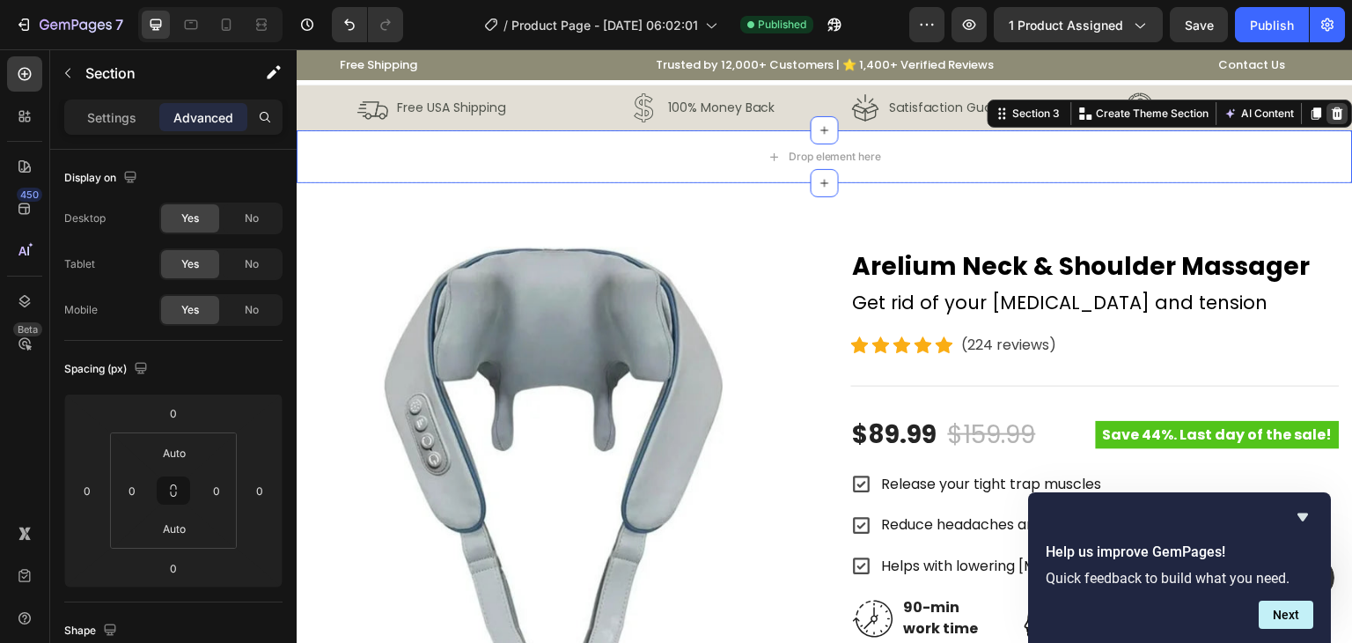
click at [1331, 108] on icon at bounding box center [1338, 114] width 14 height 14
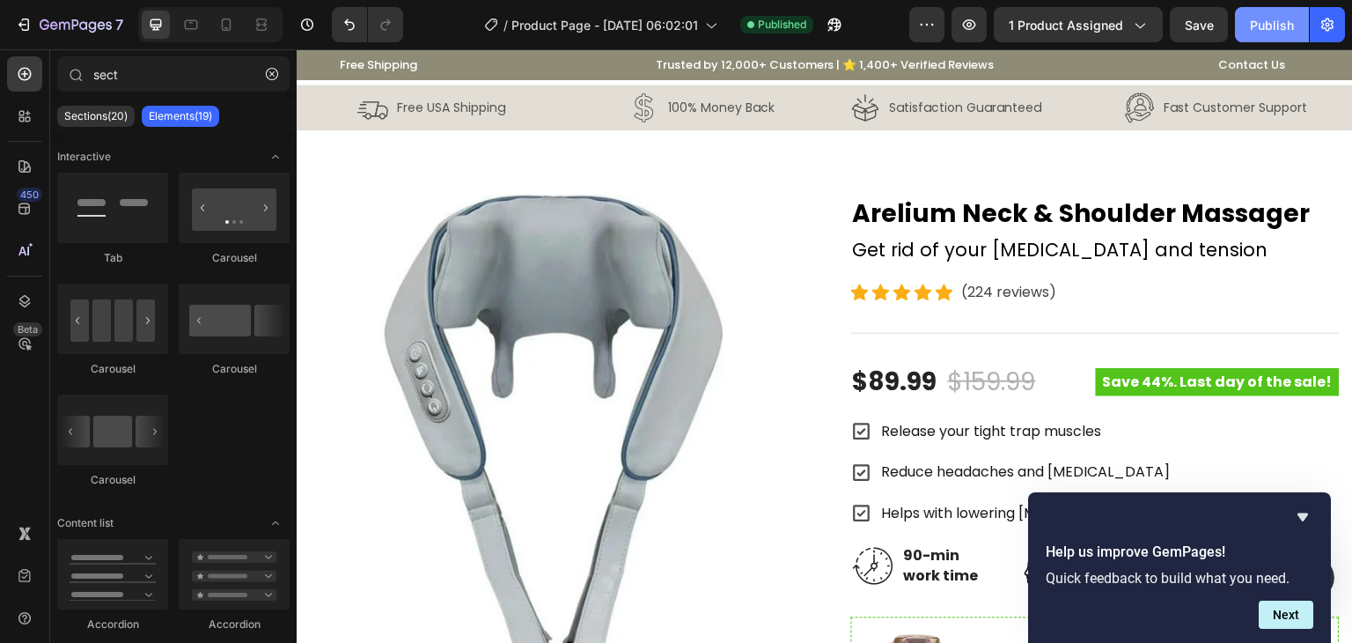
click at [1282, 26] on div "Publish" at bounding box center [1272, 25] width 44 height 18
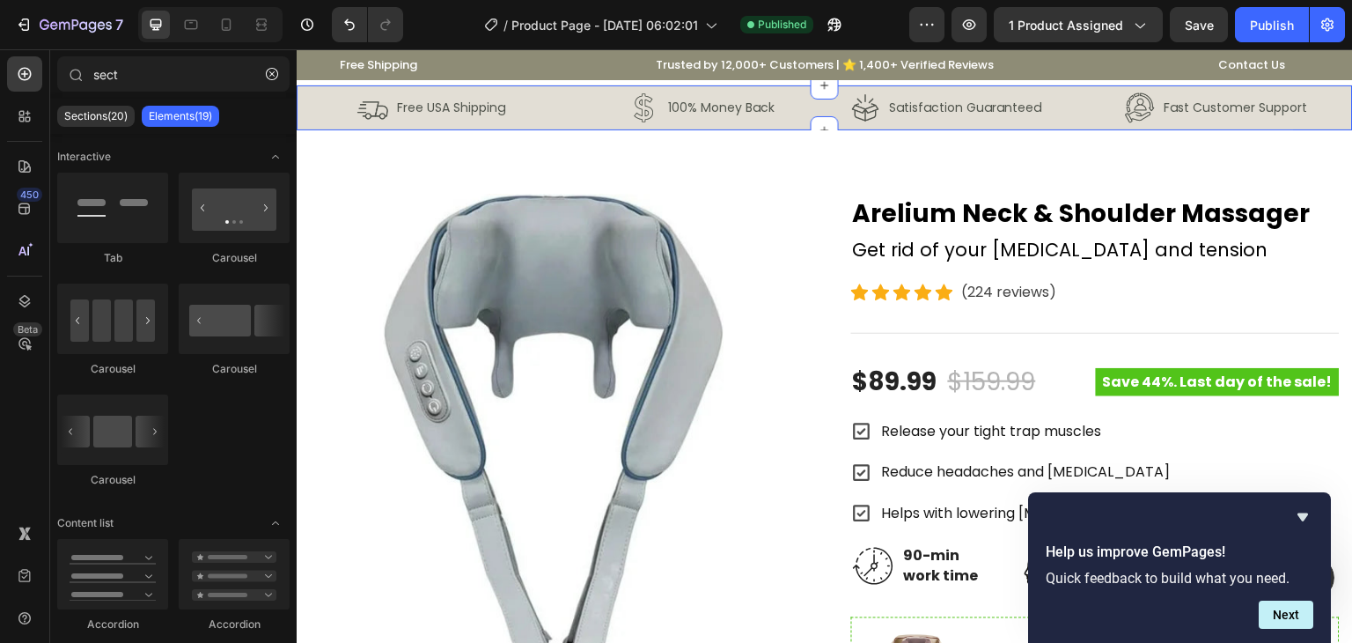
click at [303, 106] on div "Image Free USA Shipping Text Block Row Image 100% Money Back Text Block Row Row…" at bounding box center [825, 107] width 1056 height 45
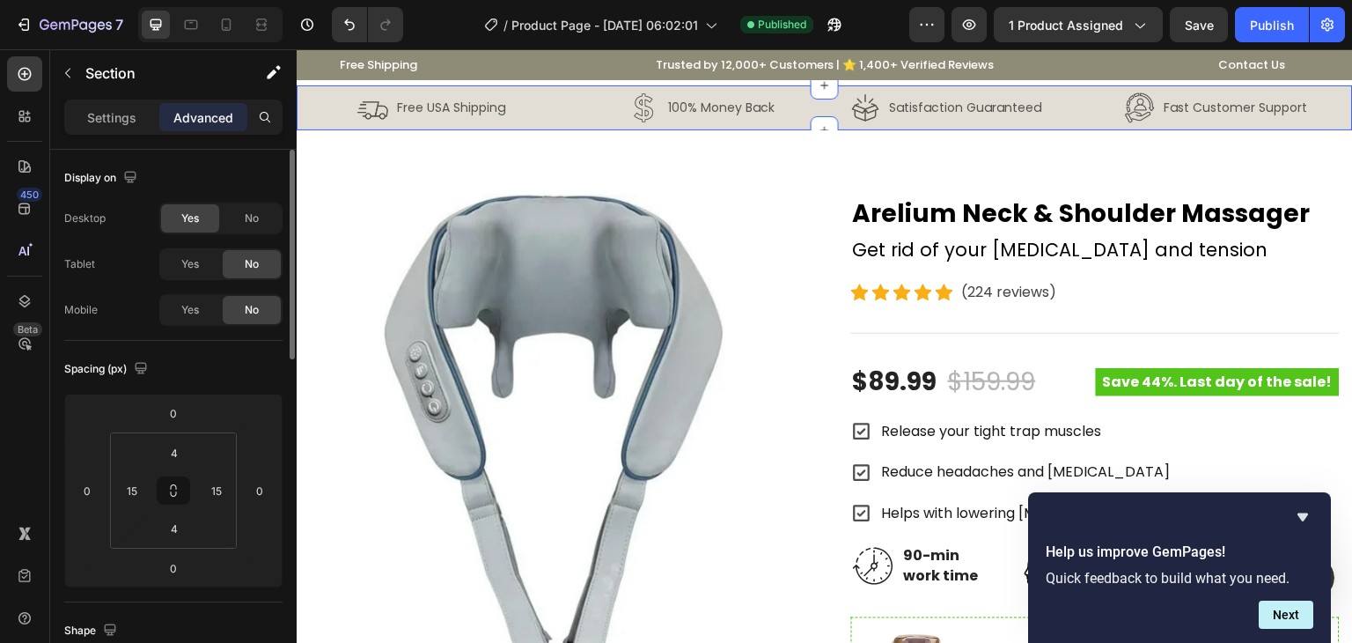
scroll to position [352, 0]
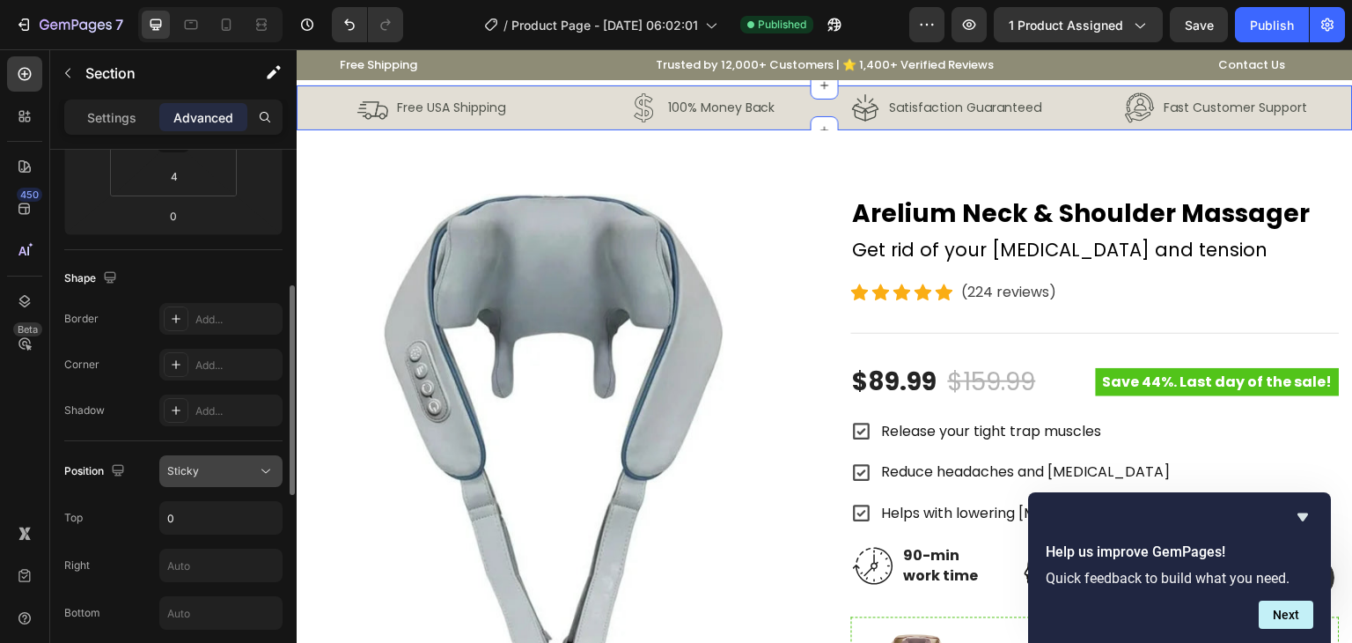
click at [215, 472] on div "Sticky" at bounding box center [212, 471] width 90 height 16
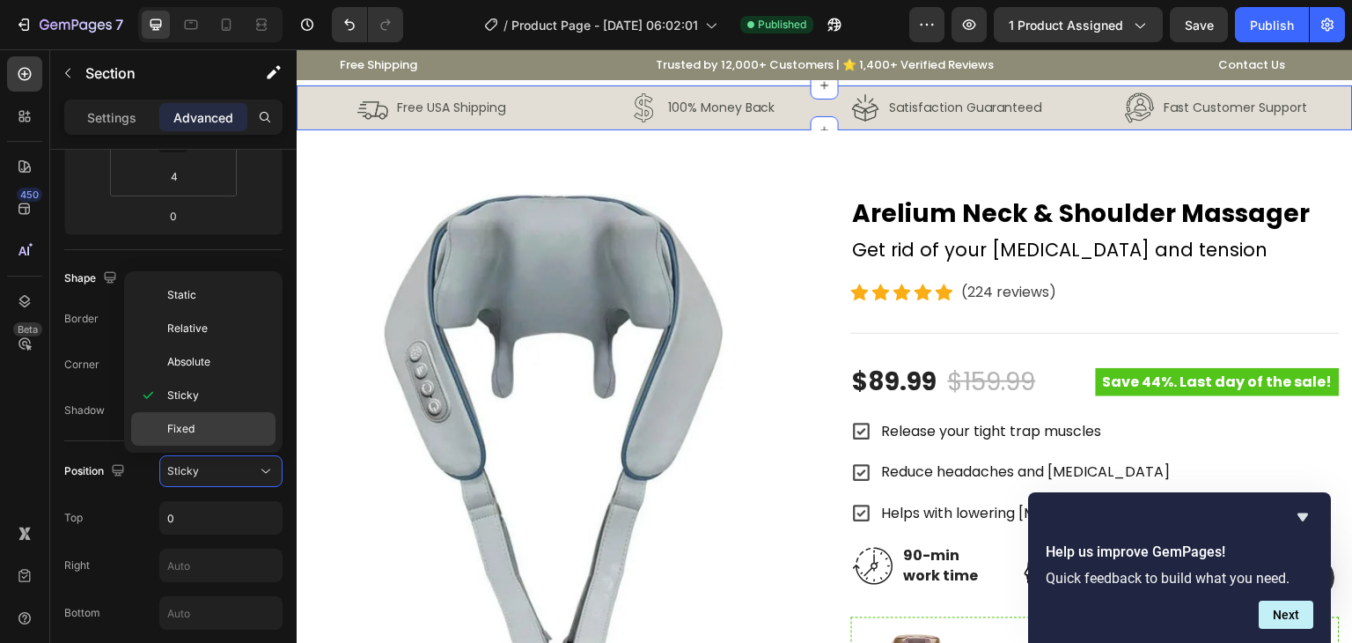
click at [219, 436] on div "Fixed" at bounding box center [203, 428] width 144 height 33
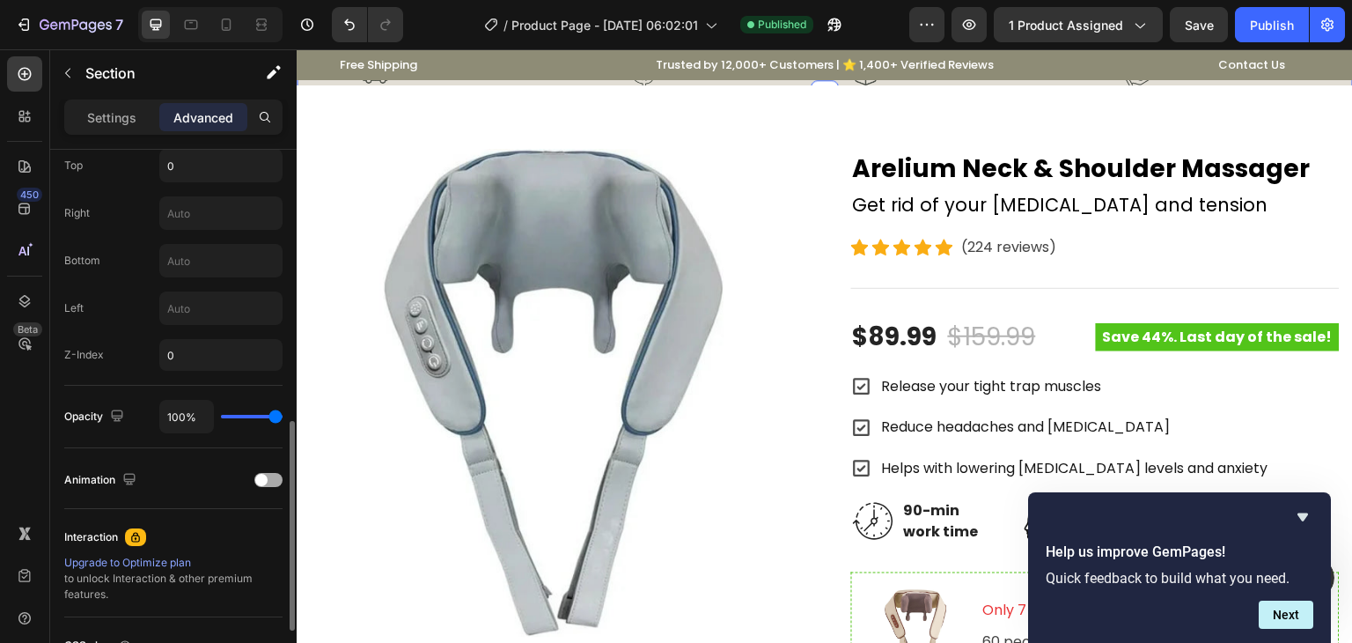
scroll to position [616, 0]
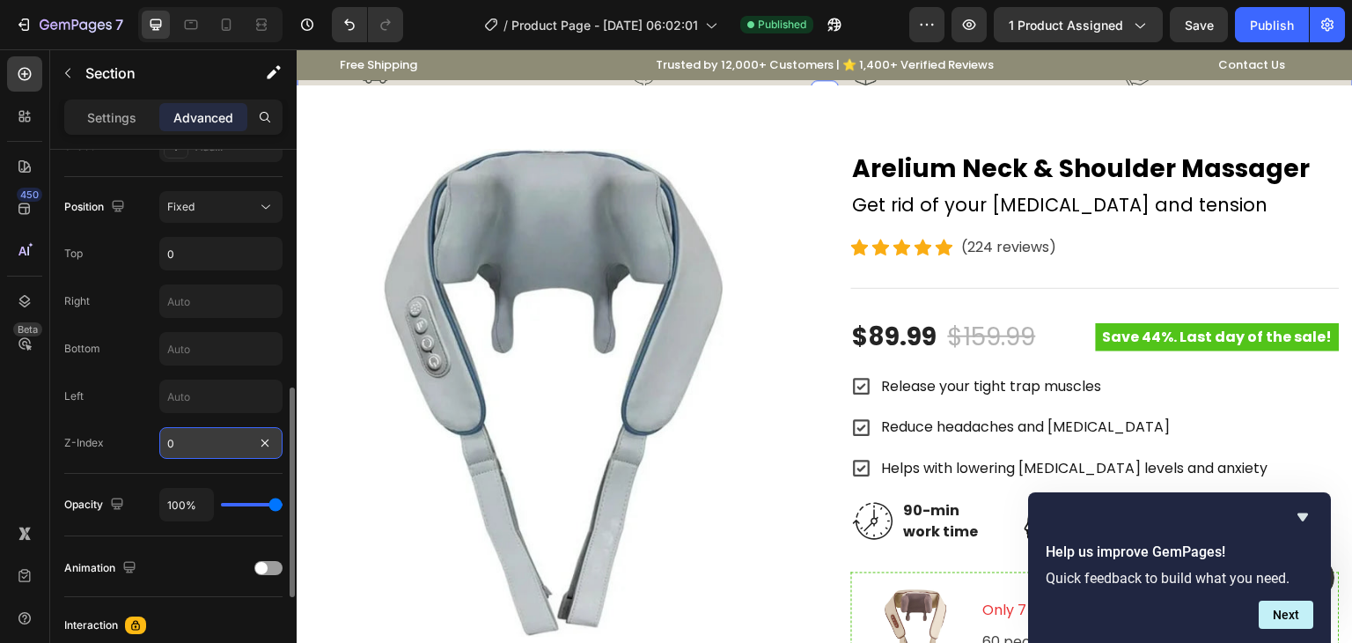
click at [208, 448] on input "0" at bounding box center [220, 443] width 123 height 32
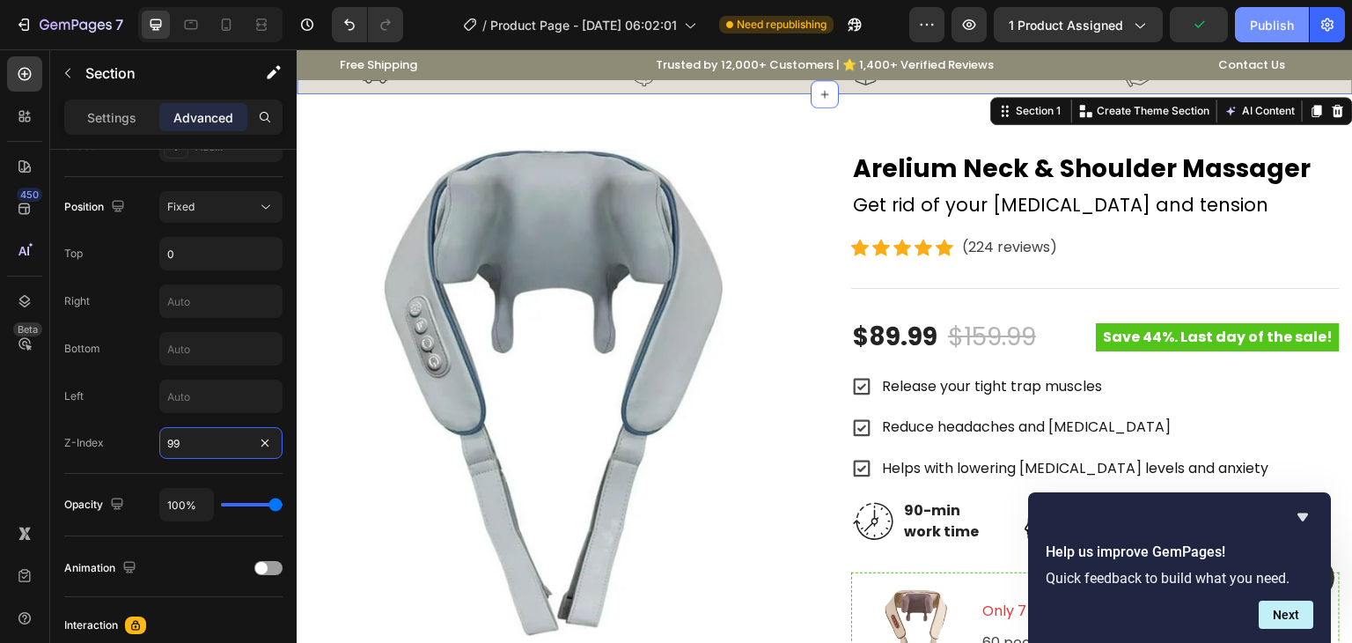
type input "99"
click at [1275, 22] on div "Publish" at bounding box center [1272, 25] width 44 height 18
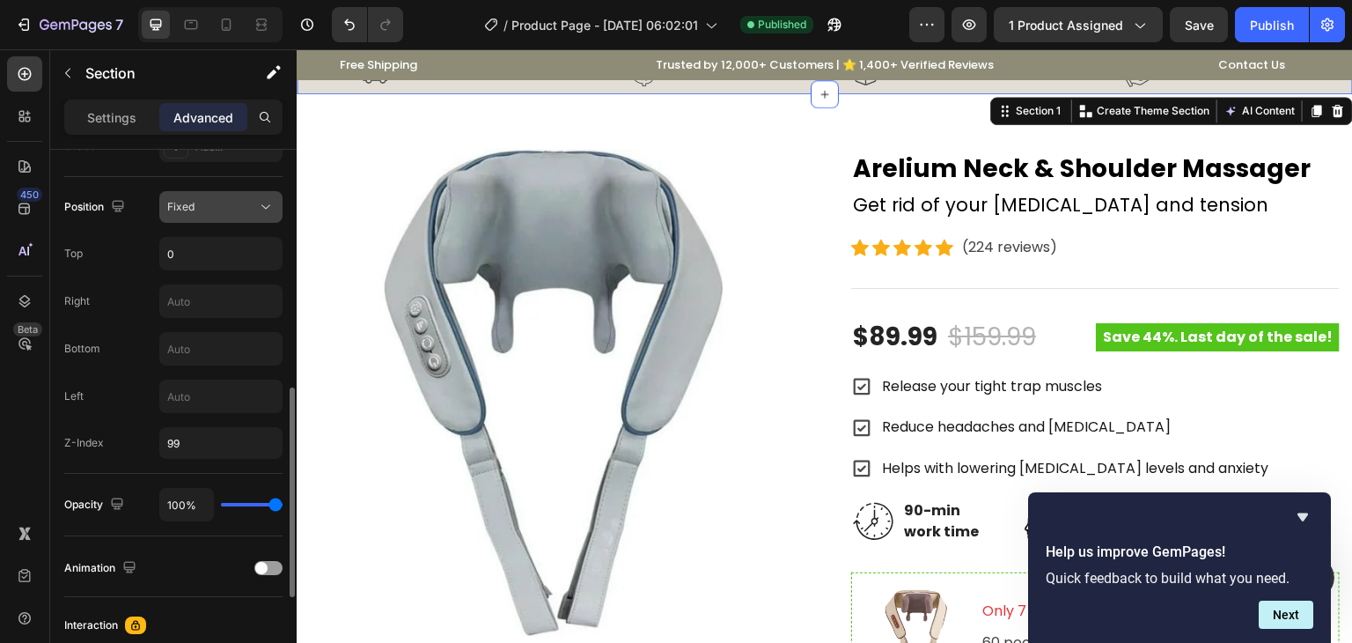
click at [210, 213] on div "Fixed" at bounding box center [212, 207] width 90 height 16
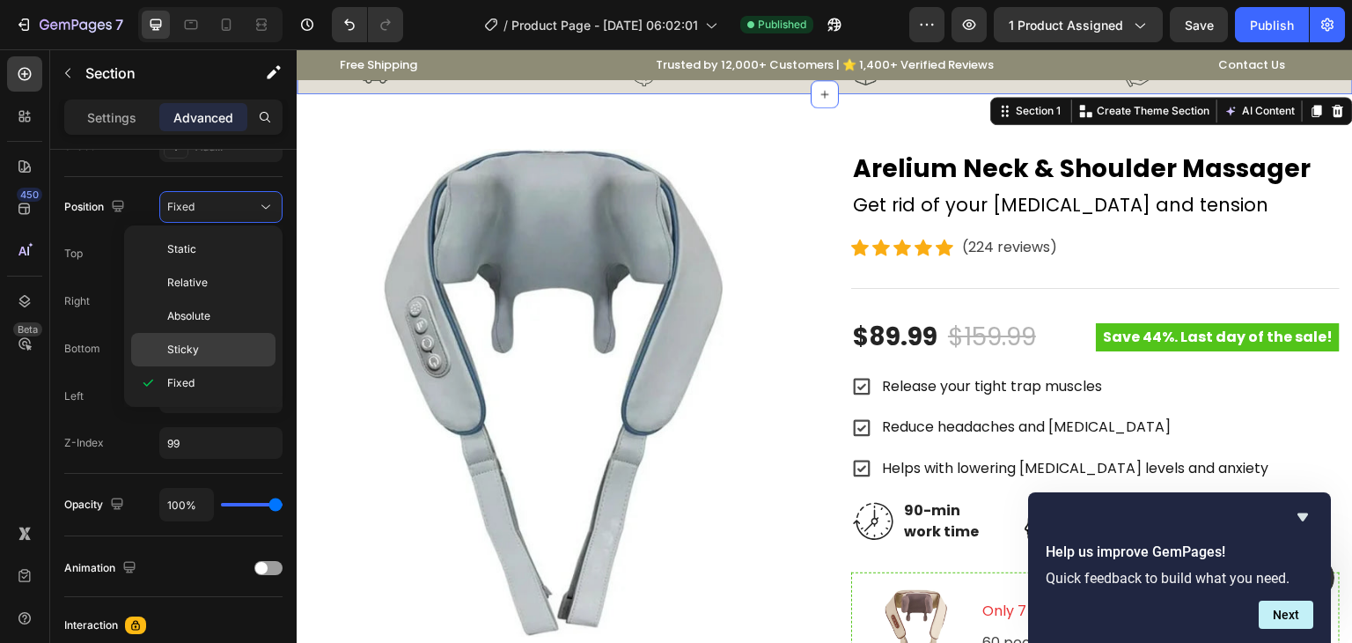
click at [202, 343] on p "Sticky" at bounding box center [217, 350] width 100 height 16
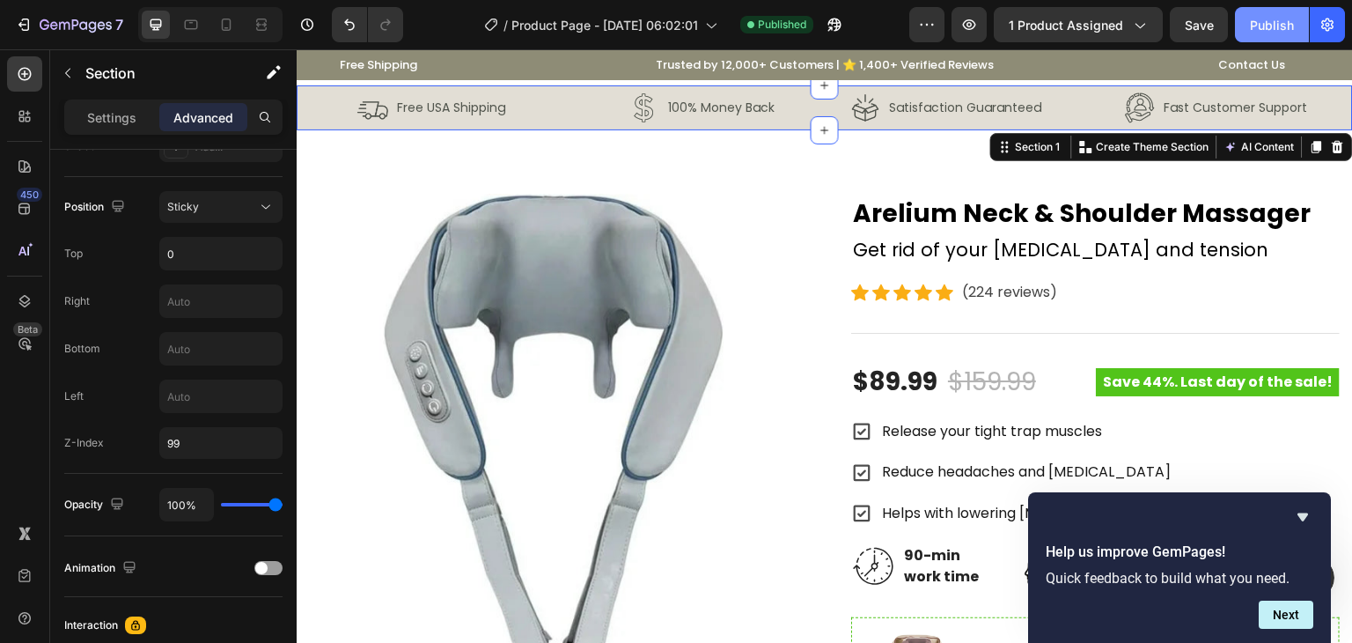
click at [1269, 17] on div "Publish" at bounding box center [1272, 25] width 44 height 18
click at [310, 96] on div "Image Free USA Shipping Text Block Row" at bounding box center [432, 108] width 245 height 38
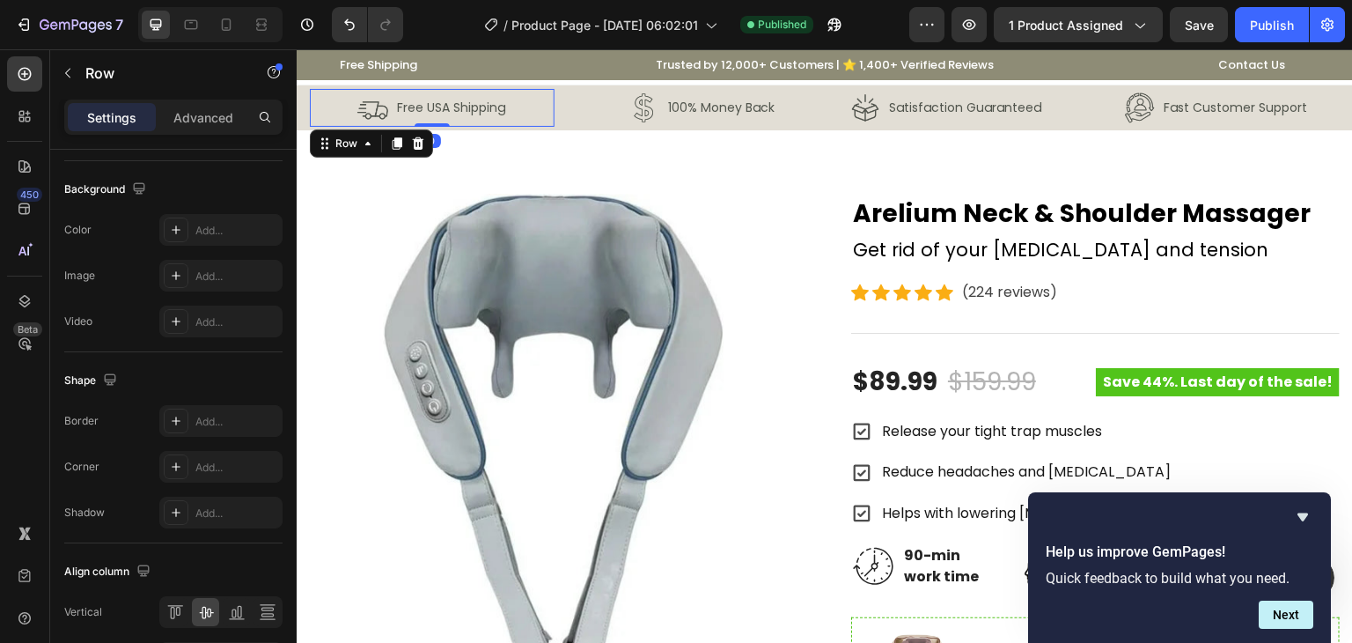
scroll to position [0, 0]
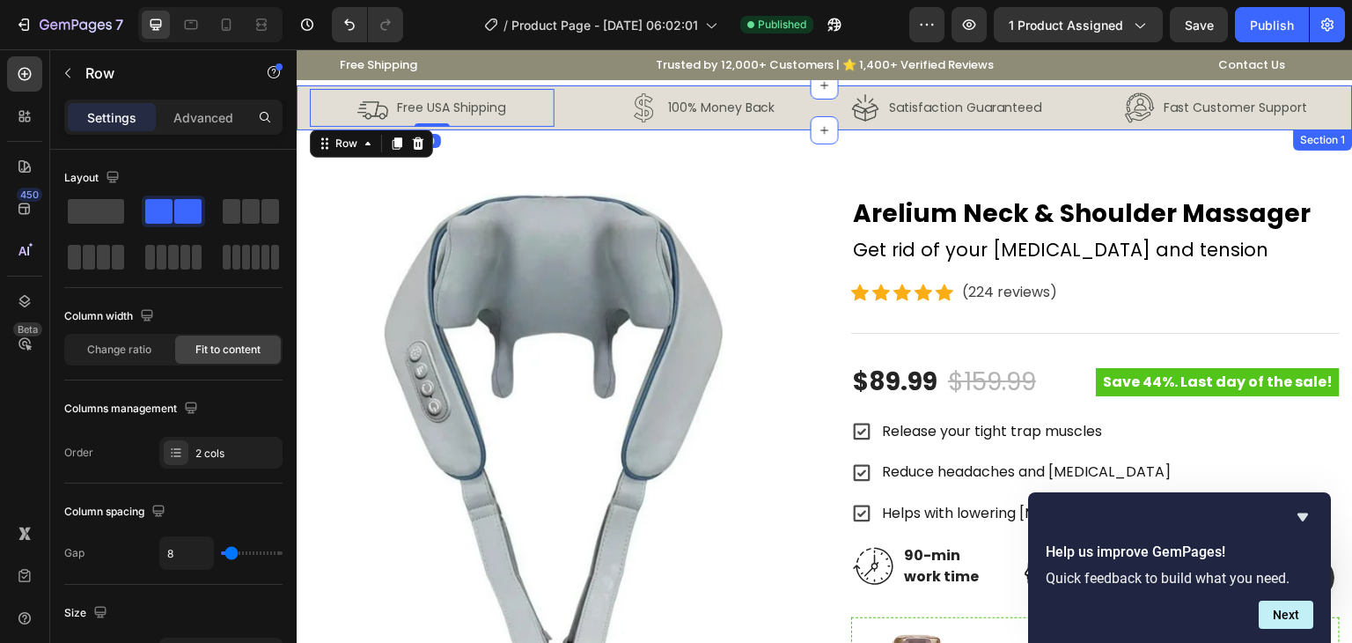
click at [306, 99] on div "Image Free USA Shipping Text Block Row 0 Image 100% Money Back Text Block Row R…" at bounding box center [825, 107] width 1056 height 45
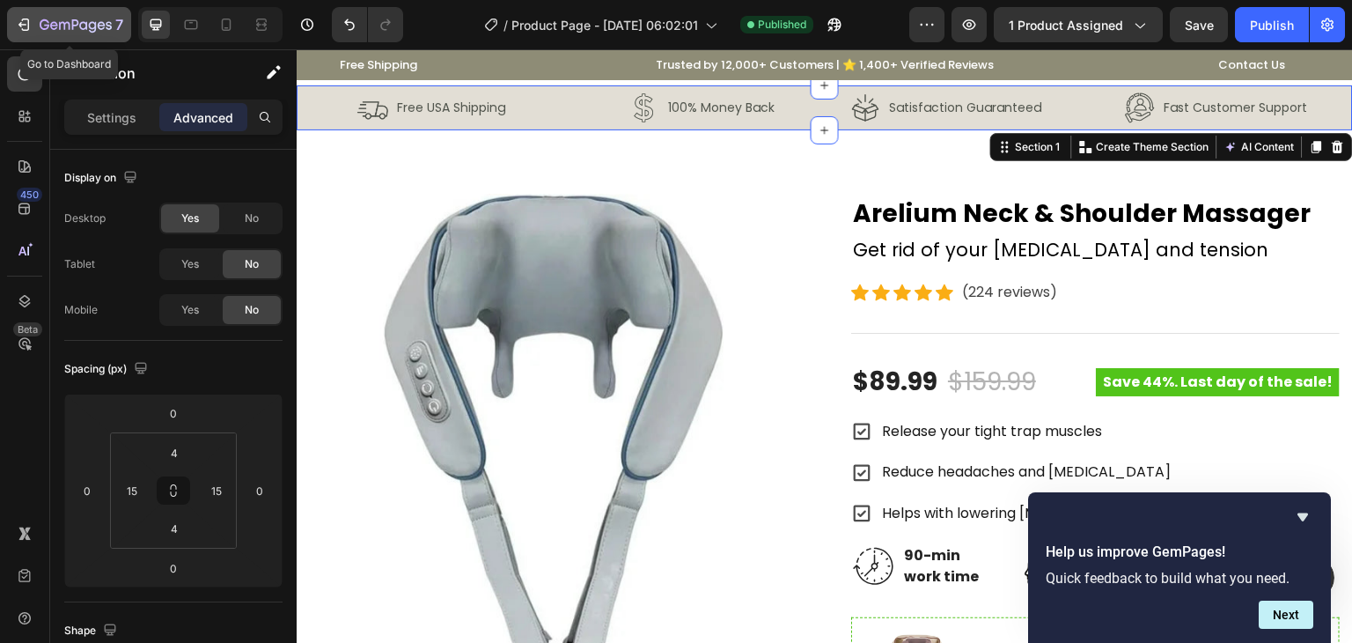
click at [26, 23] on icon "button" at bounding box center [24, 25] width 18 height 18
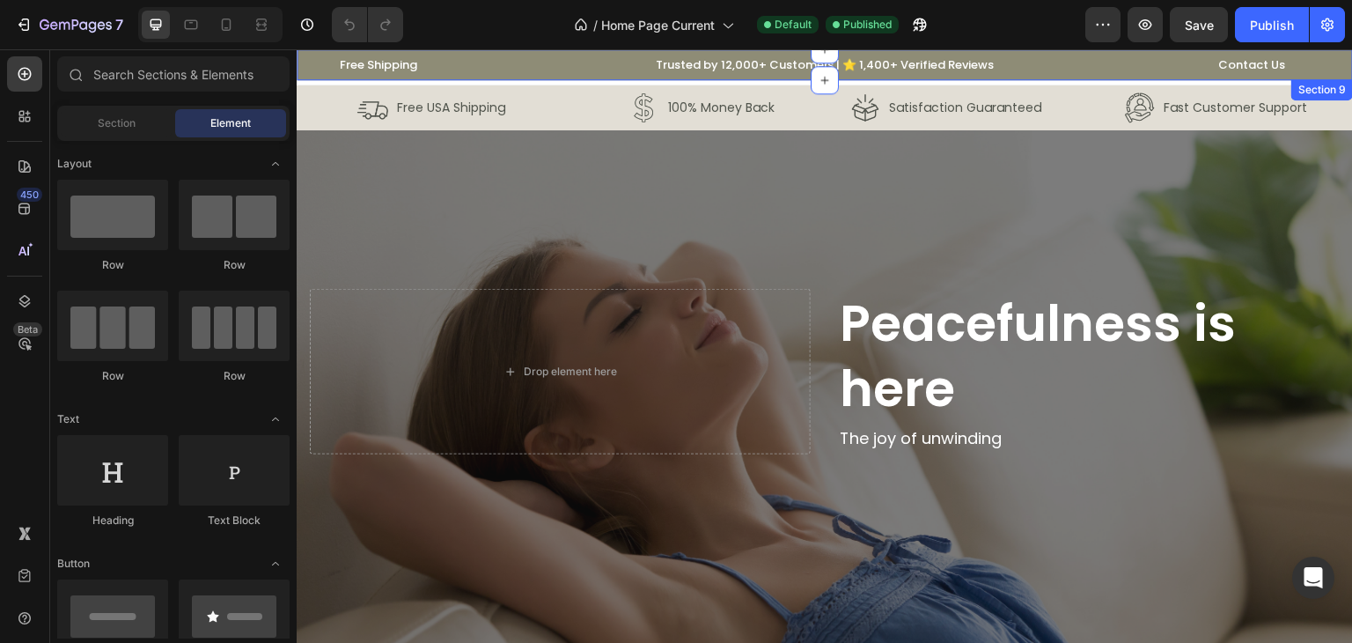
click at [303, 63] on div "Free Shipping Text block Row Trusted by 12,000+ Customers | ⭐ 1,400+ Verified R…" at bounding box center [825, 64] width 1056 height 31
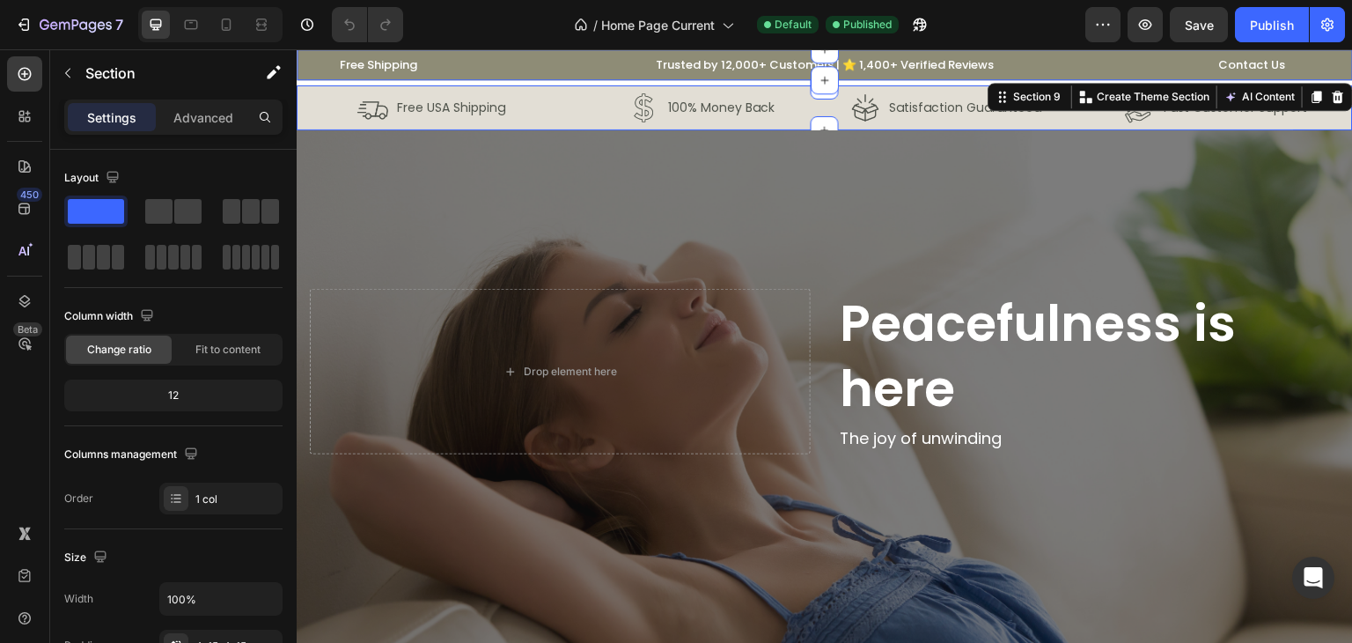
click at [298, 106] on div "Image Free USA Shipping Text Block Row Image 100% Money Back Text Block Row Row…" at bounding box center [825, 107] width 1056 height 45
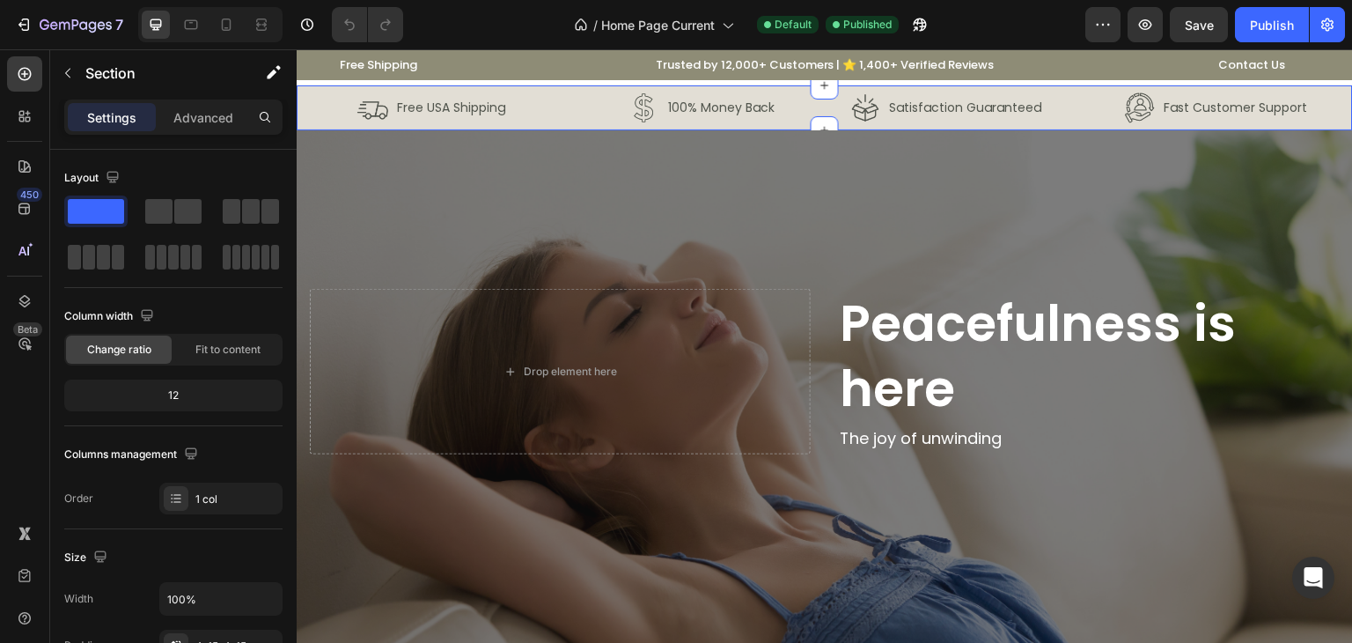
click at [298, 106] on div "Image Free USA Shipping Text Block Row Image 100% Money Back Text Block Row Row…" at bounding box center [825, 107] width 1056 height 45
click at [332, 103] on div "Image Free USA Shipping Text Block Row" at bounding box center [432, 108] width 245 height 38
click at [303, 100] on div "Image Free USA Shipping Text Block Row 0 Image 100% Money Back Text Block Row R…" at bounding box center [825, 107] width 1056 height 45
click at [9, 311] on div at bounding box center [24, 300] width 35 height 35
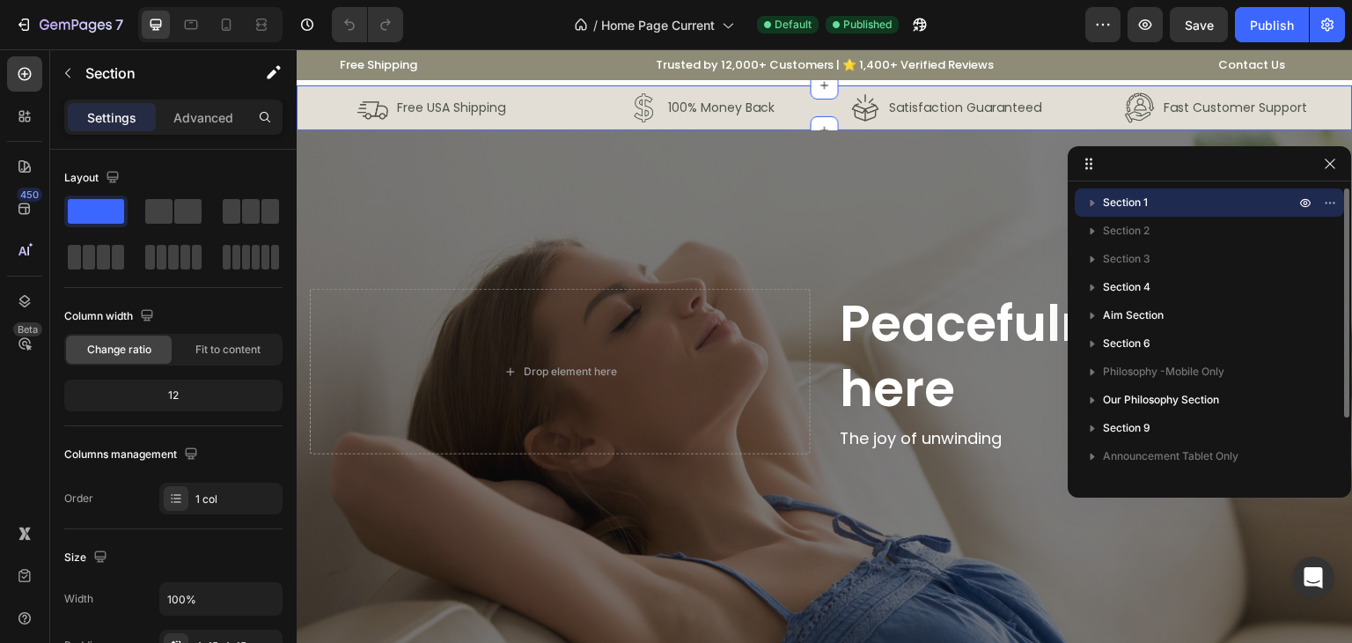
click at [1159, 195] on p "Section 1" at bounding box center [1200, 203] width 195 height 18
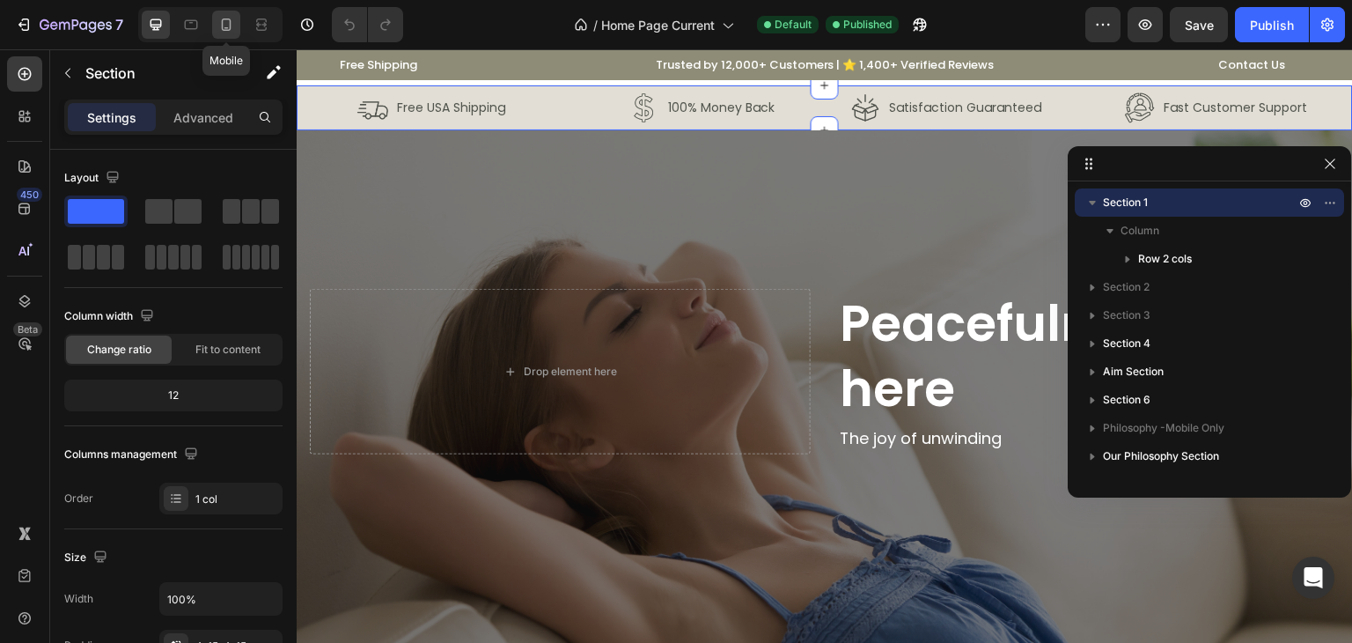
click at [225, 22] on icon at bounding box center [226, 25] width 18 height 18
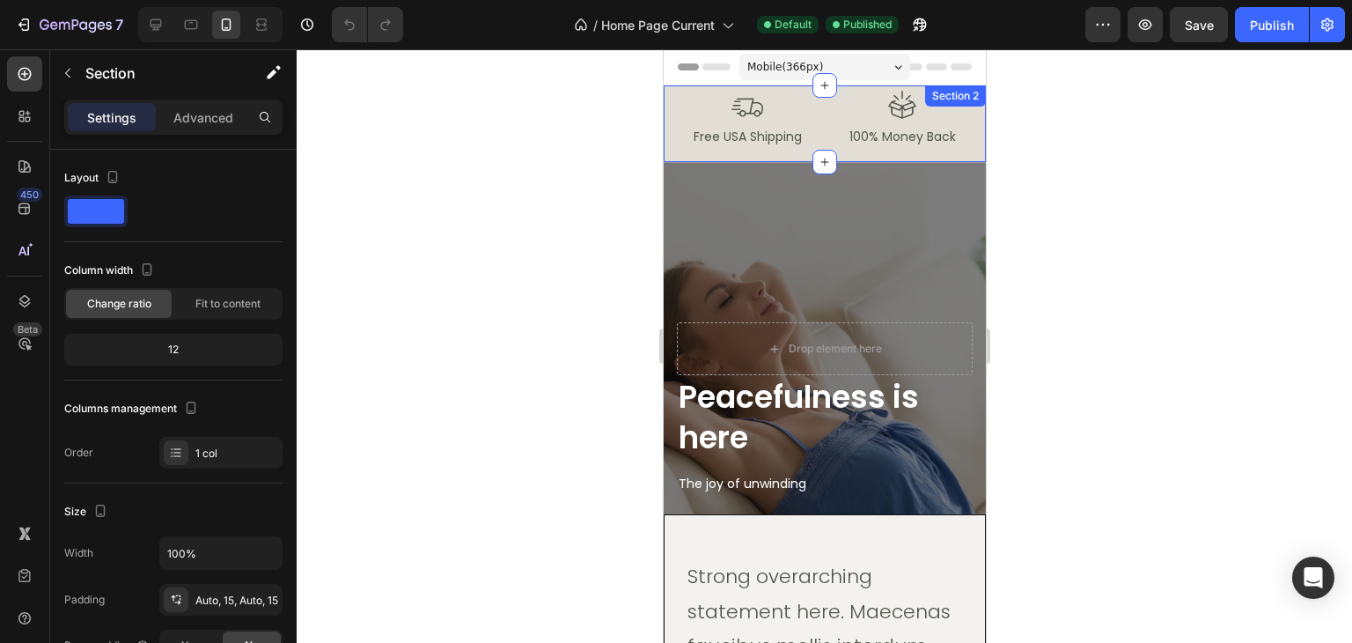
click at [673, 100] on div "Image Free USA Shipping Text Block Row Image 100% Money Back Text Block Row Row…" at bounding box center [824, 123] width 322 height 77
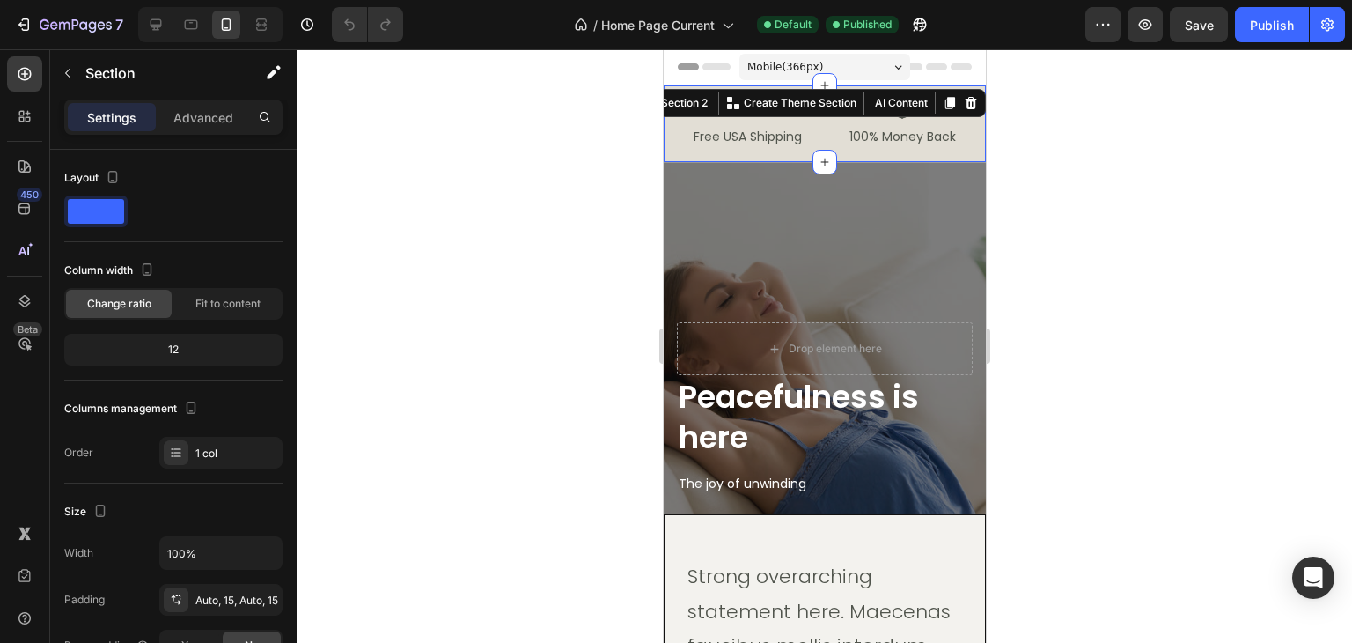
click at [1088, 178] on div at bounding box center [825, 345] width 1056 height 593
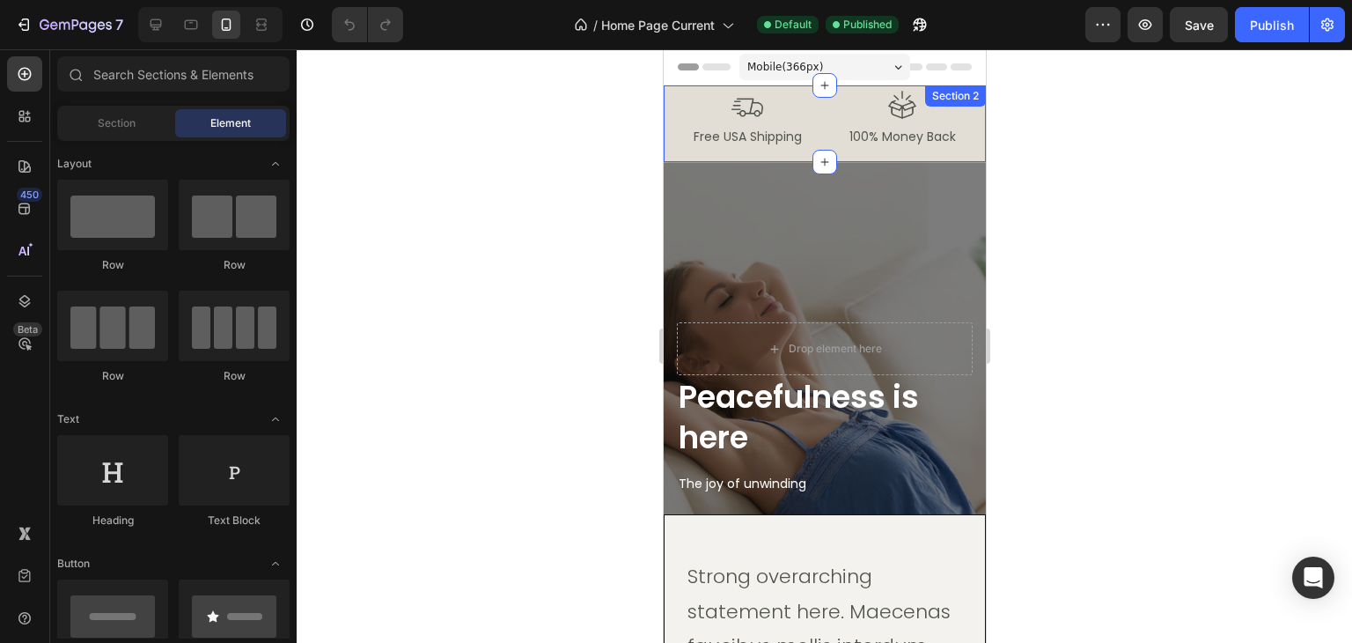
click at [669, 102] on div "Image Free USA Shipping Text Block Row Image 100% Money Back Text Block Row Row…" at bounding box center [824, 123] width 322 height 77
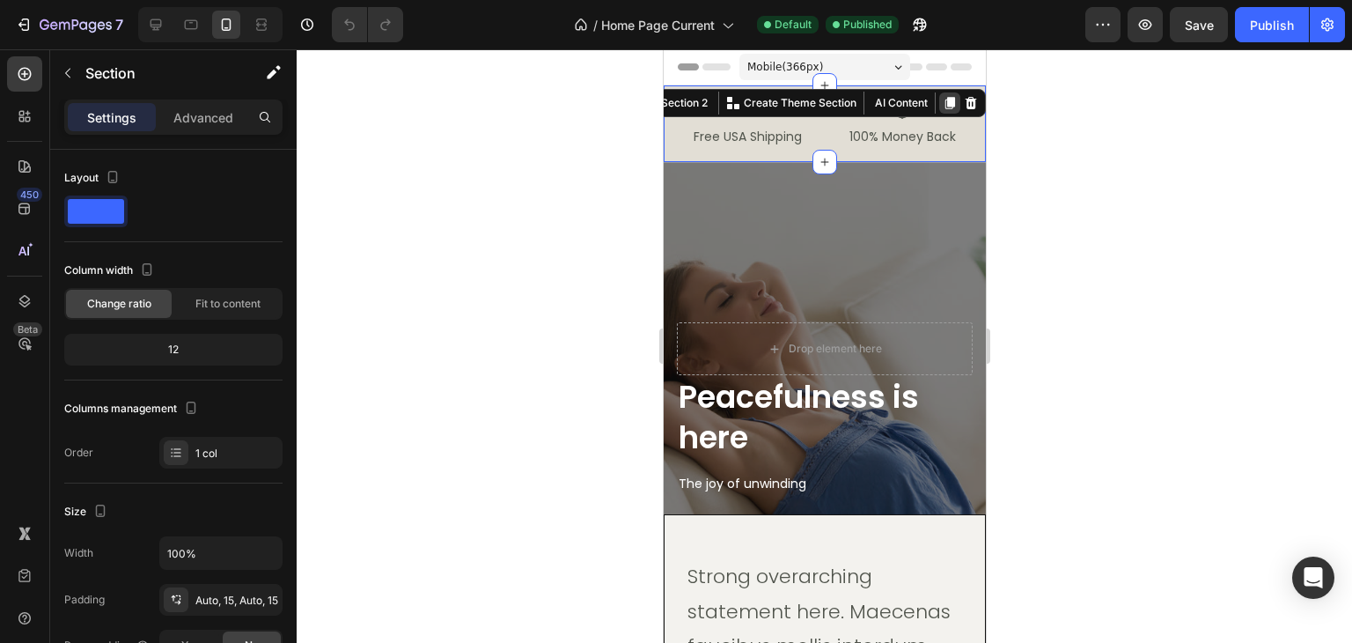
click at [945, 99] on icon at bounding box center [950, 103] width 10 height 12
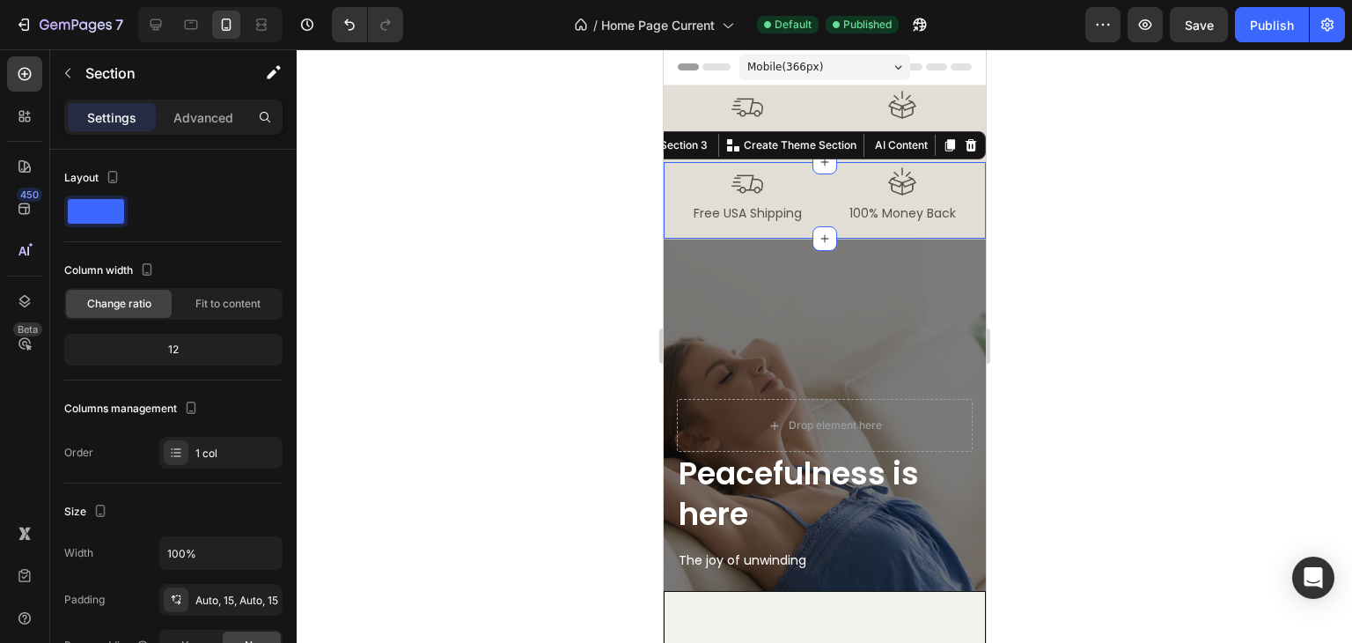
click at [963, 143] on icon at bounding box center [970, 145] width 14 height 14
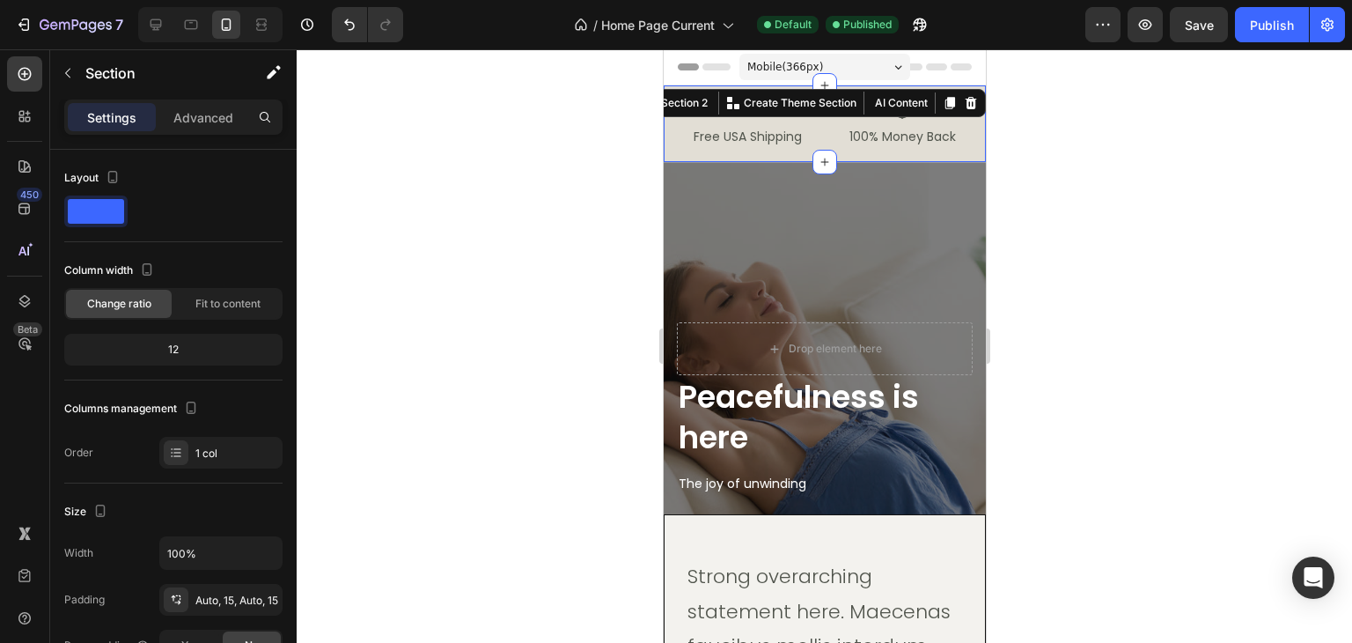
click at [1090, 239] on div at bounding box center [825, 345] width 1056 height 593
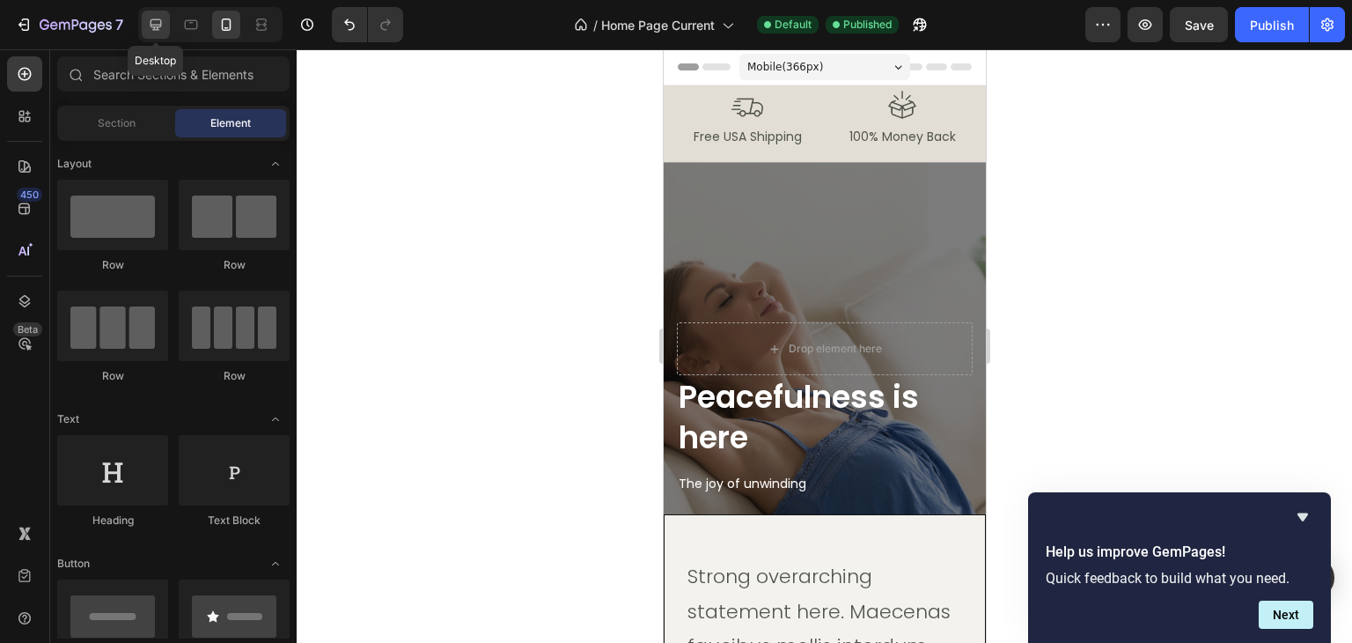
click at [150, 16] on icon at bounding box center [156, 25] width 18 height 18
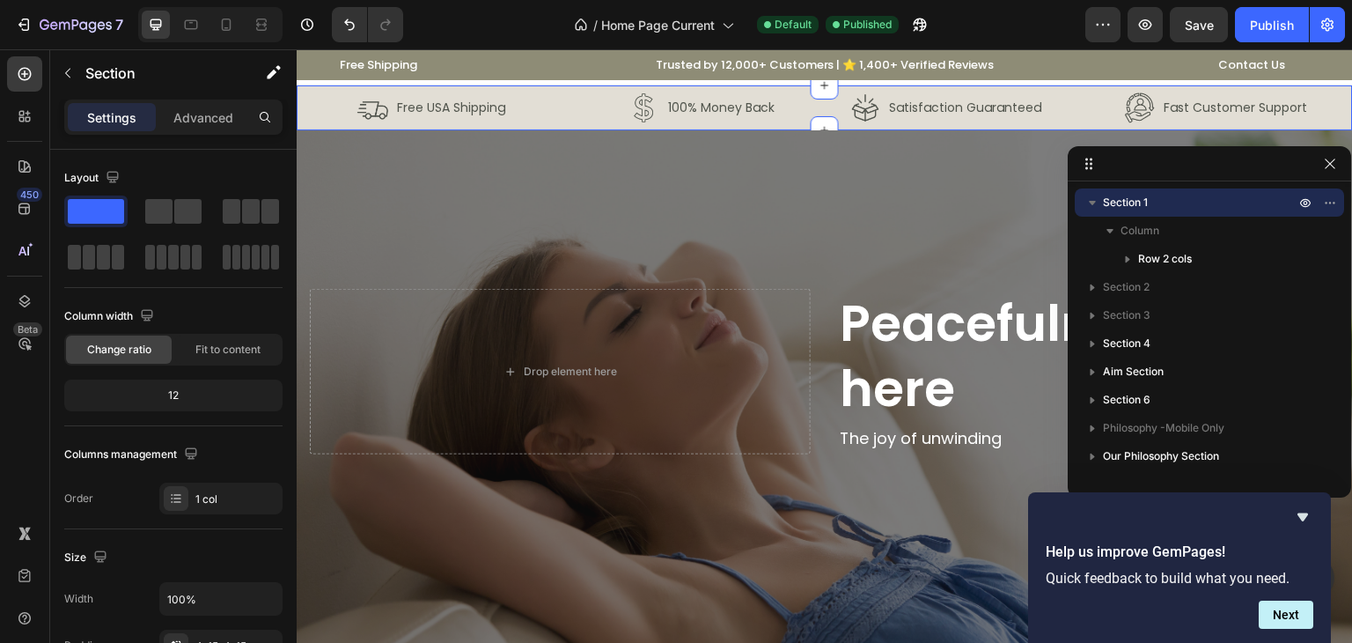
click at [303, 102] on div "Image Free USA Shipping Text Block Row Image 100% Money Back Text Block Row Row…" at bounding box center [825, 107] width 1056 height 45
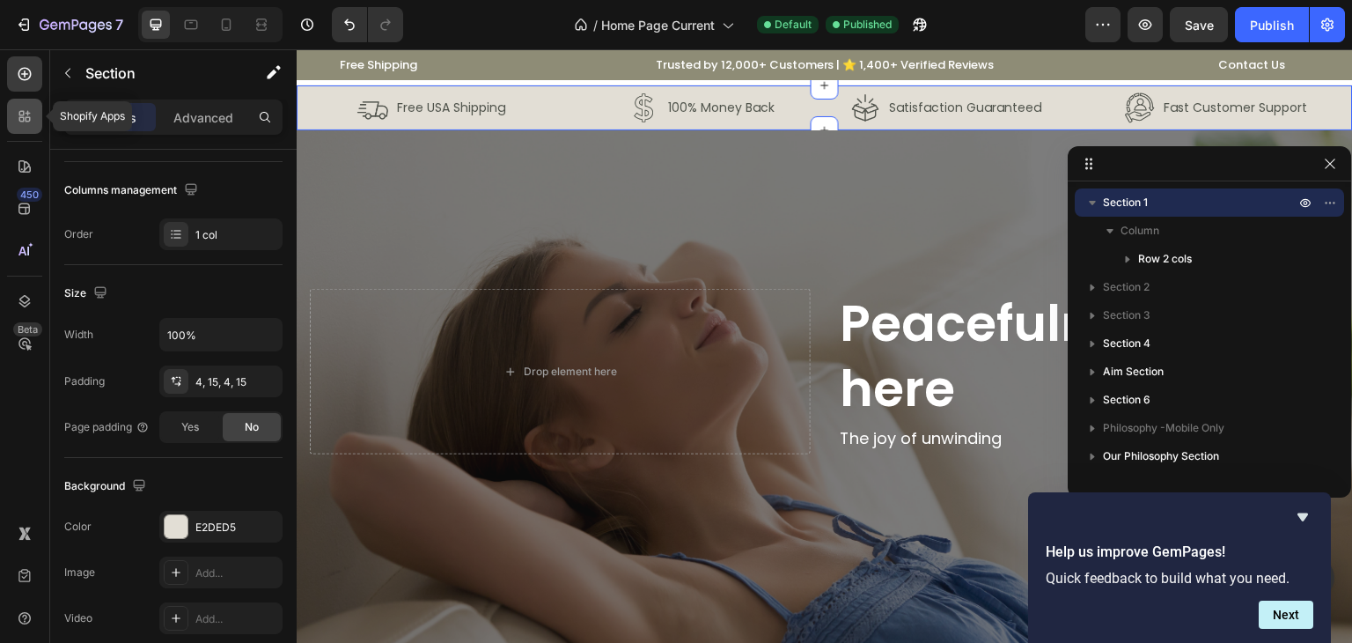
click at [33, 101] on div at bounding box center [24, 116] width 35 height 35
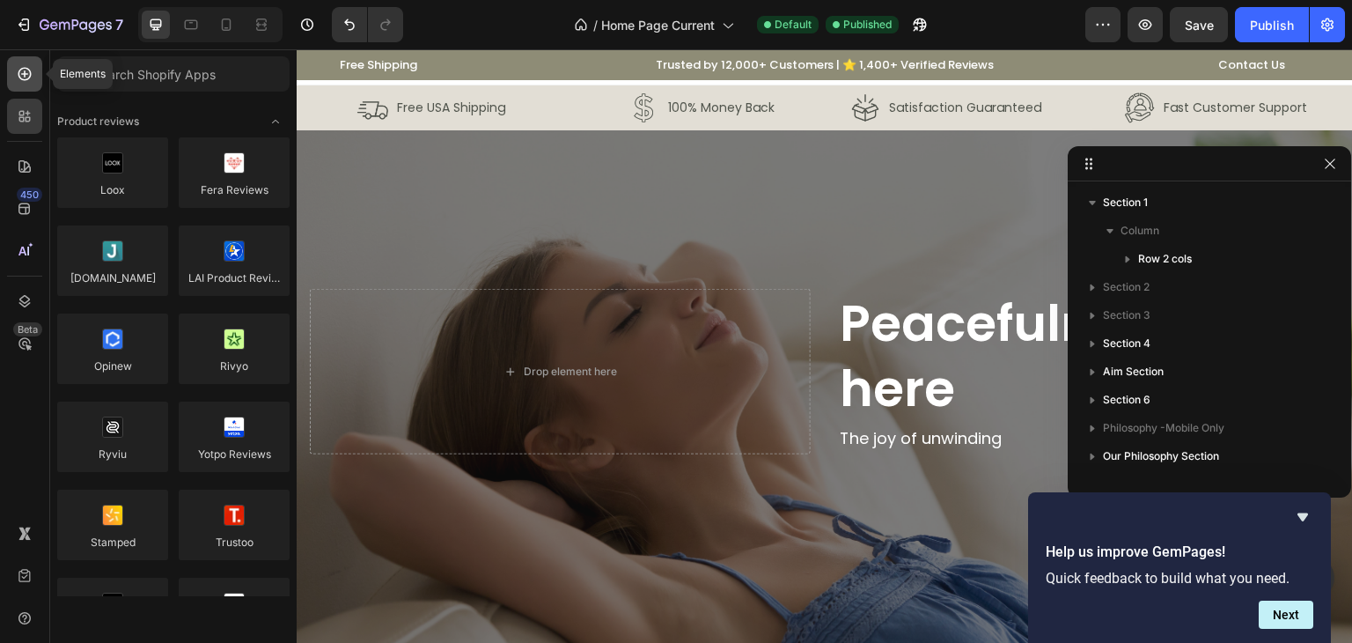
click at [26, 66] on icon at bounding box center [25, 74] width 18 height 18
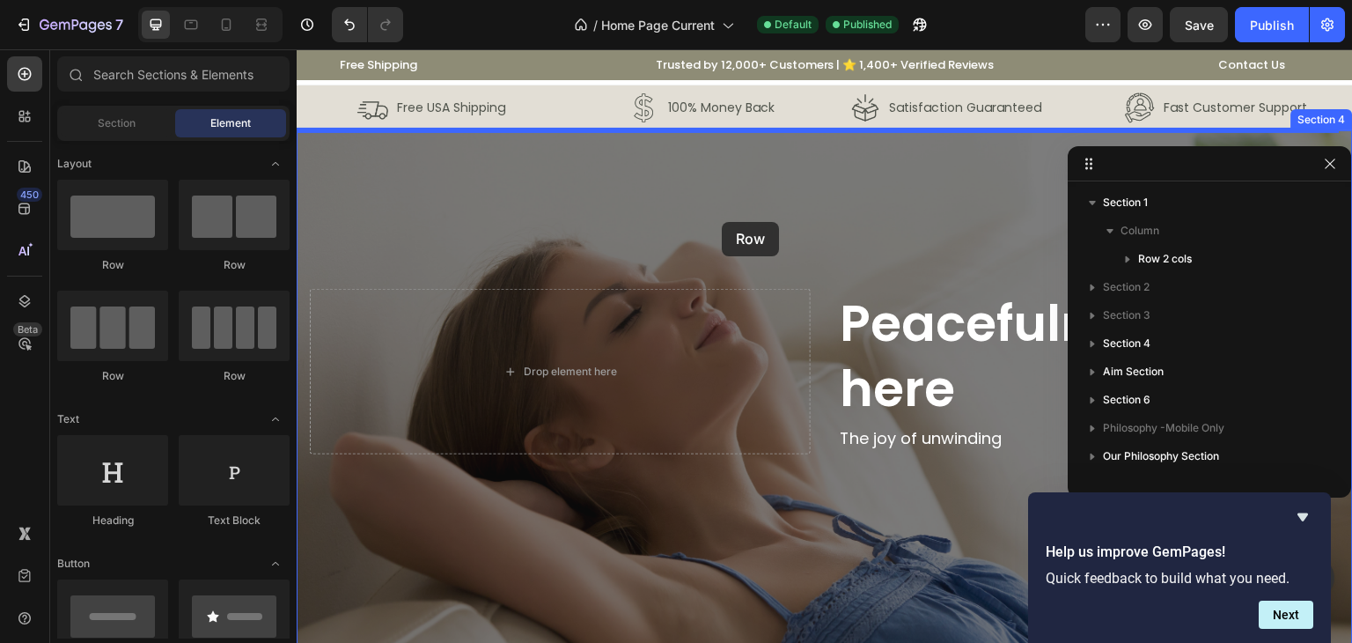
drag, startPoint x: 416, startPoint y: 277, endPoint x: 722, endPoint y: 222, distance: 310.5
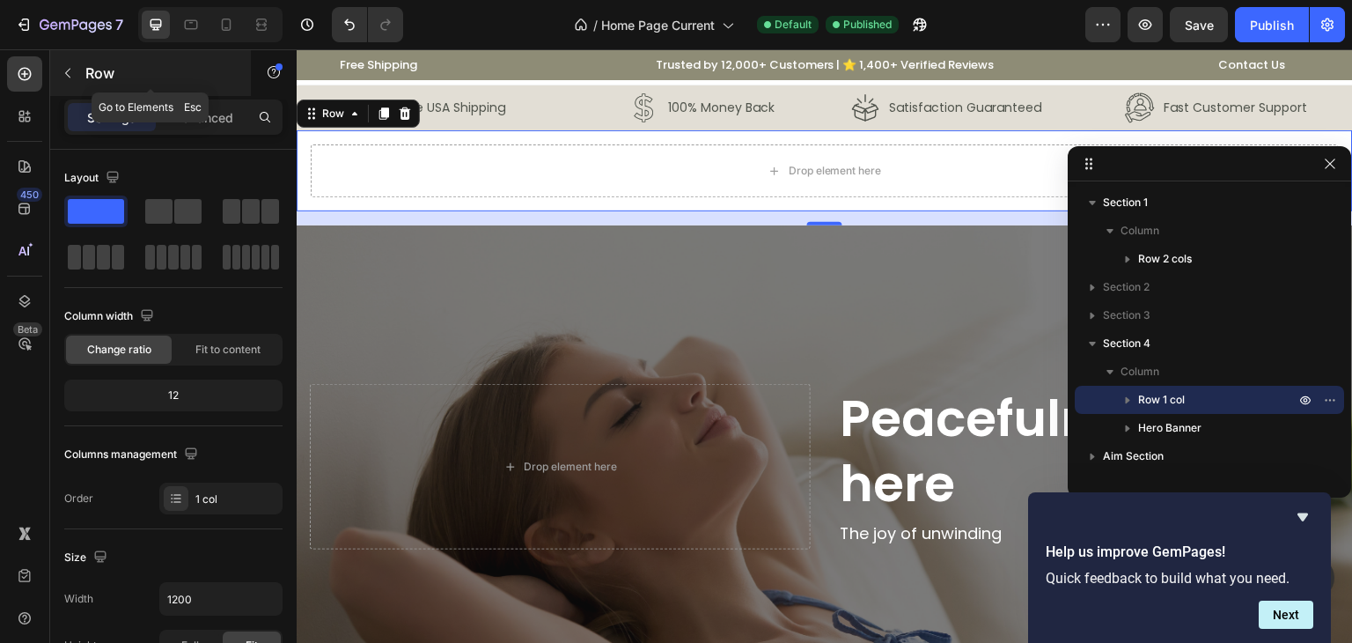
click at [64, 69] on icon "button" at bounding box center [68, 73] width 14 height 14
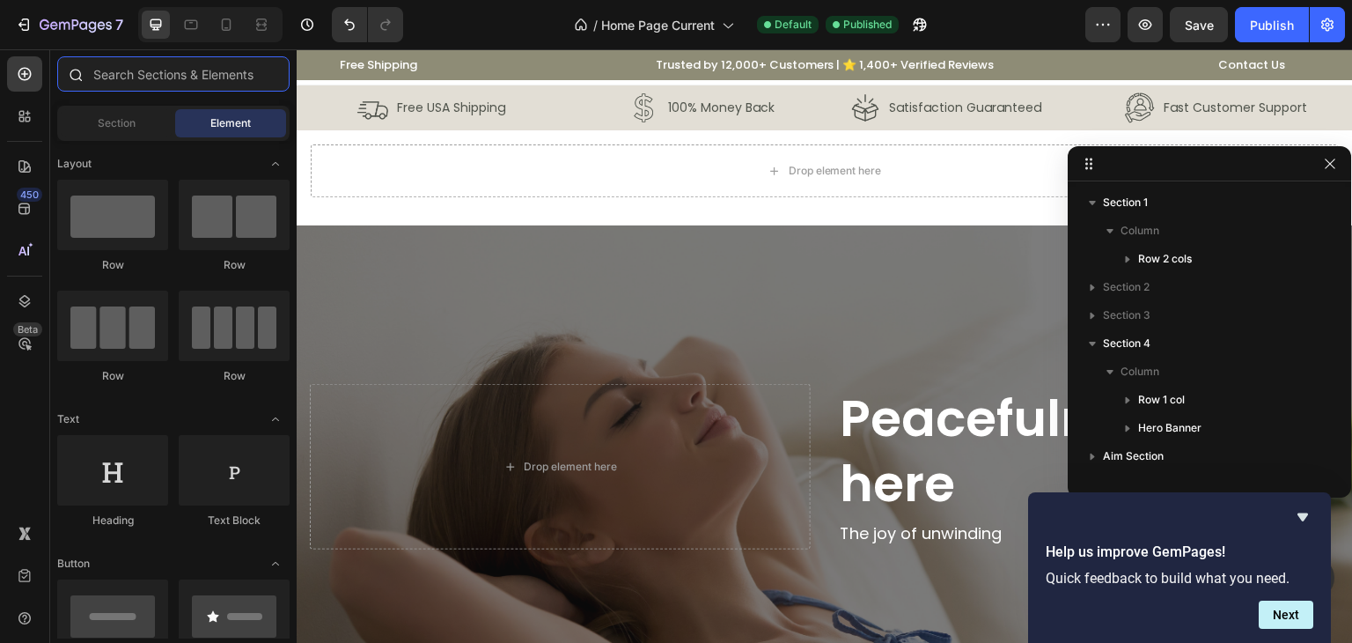
click at [184, 67] on input "text" at bounding box center [173, 73] width 232 height 35
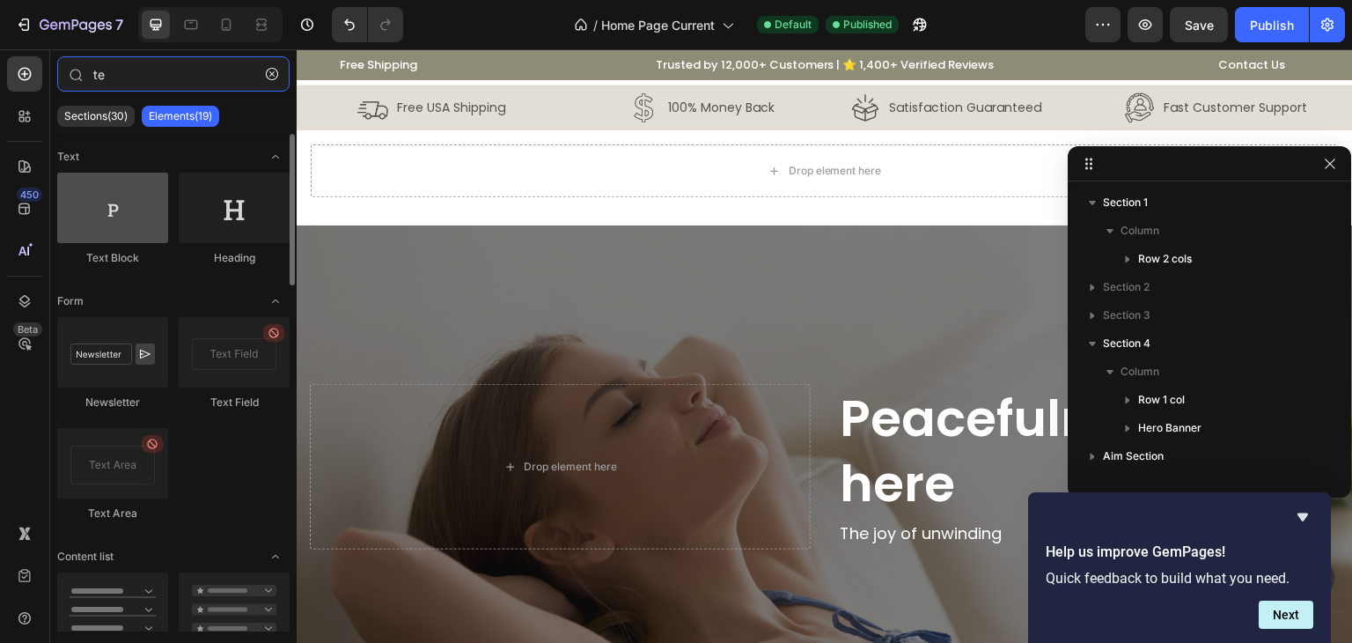
type input "te"
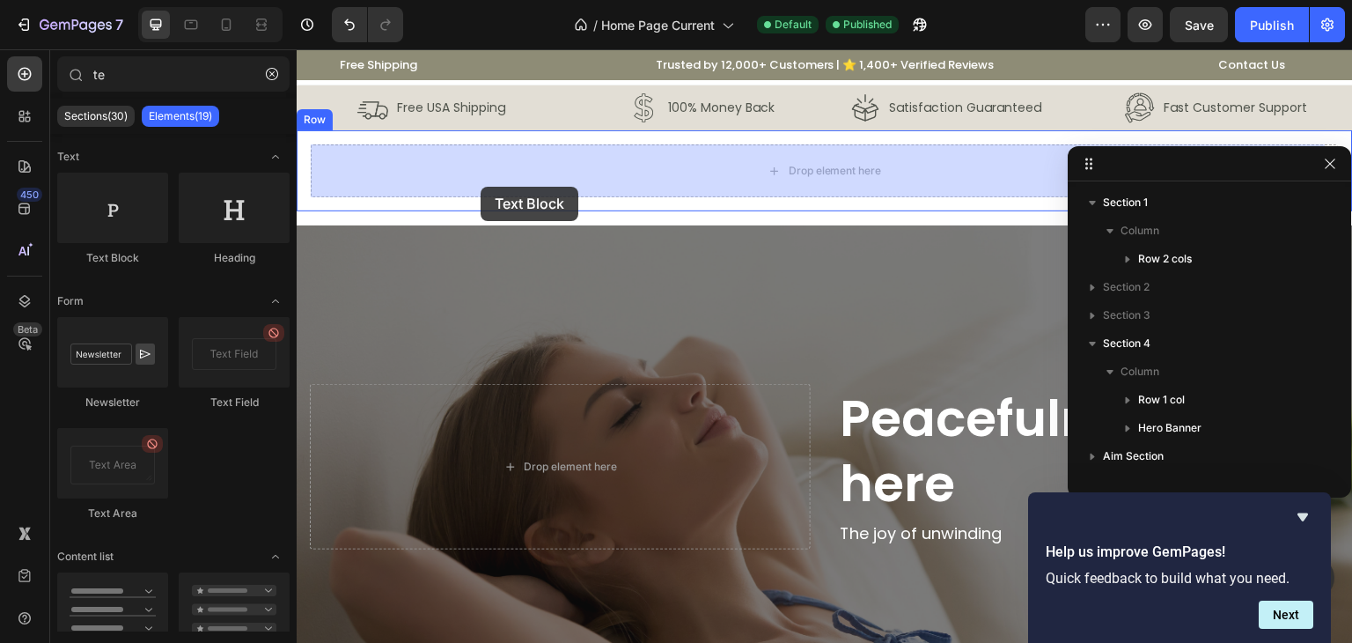
drag, startPoint x: 450, startPoint y: 269, endPoint x: 482, endPoint y: 186, distance: 89.8
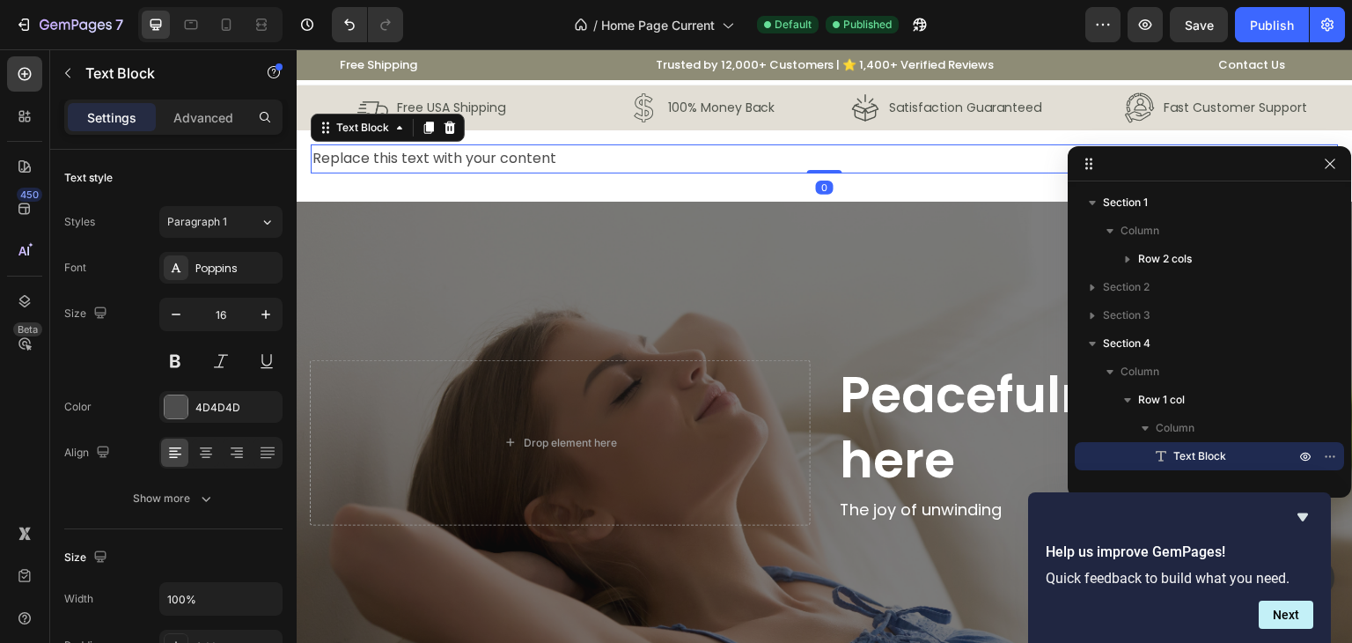
click at [536, 156] on div "Replace this text with your content" at bounding box center [825, 158] width 1028 height 29
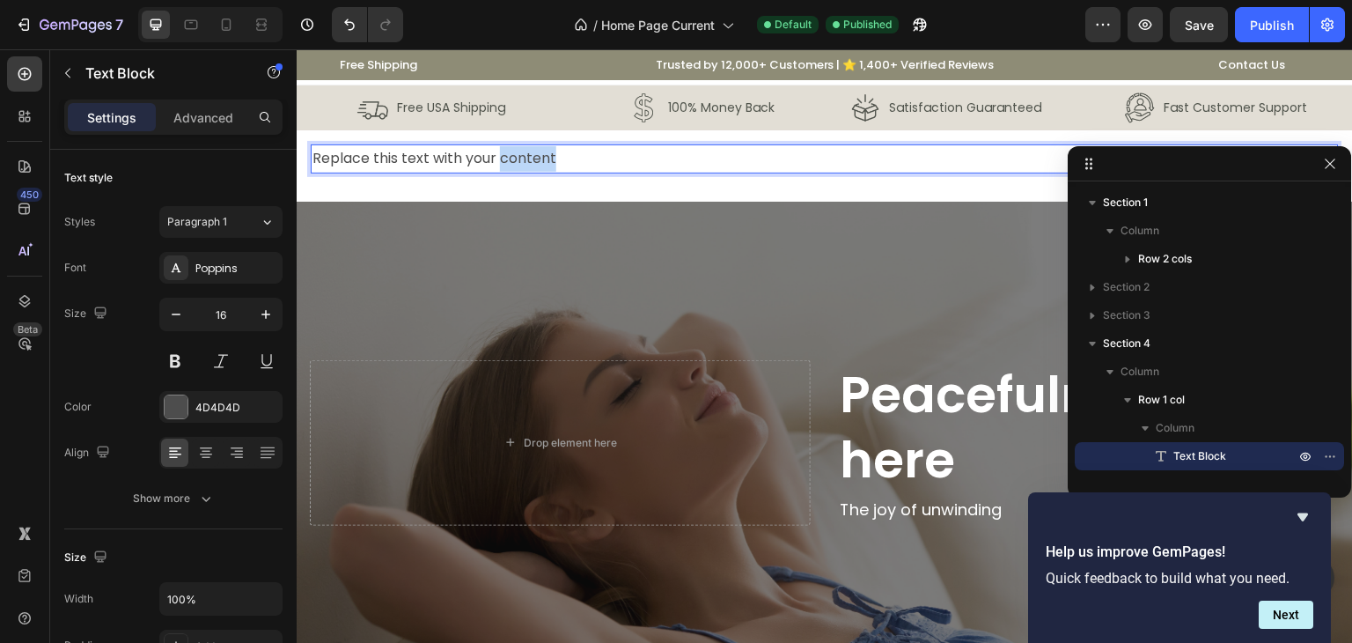
click at [536, 156] on p "Replace this text with your content" at bounding box center [825, 159] width 1025 height 26
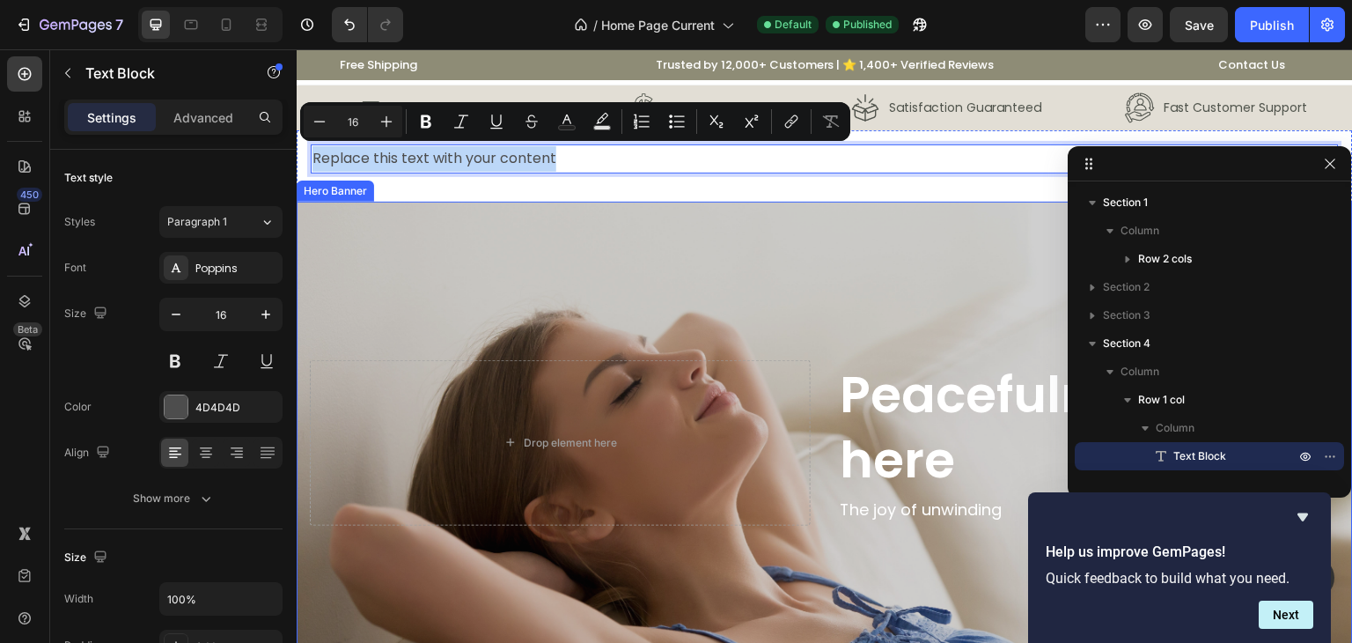
click at [641, 320] on div "Overlay" at bounding box center [825, 466] width 1056 height 528
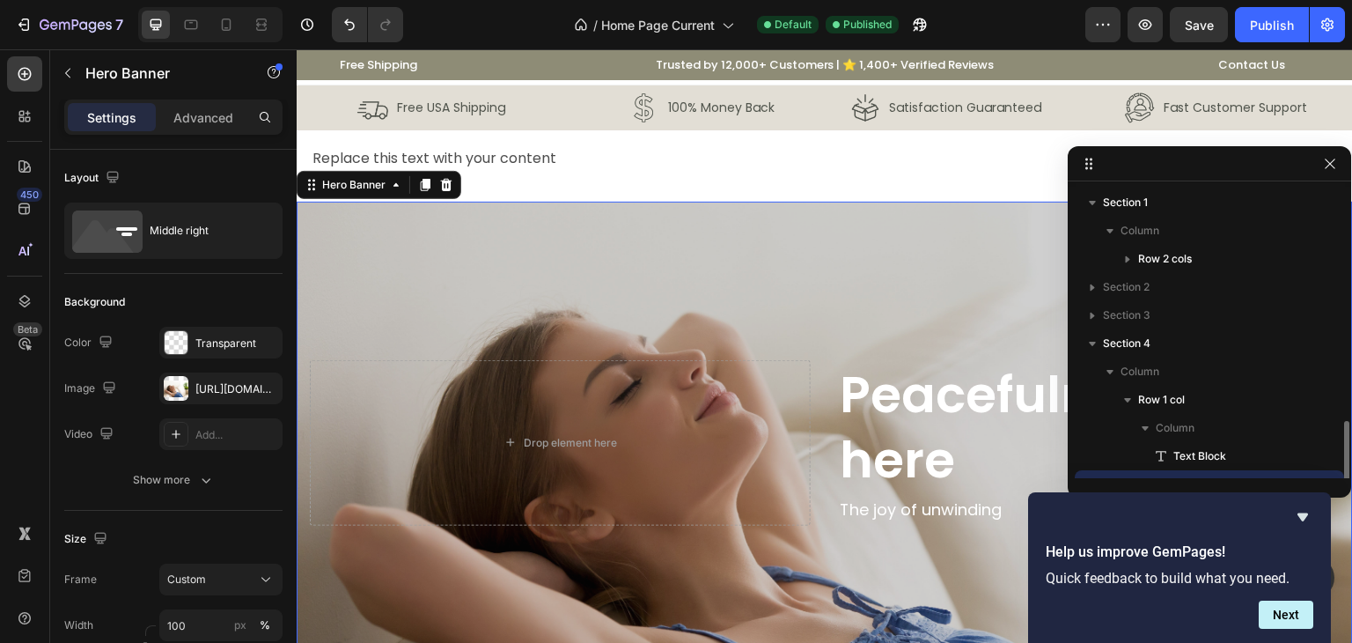
scroll to position [165, 0]
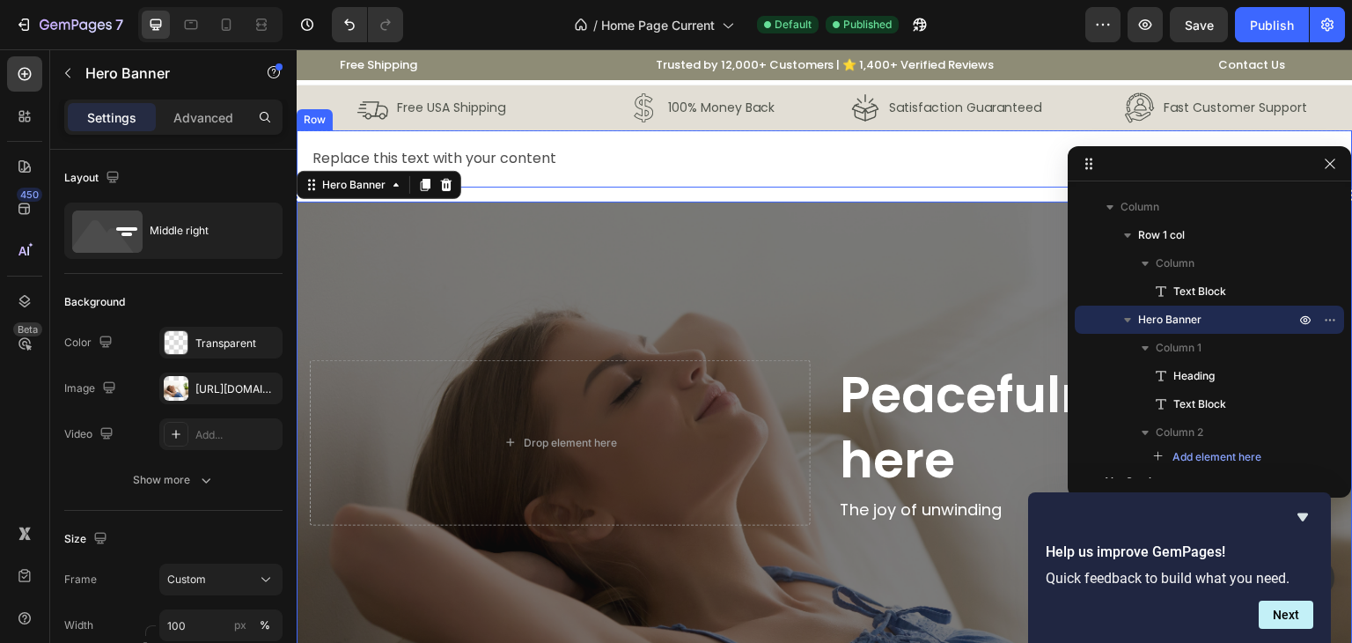
click at [646, 184] on div "Replace this text with your content Text Block Row" at bounding box center [825, 158] width 1056 height 57
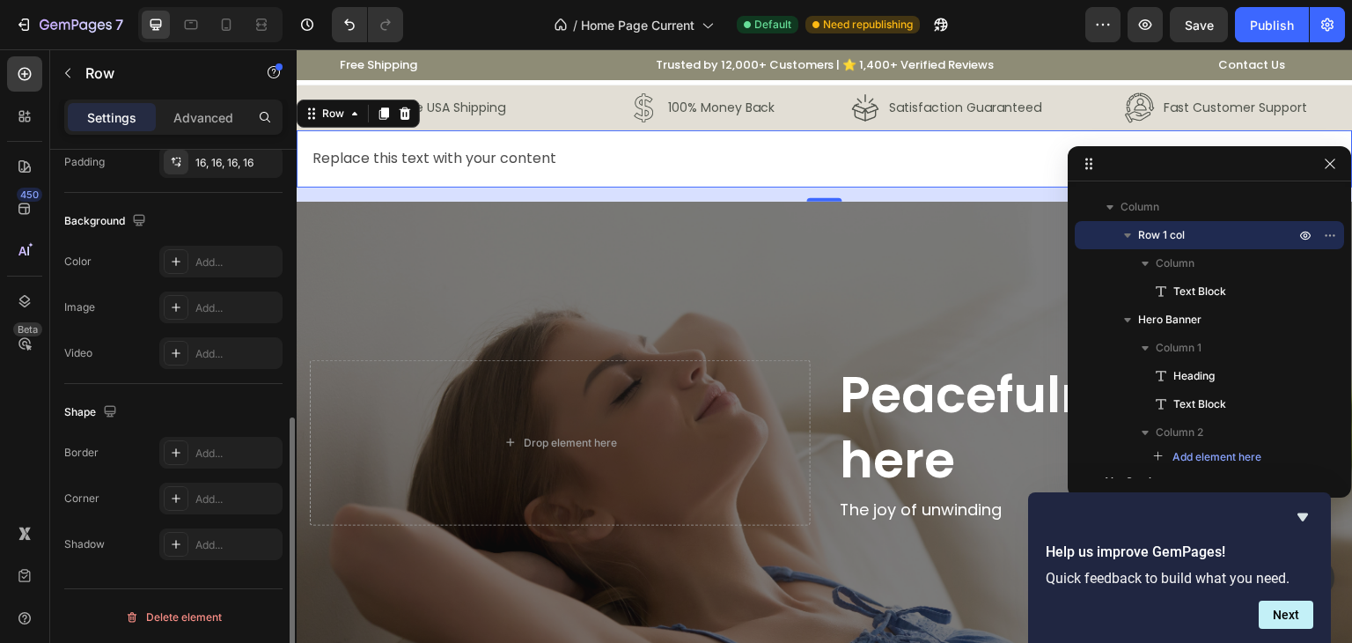
scroll to position [1, 0]
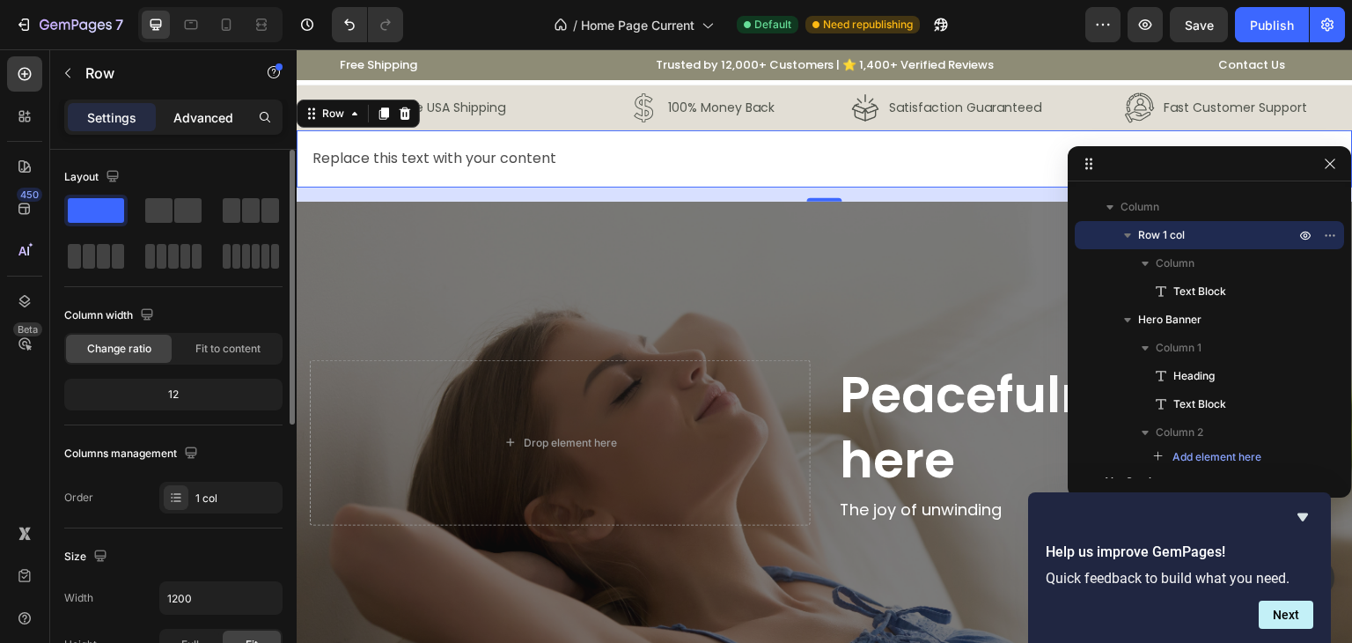
click at [209, 110] on p "Advanced" at bounding box center [203, 117] width 60 height 18
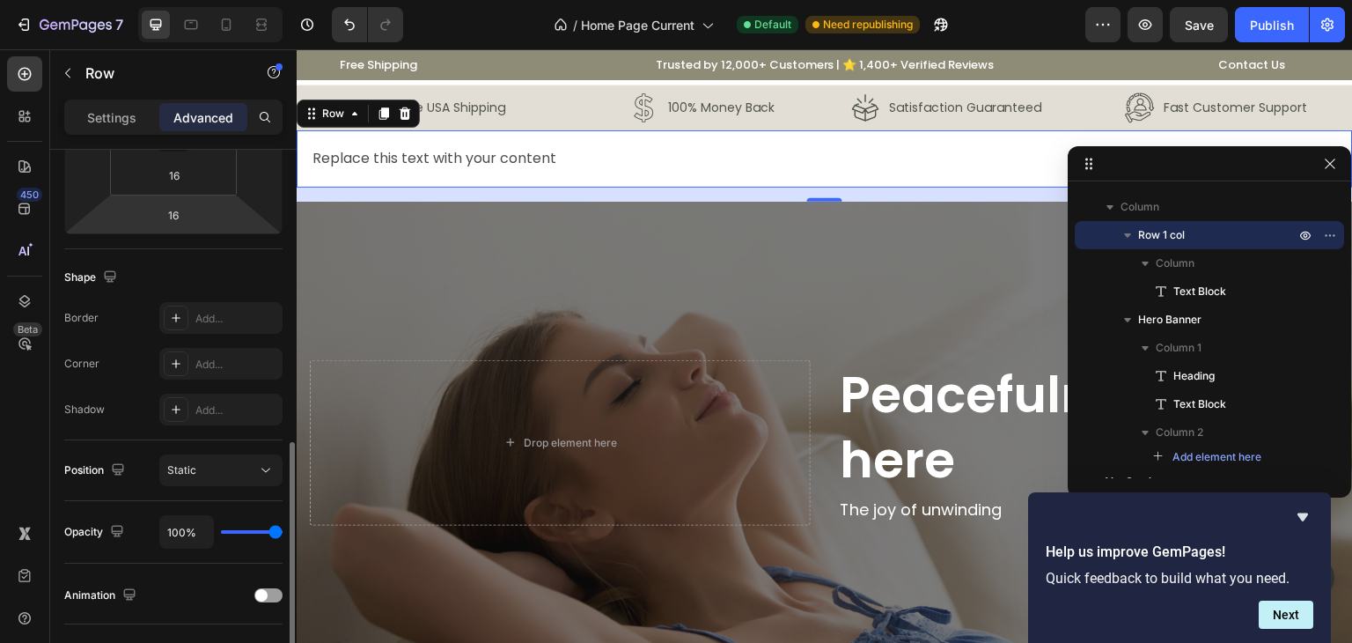
scroll to position [441, 0]
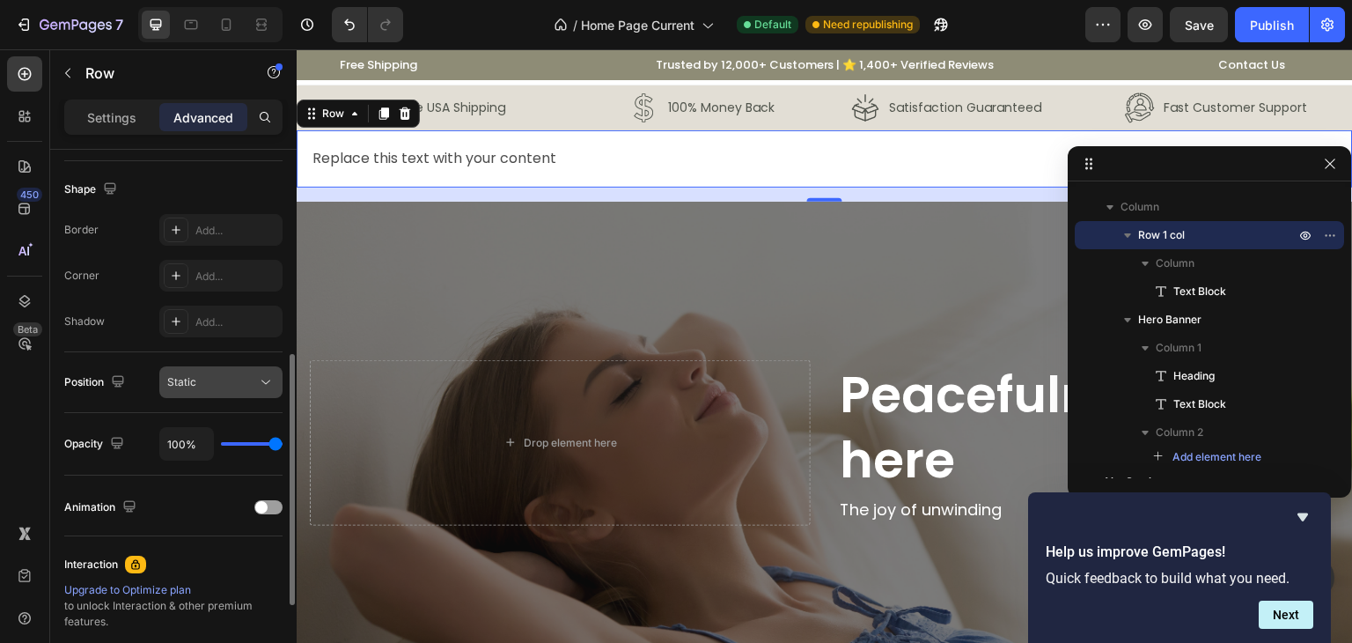
click at [278, 392] on button "Static" at bounding box center [220, 382] width 123 height 32
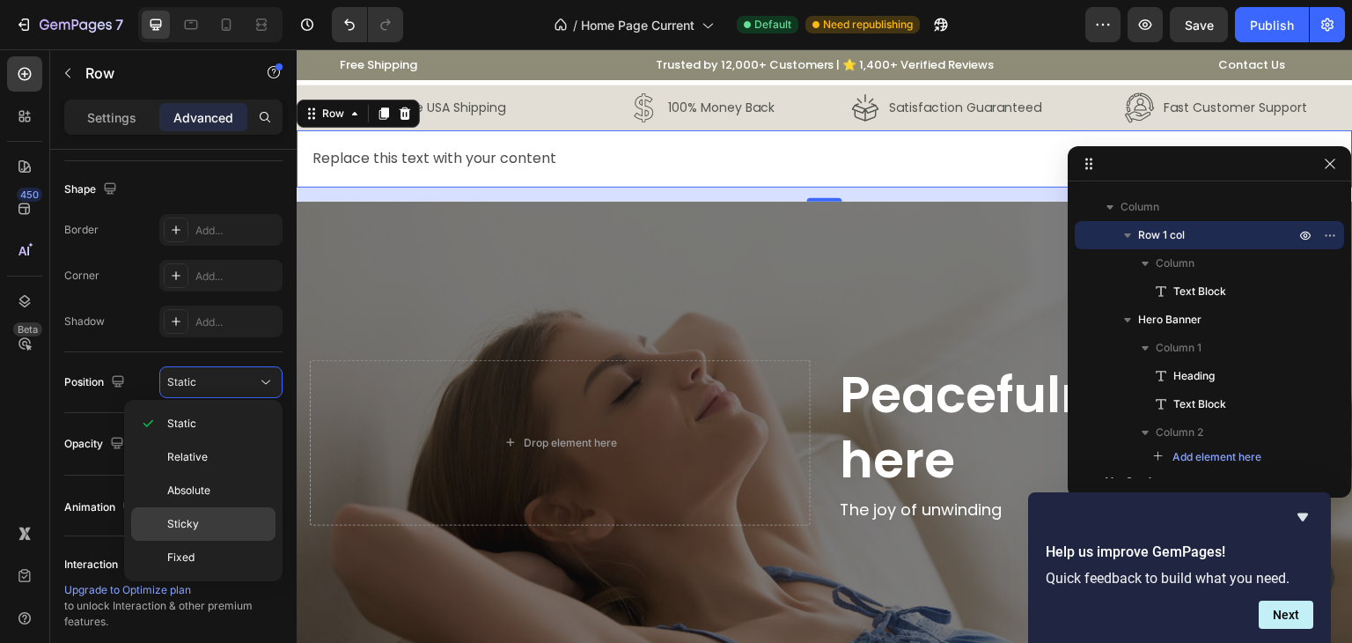
click at [252, 523] on p "Sticky" at bounding box center [217, 524] width 100 height 16
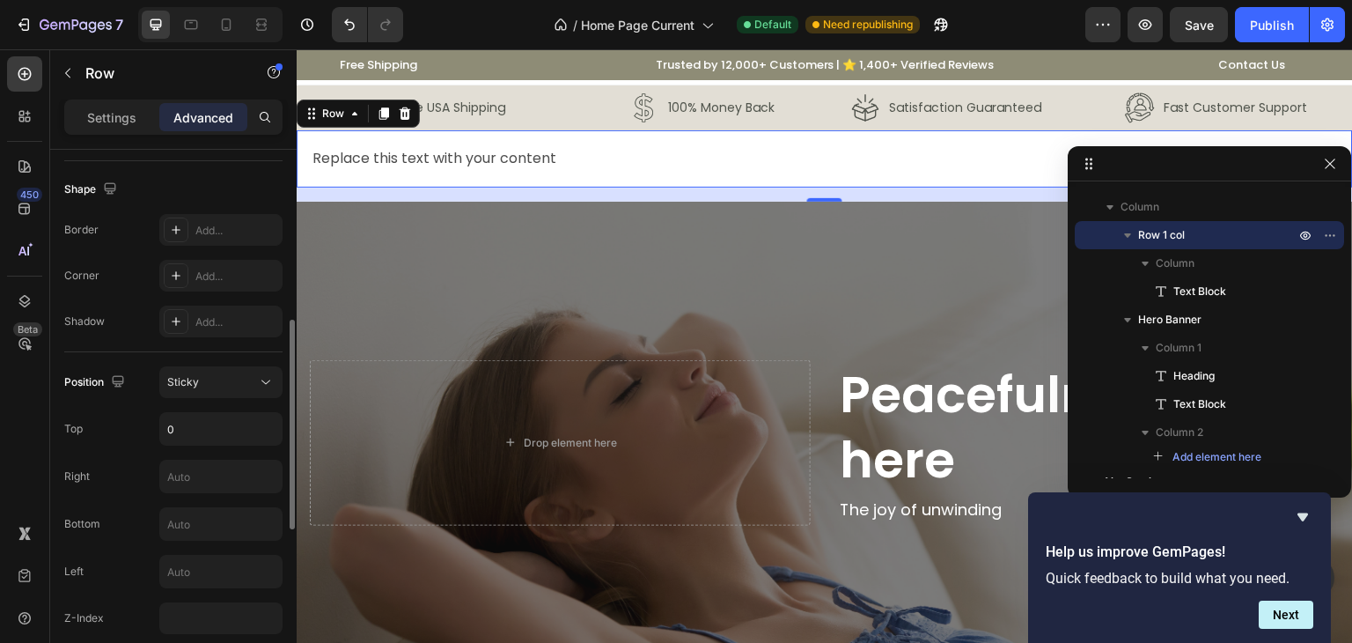
scroll to position [529, 0]
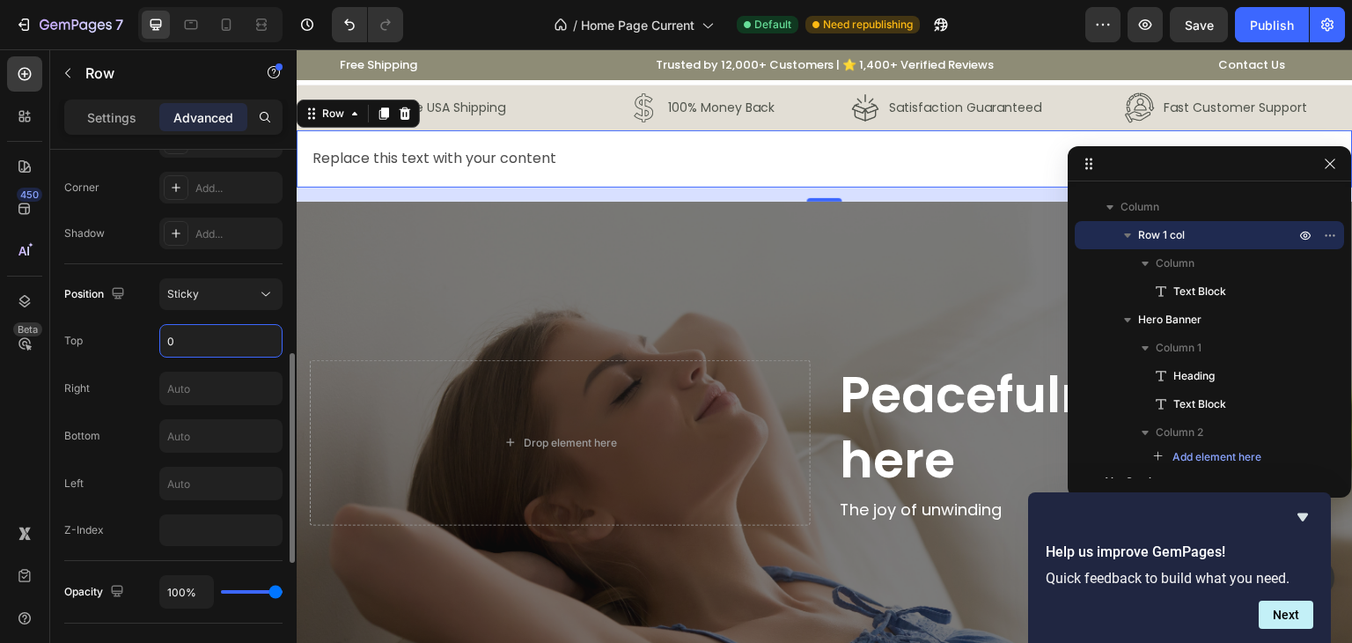
click at [218, 345] on input "0" at bounding box center [220, 341] width 121 height 32
click at [1283, 32] on div "Publish" at bounding box center [1272, 25] width 44 height 18
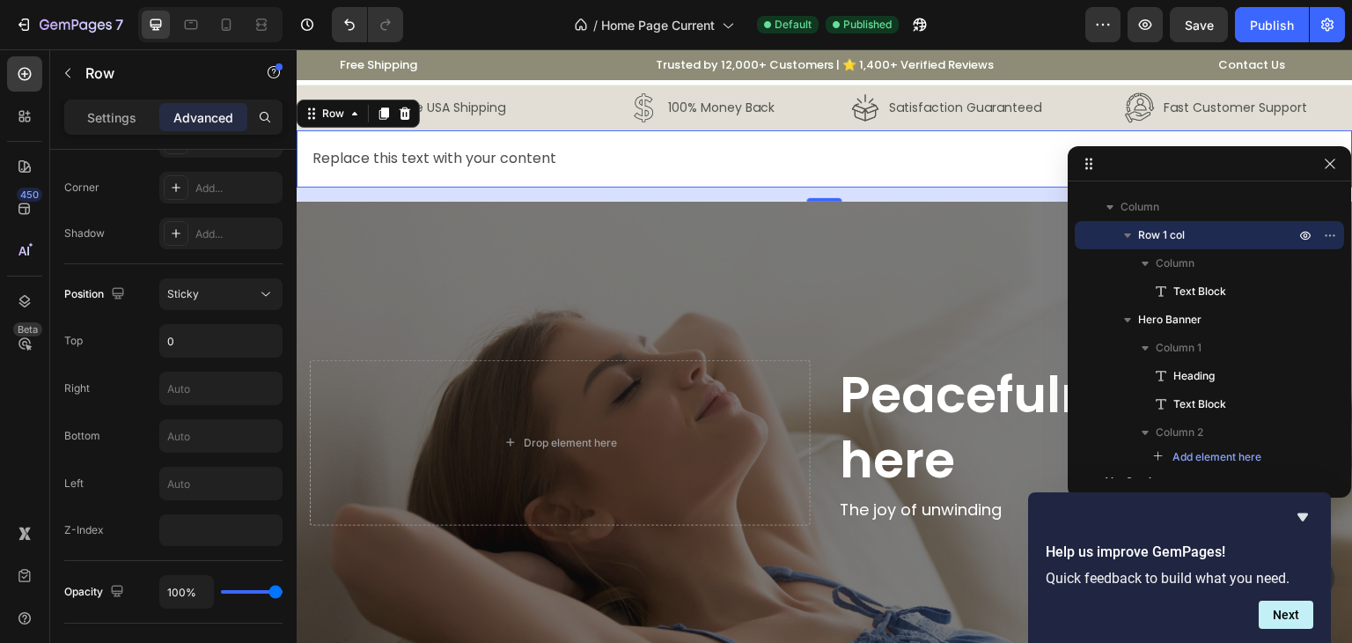
click at [300, 140] on div "Replace this text with your content Text Block Row 16" at bounding box center [825, 158] width 1056 height 57
click at [338, 191] on div "16" at bounding box center [825, 195] width 1056 height 14
click at [361, 115] on div "Row" at bounding box center [333, 113] width 64 height 21
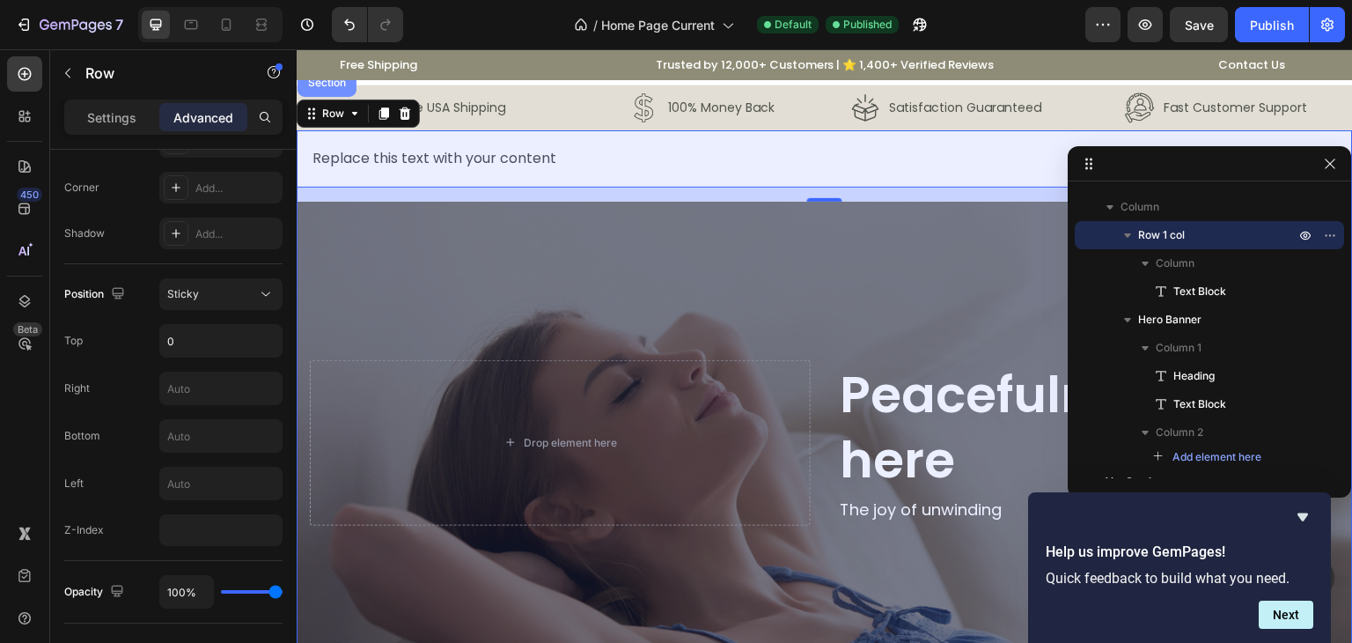
click at [336, 93] on div "Section" at bounding box center [327, 83] width 59 height 28
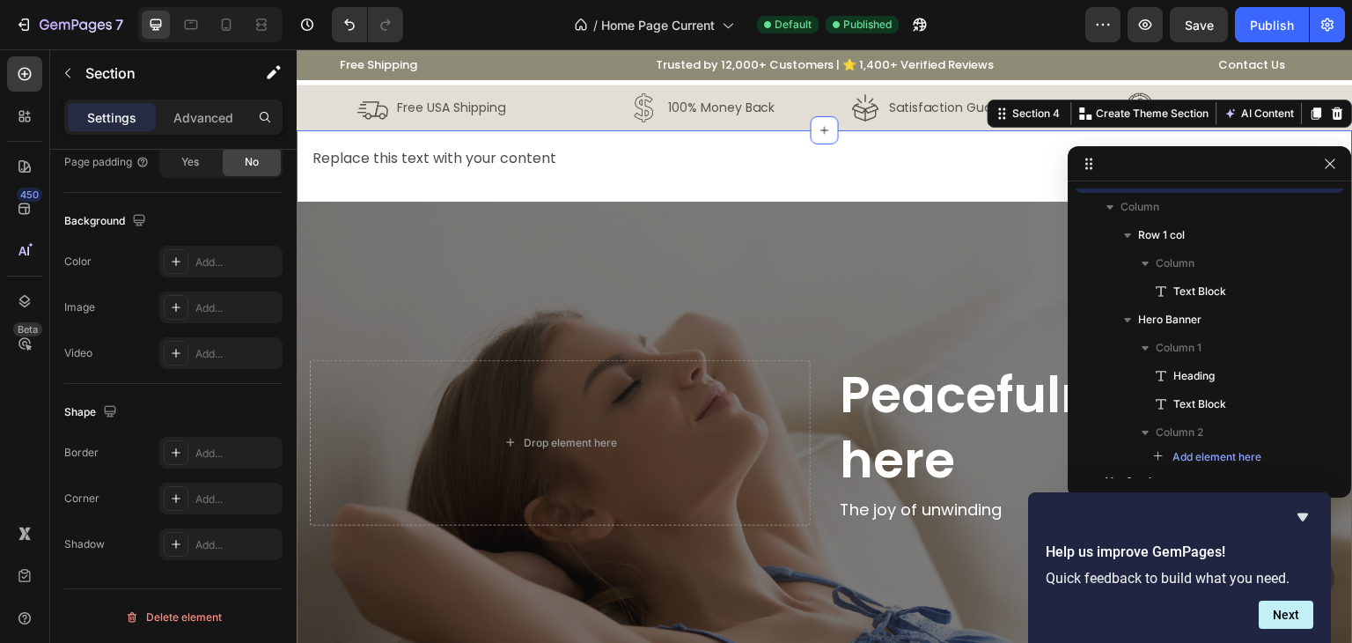
scroll to position [0, 0]
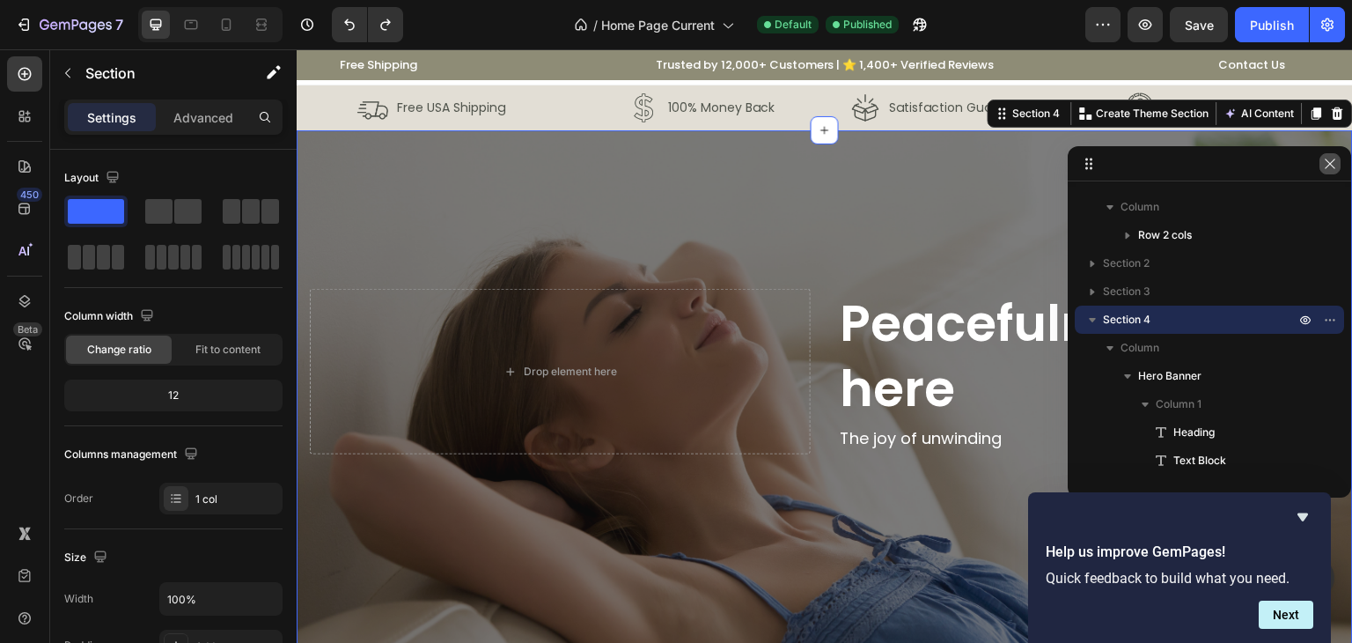
drag, startPoint x: 1327, startPoint y: 159, endPoint x: 1031, endPoint y: 111, distance: 299.7
click at [1327, 160] on icon "button" at bounding box center [1330, 163] width 10 height 10
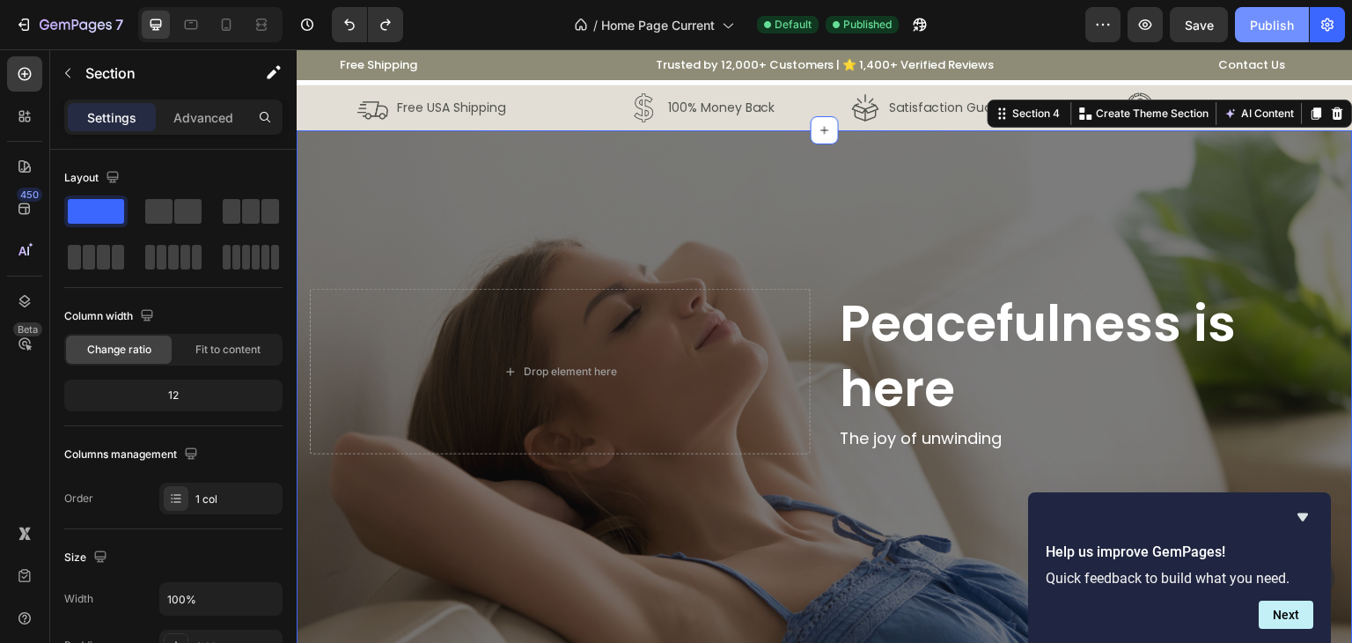
click at [1281, 29] on div "Publish" at bounding box center [1272, 25] width 44 height 18
click at [323, 116] on div "Image Free USA Shipping Text Block Row" at bounding box center [432, 108] width 245 height 38
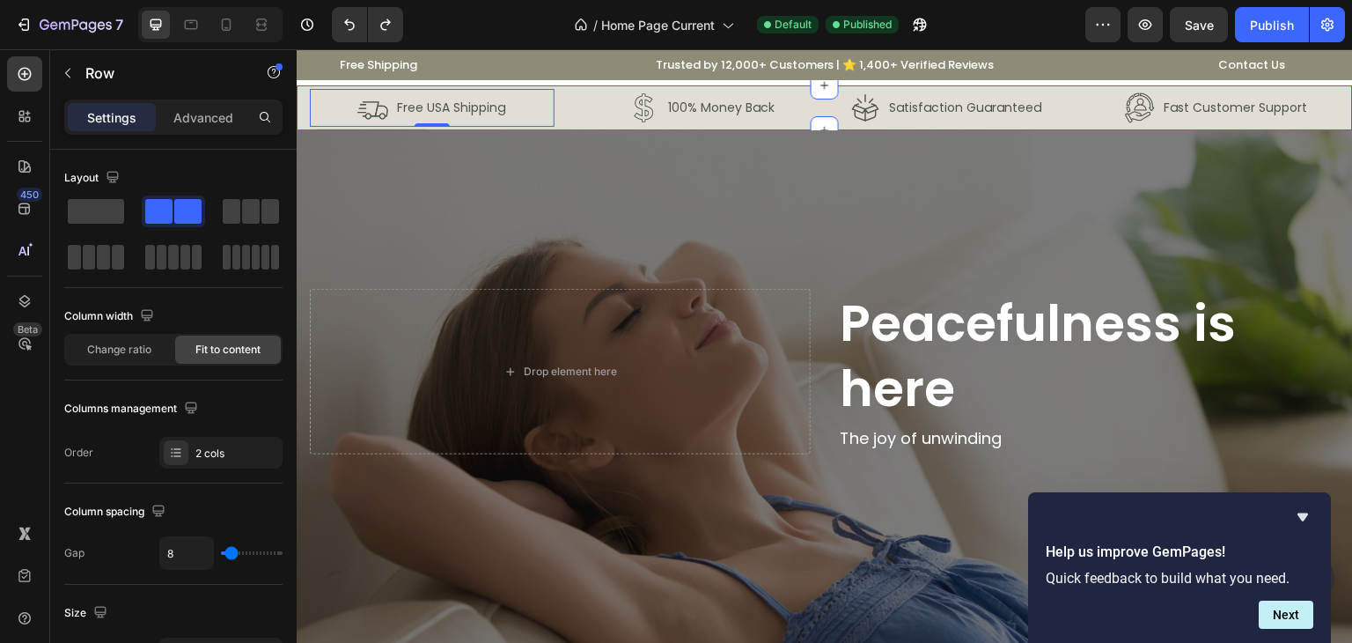
click at [307, 114] on div "Image Free USA Shipping Text Block Row 0 Image 100% Money Back Text Block Row R…" at bounding box center [825, 107] width 1056 height 45
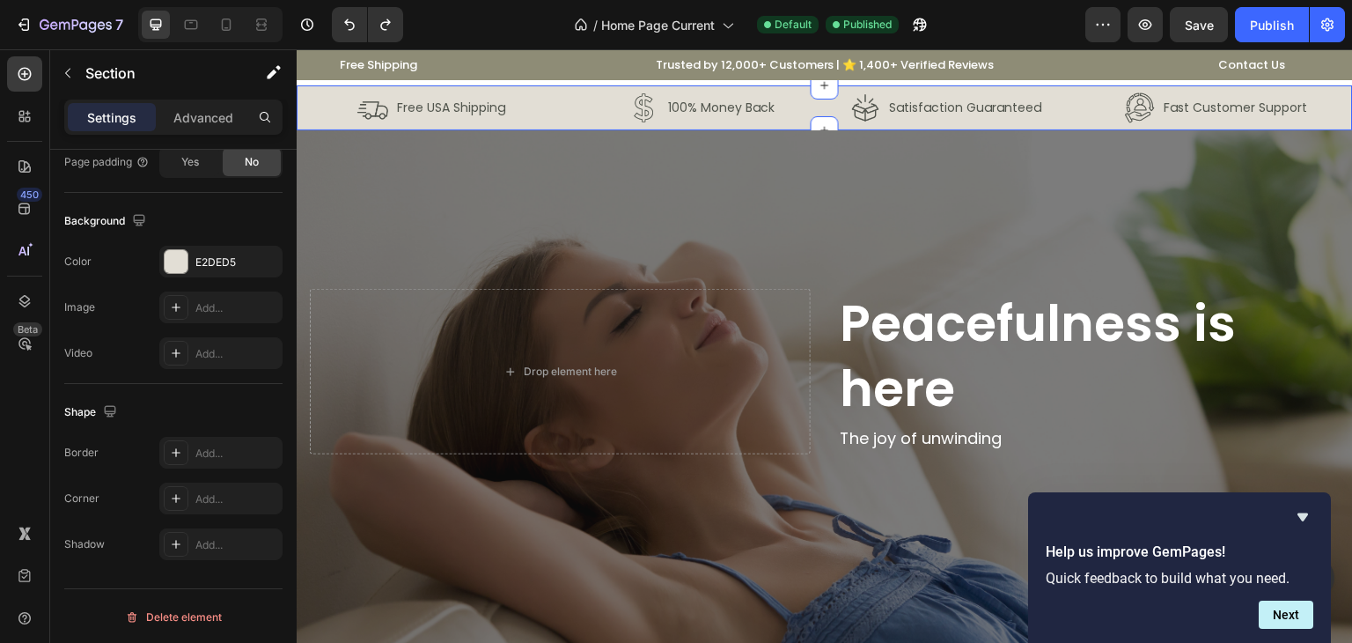
scroll to position [1, 0]
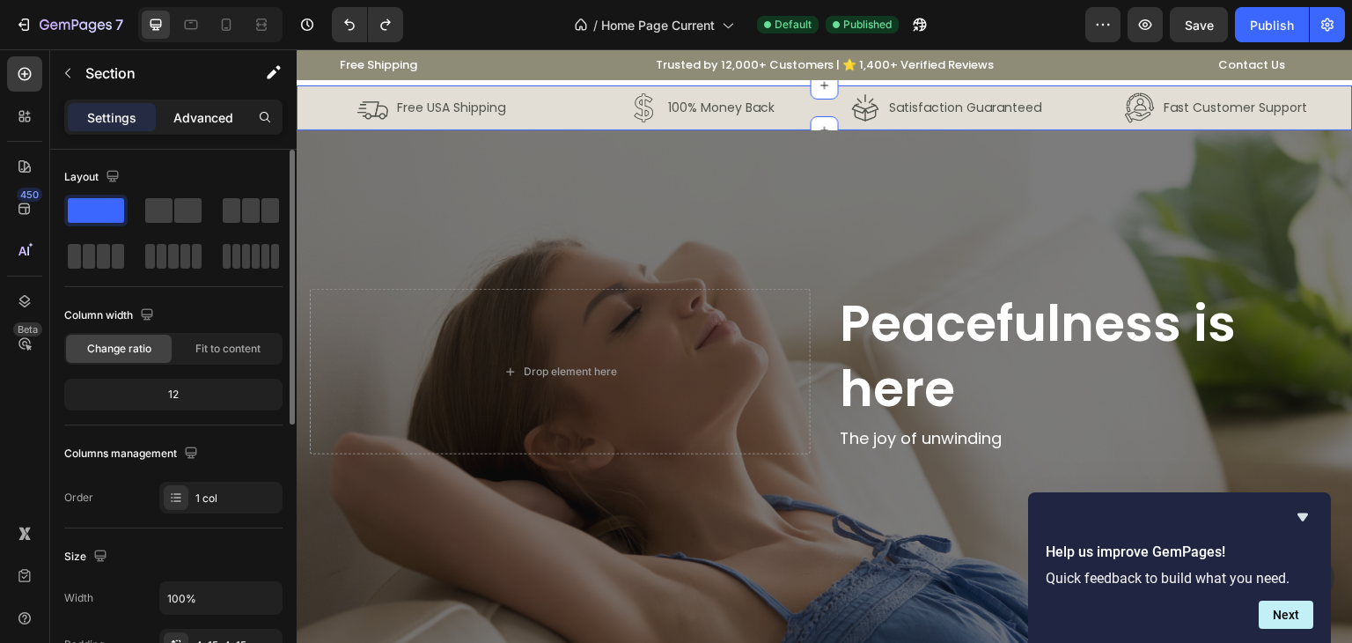
click at [215, 106] on div "Advanced" at bounding box center [203, 117] width 88 height 28
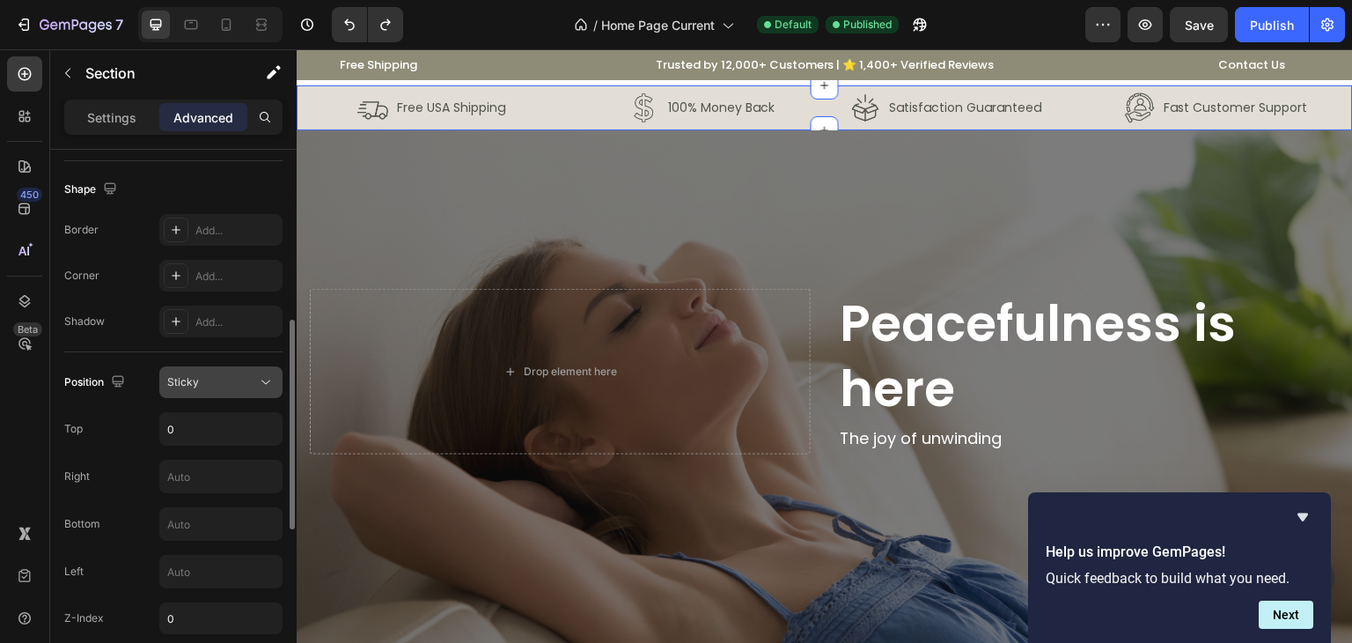
scroll to position [529, 0]
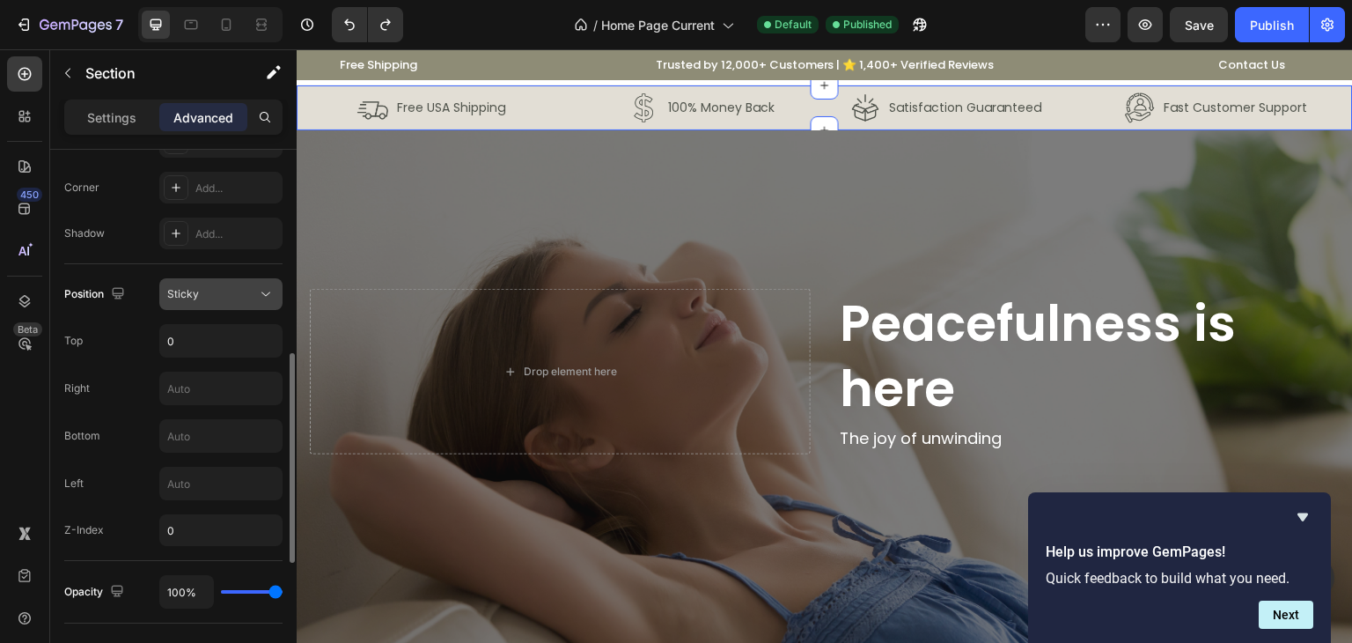
click at [211, 302] on button "Sticky" at bounding box center [220, 294] width 123 height 32
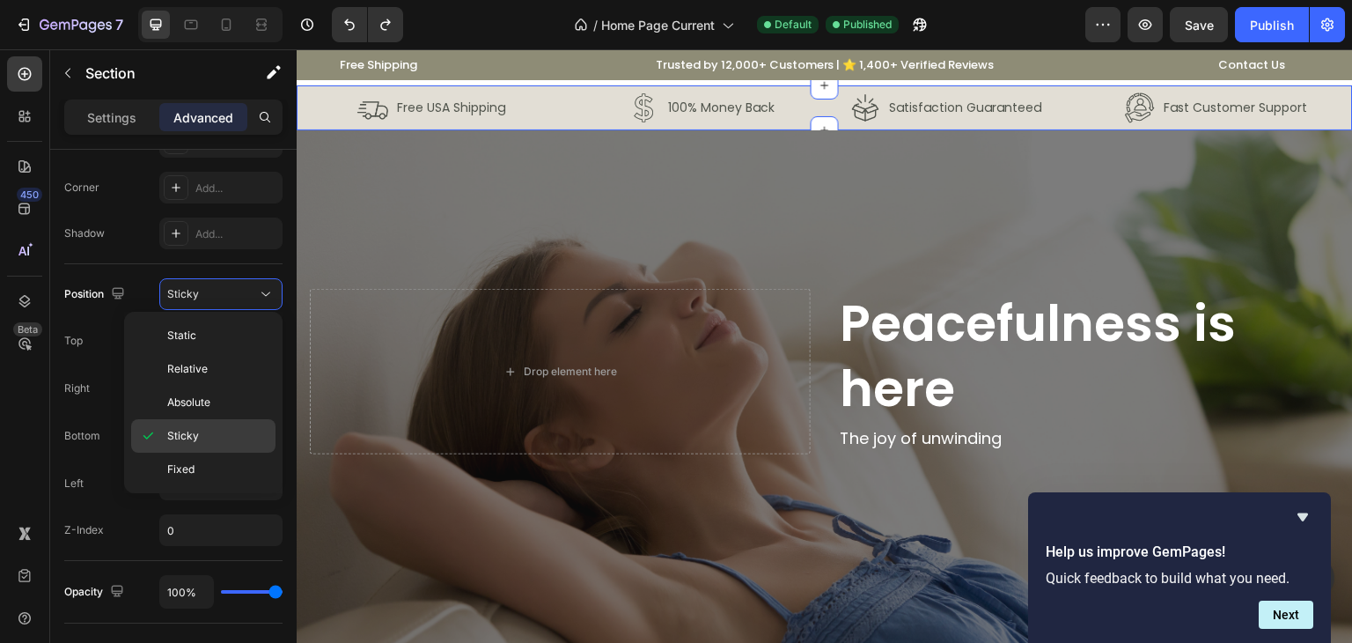
click at [218, 428] on p "Sticky" at bounding box center [217, 436] width 100 height 16
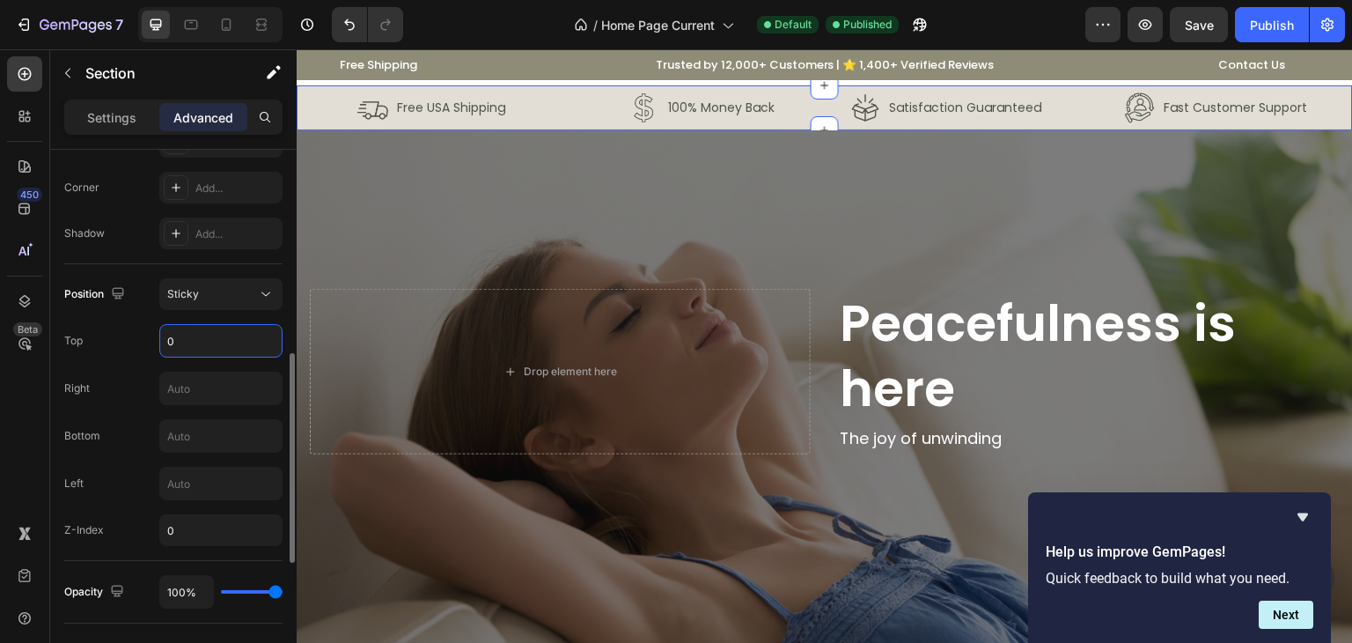
click at [229, 347] on input "0" at bounding box center [220, 341] width 121 height 32
type input "1"
type input "2"
type input "3"
type input "4"
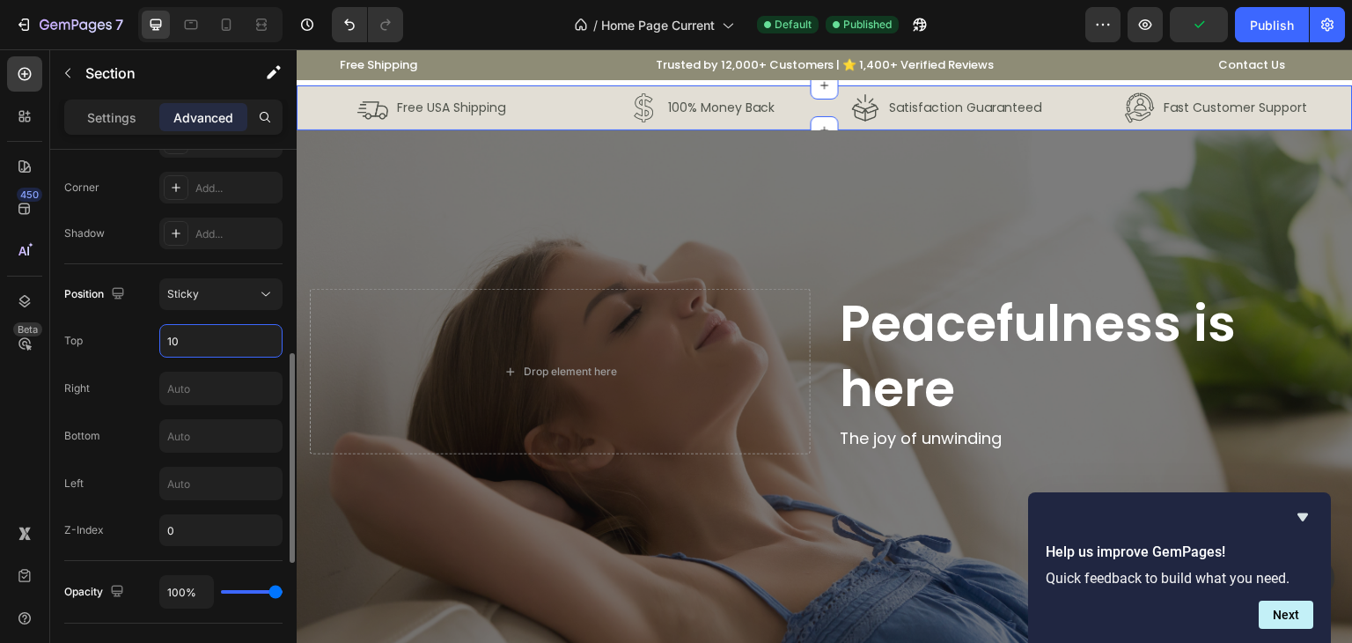
type input "1"
click at [225, 301] on button "Sticky" at bounding box center [220, 294] width 123 height 32
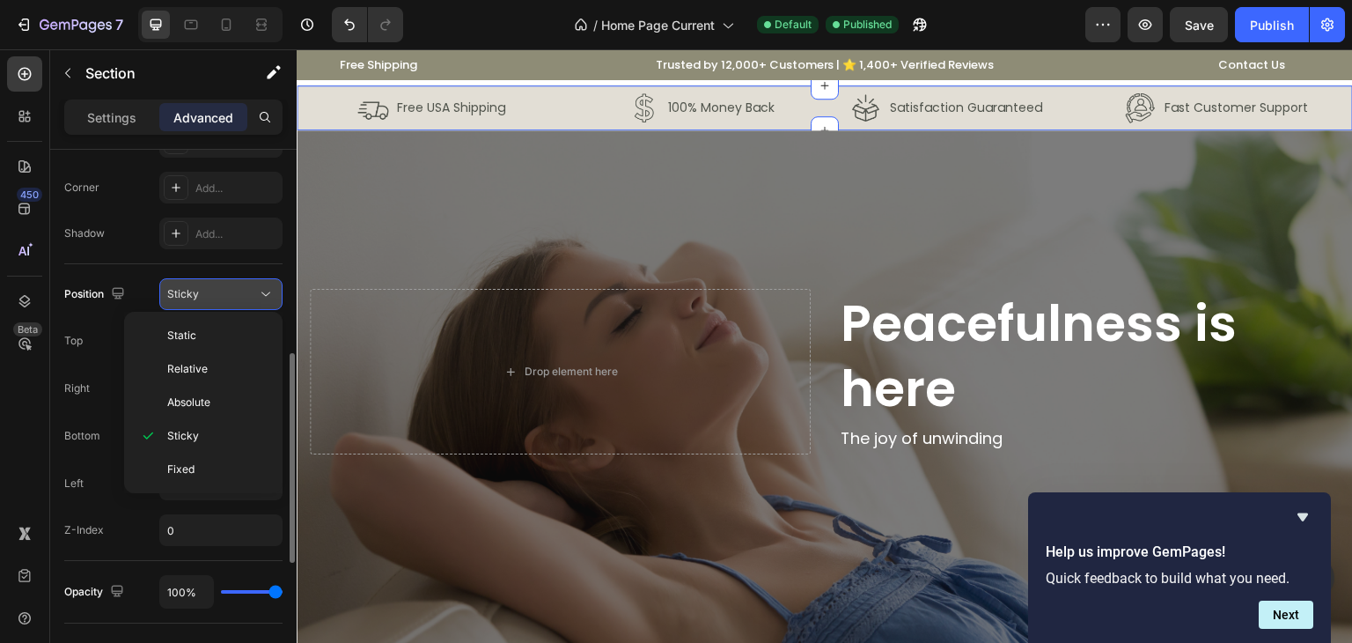
click at [224, 304] on button "Sticky" at bounding box center [220, 294] width 123 height 32
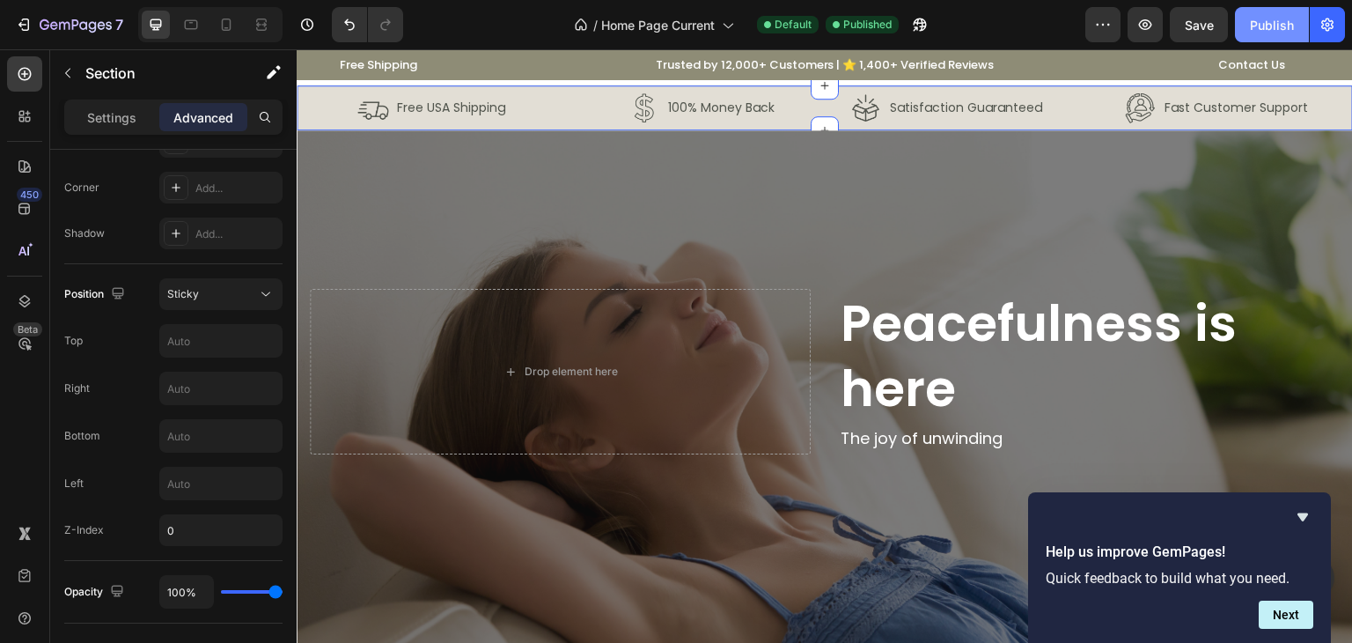
click at [1265, 14] on button "Publish" at bounding box center [1272, 24] width 74 height 35
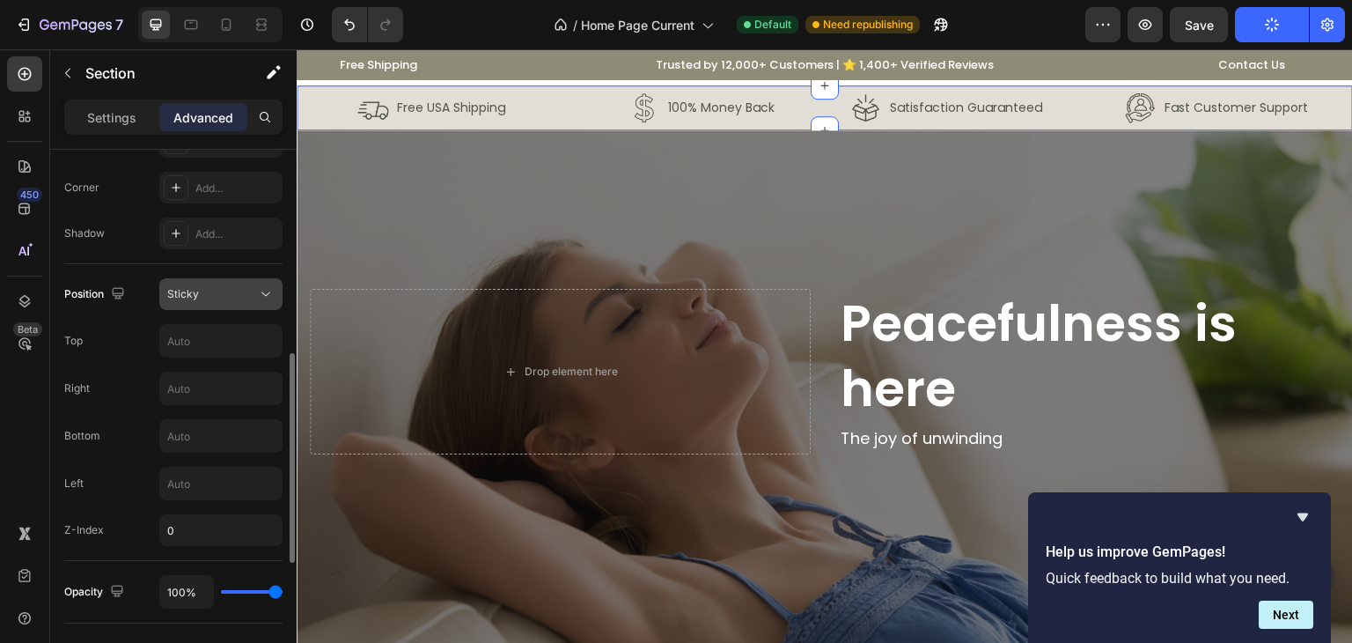
click at [215, 298] on div "Sticky" at bounding box center [212, 294] width 90 height 16
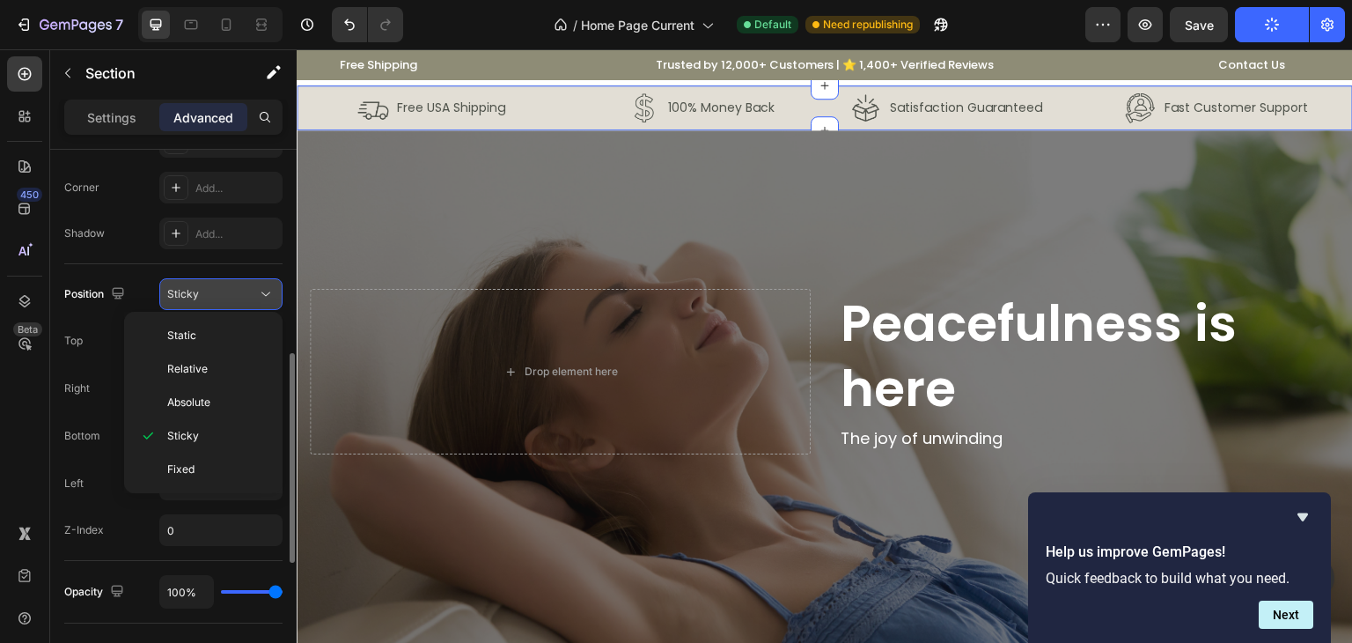
click at [211, 297] on div "Sticky" at bounding box center [212, 294] width 90 height 16
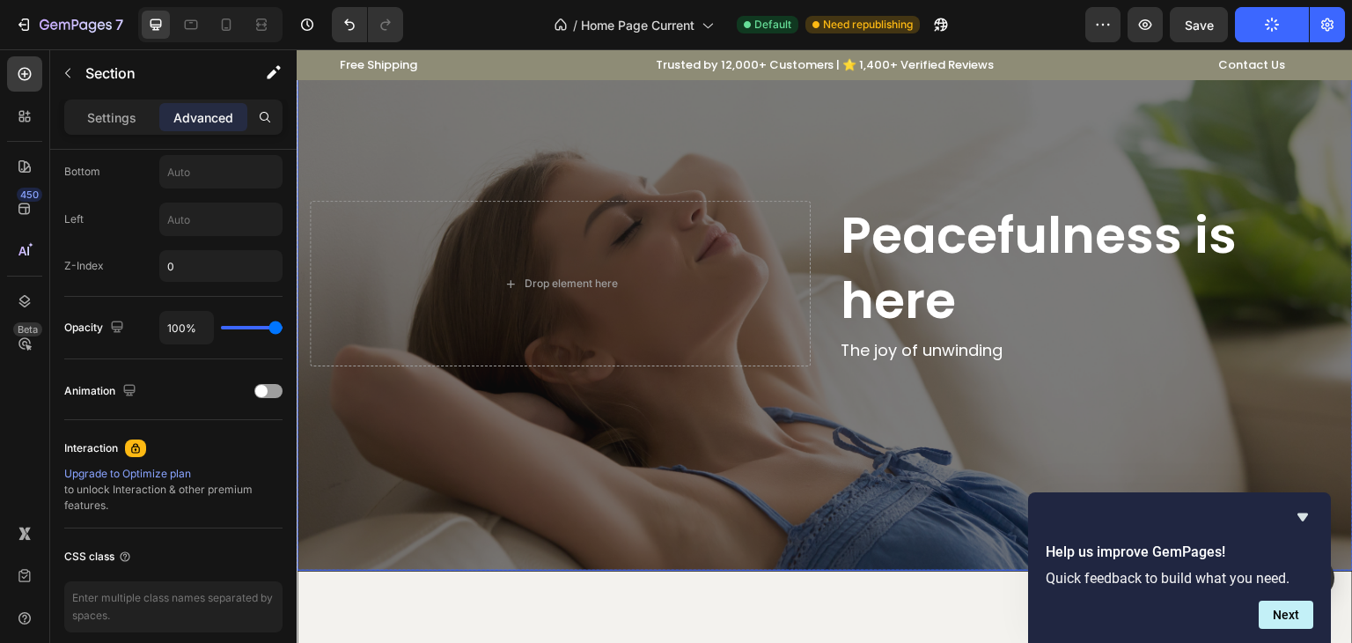
scroll to position [0, 0]
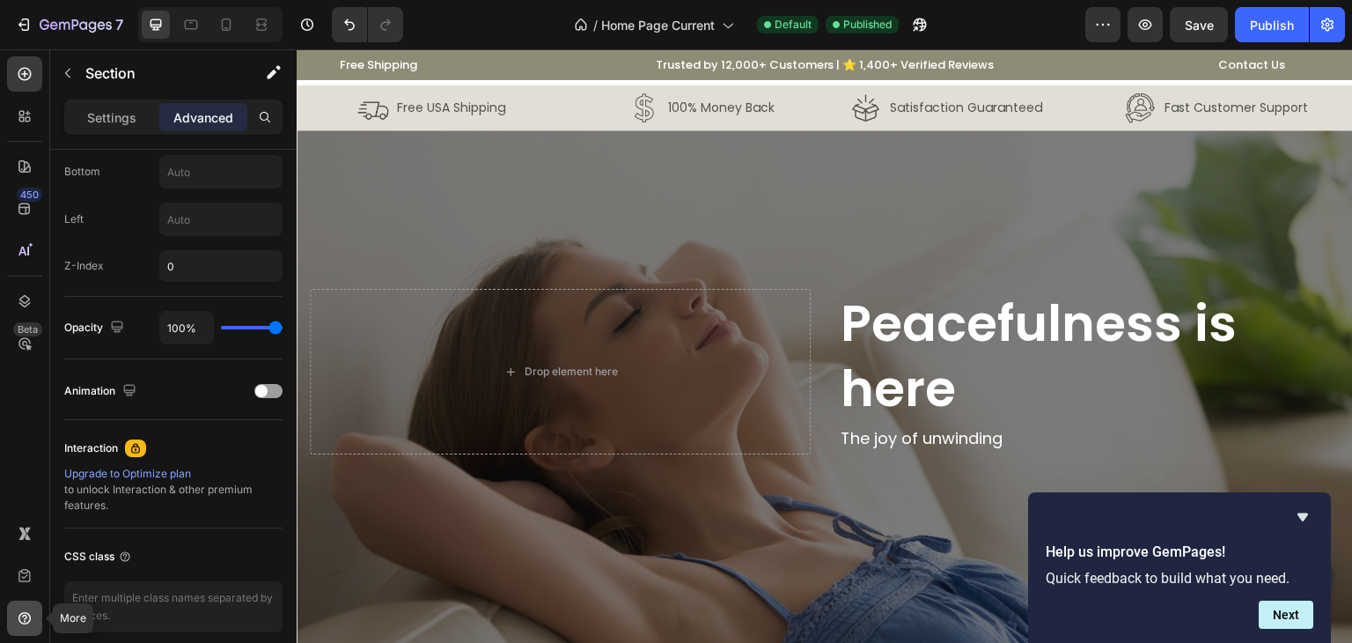
click at [31, 624] on icon at bounding box center [25, 618] width 18 height 18
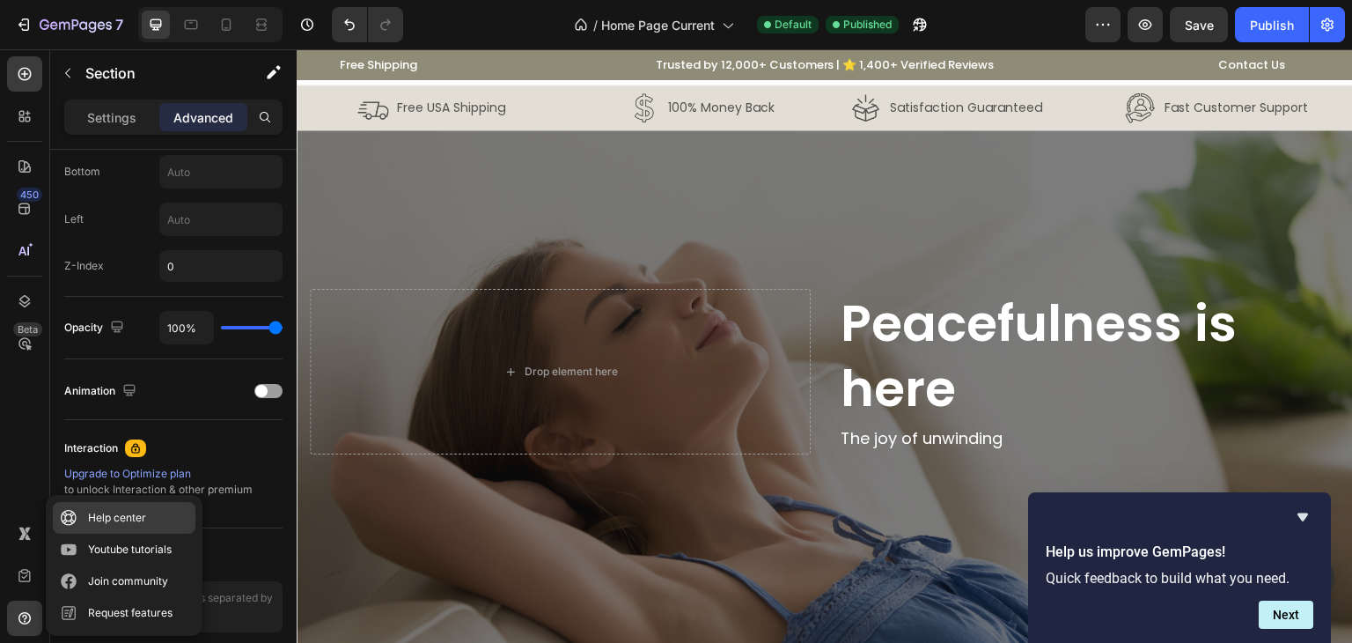
click at [88, 524] on div "Help center" at bounding box center [117, 518] width 58 height 18
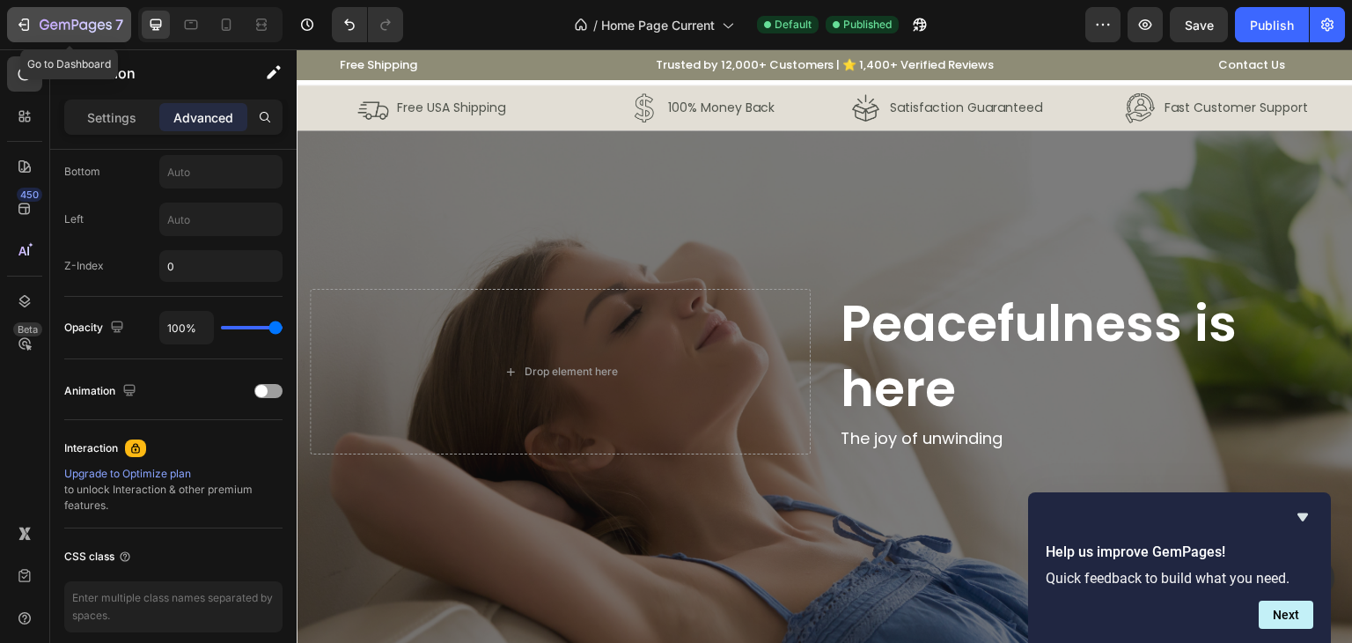
click at [10, 29] on button "7" at bounding box center [69, 24] width 124 height 35
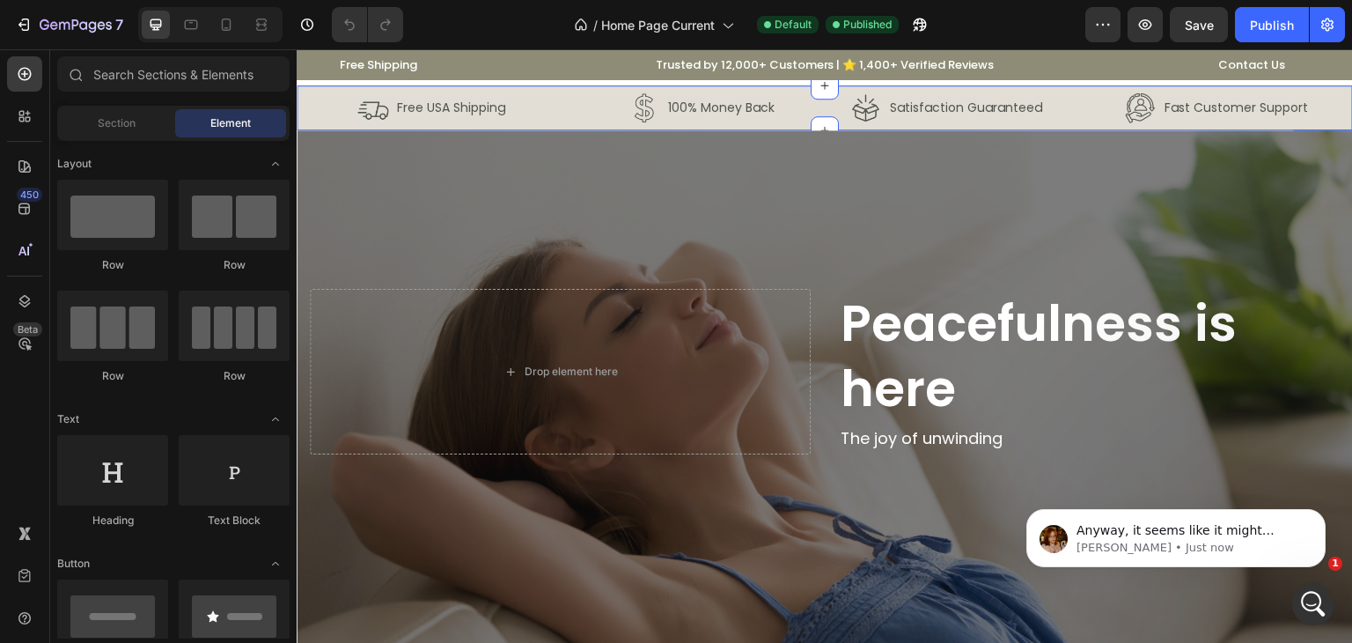
click at [304, 105] on div "Image Free USA Shipping Text Block Row Image 100% Money Back Text Block Row Row…" at bounding box center [825, 107] width 1056 height 45
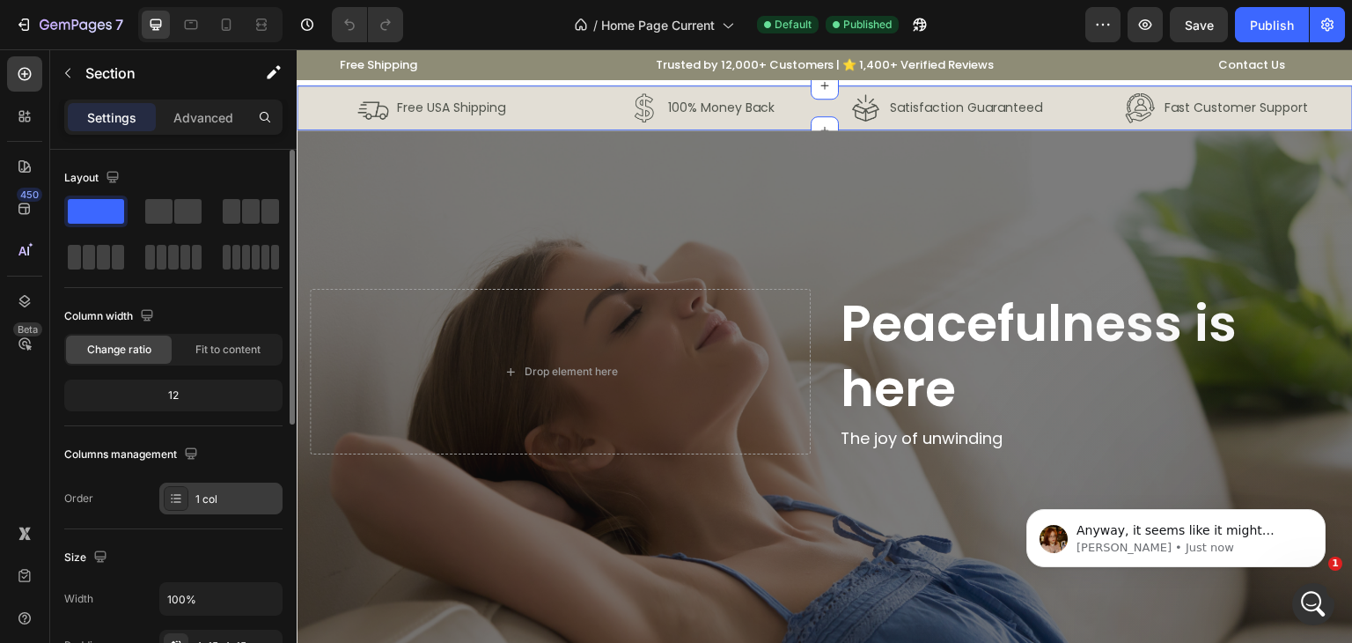
scroll to position [264, 0]
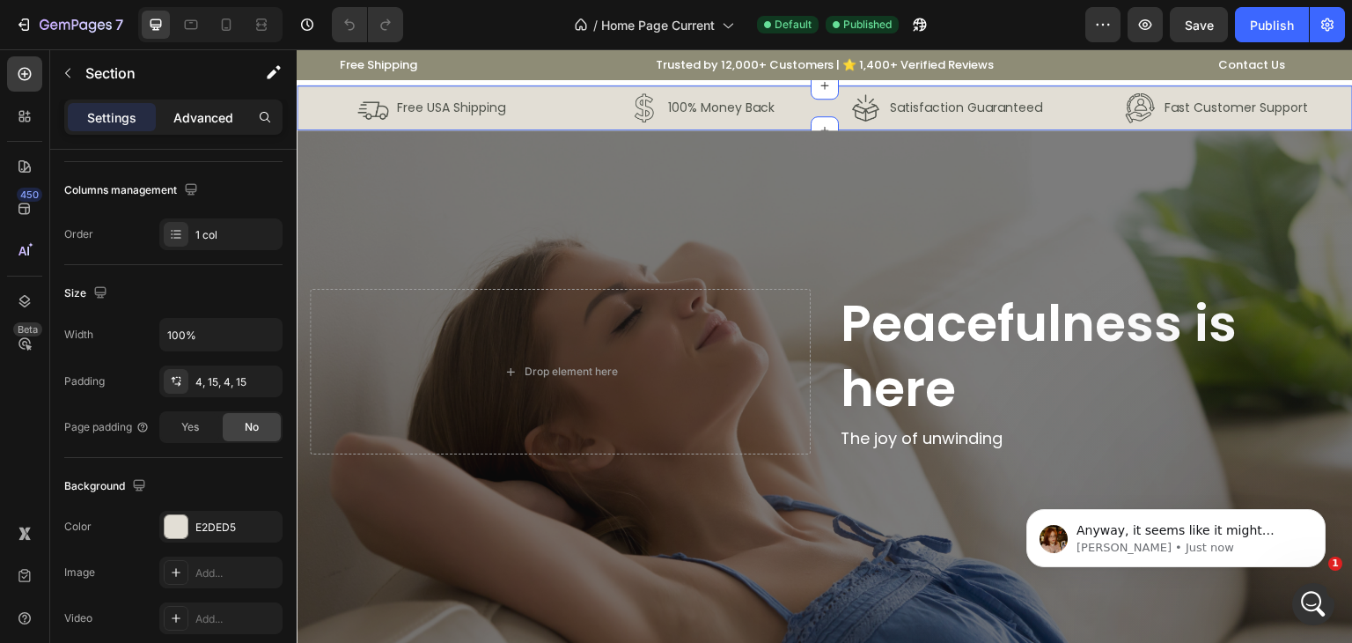
click at [204, 124] on p "Advanced" at bounding box center [203, 117] width 60 height 18
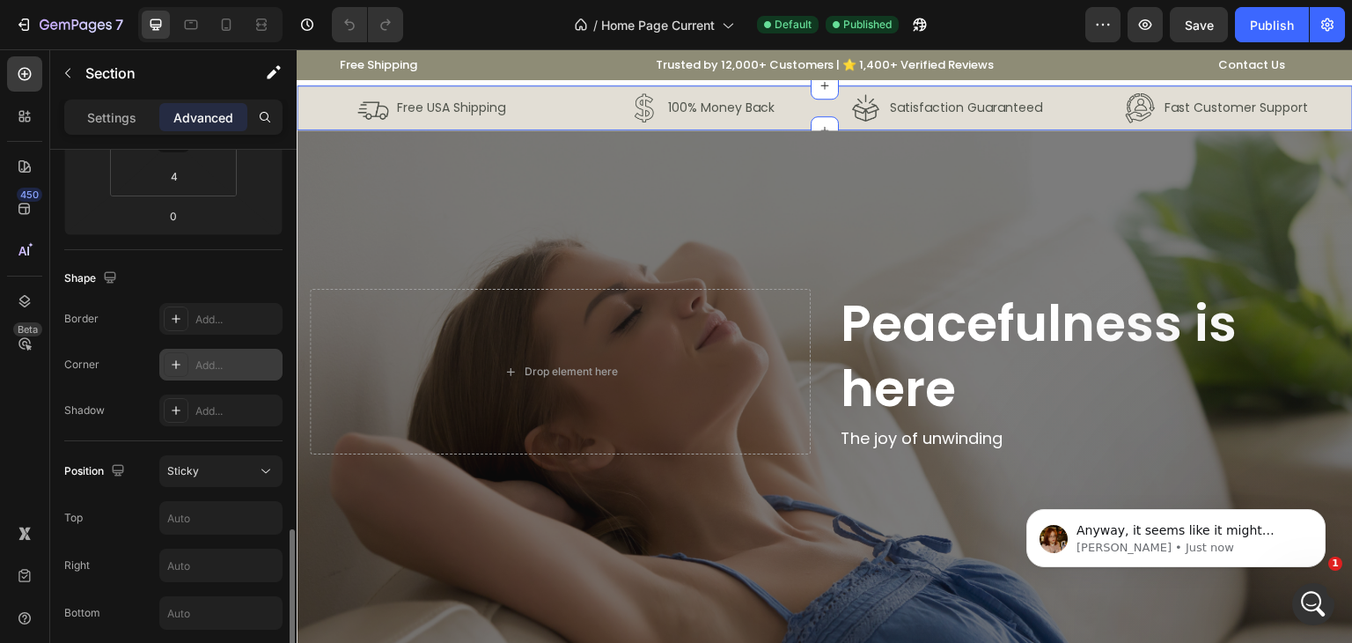
scroll to position [528, 0]
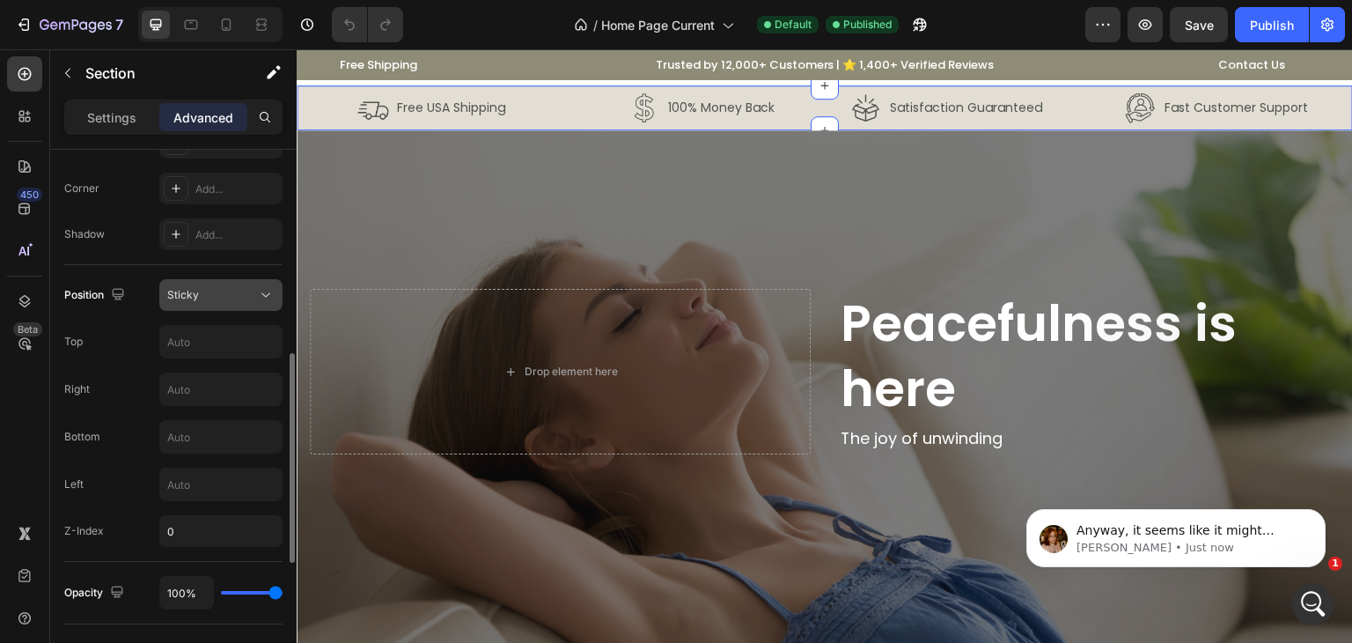
click at [232, 287] on div "Sticky" at bounding box center [212, 295] width 90 height 16
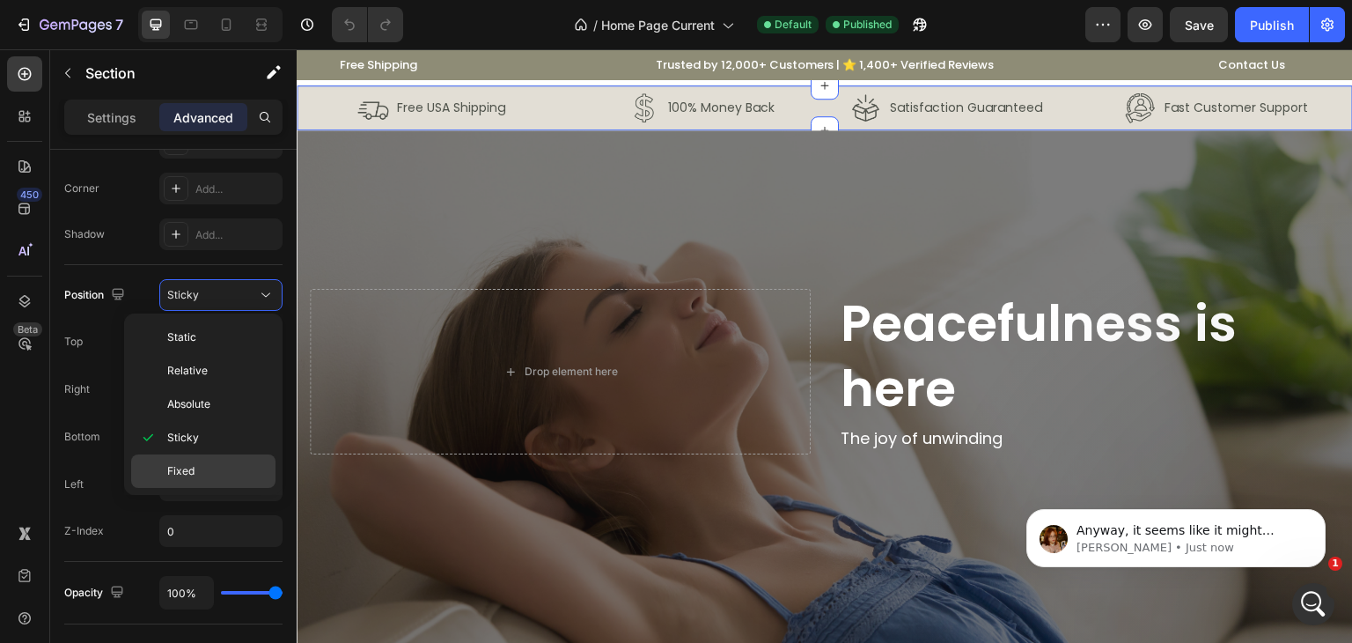
click at [190, 466] on span "Fixed" at bounding box center [180, 471] width 27 height 16
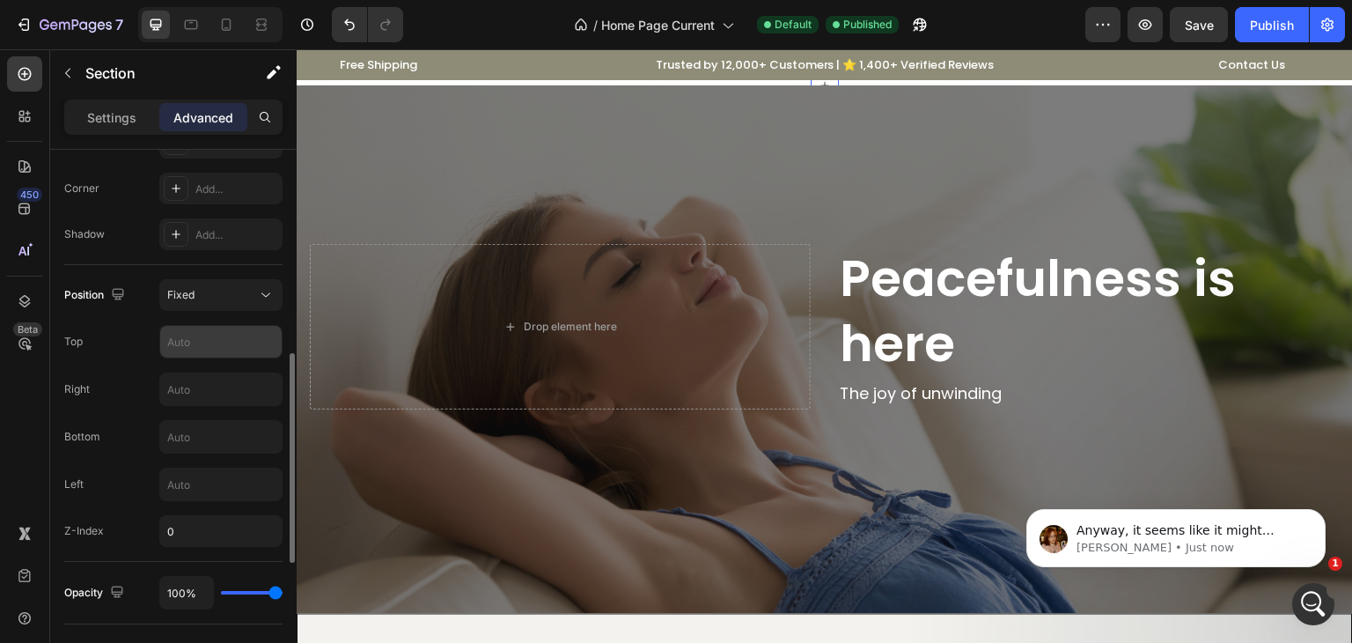
click at [201, 335] on input "text" at bounding box center [220, 342] width 121 height 32
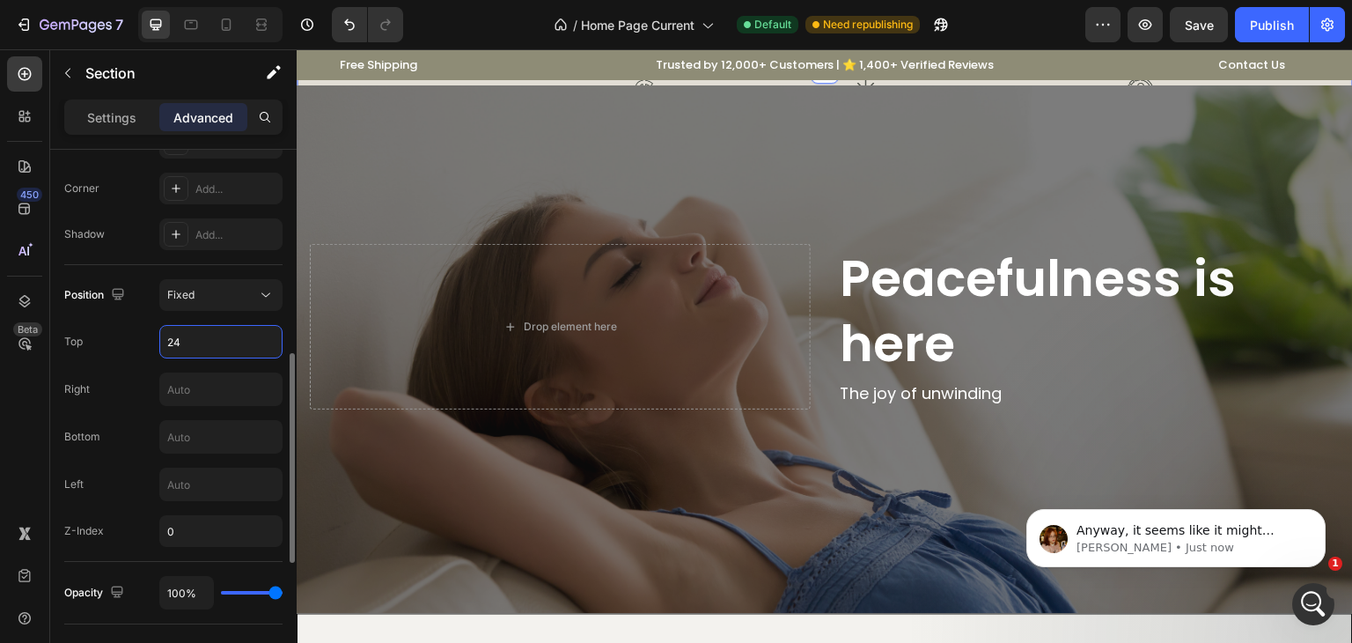
type input "25"
click at [232, 305] on button "Fixed" at bounding box center [220, 295] width 123 height 32
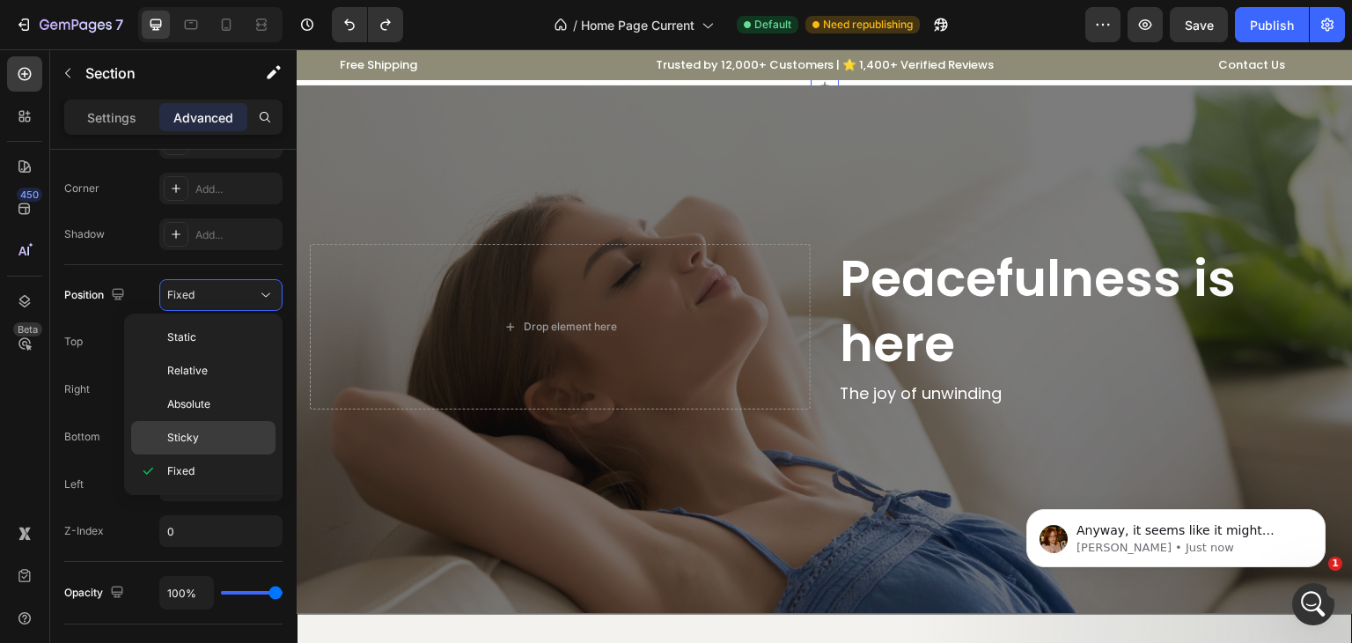
click at [221, 438] on p "Sticky" at bounding box center [217, 438] width 100 height 16
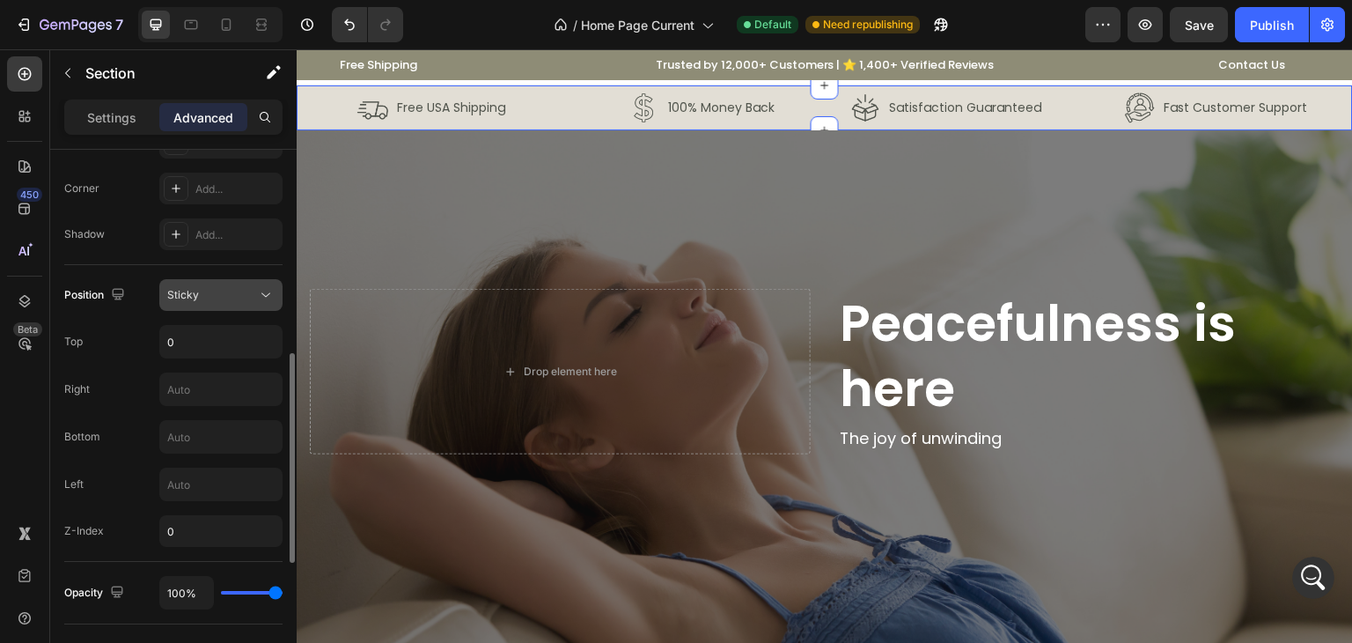
click at [260, 293] on icon at bounding box center [266, 295] width 18 height 18
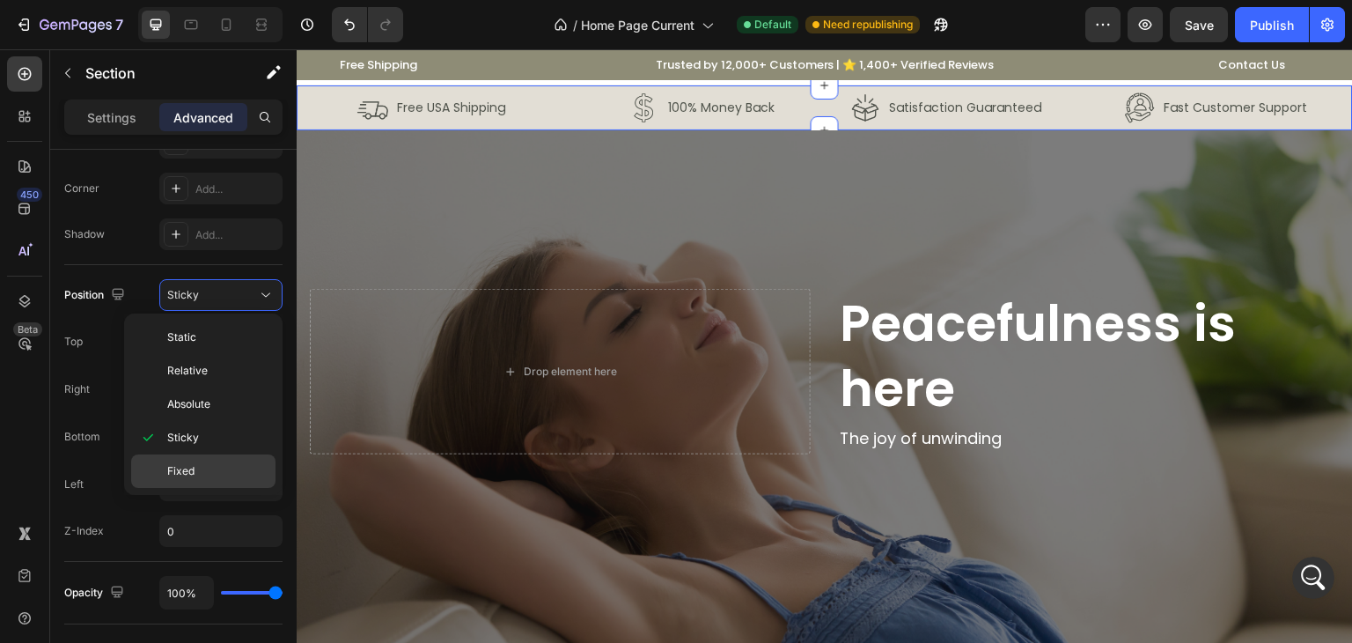
click at [211, 459] on div "Fixed" at bounding box center [203, 470] width 144 height 33
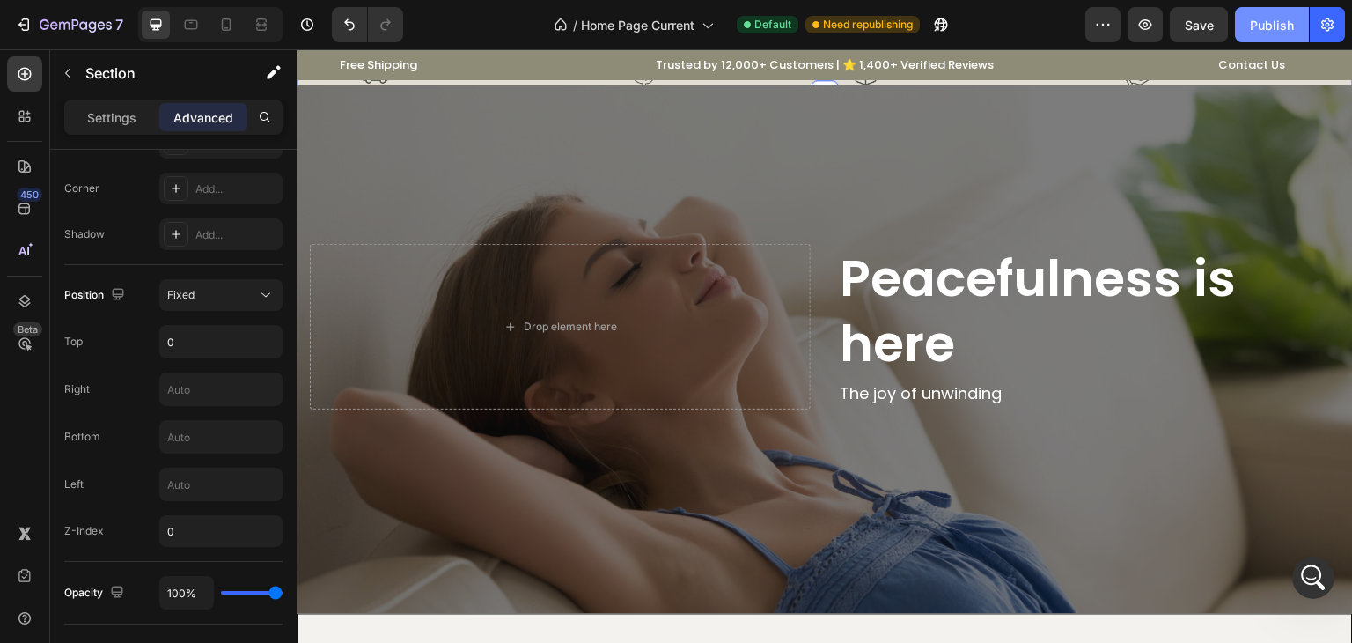
click at [1282, 30] on div "Publish" at bounding box center [1272, 25] width 44 height 18
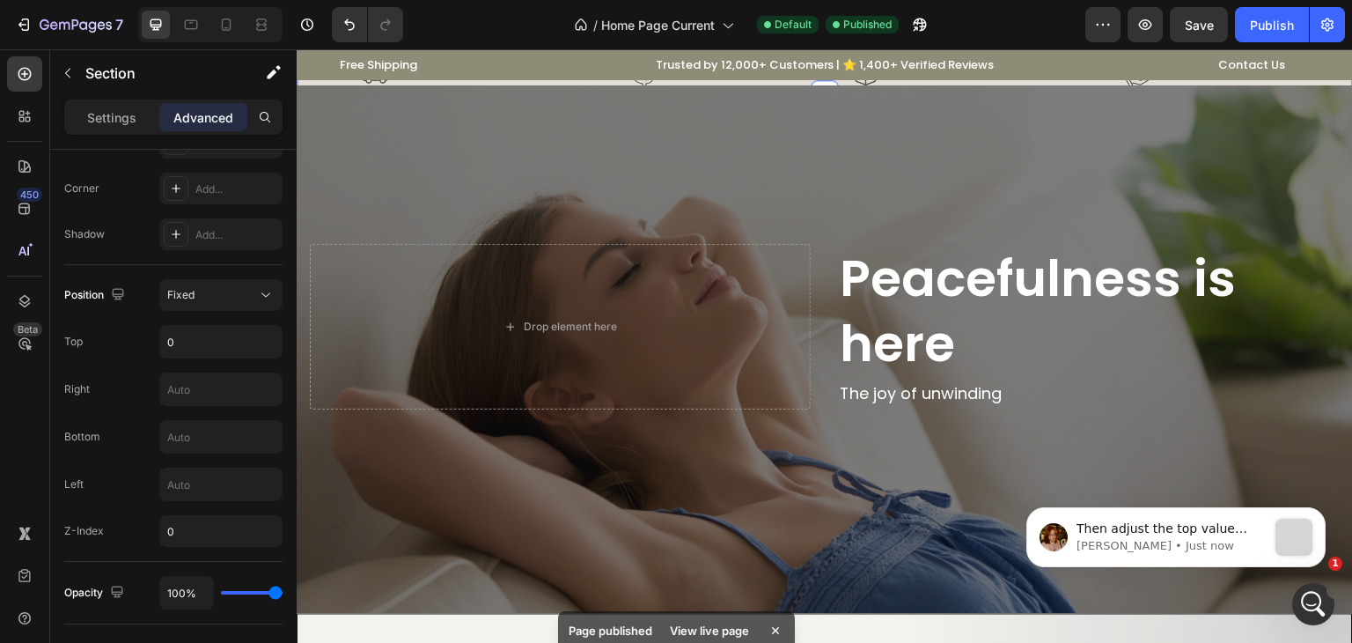
scroll to position [0, 0]
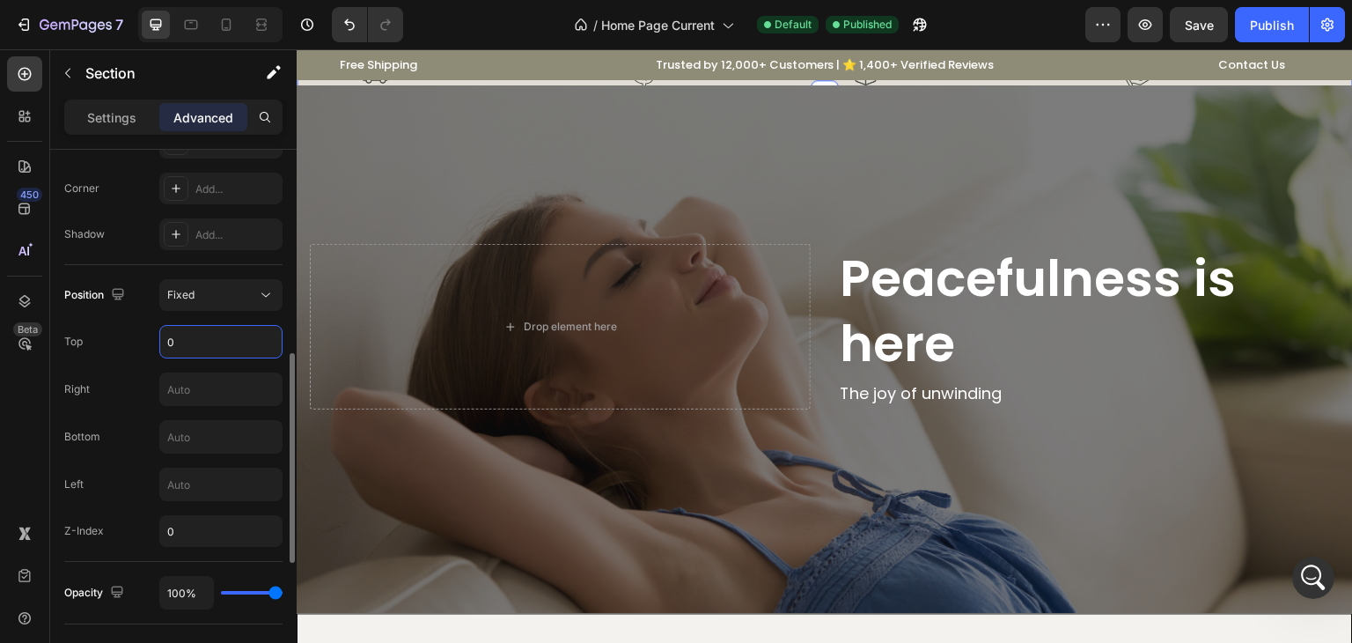
click at [224, 344] on input "0" at bounding box center [220, 342] width 121 height 32
type input "35"
click at [107, 379] on div "Right" at bounding box center [173, 388] width 218 height 33
click at [1295, 28] on button "Publish" at bounding box center [1272, 24] width 74 height 35
click at [194, 527] on input "0" at bounding box center [220, 531] width 123 height 32
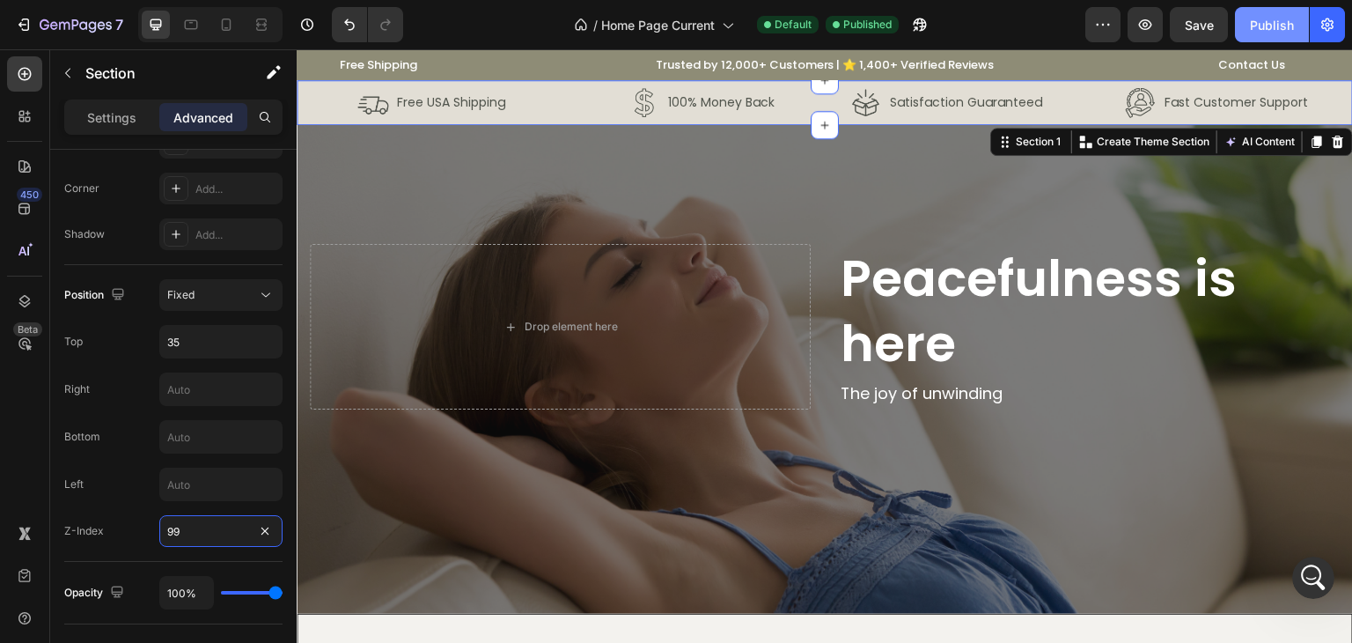
type input "99"
click at [1254, 29] on div "Publish" at bounding box center [1272, 25] width 44 height 18
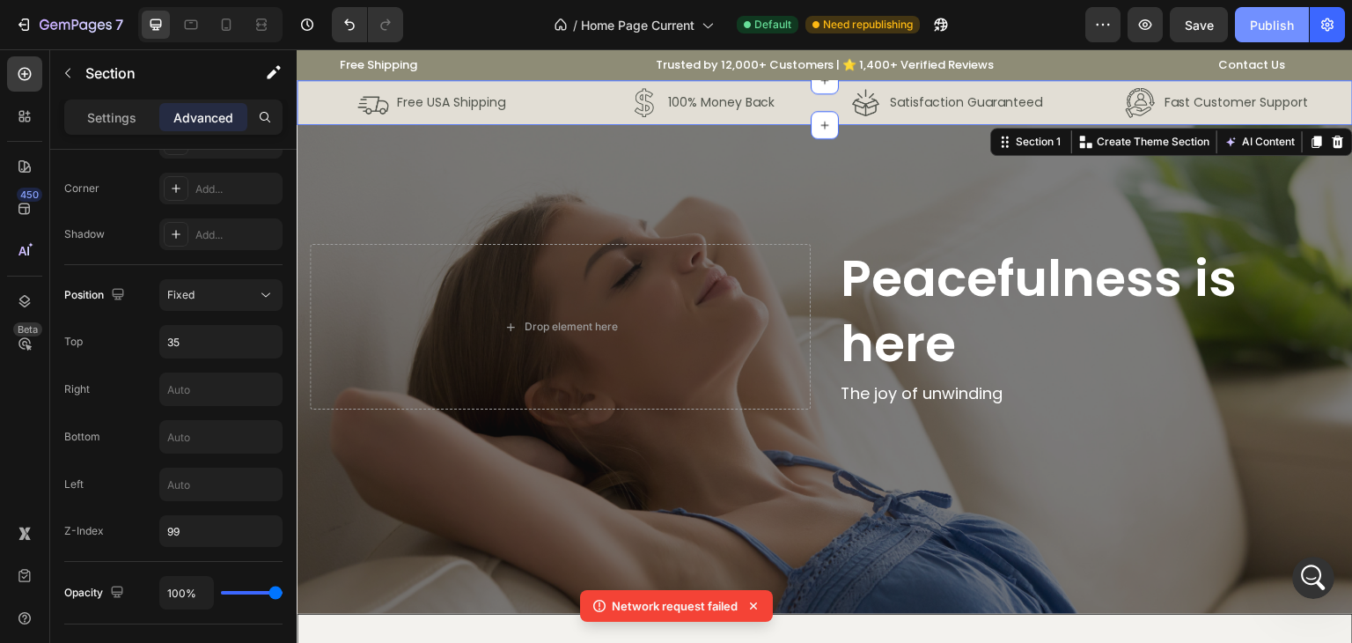
click at [1255, 21] on div "Publish" at bounding box center [1272, 25] width 44 height 18
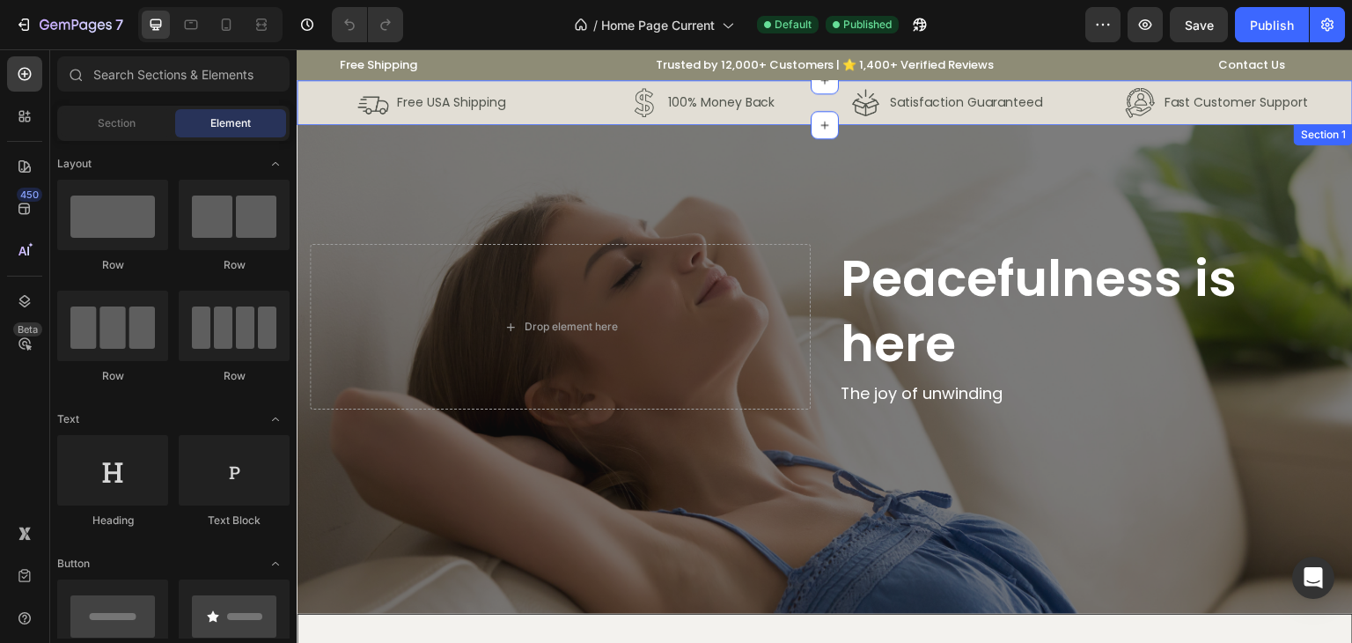
click at [305, 99] on div "Image Free USA Shipping Text Block Row Image 100% Money Back Text Block Row Row…" at bounding box center [825, 102] width 1056 height 45
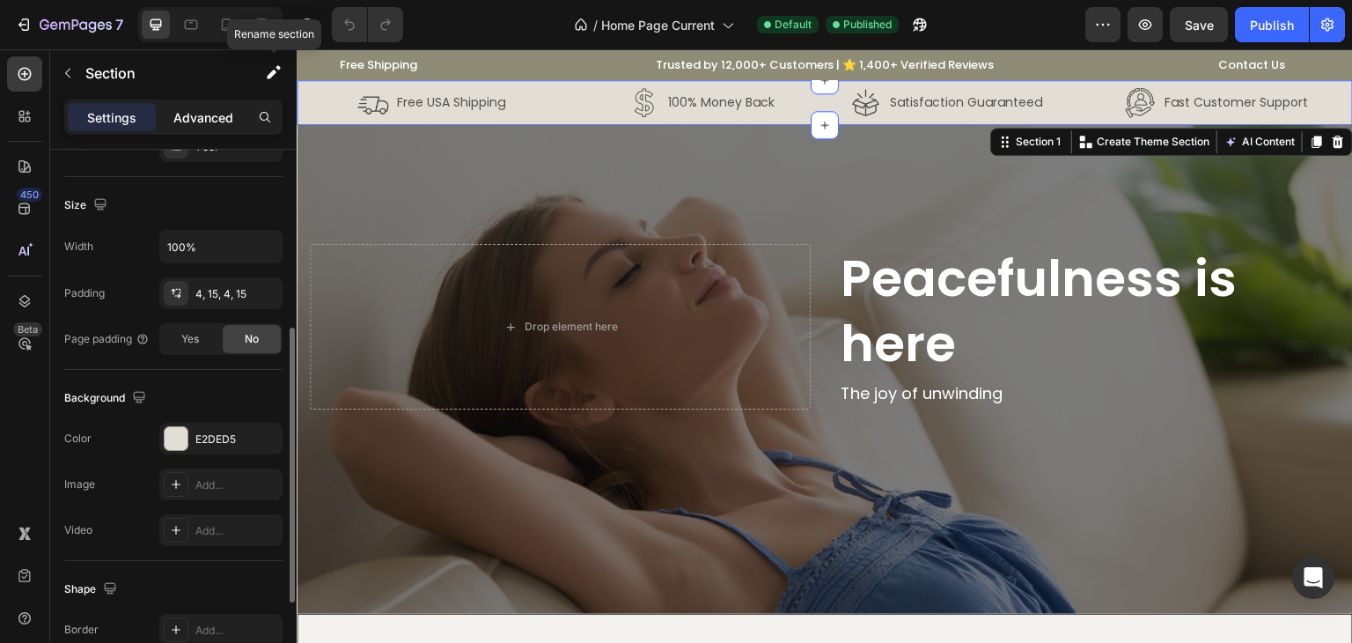
click at [196, 106] on div "Advanced" at bounding box center [203, 117] width 88 height 28
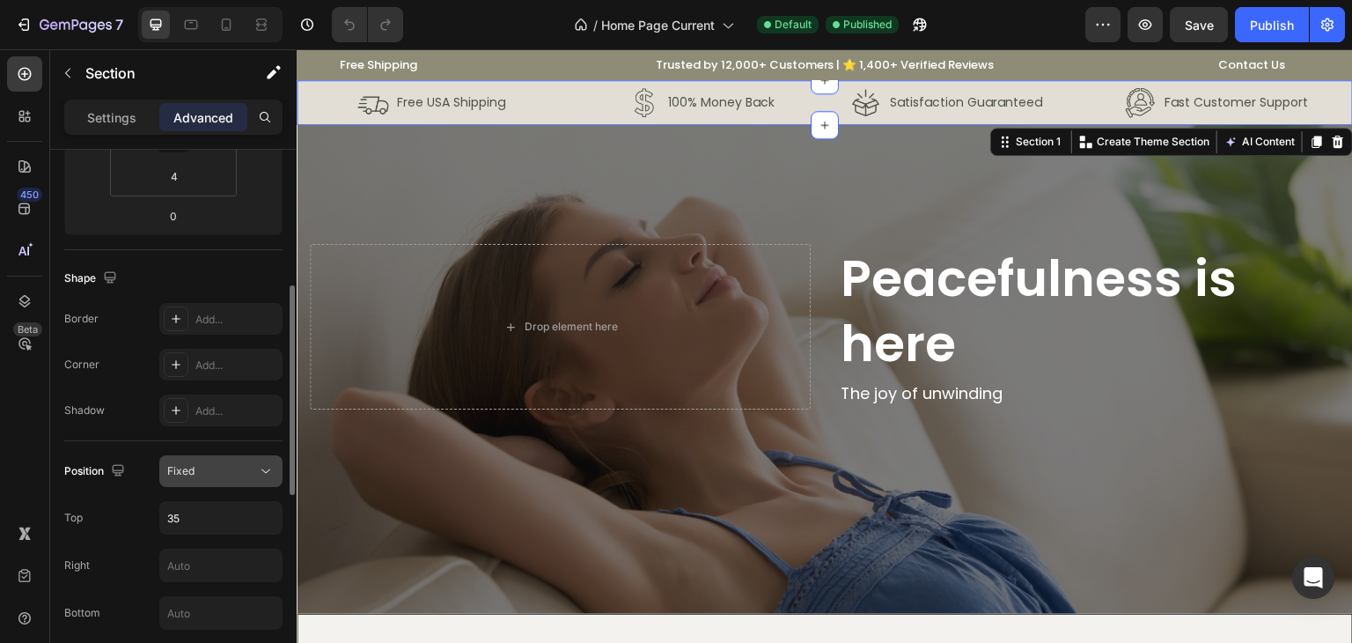
scroll to position [440, 0]
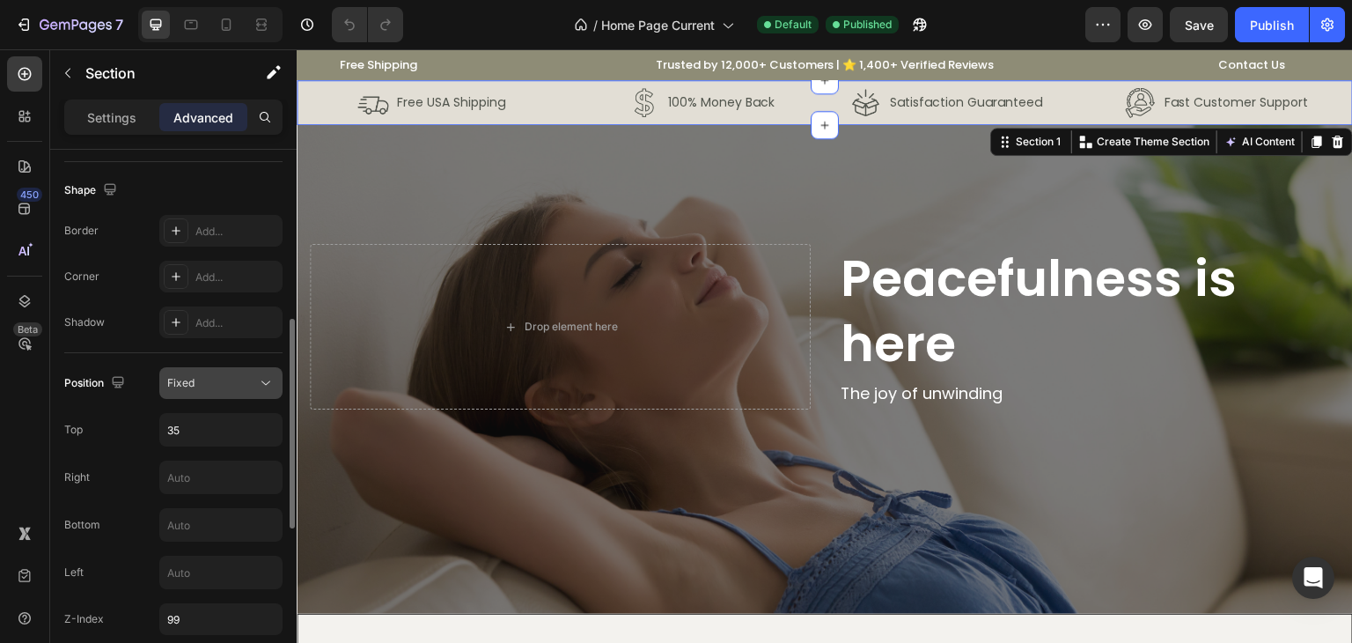
click at [204, 383] on div "Fixed" at bounding box center [212, 383] width 90 height 16
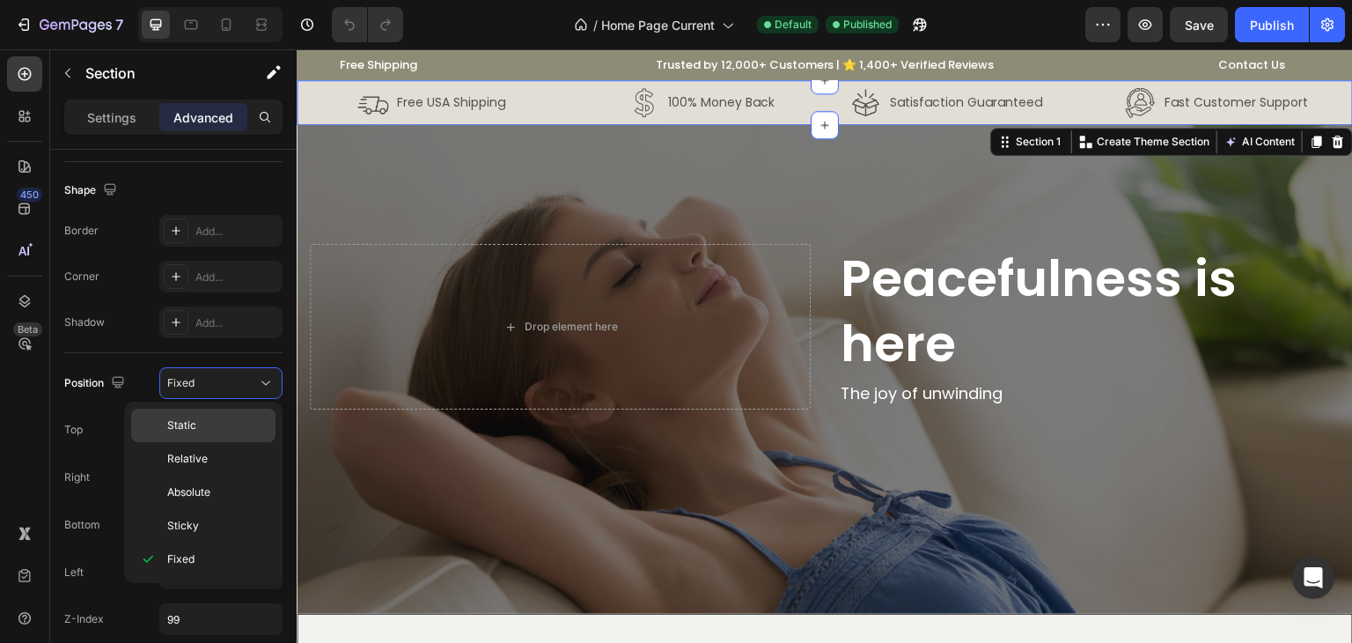
click at [208, 413] on div "Static" at bounding box center [203, 424] width 144 height 33
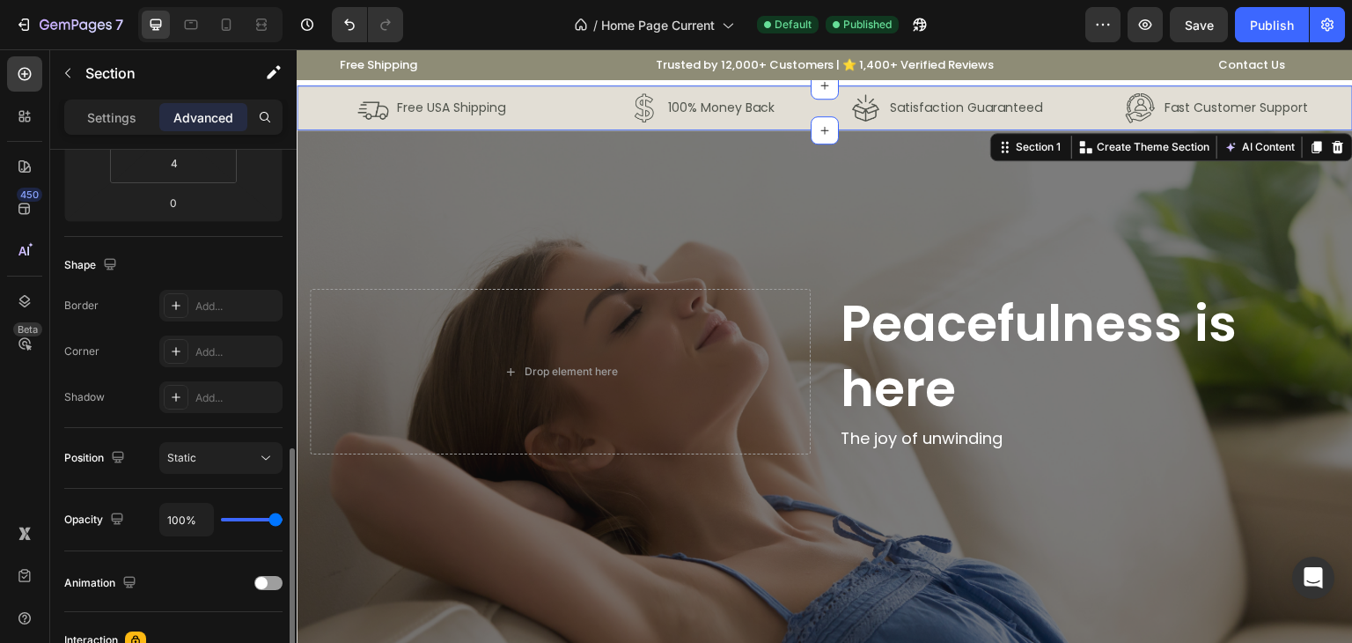
scroll to position [453, 0]
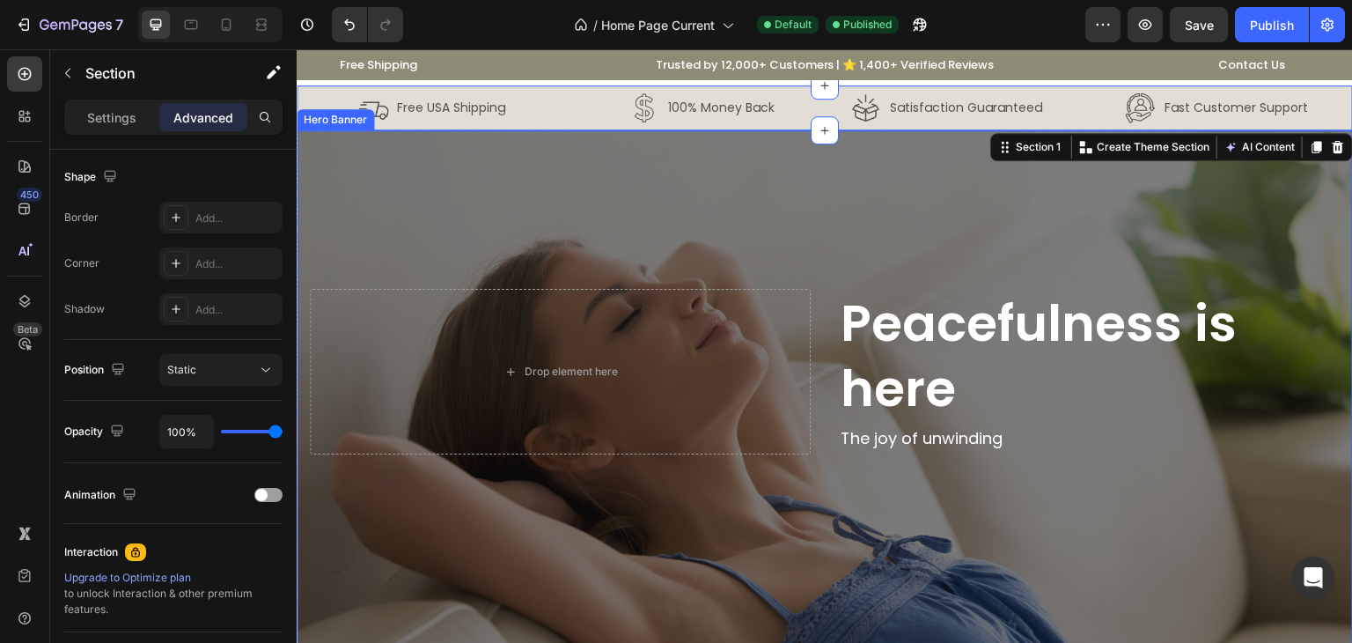
click at [836, 263] on div "Peacefulness is here Heading The joy of unwinding Text Block Drop element here" at bounding box center [825, 395] width 1056 height 269
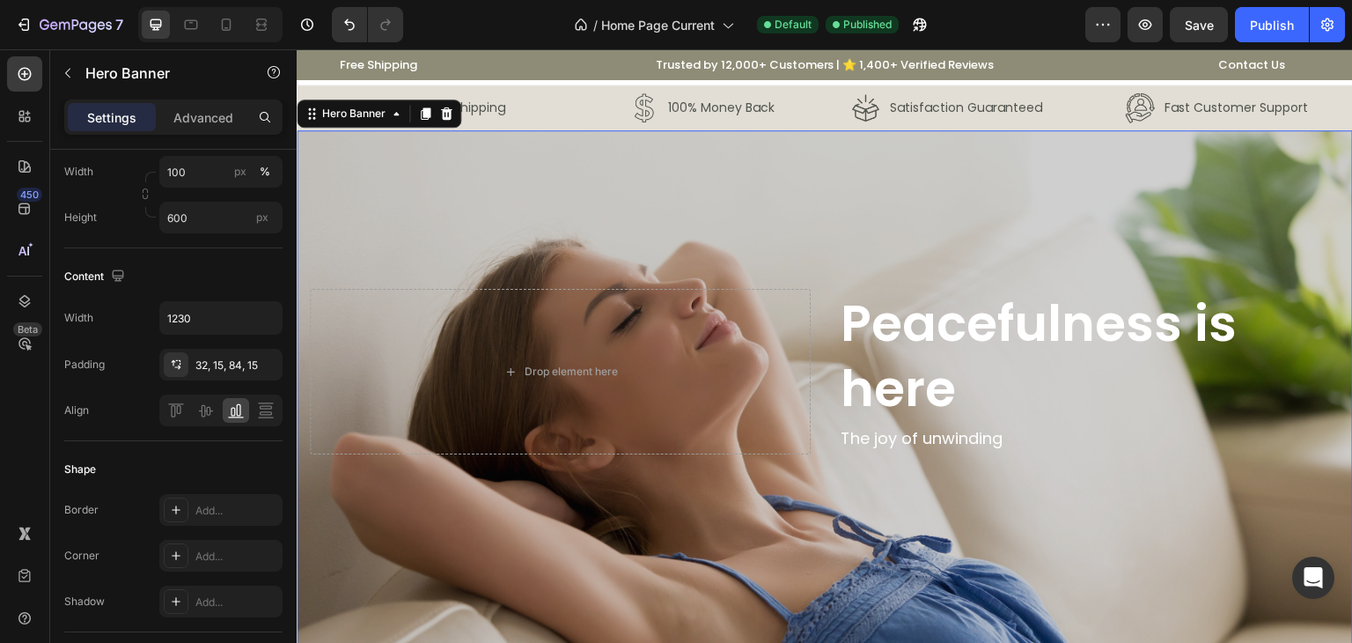
scroll to position [0, 0]
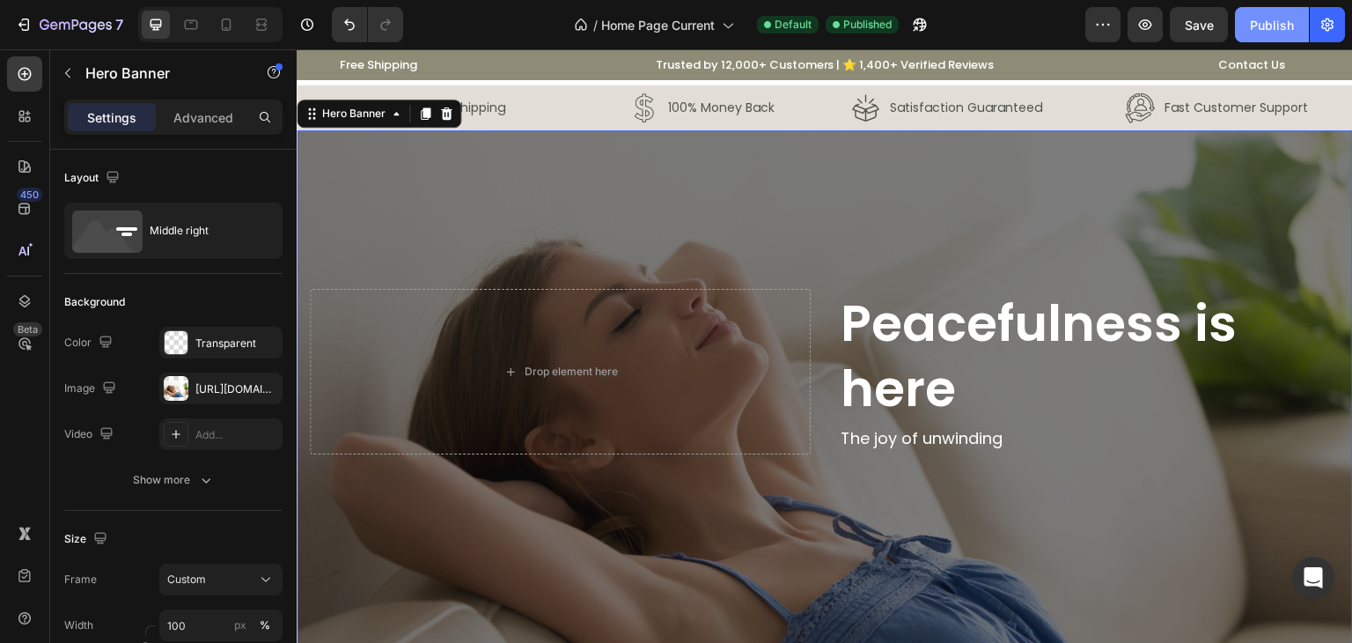
click at [1257, 22] on div "Publish" at bounding box center [1272, 25] width 44 height 18
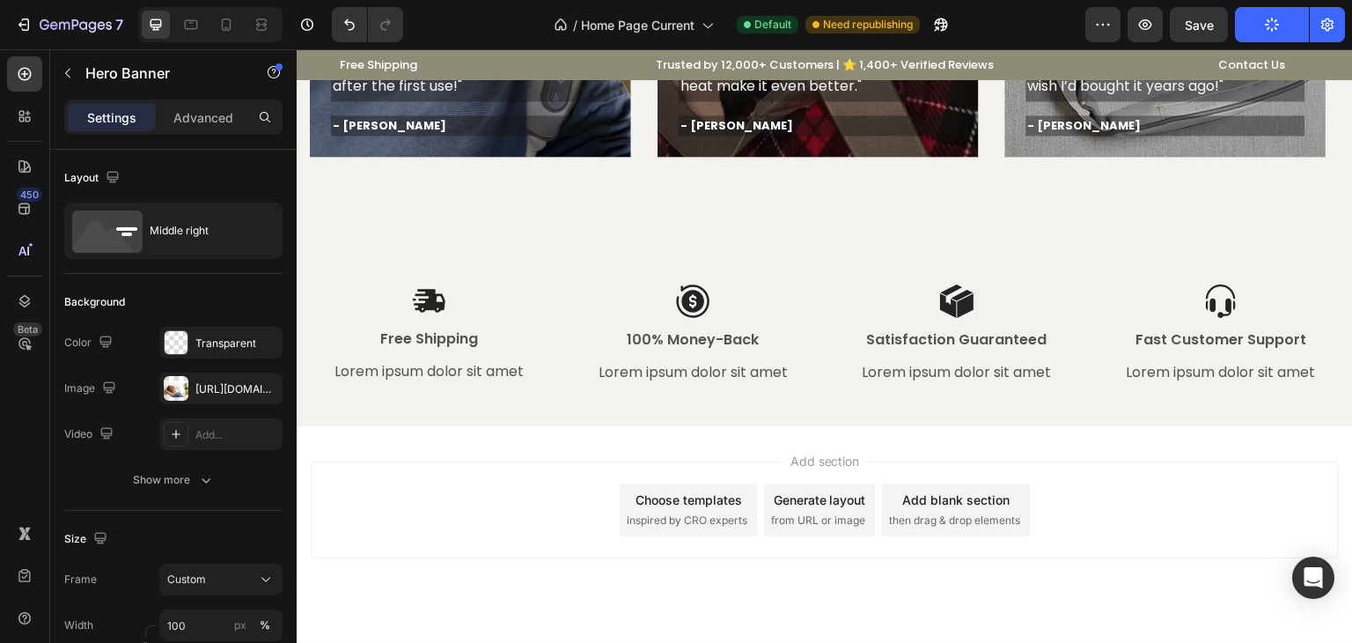
scroll to position [2671, 0]
